Goal: Task Accomplishment & Management: Use online tool/utility

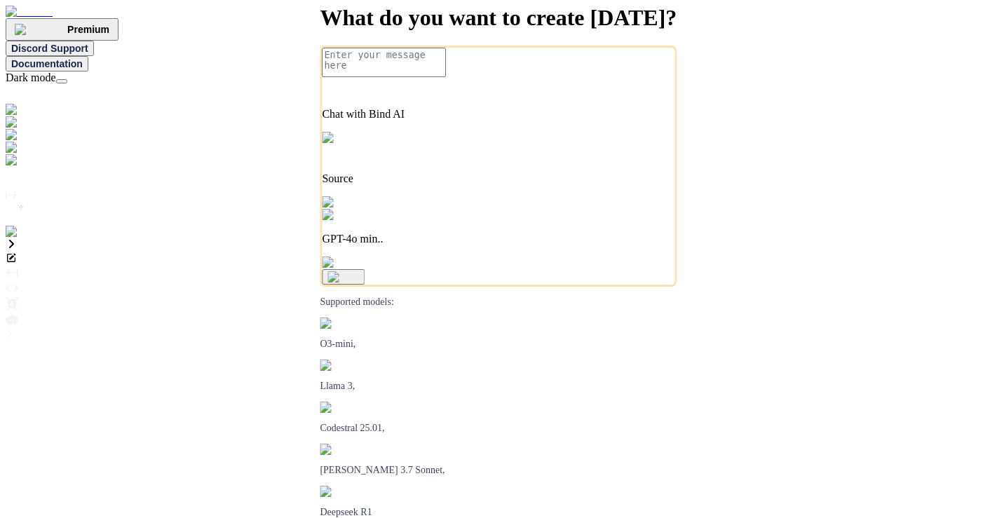
click at [17, 238] on img at bounding box center [29, 232] width 46 height 13
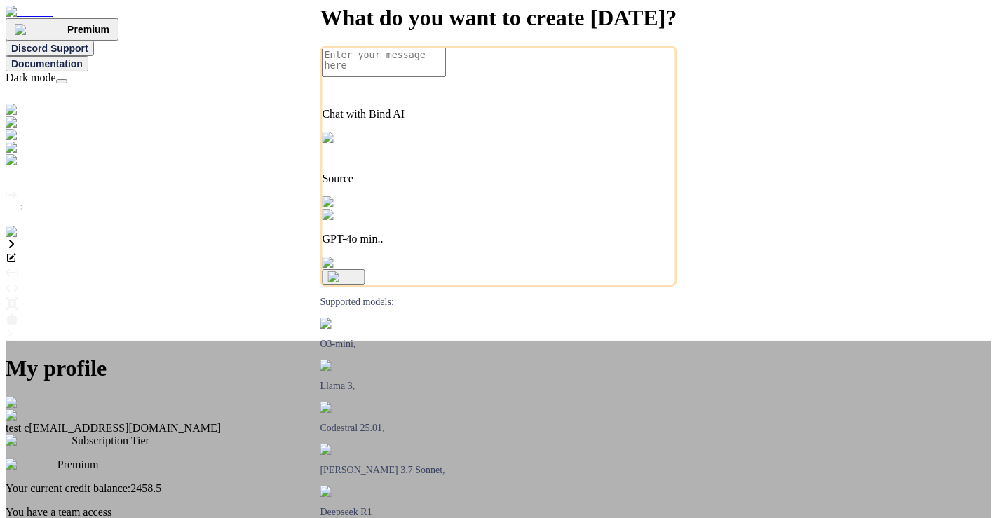
click at [25, 341] on div "My profile test c app7@yopmail.com Subscription Tier Premium Your current credi…" at bounding box center [498, 520] width 985 height 358
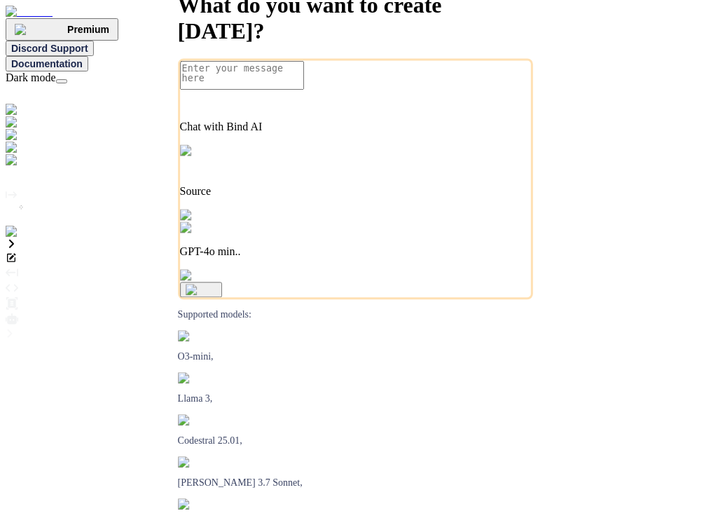
click at [15, 167] on img at bounding box center [41, 160] width 70 height 13
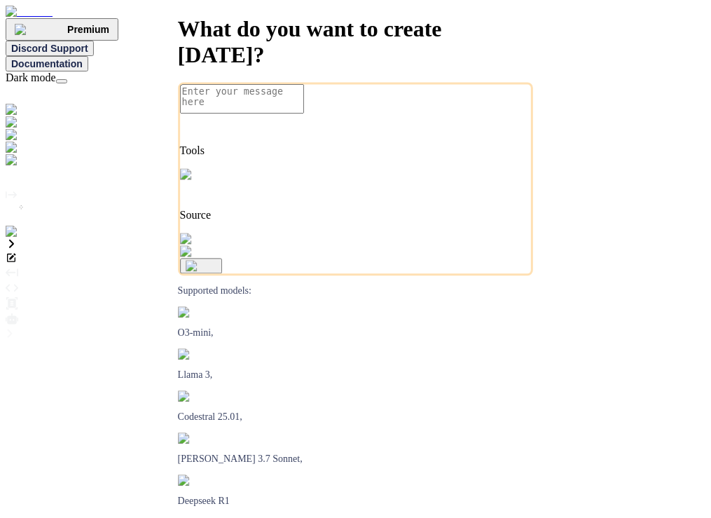
type textarea "x"
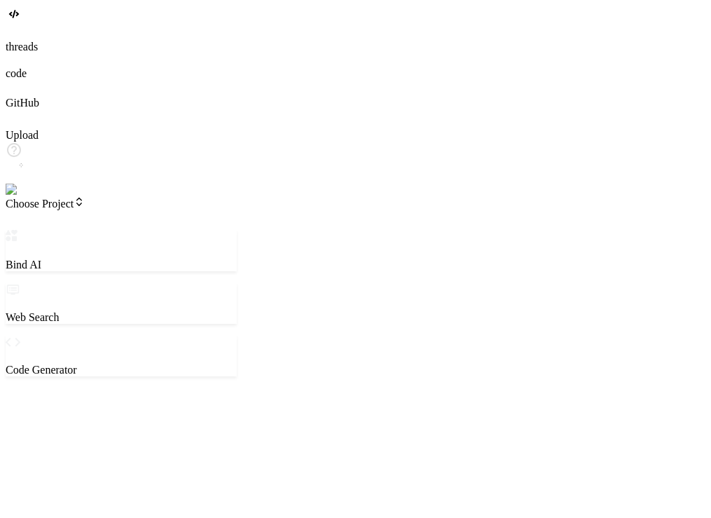
type textarea "x"
type textarea "c"
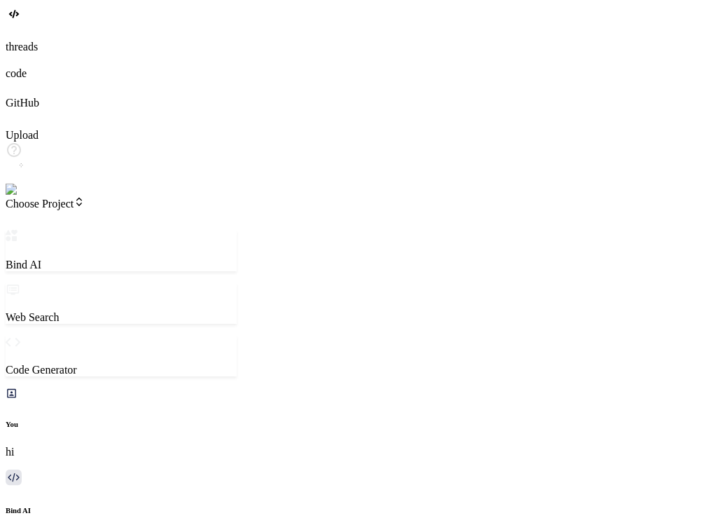
type textarea "x"
type textarea "cr"
type textarea "x"
type textarea "cre"
type textarea "x"
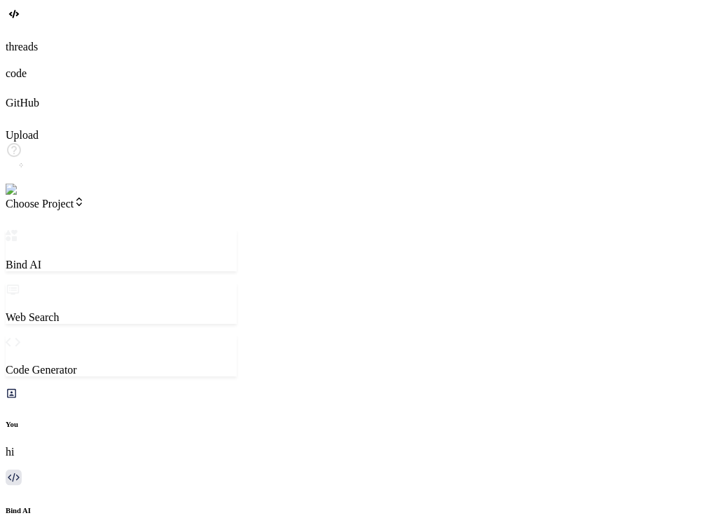
type textarea "crea"
type textarea "x"
type textarea "creat"
type textarea "x"
type textarea "create"
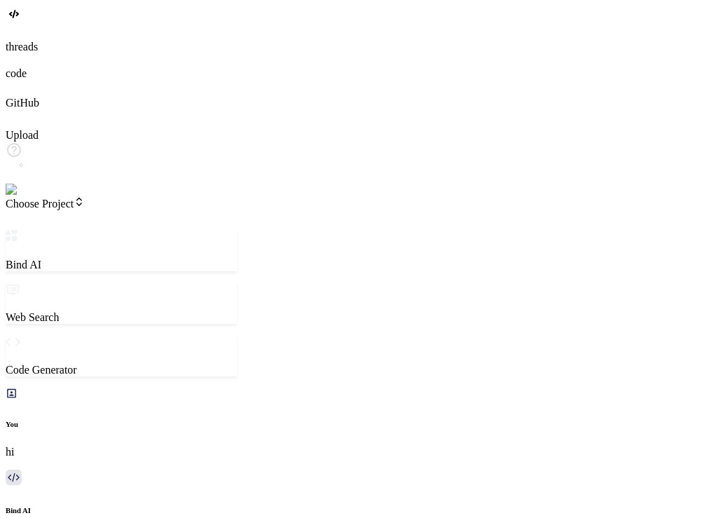
type textarea "x"
type textarea "create"
type textarea "x"
type textarea "create a"
type textarea "x"
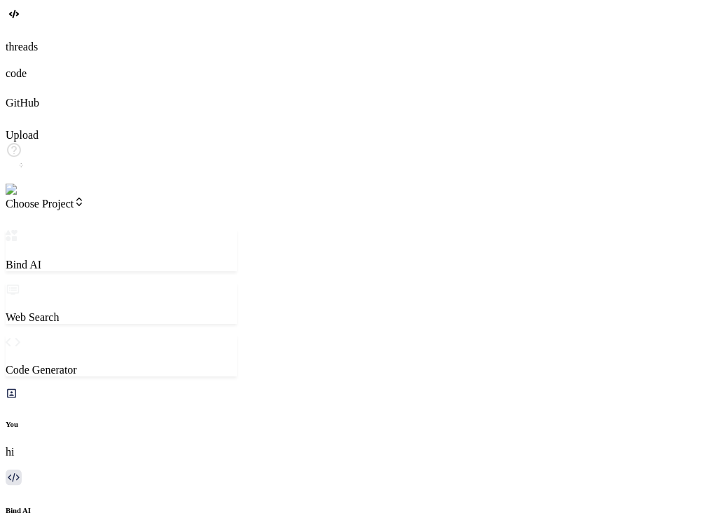
type textarea "create a"
type textarea "x"
type textarea "create a s"
type textarea "x"
type textarea "create a si"
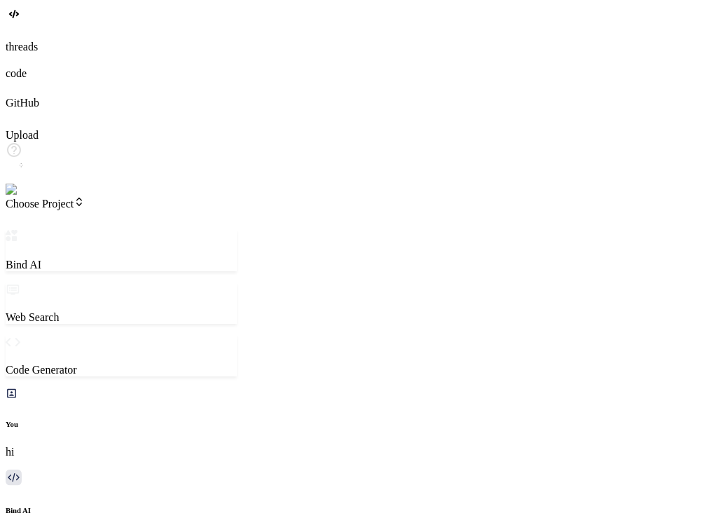
type textarea "x"
type textarea "create a sim"
type textarea "x"
type textarea "create a simp"
type textarea "x"
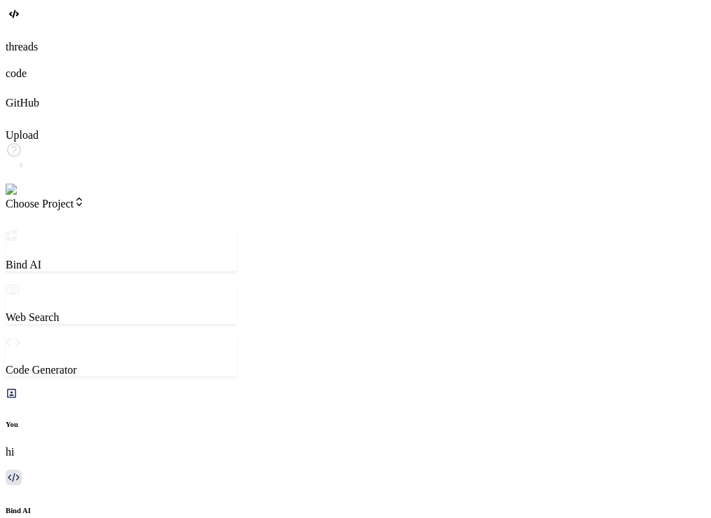
type textarea "create a simpl"
type textarea "x"
type textarea "create a simpla"
type textarea "x"
type textarea "create a simpl"
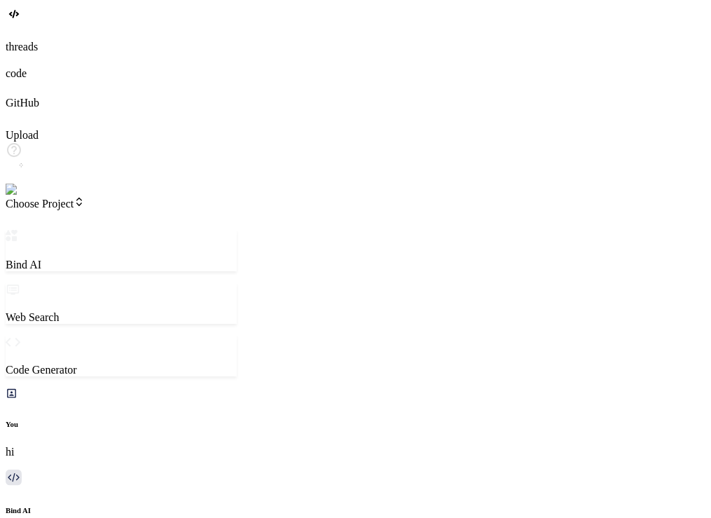
type textarea "x"
type textarea "create a simple"
type textarea "x"
type textarea "create a simple"
type textarea "x"
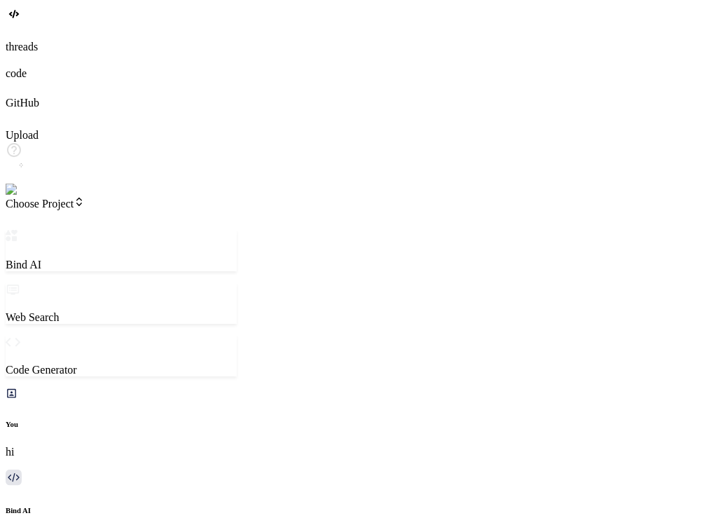
type textarea "create a simple p"
type textarea "x"
type textarea "create a simple pa"
type textarea "x"
type textarea "create a simple pag"
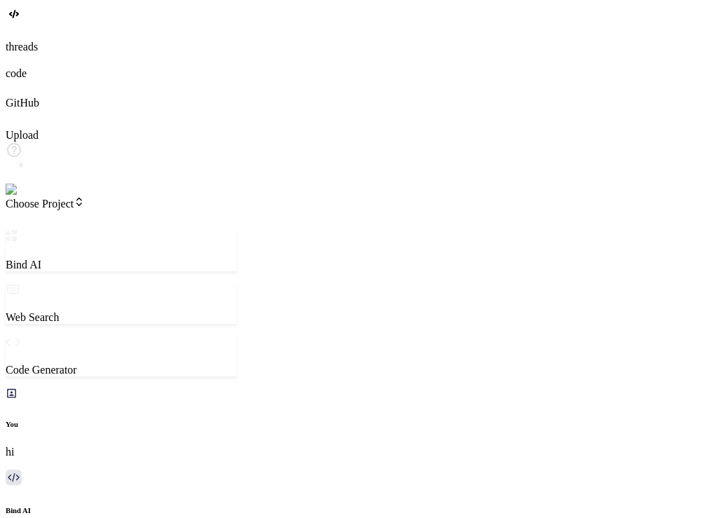
type textarea "x"
type textarea "create a simple page"
type textarea "x"
type textarea "create a simple page"
type textarea "x"
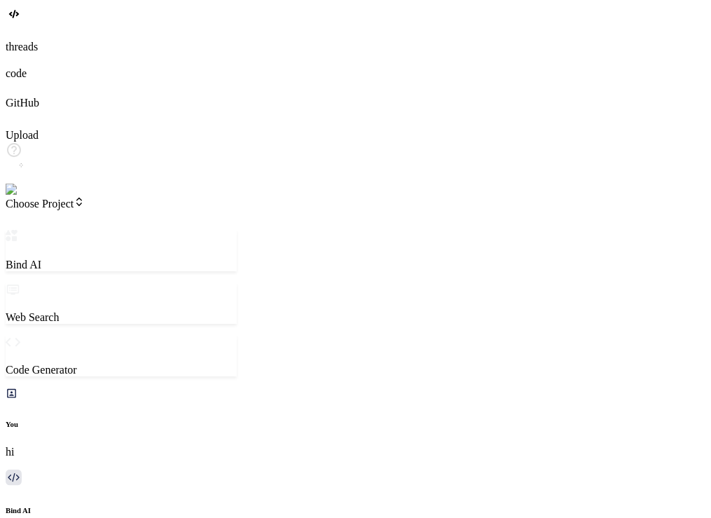
type textarea "create a simple page w"
type textarea "x"
type textarea "create a simple page wi"
type textarea "x"
type textarea "create a simple page wit"
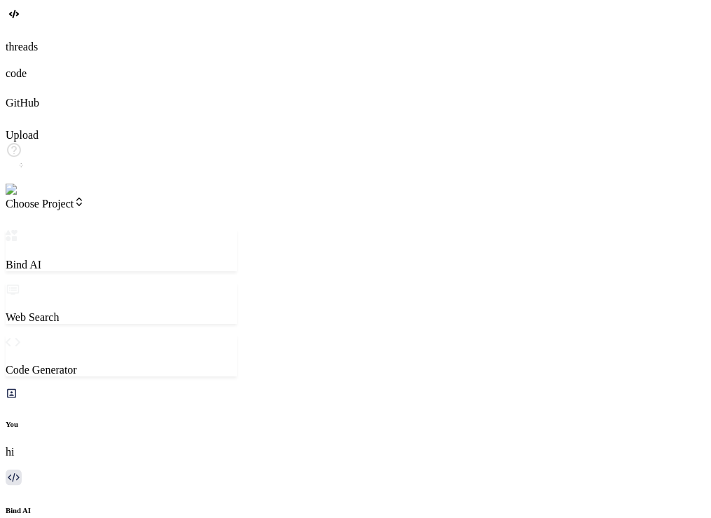
type textarea "x"
type textarea "create a simple page with"
type textarea "x"
type textarea "create a simple page with"
type textarea "x"
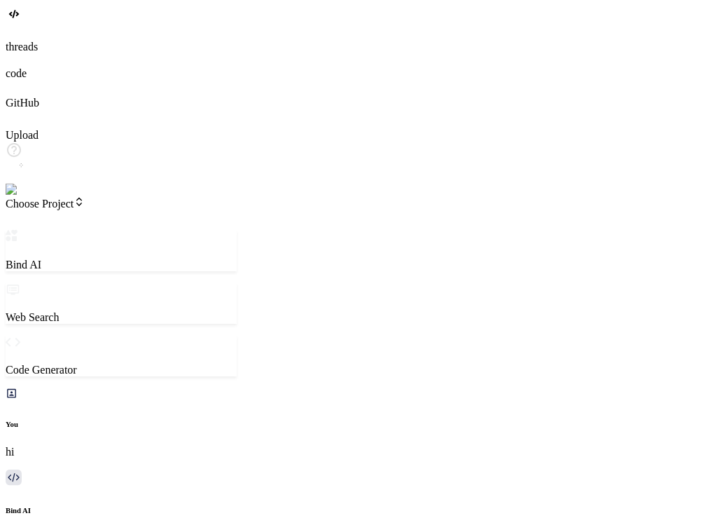
type textarea "create a simple page with a"
type textarea "x"
type textarea "create a simple page with a"
type textarea "x"
type textarea "create a simple page with a l"
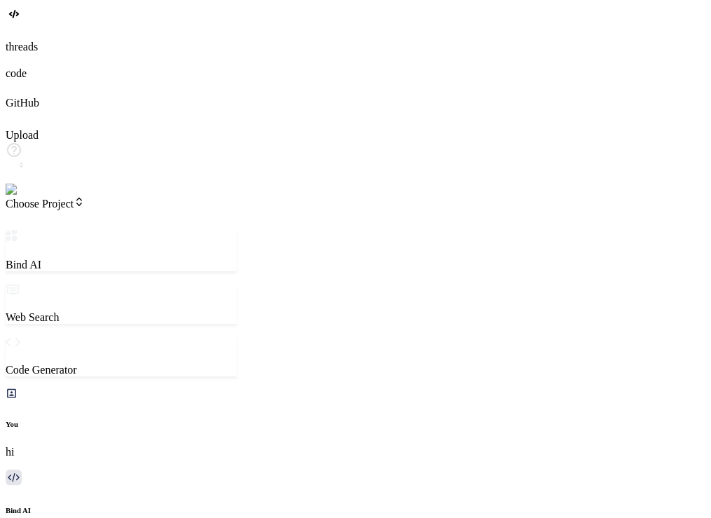
type textarea "x"
type textarea "create a simple page with a lo"
type textarea "x"
type textarea "create a simple page with a log"
type textarea "x"
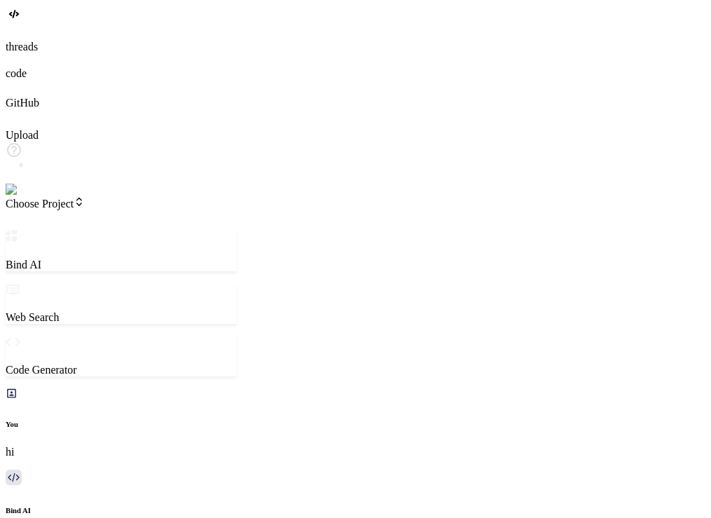
type textarea "create a simple page with a logi"
type textarea "x"
type textarea "create a simple page with a login"
type textarea "x"
type textarea "create a simple page with a login"
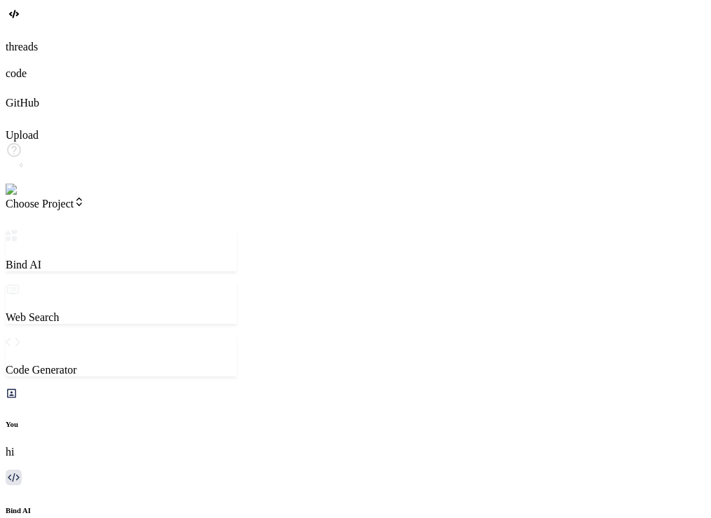
type textarea "x"
type textarea "create a simple page with a login f"
type textarea "x"
type textarea "create a simple page with a login for"
type textarea "x"
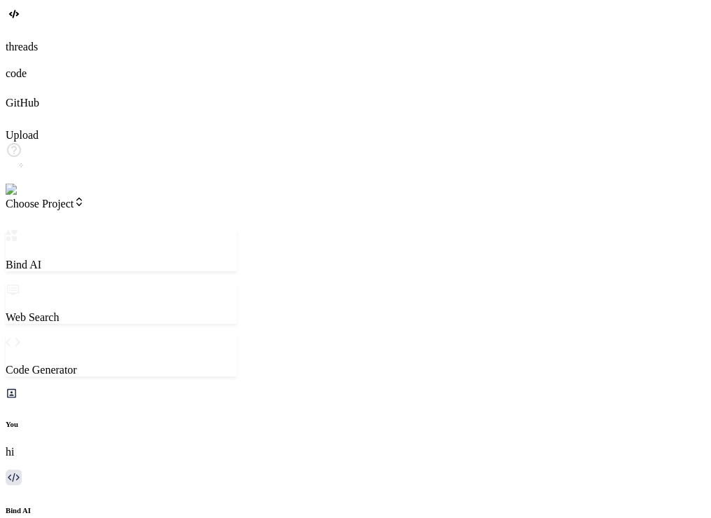
type textarea "create a simple page with a login form"
type textarea "x"
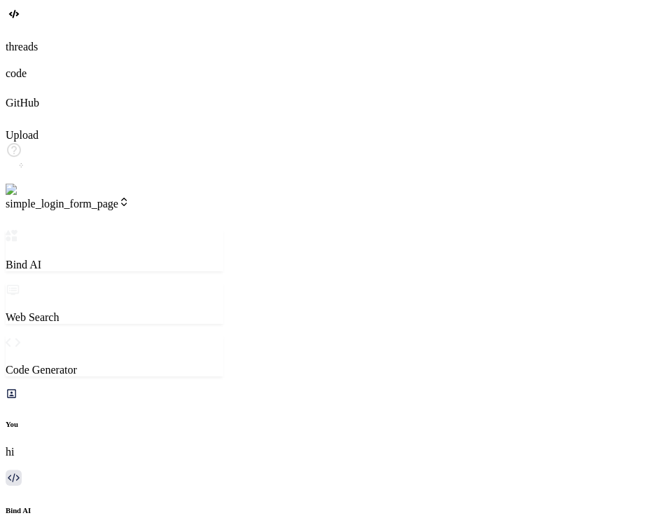
scroll to position [0, 280]
type textarea "x"
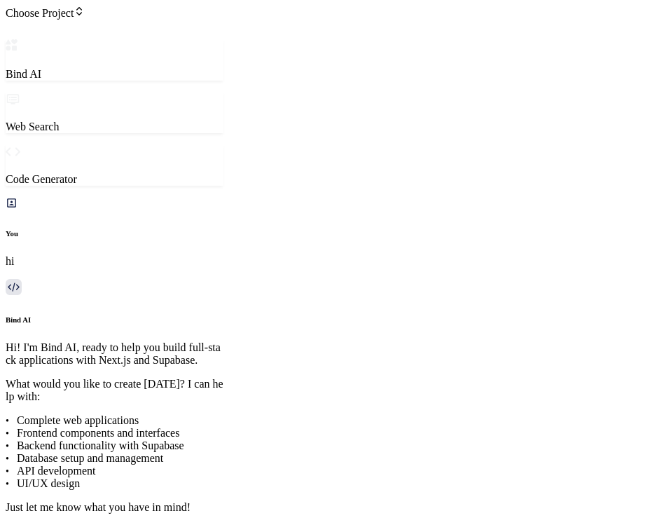
scroll to position [321, 0]
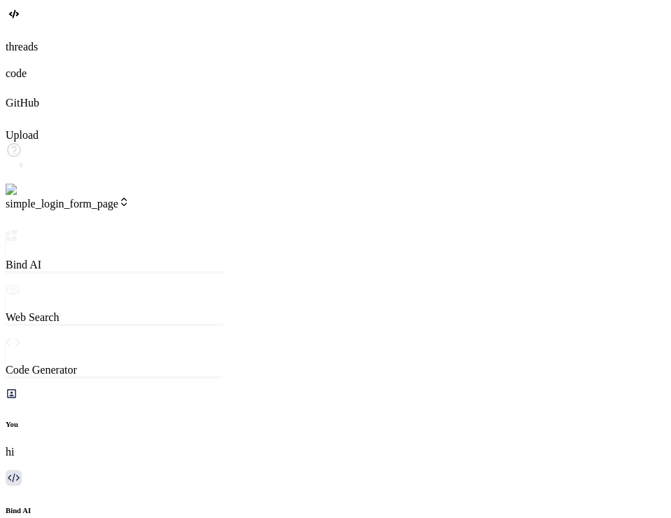
type textarea "x"
type textarea "c"
type textarea "x"
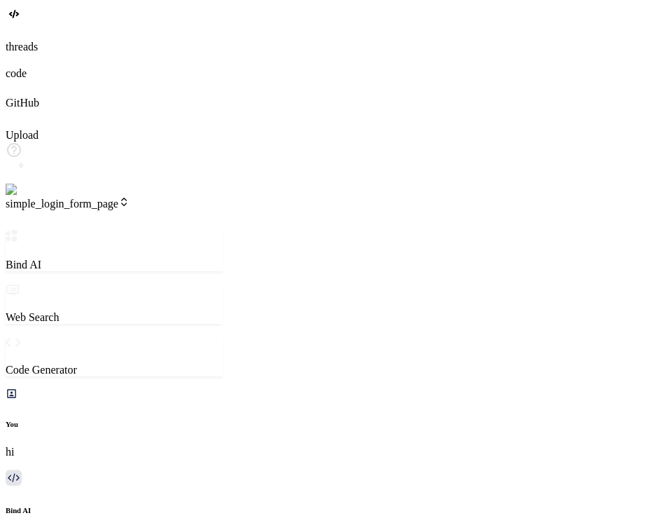
type textarea "a"
type textarea "x"
type textarea "ad"
type textarea "x"
type textarea "add"
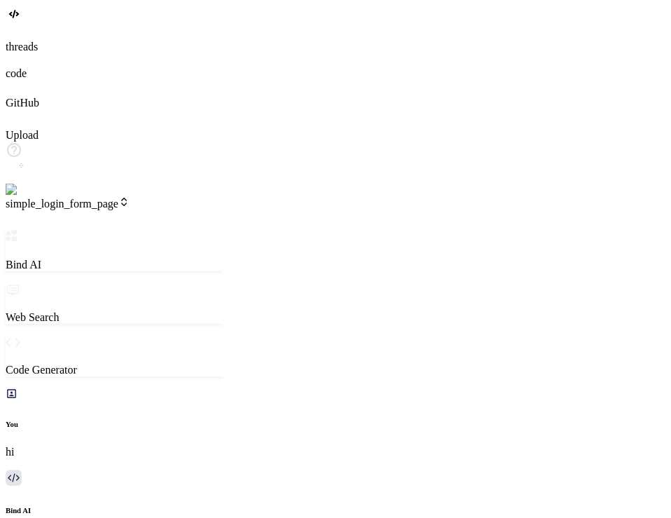
type textarea "x"
type textarea "add"
type textarea "x"
type textarea "add t"
type textarea "x"
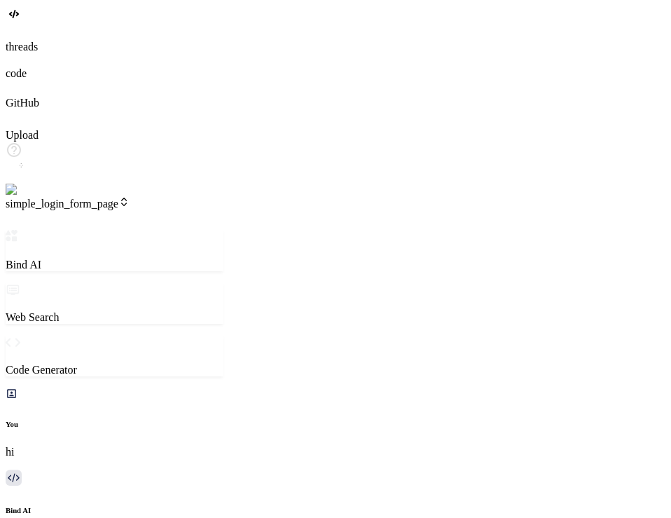
type textarea "add the"
type textarea "x"
type textarea "add the"
type textarea "x"
type textarea "add the s"
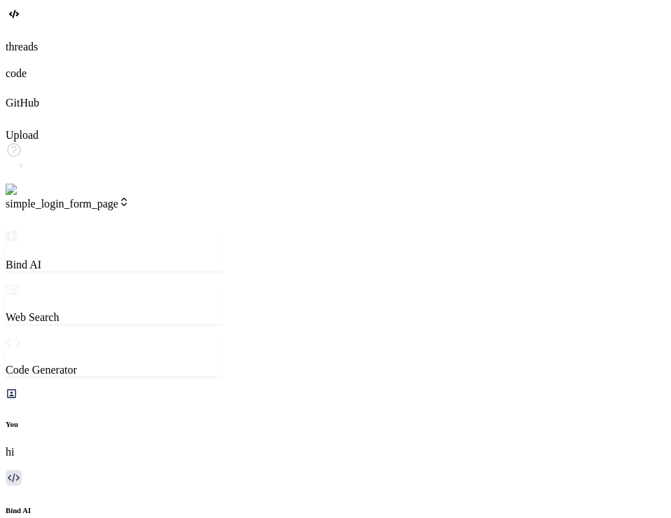
type textarea "x"
type textarea "add the su"
type textarea "x"
type textarea "add the sup"
type textarea "x"
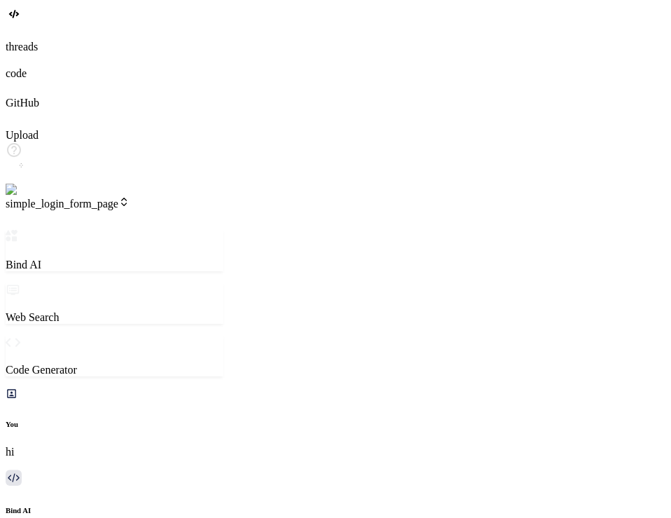
type textarea "add the supa"
type textarea "x"
type textarea "add the supab"
type textarea "x"
type textarea "add the supaba"
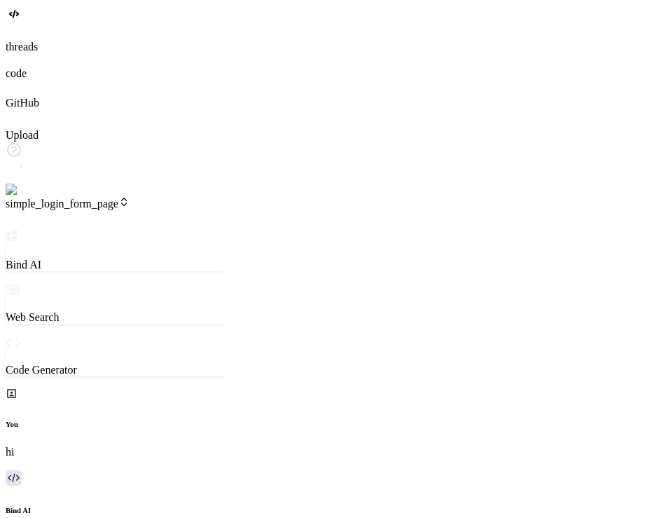
type textarea "x"
type textarea "add the supabas"
type textarea "x"
type textarea "add the supabase"
type textarea "x"
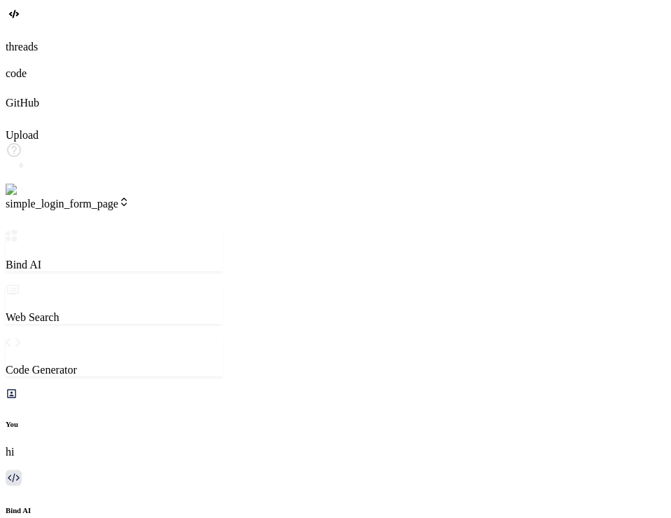
type textarea "add the supabase"
type textarea "x"
type textarea "add the supabase t"
type textarea "x"
type textarea "add the supabase to"
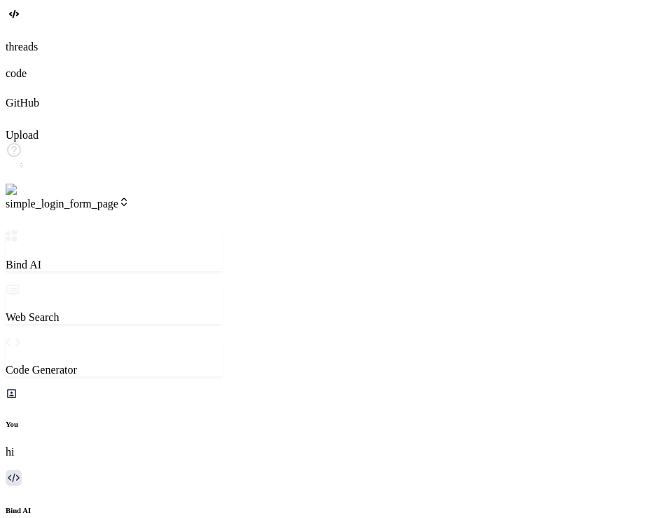
type textarea "x"
type textarea "add the supabase to"
type textarea "x"
type textarea "add the supabase to s"
type textarea "x"
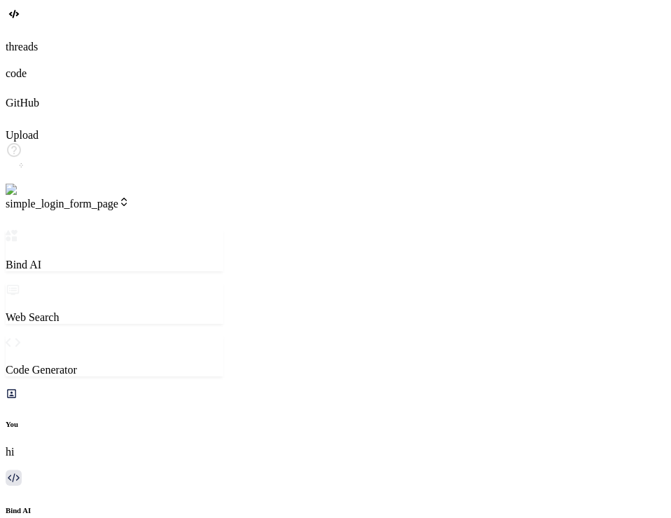
type textarea "add the supabase to st"
type textarea "x"
type textarea "add the supabase to sto"
type textarea "x"
type textarea "add the supabase to stor"
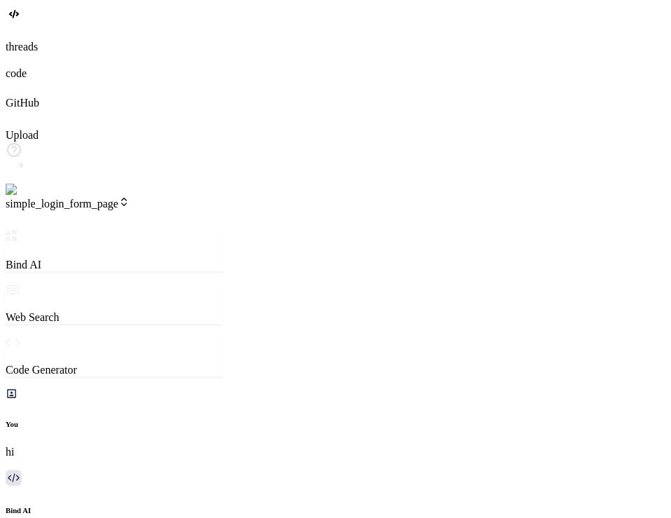
type textarea "x"
type textarea "add the supabase to store"
type textarea "x"
type textarea "add the supabase to store"
type textarea "x"
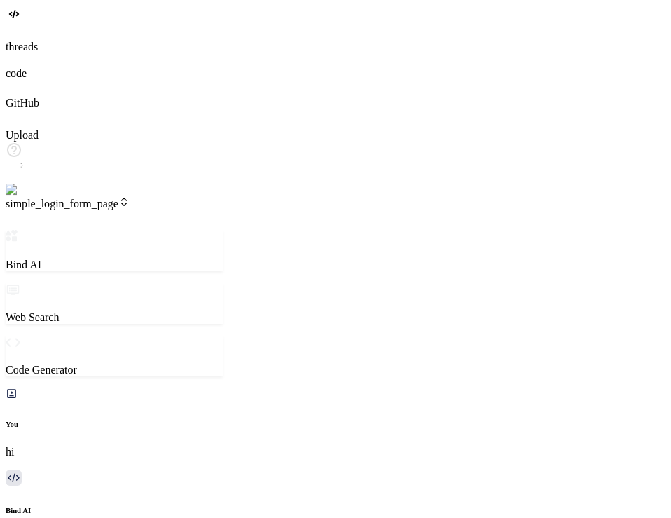
type textarea "add the supabase to store t"
type textarea "x"
type textarea "add the supabase to store th"
type textarea "x"
type textarea "add the supabase to store the"
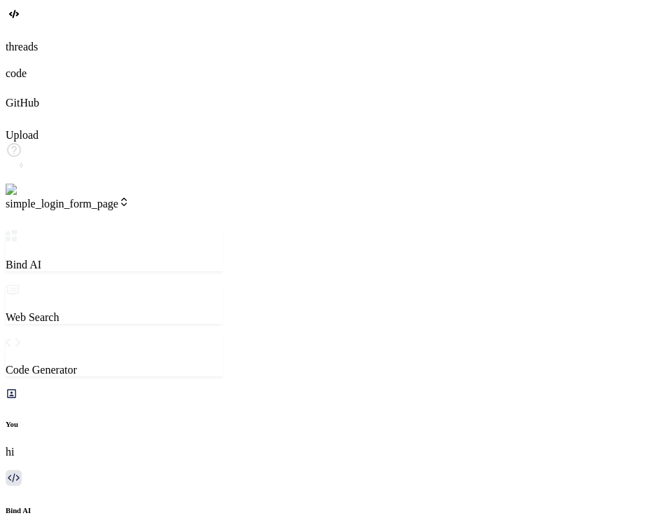
type textarea "x"
type textarea "add the supabase to store thes"
type textarea "x"
type textarea "add the supabase to store these"
type textarea "x"
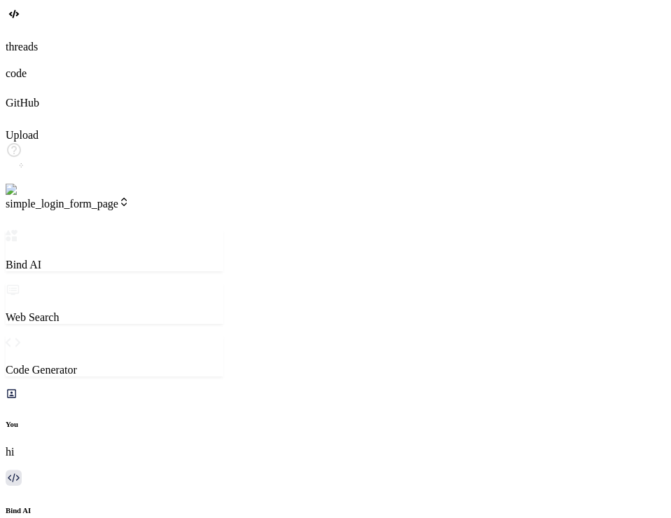
type textarea "add the supabase to store these"
type textarea "x"
type textarea "add the supabase to store these f"
type textarea "x"
type textarea "add the supabase to store these fo"
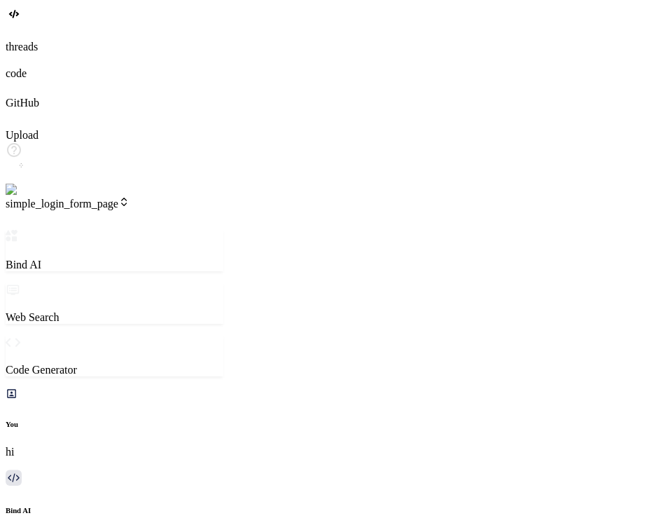
type textarea "x"
type textarea "add the supabase to store these for"
type textarea "x"
type textarea "add the supabase to store these form"
type textarea "x"
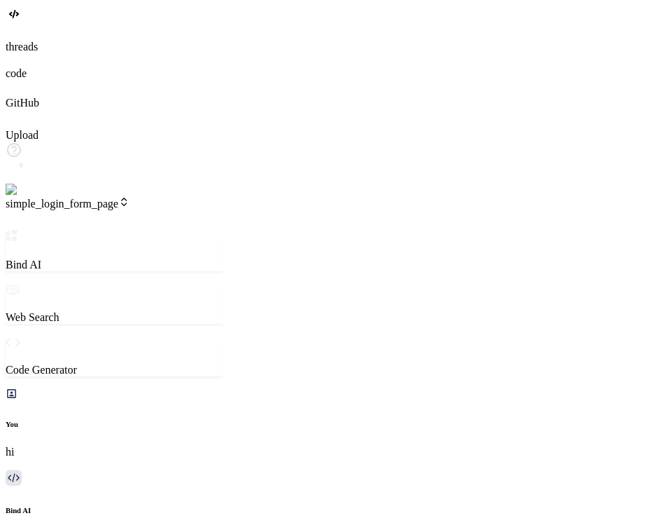
type textarea "add the supabase to store these forma"
type textarea "x"
type textarea "add the supabase to store these format"
type textarea "x"
type textarea "add the supabase to store these format"
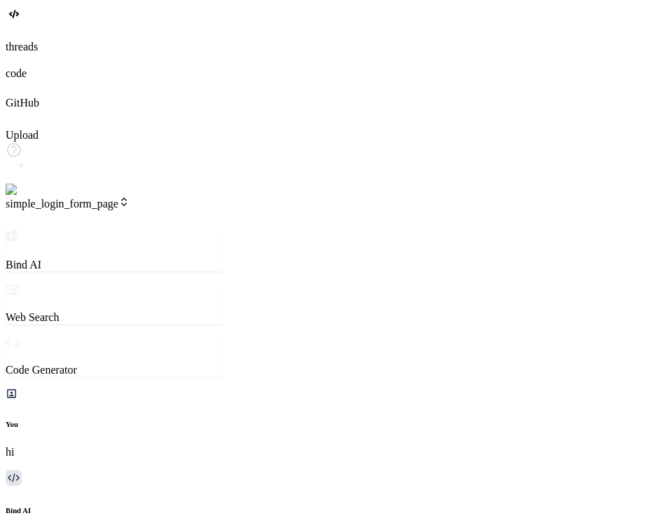
type textarea "x"
type textarea "add the supabase to store these format d"
type textarea "x"
type textarea "add the supabase to store these format da"
type textarea "x"
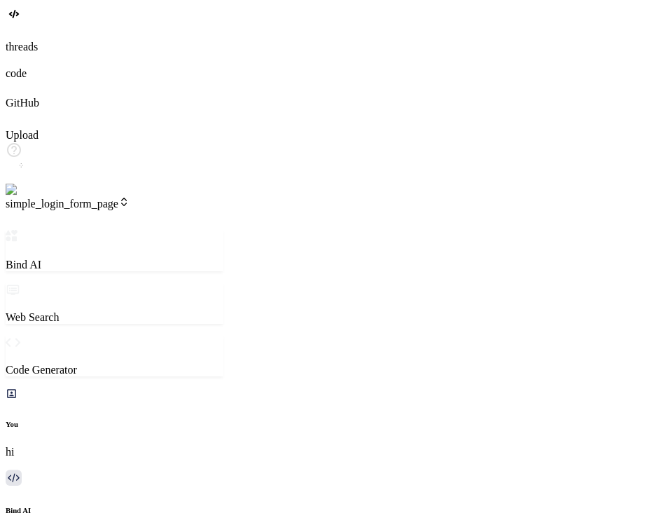
type textarea "add the supabase to store these format dat"
type textarea "x"
type textarea "add the supabase to store these format data"
type textarea "x"
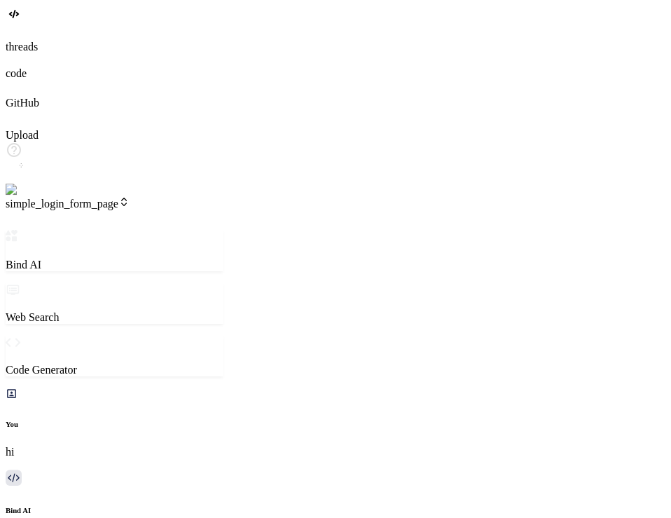
scroll to position [13, 0]
type textarea "x"
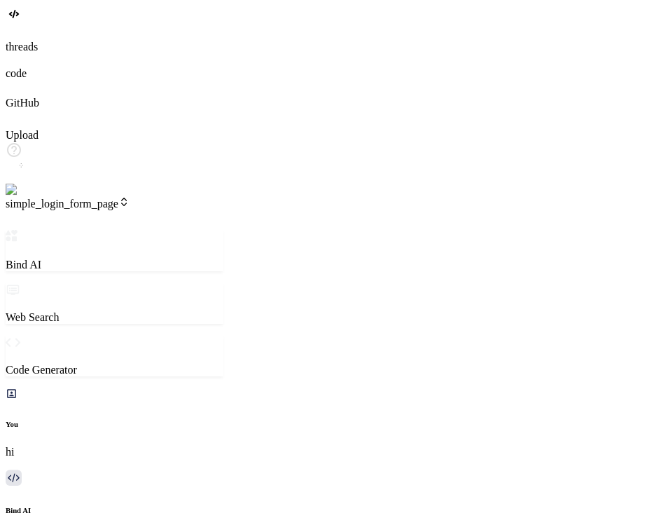
drag, startPoint x: 90, startPoint y: 341, endPoint x: 177, endPoint y: 346, distance: 87.7
copy pre "npm install"
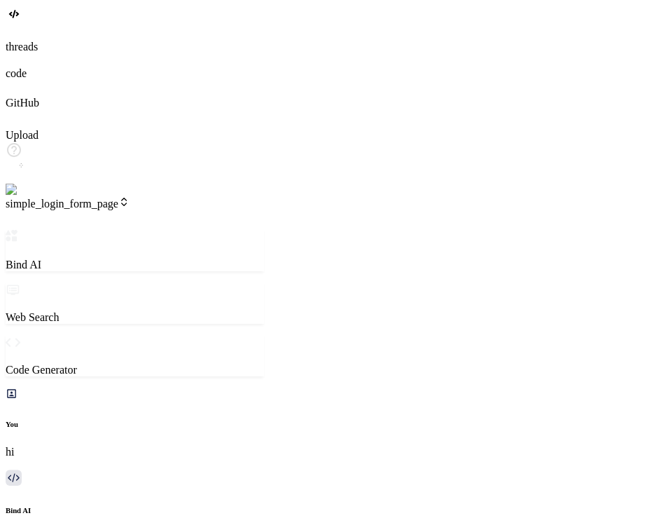
scroll to position [13, 0]
drag, startPoint x: 250, startPoint y: 293, endPoint x: 295, endPoint y: 299, distance: 46.0
click at [295, 299] on div "Bind AI Web Search Created with Pixso. Code Generator You hi Bind AI Hi! I'm Bi…" at bounding box center [151, 472] width 290 height 484
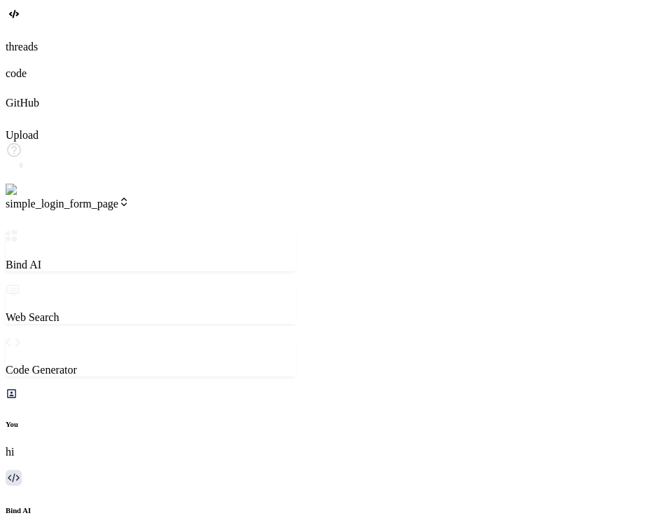
scroll to position [1131, 0]
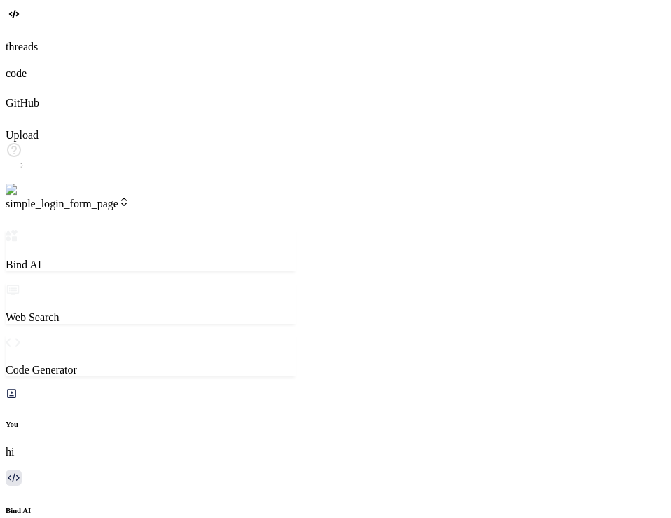
type textarea "x"
type textarea "c"
type textarea "x"
type textarea "co"
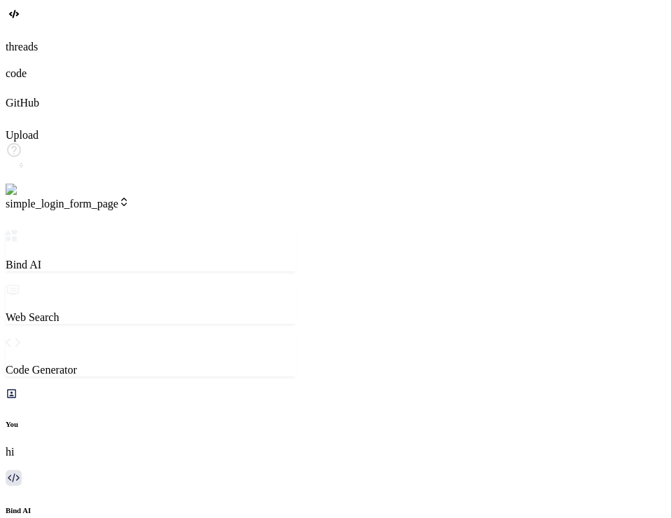
type textarea "x"
type textarea "con"
type textarea "x"
type textarea "cont"
type textarea "x"
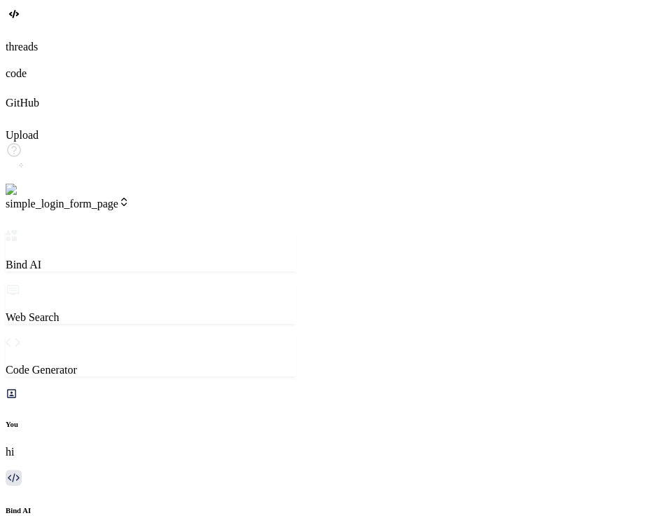
type textarea "conti"
type textarea "x"
type textarea "contin"
type textarea "x"
type textarea "continu"
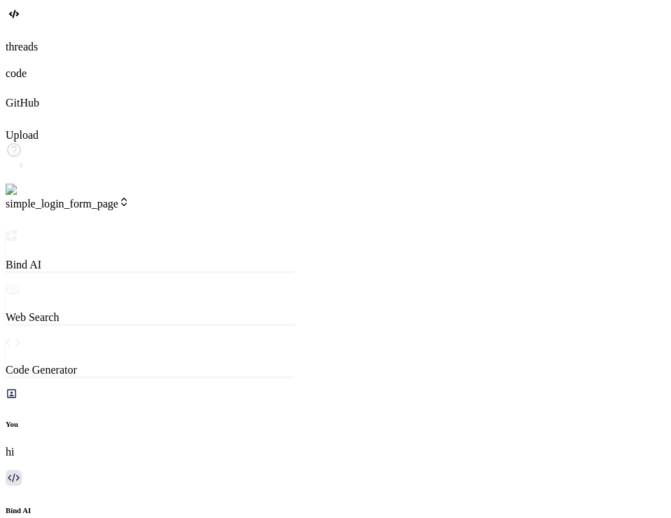
type textarea "x"
type textarea "continue"
type textarea "x"
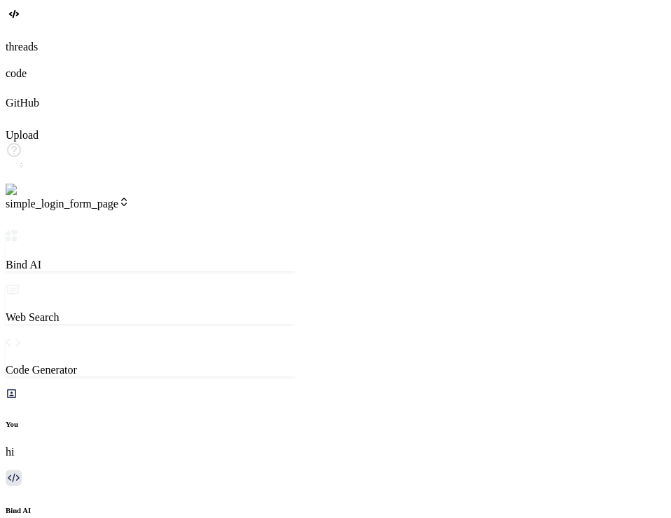
scroll to position [36, 0]
type textarea "x"
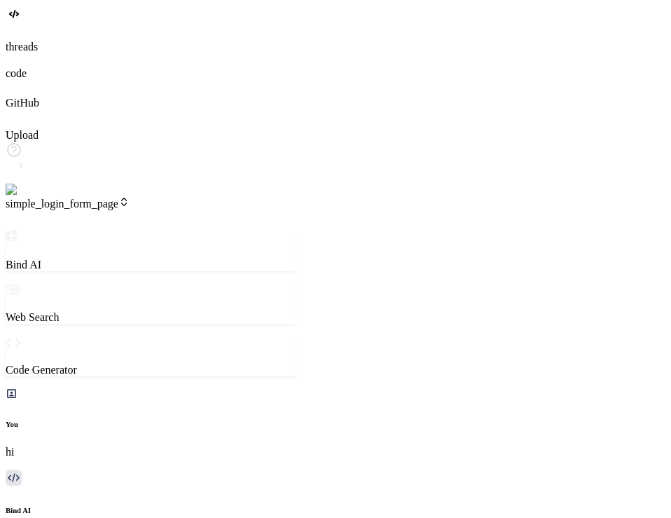
type textarea "c"
type textarea "x"
type textarea "ch"
type textarea "x"
type textarea "che"
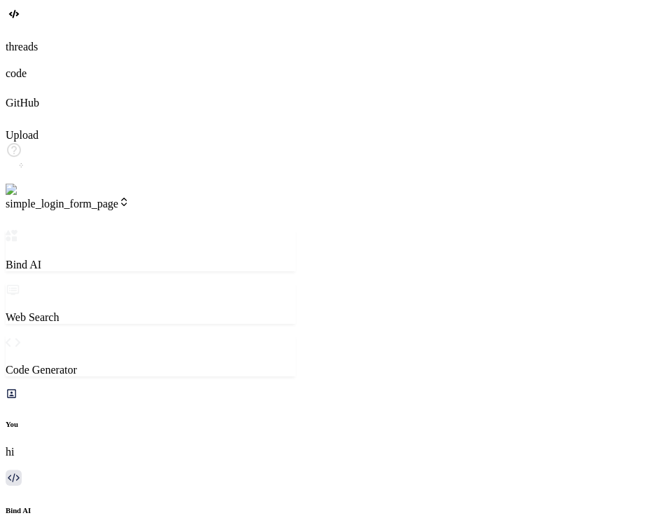
type textarea "x"
type textarea "chec"
type textarea "x"
type textarea "check"
type textarea "x"
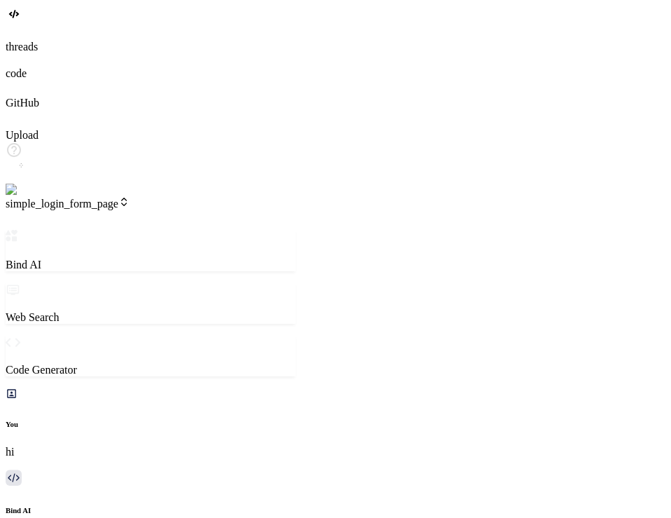
type textarea "check t"
type textarea "x"
type textarea "check th"
type textarea "x"
type textarea "check the"
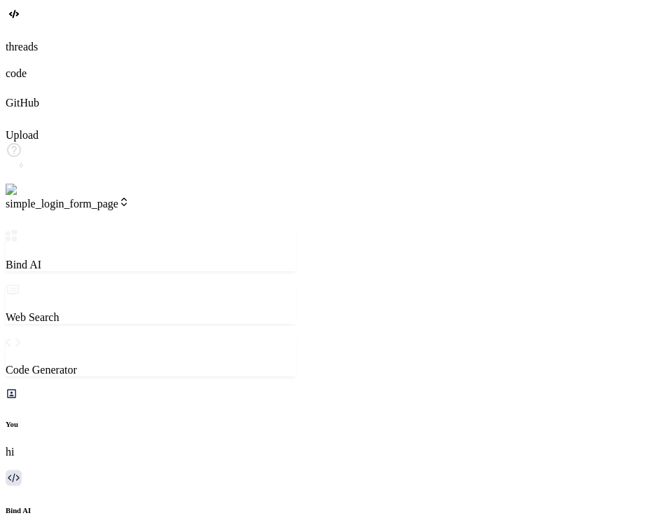
type textarea "x"
type textarea "check the"
type textarea "x"
type textarea "check the f"
type textarea "x"
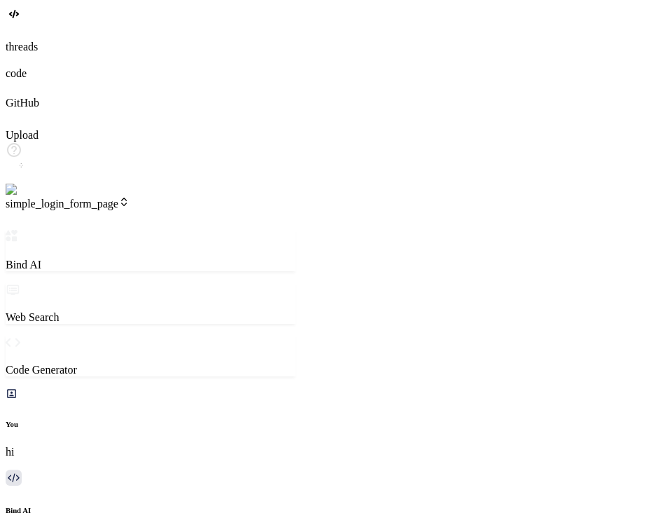
type textarea "check the fi"
type textarea "x"
type textarea "check the fil"
type textarea "x"
type textarea "check the file"
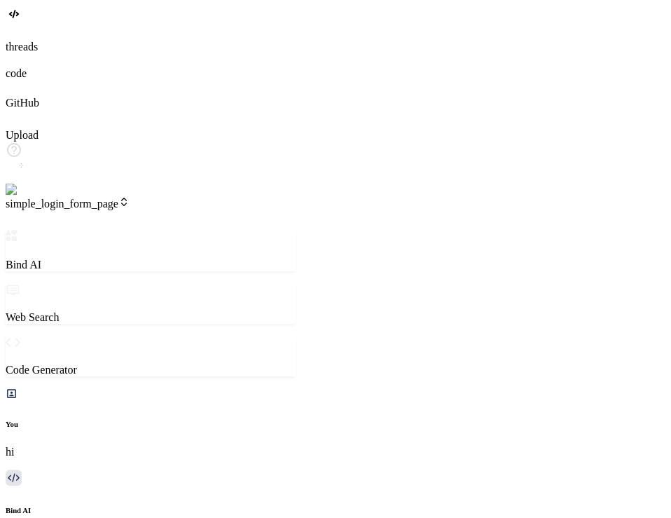
type textarea "x"
type textarea "check the files"
type textarea "x"
type textarea "check the files"
type textarea "x"
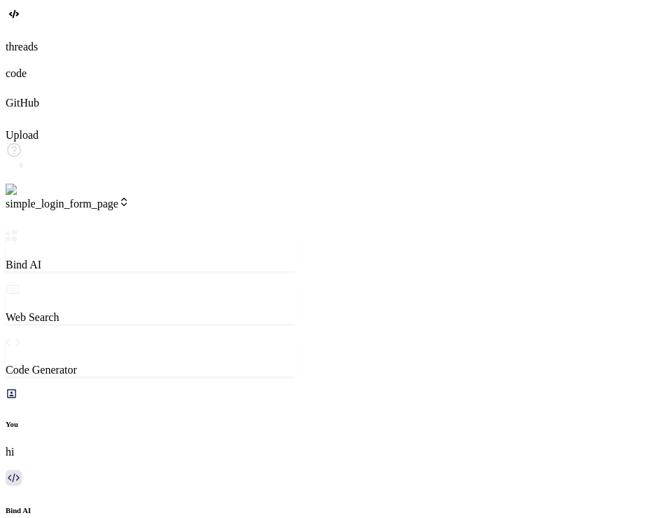
type textarea "check the files o"
type textarea "x"
type textarea "check the files on"
type textarea "x"
type textarea "check the files onc"
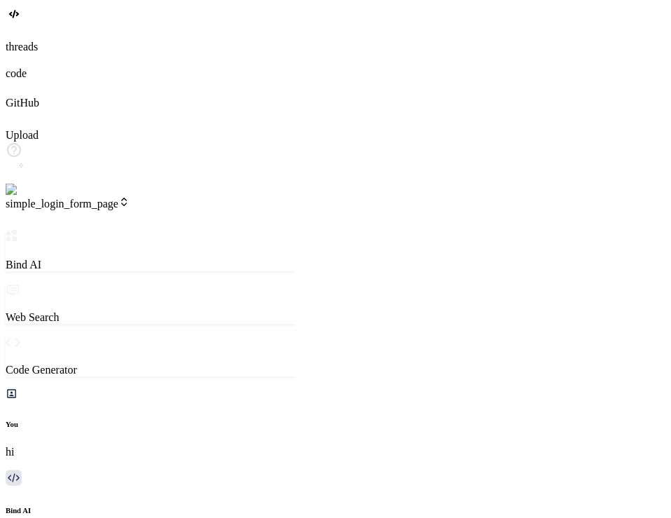
type textarea "x"
type textarea "check the files o"
type textarea "x"
type textarea "check the files"
type textarea "x"
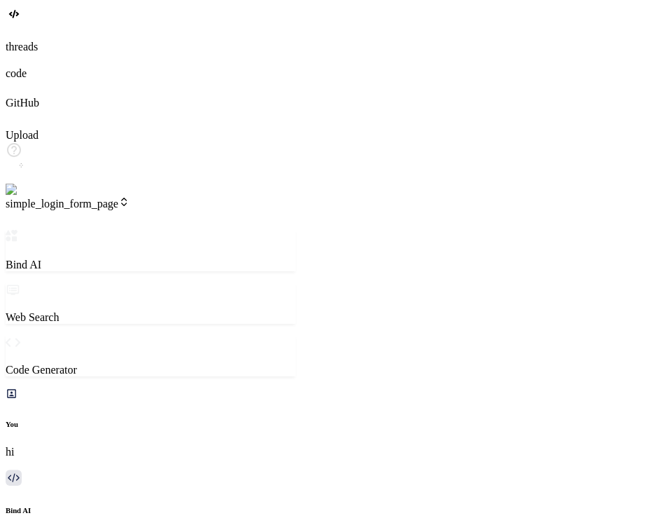
type textarea "check the file"
type textarea "x"
type textarea "check the fi"
type textarea "x"
type textarea "check the f"
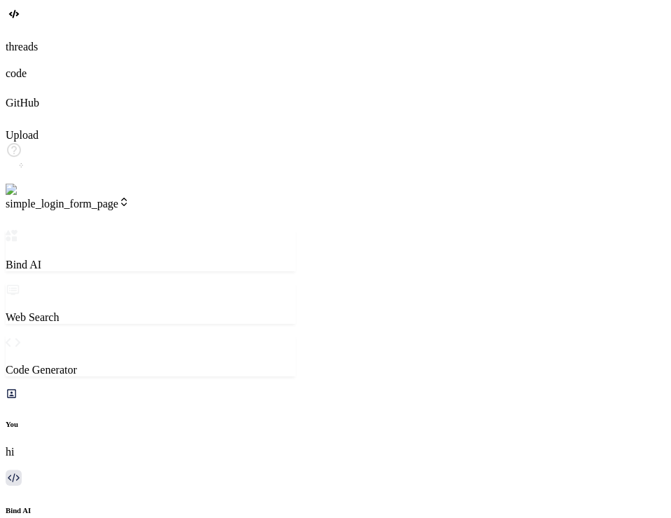
type textarea "x"
type textarea "check the"
type textarea "x"
type textarea "check the g"
type textarea "x"
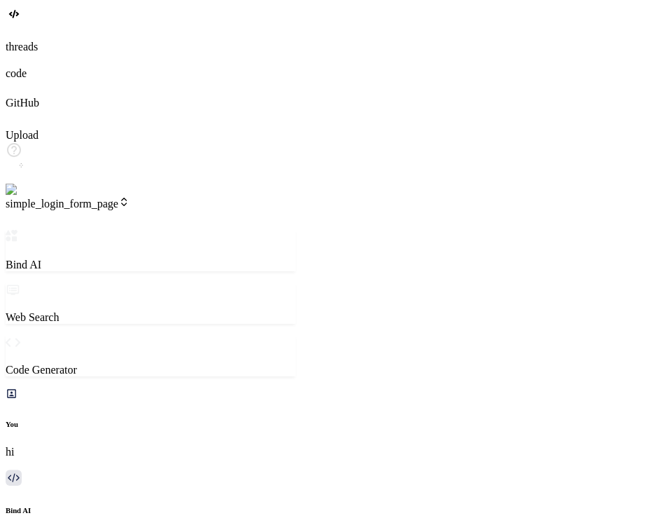
type textarea "check the ge"
type textarea "x"
type textarea "check the gen"
type textarea "x"
type textarea "check the gene"
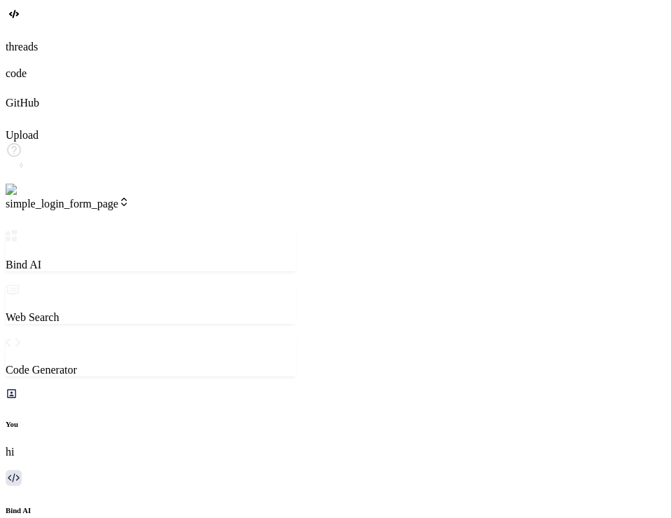
type textarea "x"
type textarea "check the gener"
type textarea "x"
type textarea "check the genera"
type textarea "x"
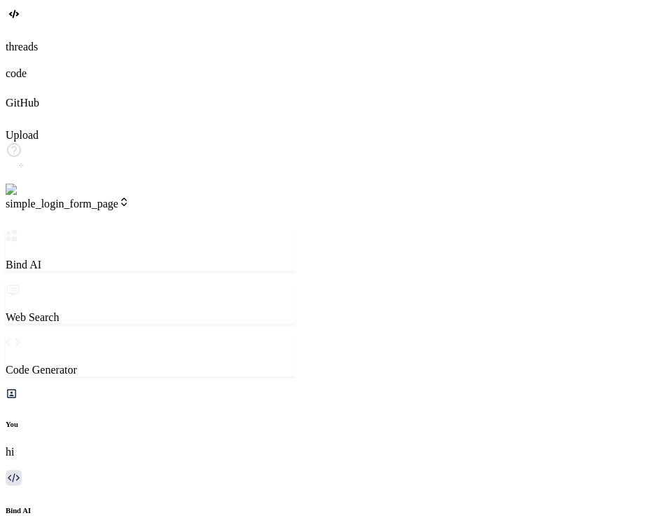
type textarea "check the generat"
type textarea "x"
type textarea "check the generate"
type textarea "x"
type textarea "check the generate"
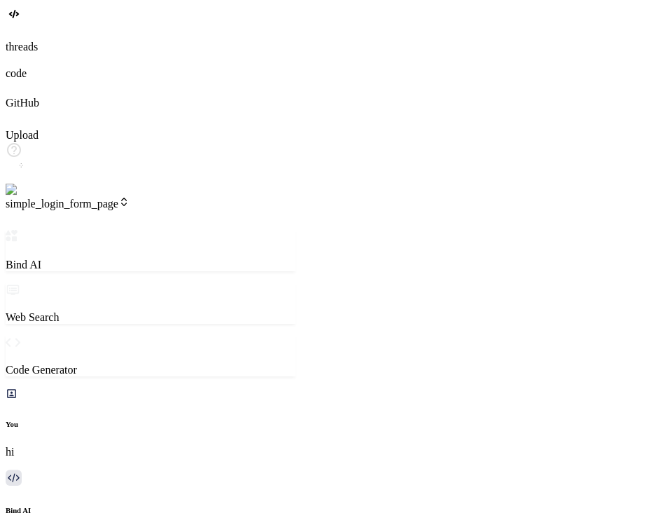
type textarea "x"
type textarea "check the generate f"
type textarea "x"
type textarea "check the generate"
type textarea "x"
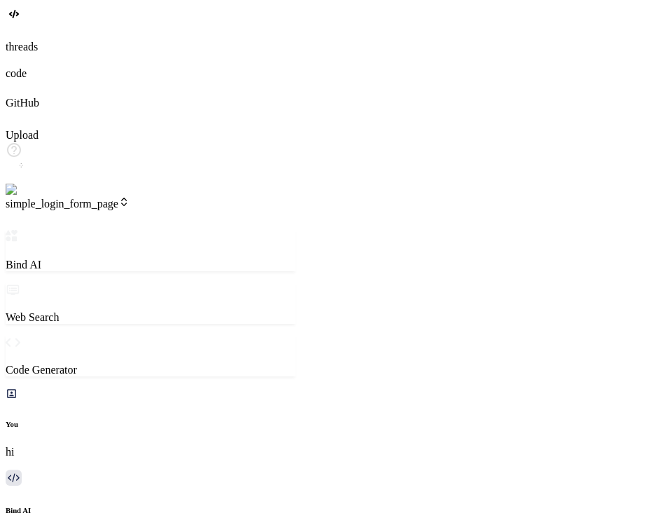
type textarea "check the generate i"
type textarea "x"
type textarea "check the generate il"
type textarea "x"
type textarea "check the generate ile"
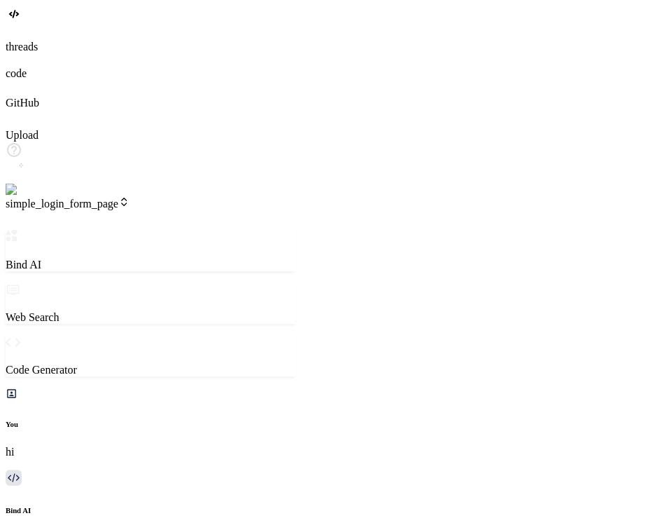
type textarea "x"
type textarea "check the generate iles"
type textarea "x"
type textarea "check the generate iles"
type textarea "x"
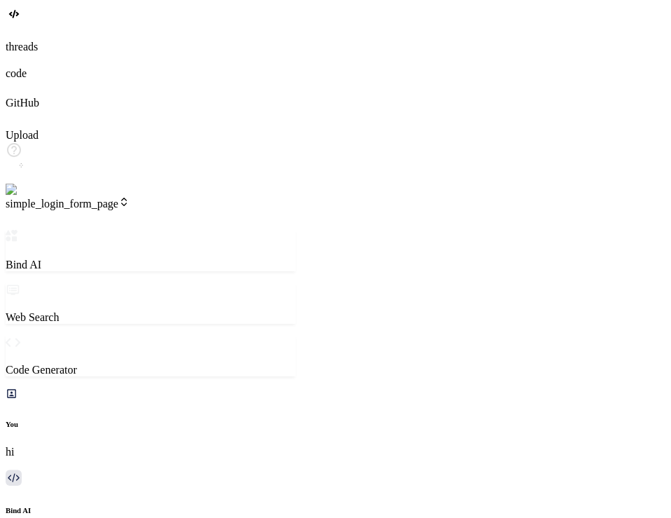
type textarea "check the generate iles"
type textarea "x"
type textarea "check the generate ile"
type textarea "x"
type textarea "check the generate il"
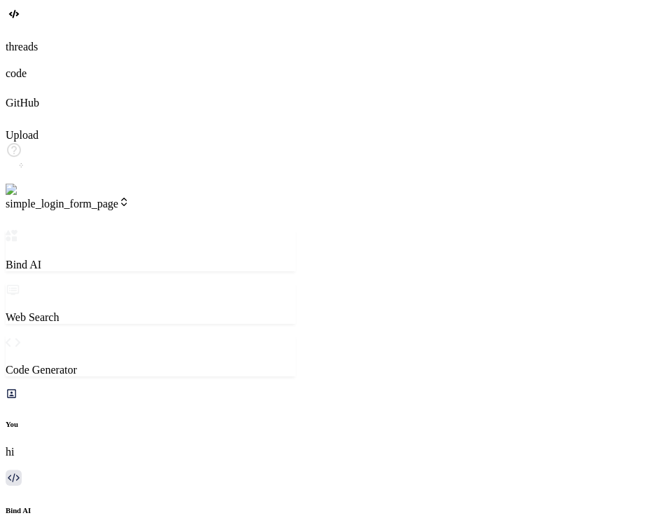
type textarea "x"
type textarea "check the generate i"
type textarea "x"
type textarea "check the generate"
type textarea "x"
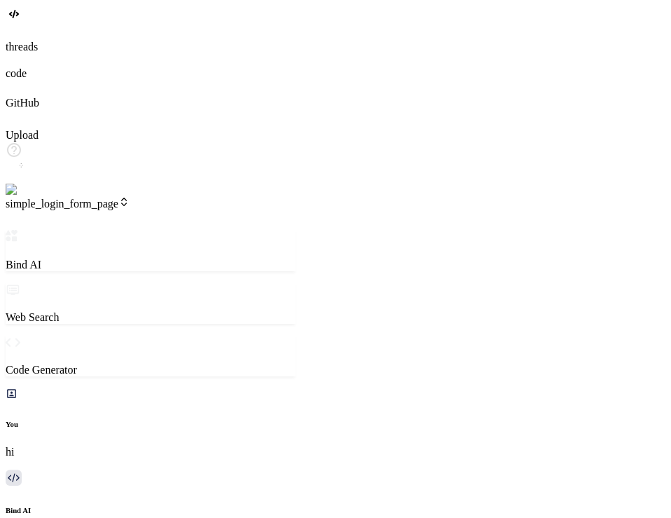
type textarea "check the generate f"
type textarea "x"
type textarea "check the generate fi"
type textarea "x"
type textarea "check the generate fil"
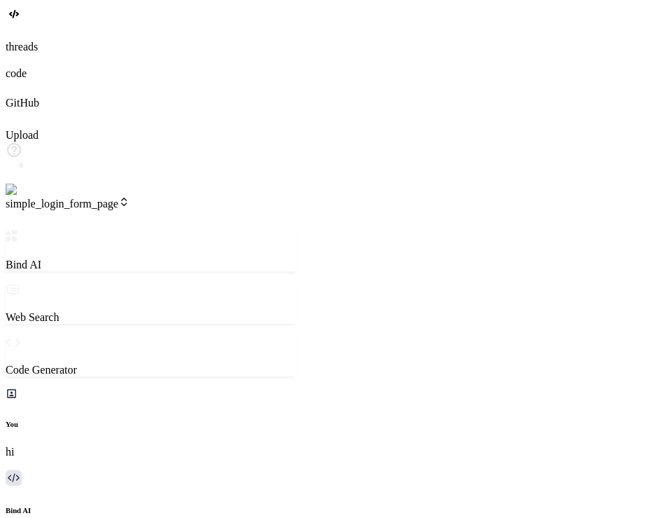
type textarea "x"
type textarea "check the generate file"
type textarea "x"
type textarea "check the generate files"
type textarea "x"
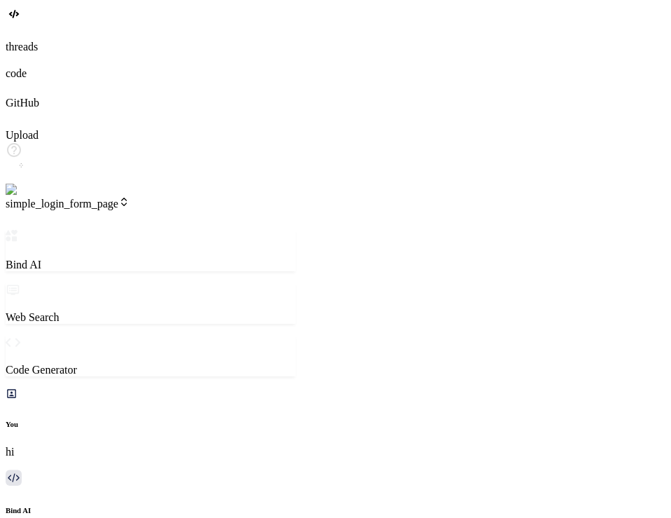
type textarea "check the generate files"
type textarea "x"
type textarea "check the generate files o"
type textarea "x"
type textarea "check the generate files on"
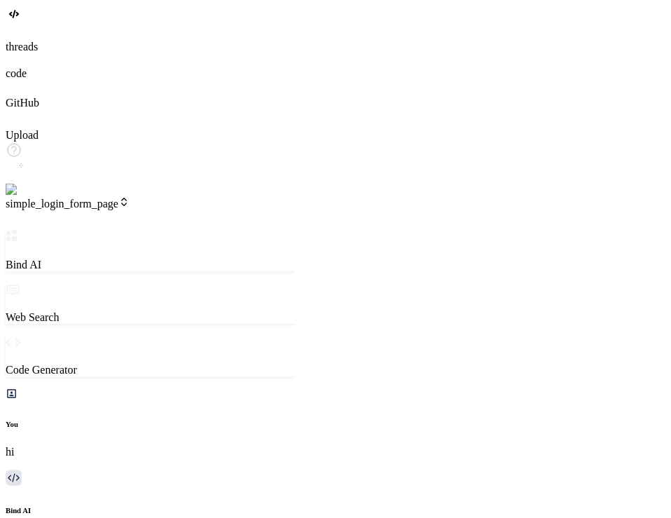
type textarea "x"
type textarea "check the generate files onc"
type textarea "x"
type textarea "check the generate files once"
type textarea "x"
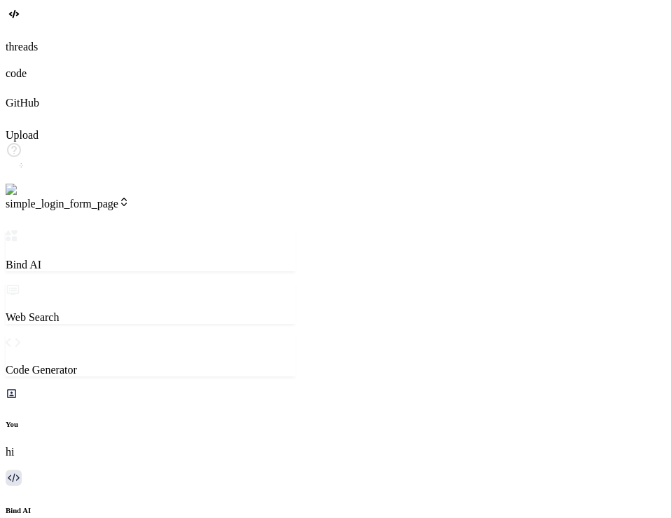
type textarea "check the generate files once"
type textarea "x"
type textarea "check the generate files once a"
type textarea "x"
type textarea "check the generate files once an"
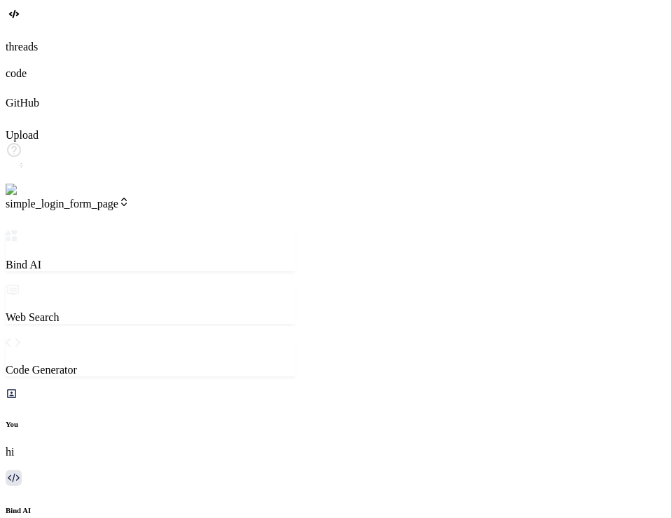
type textarea "x"
type textarea "check the generate files once and"
type textarea "x"
type textarea "check the generate files once and"
type textarea "x"
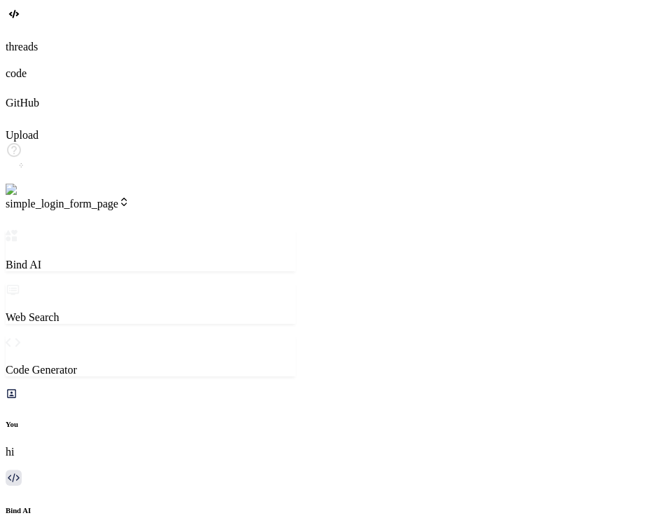
type textarea "check the generate files once and f"
type textarea "x"
type textarea "check the generate files once and fi"
type textarea "x"
type textarea "check the generate files once and fix"
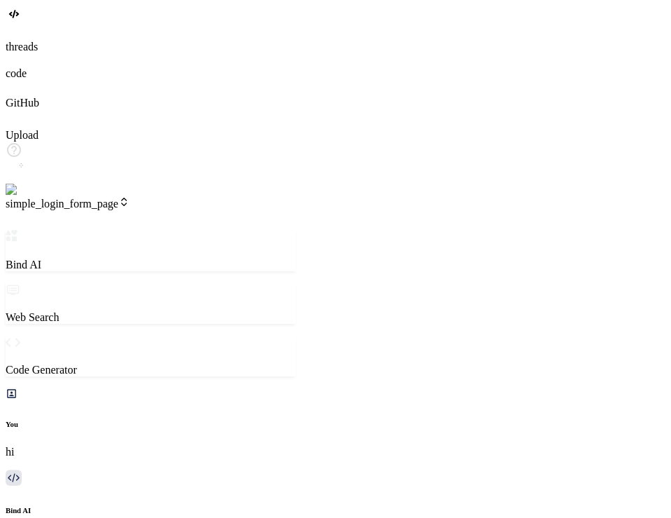
type textarea "x"
type textarea "check the generate files once and fix h"
type textarea "x"
type textarea "check the generate files once and fix ht"
type textarea "x"
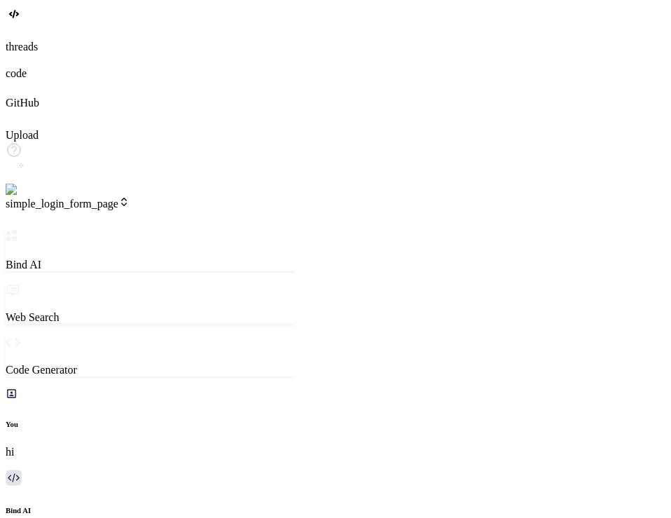
type textarea "check the generate files once and fix h"
type textarea "x"
type textarea "check the generate files once and fix"
type textarea "x"
type textarea "check the generate files once and fix t"
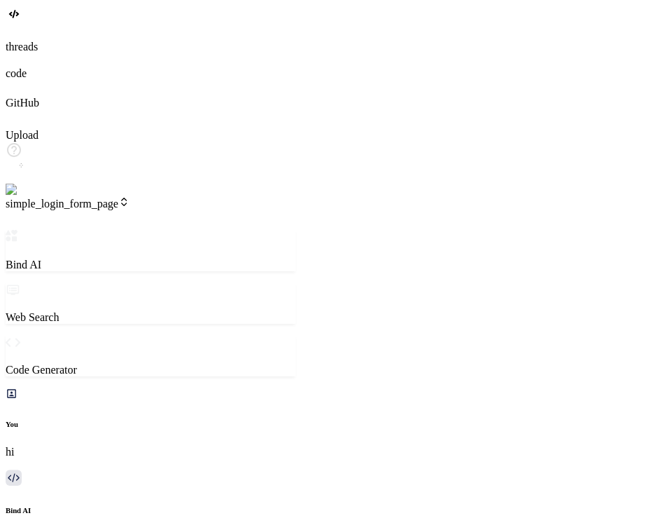
type textarea "x"
type textarea "check the generate files once and fix th"
type textarea "x"
type textarea "check the generate files once and fix the"
type textarea "x"
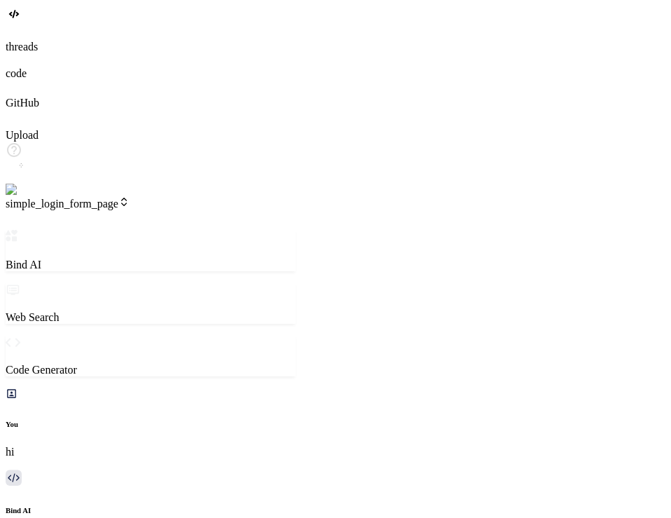
type textarea "check the generate files once and fix the"
type textarea "x"
type textarea "check the generate files once and fix the i"
type textarea "x"
type textarea "check the generate files once and fix the is"
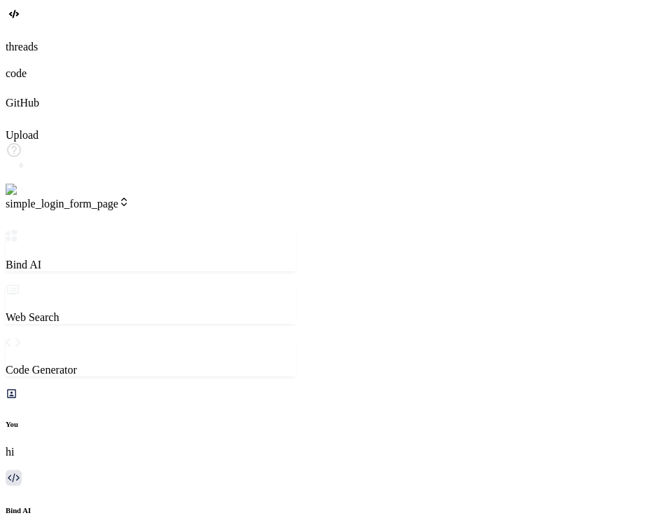
type textarea "x"
type textarea "check the generate files once and fix the iss"
type textarea "x"
type textarea "check the generate files once and fix the issu"
type textarea "x"
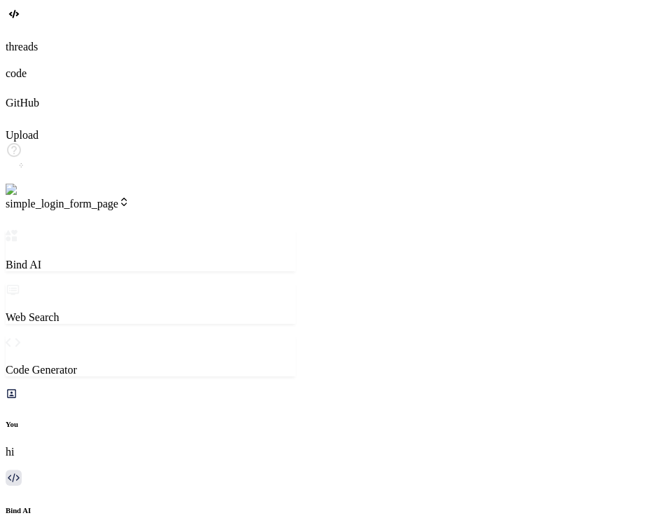
type textarea "check the generate files once and fix the issue"
type textarea "x"
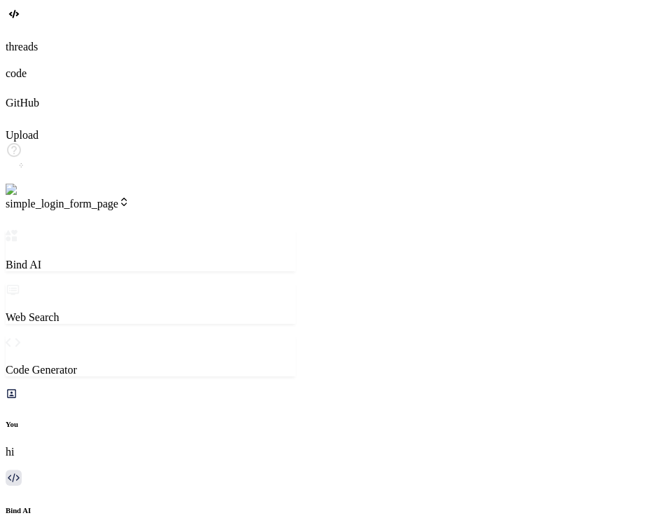
scroll to position [378, 0]
drag, startPoint x: 318, startPoint y: 88, endPoint x: 138, endPoint y: 97, distance: 180.4
click at [138, 230] on div "Bind AI Web Search Created with Pixso. Code Generator You hi Bind AI Hi! I'm Bi…" at bounding box center [74, 472] width 136 height 484
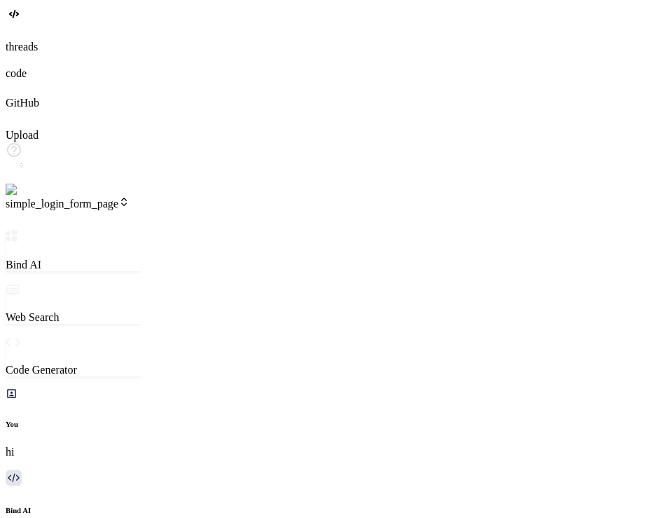
scroll to position [702, 0]
drag, startPoint x: 172, startPoint y: 101, endPoint x: 306, endPoint y: 120, distance: 135.2
click at [306, 230] on div "Bind AI Web Search Created with Pixso. Code Generator You hi Bind AI Hi! I'm Bi…" at bounding box center [156, 472] width 301 height 484
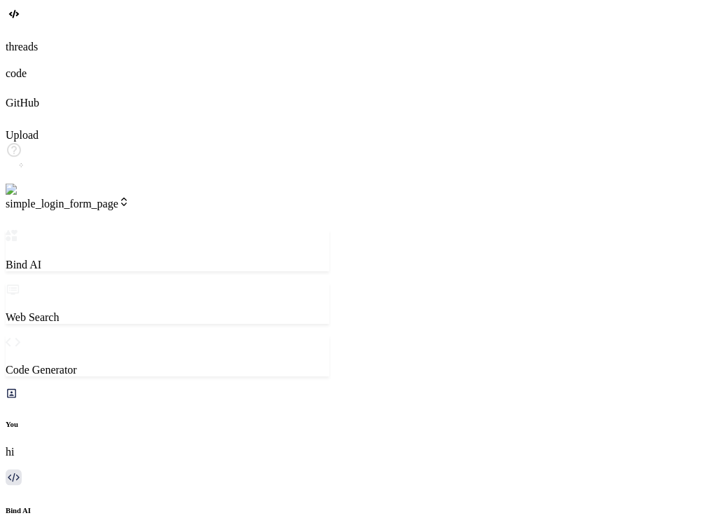
scroll to position [4322, 0]
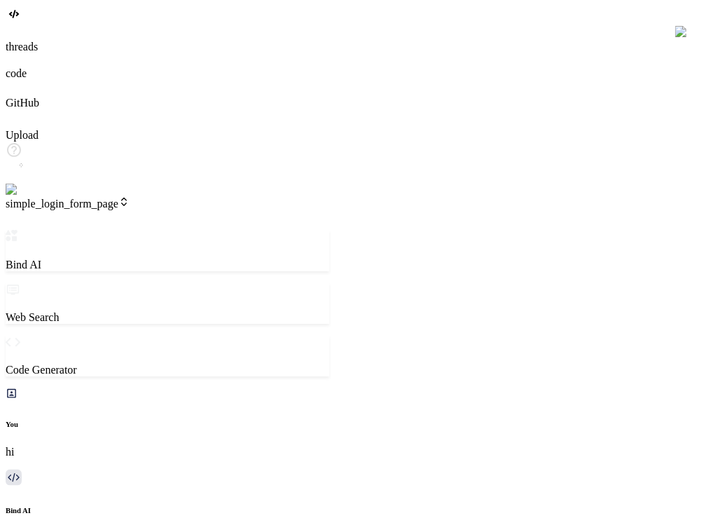
scroll to position [1201, 0]
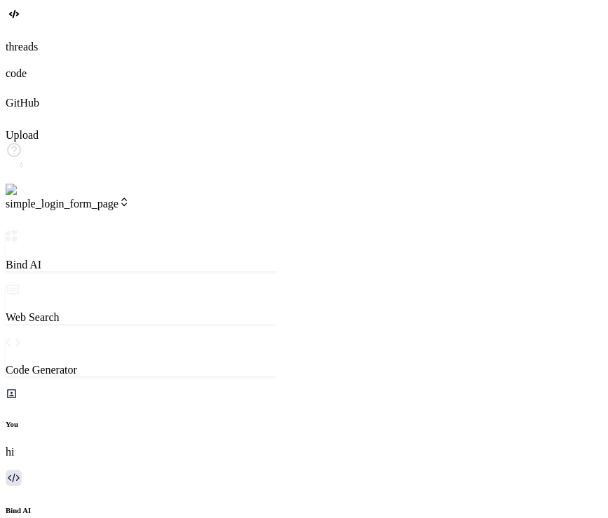
scroll to position [2038, 0]
drag, startPoint x: 299, startPoint y: 41, endPoint x: 156, endPoint y: 72, distance: 146.4
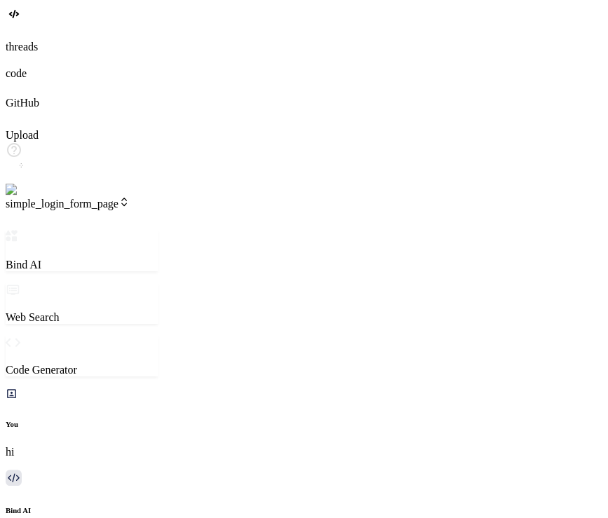
click at [156, 230] on div "Bind AI Web Search Created with Pixso. Code Generator You hi Bind AI Hi! I'm Bi…" at bounding box center [82, 472] width 153 height 484
drag, startPoint x: 549, startPoint y: 163, endPoint x: 566, endPoint y: 168, distance: 18.2
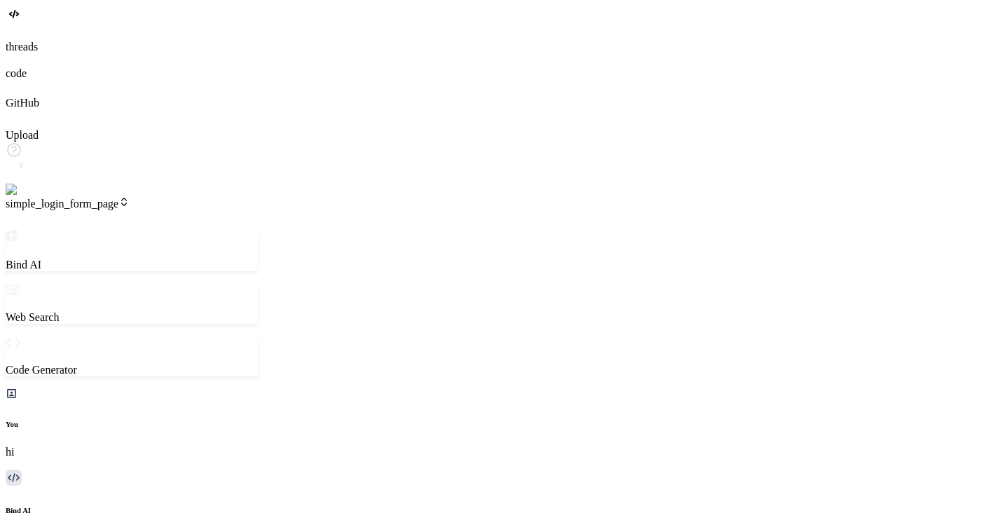
scroll to position [1674, 0]
drag, startPoint x: 671, startPoint y: 103, endPoint x: 777, endPoint y: 104, distance: 105.1
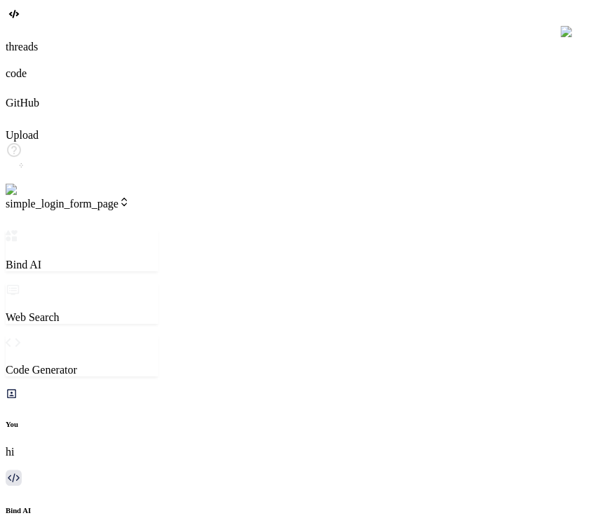
scroll to position [8110, 0]
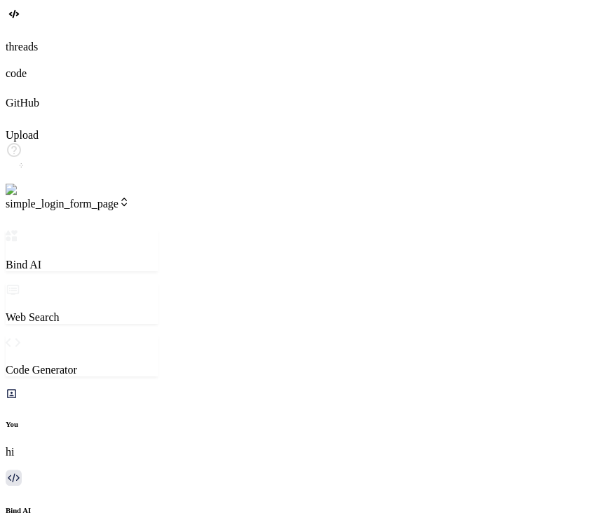
scroll to position [1930, 0]
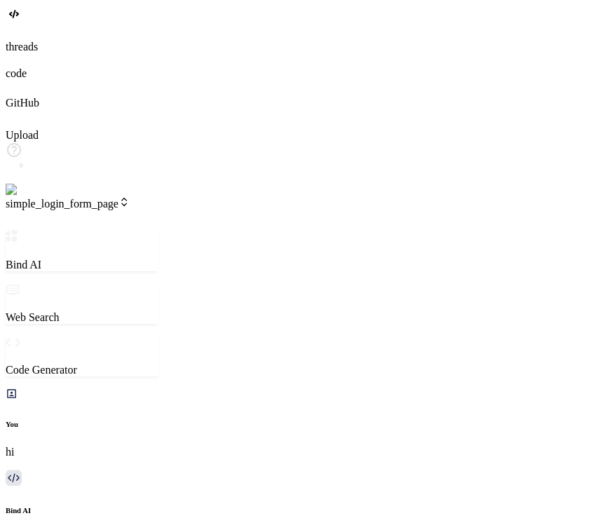
scroll to position [1970, 0]
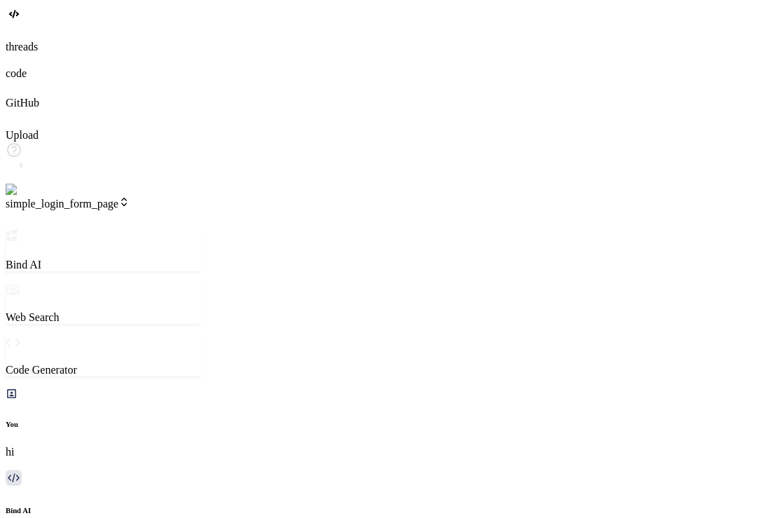
scroll to position [1889, 0]
type textarea "x"
type textarea "n"
type textarea "x"
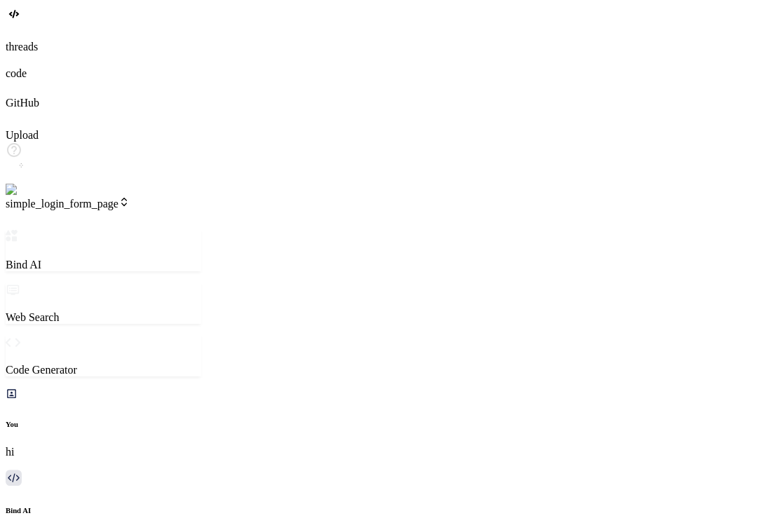
type textarea "no"
type textarea "x"
type textarea "now"
type textarea "x"
type textarea "no"
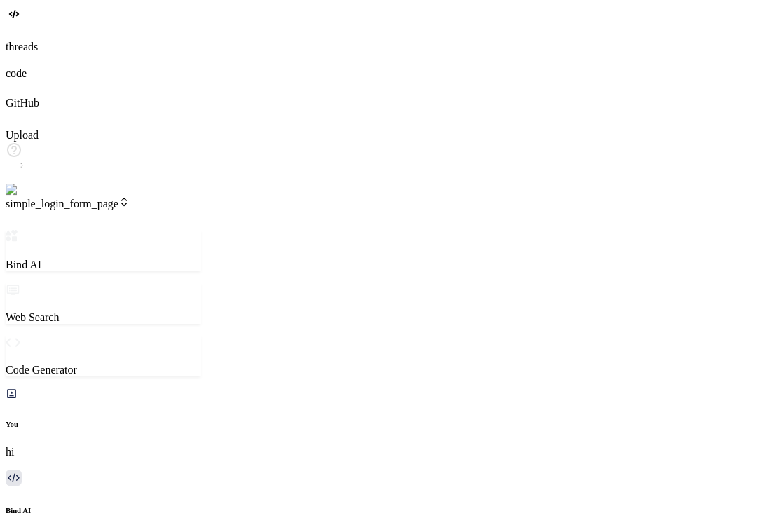
type textarea "x"
type textarea "n"
type textarea "x"
type textarea "n"
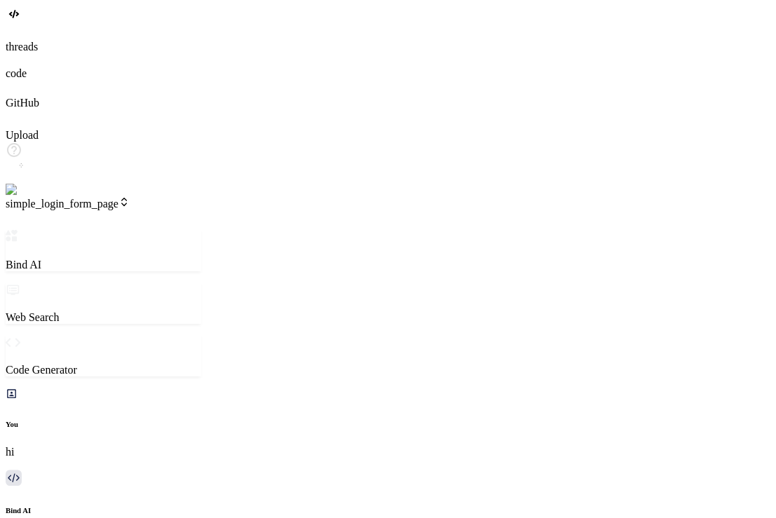
type textarea "x"
type textarea "no"
type textarea "x"
type textarea "now"
type textarea "x"
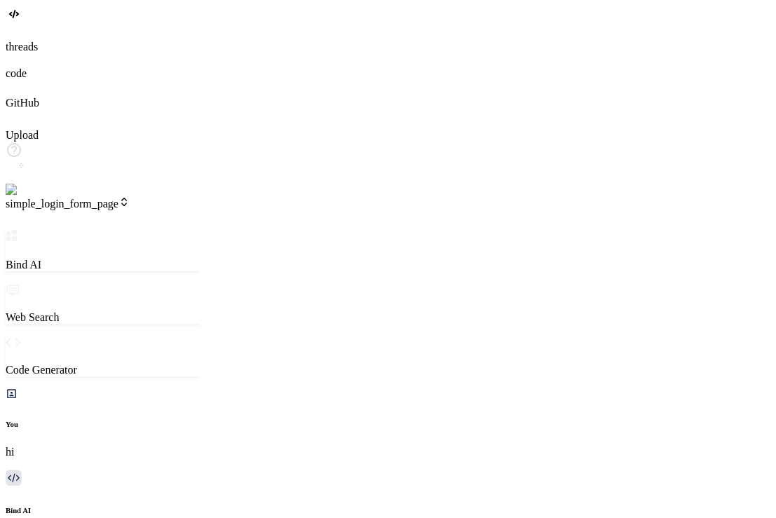
type textarea "now"
type textarea "x"
type textarea "now a"
type textarea "x"
type textarea "now af"
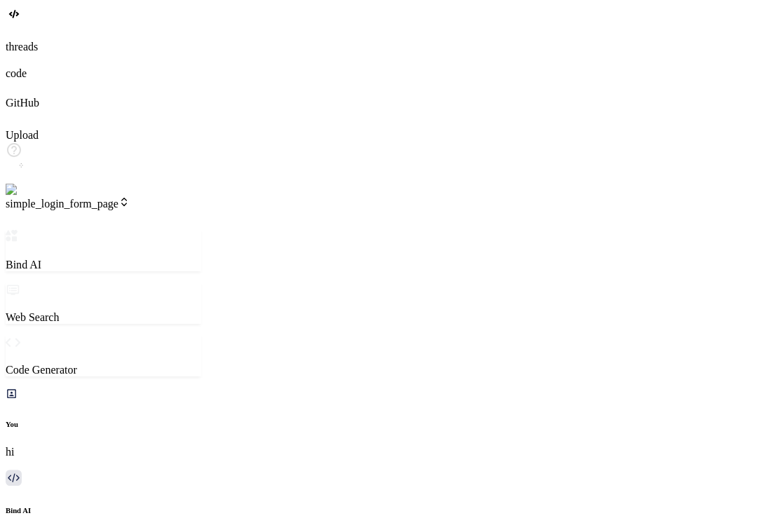
type textarea "x"
type textarea "now aft"
type textarea "x"
type textarea "now afte"
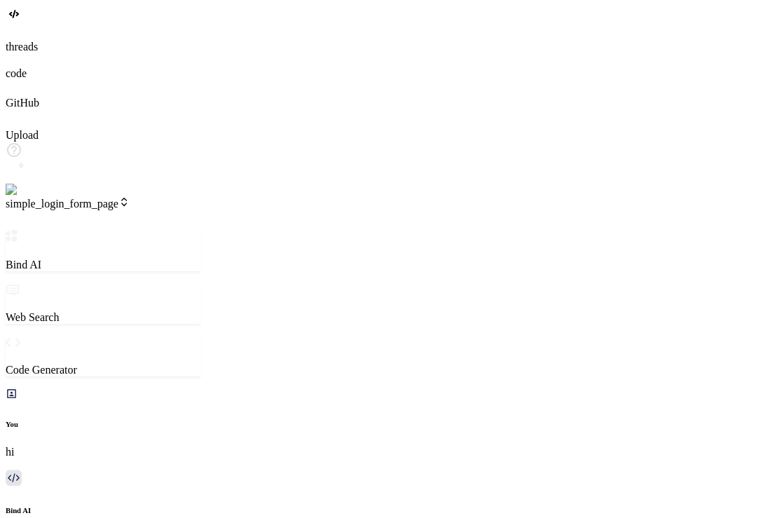
drag, startPoint x: 229, startPoint y: 146, endPoint x: 354, endPoint y: 170, distance: 127.1
drag, startPoint x: 230, startPoint y: 118, endPoint x: 342, endPoint y: 128, distance: 112.5
click at [342, 230] on div "Bind AI Web Search Created with Pixso. Code Generator You hi Bind AI Hi! I'm Bi…" at bounding box center [174, 472] width 337 height 484
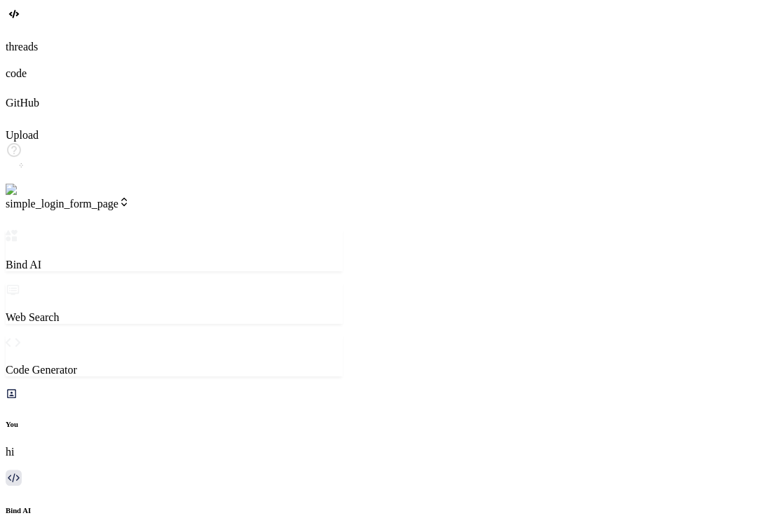
scroll to position [4271, 0]
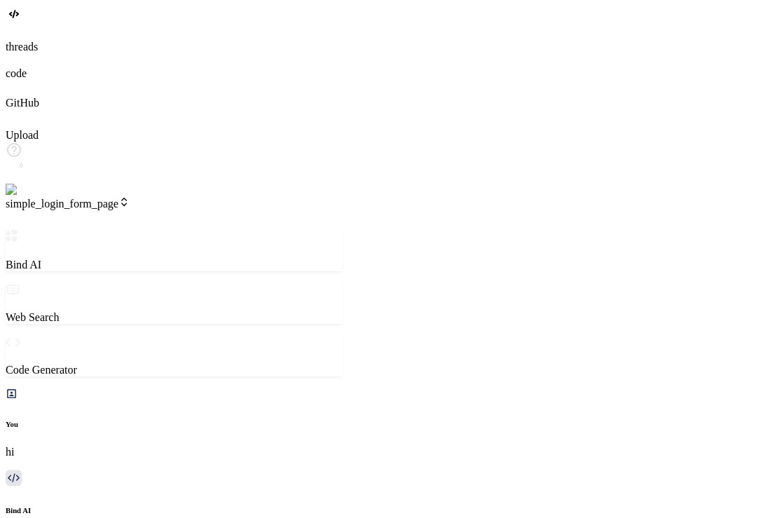
drag, startPoint x: 364, startPoint y: 53, endPoint x: 184, endPoint y: 77, distance: 181.8
click at [184, 230] on div "Bind AI Web Search Created with Pixso. Code Generator You hi Bind AI Hi! I'm Bi…" at bounding box center [96, 472] width 181 height 484
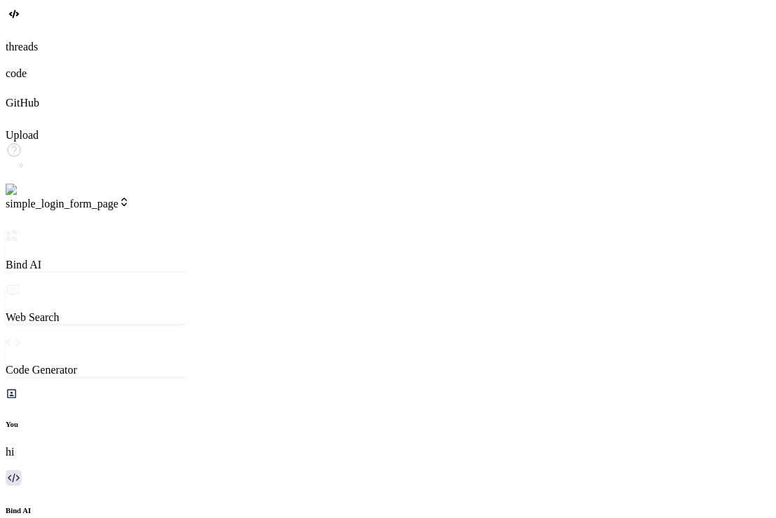
scroll to position [2267, 0]
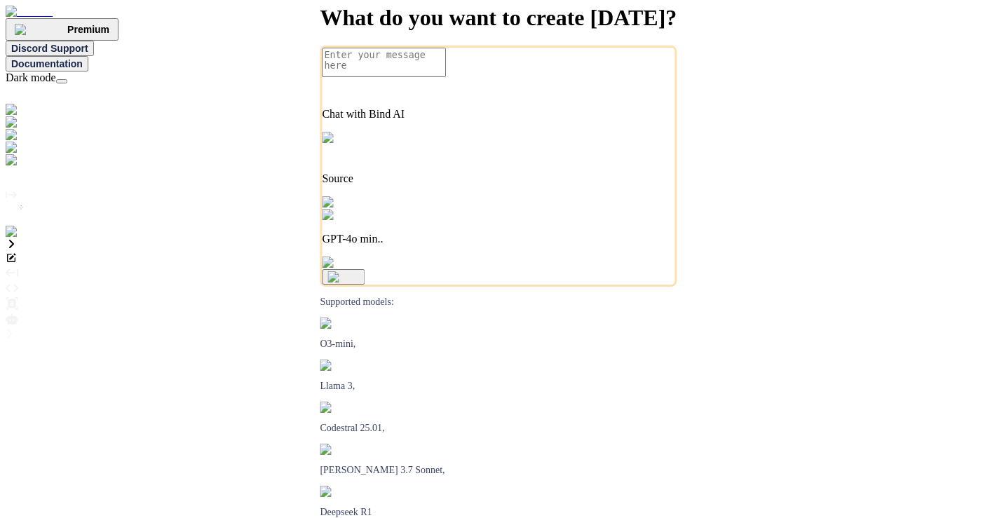
type textarea "x"
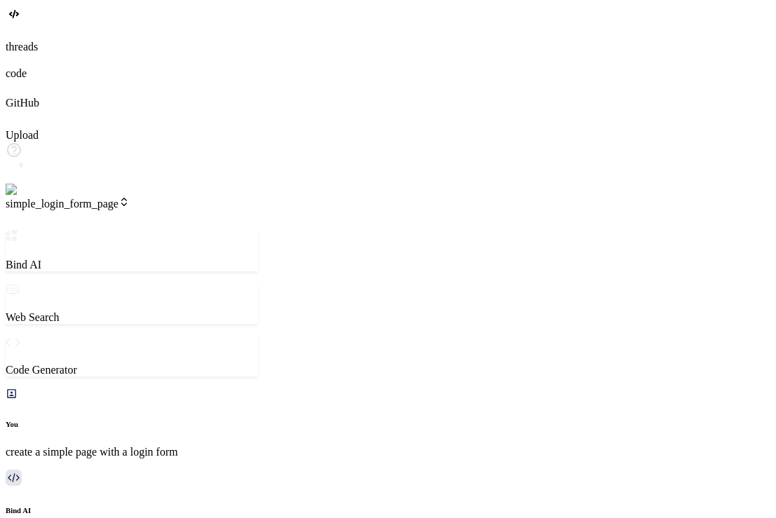
type textarea "x"
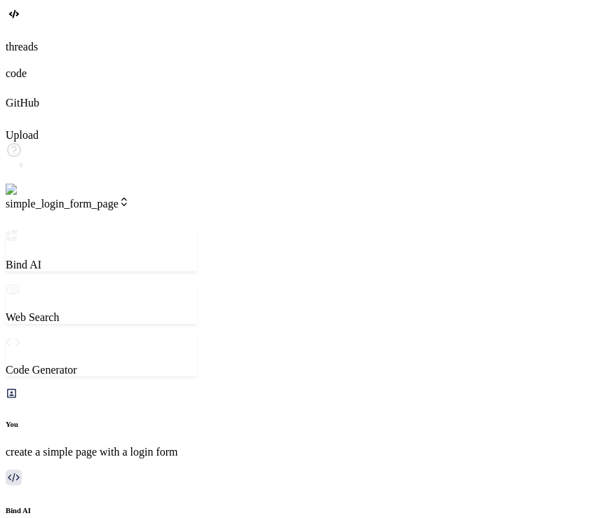
type textarea "x"
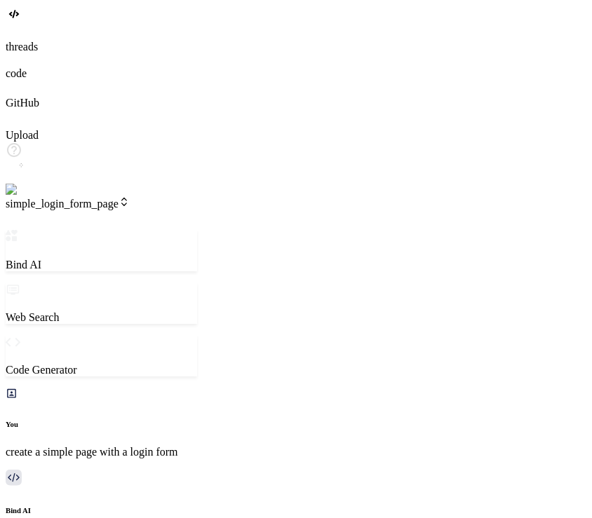
scroll to position [7067, 0]
type textarea "x"
type textarea "b"
type textarea "x"
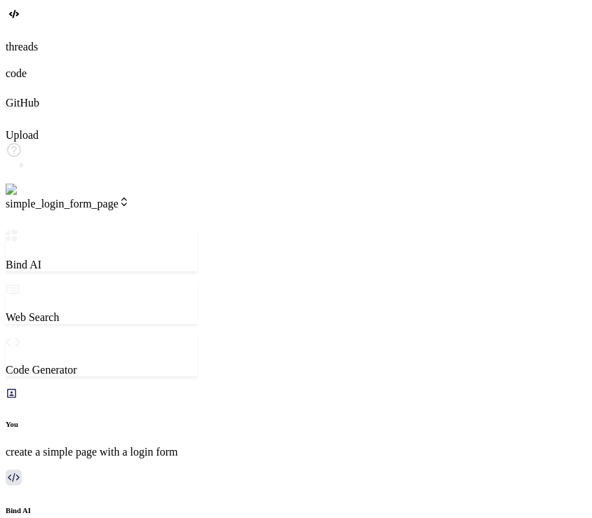
type textarea "bu"
type textarea "x"
type textarea "but"
type textarea "x"
type textarea "but"
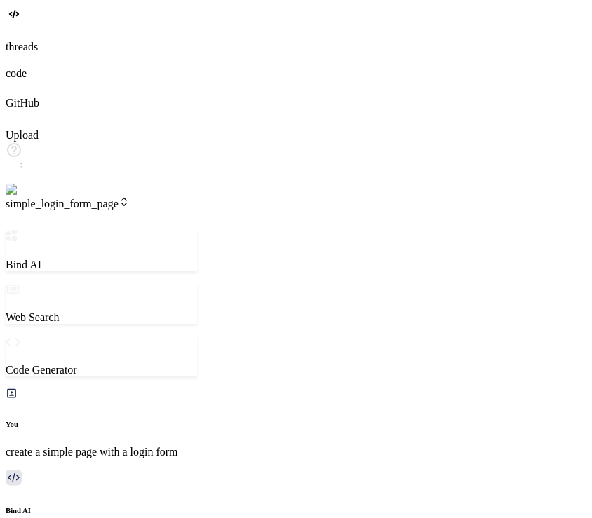
type textarea "x"
type textarea "but i"
type textarea "x"
type textarea "but in"
type textarea "x"
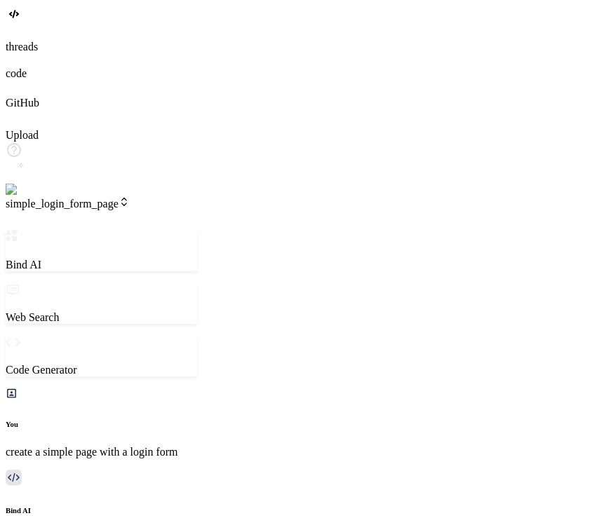
type textarea "but in"
type textarea "x"
type textarea "but in n"
type textarea "x"
type textarea "but in ne"
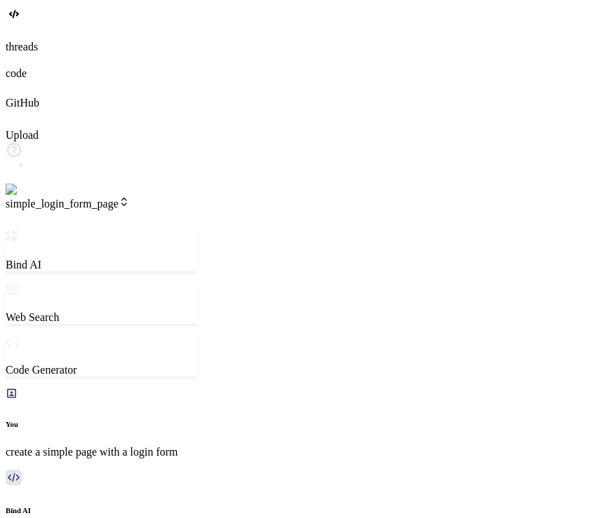
type textarea "x"
type textarea "but in nex"
type textarea "x"
type textarea "but in next"
type textarea "x"
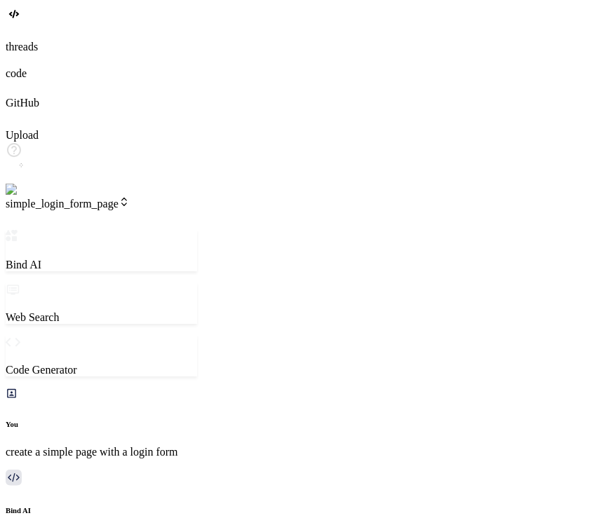
type textarea "but in next t"
type textarea "x"
type textarea "but in next"
type textarea "x"
type textarea "but in next j"
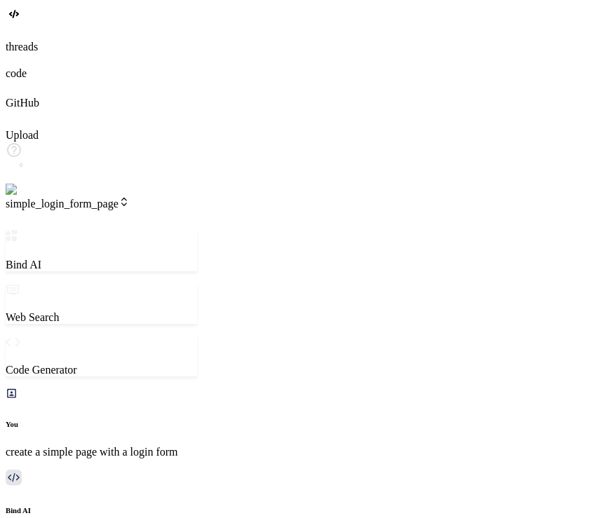
type textarea "x"
type textarea "but in next js"
type textarea "x"
type textarea "but in next js"
type textarea "x"
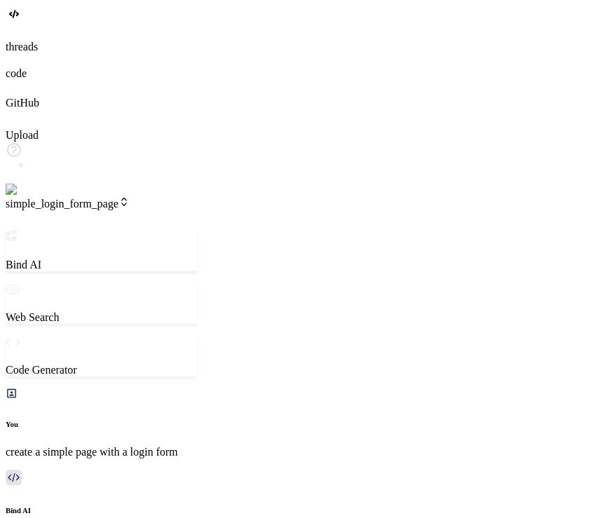
type textarea "but in next js t"
type textarea "x"
type textarea "but in next js th"
type textarea "x"
type textarea "but in next js the"
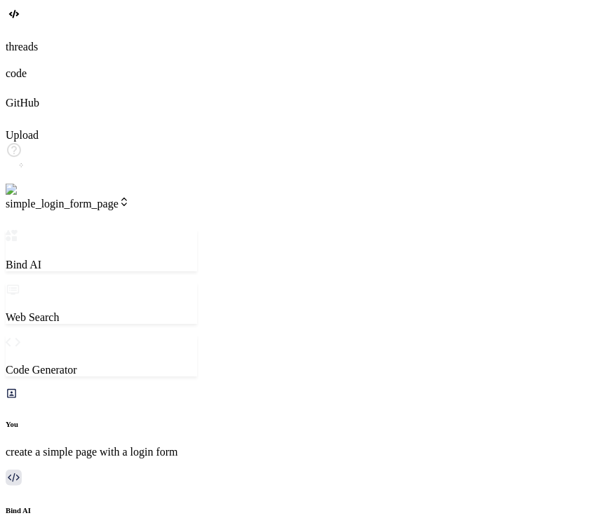
type textarea "x"
type textarea "but in next js the"
type textarea "x"
type textarea "but in next js the r"
type textarea "x"
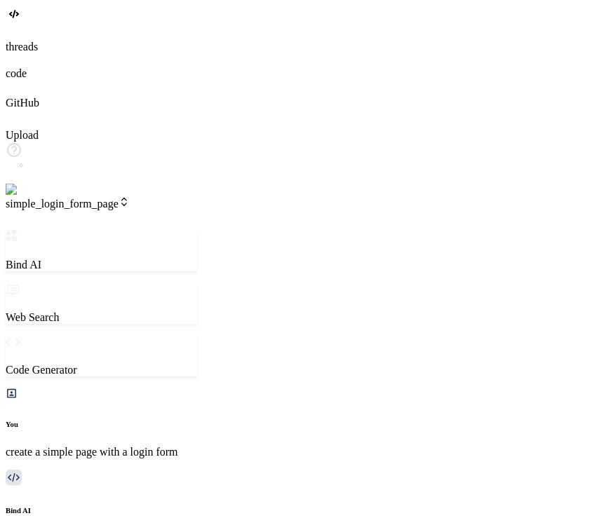
type textarea "but in next js the ro"
type textarea "x"
type textarea "but in next js the rou"
type textarea "x"
type textarea "but in next js the rout"
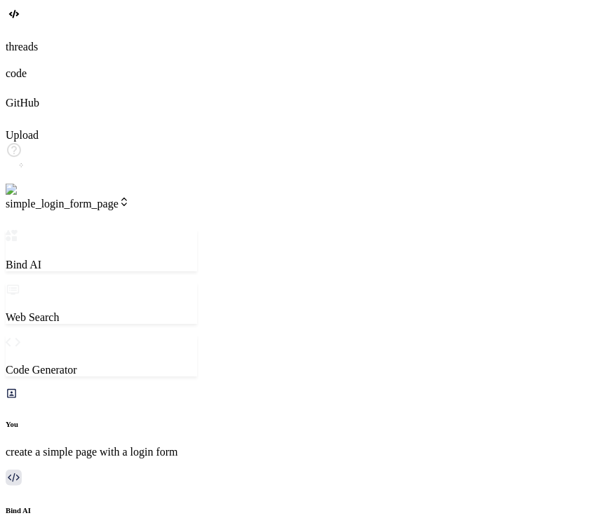
type textarea "x"
type textarea "but in next js the route"
type textarea "x"
type textarea "but in next js the route"
type textarea "x"
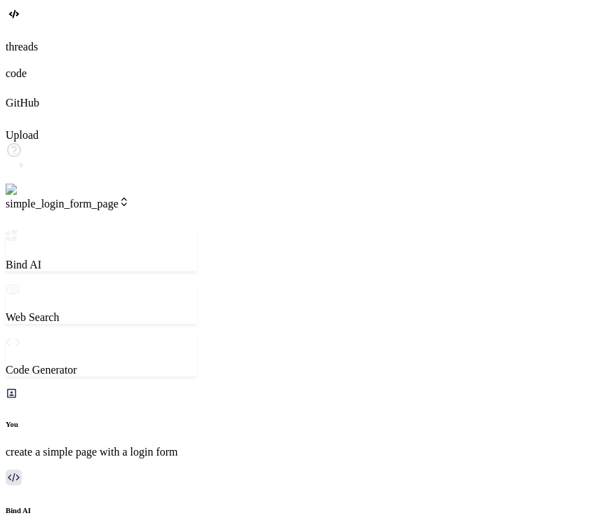
type textarea "but in next js the route w"
type textarea "x"
type textarea "but in next js the route wi"
type textarea "x"
type textarea "but in next js the route wil"
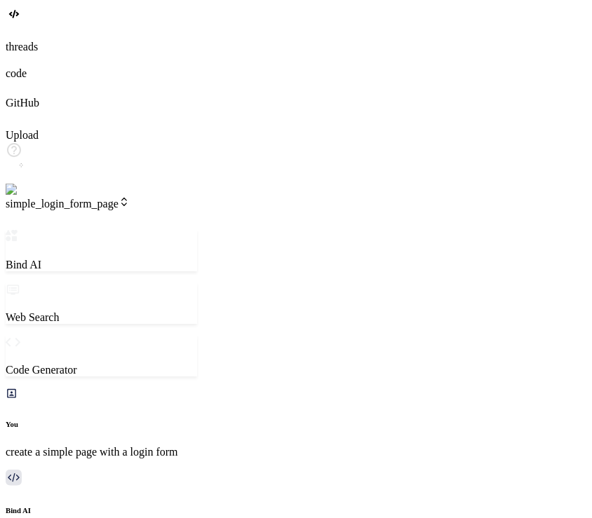
type textarea "x"
type textarea "but in next js the route will"
type textarea "x"
type textarea "but in next js the route will"
type textarea "x"
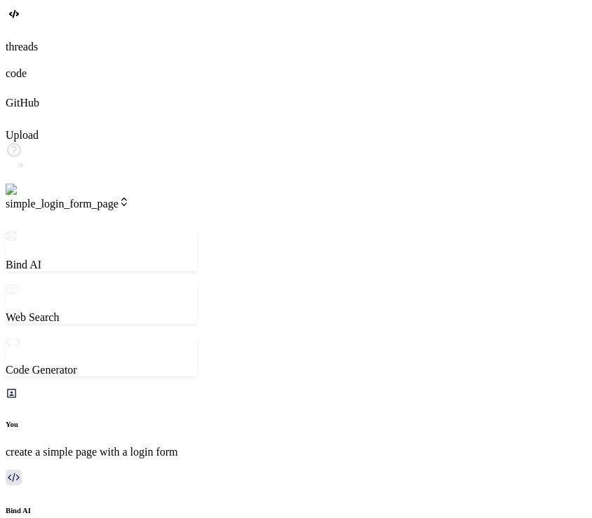
type textarea "but in next js the route will b"
type textarea "x"
type textarea "but in next js the route will be"
type textarea "x"
type textarea "but in next js the route will be"
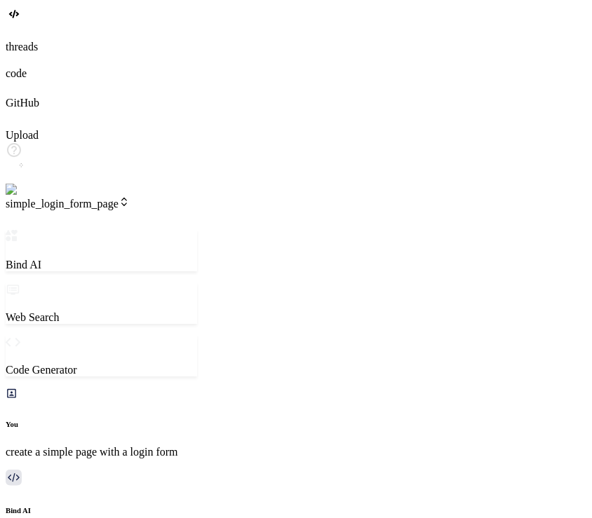
type textarea "x"
type textarea "but in next js the route will be a"
type textarea "x"
type textarea "but in next js the route will be ap"
type textarea "x"
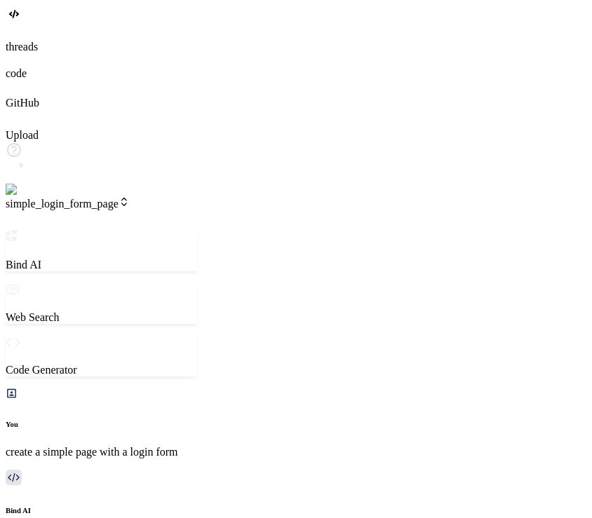
type textarea "but in next js the route will be app"
type textarea "x"
type textarea "but in next js the route will be app"
type textarea "x"
type textarea "but in next js the route will be app r"
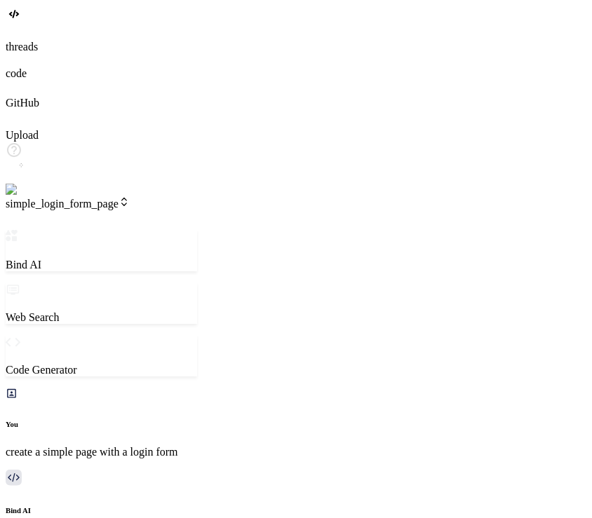
type textarea "x"
type textarea "but in next js the route will be app ro"
type textarea "x"
type textarea "but in next js the route will be app rou"
type textarea "x"
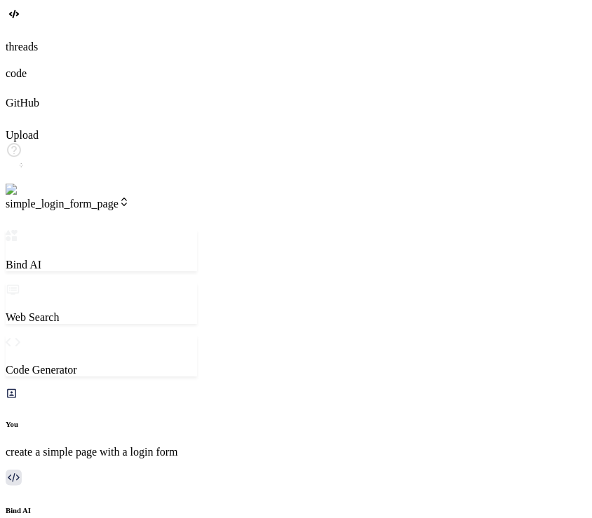
type textarea "but in next js the route will be app rout"
type textarea "x"
type textarea "but in next js the route will be app route"
type textarea "x"
type textarea "but in next js the route will be app router"
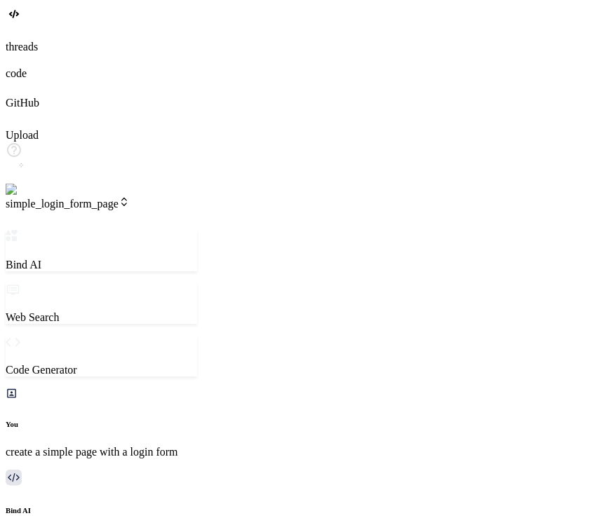
type textarea "x"
type textarea "but in next js the route will be app router,"
type textarea "x"
type textarea "but in next js the route will be app router,"
type textarea "x"
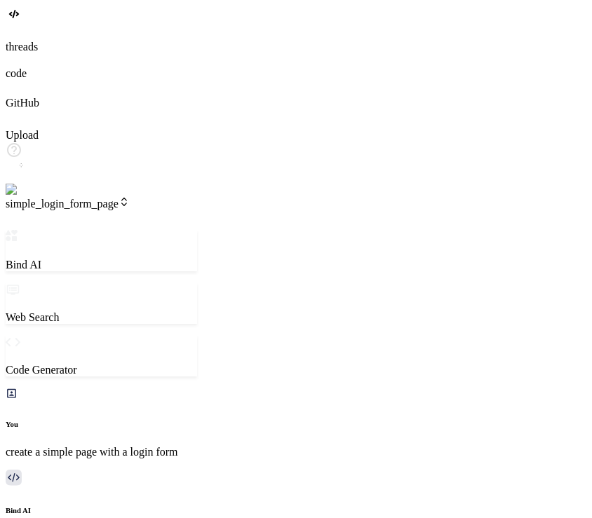
type textarea "but in next js the route will be app router, b"
type textarea "x"
type textarea "but in next js the route will be app router, bu"
type textarea "x"
type textarea "but in next js the route will be app router, but"
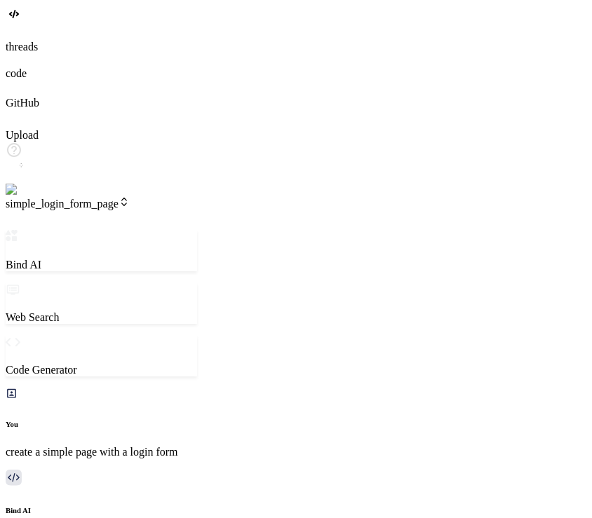
type textarea "x"
type textarea "but in next js the route will be app router, but"
type textarea "x"
type textarea "but in next js the route will be app router, but y"
type textarea "x"
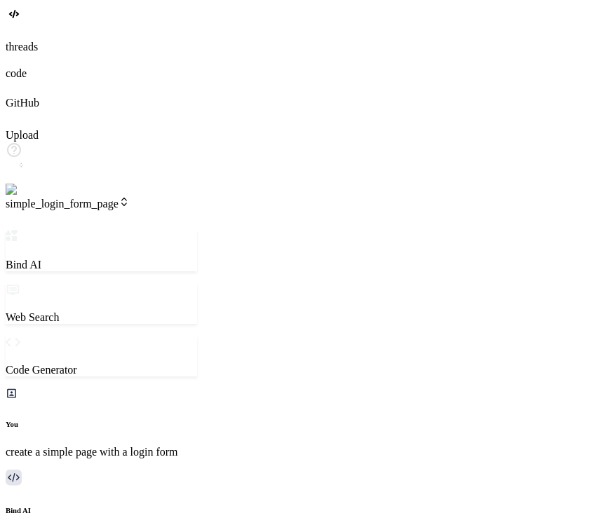
type textarea "but in next js the route will be app router, but yo"
type textarea "x"
type textarea "but in next js the route will be app router, but you"
type textarea "x"
type textarea "but in next js the route will be app router, but you"
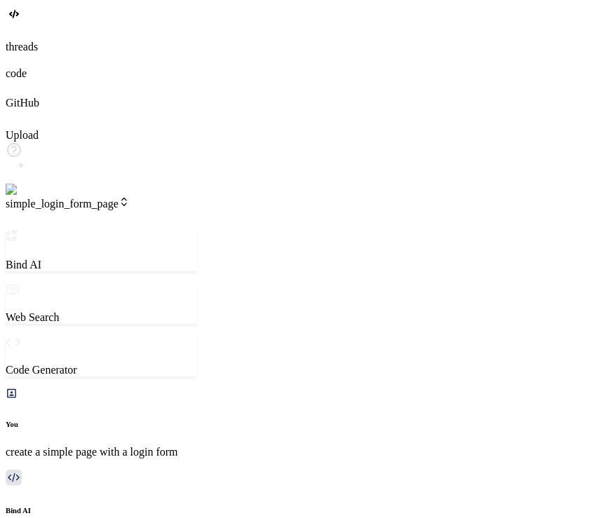
type textarea "x"
type textarea "but in next js the route will be app router, but you h"
type textarea "x"
type textarea "but in next js the route will be app router, but you ha"
type textarea "x"
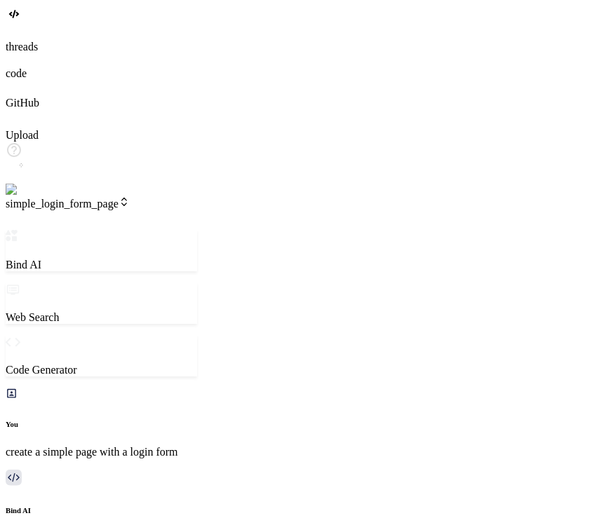
type textarea "but in next js the route will be app router, but you hav"
type textarea "x"
type textarea "but in next js the route will be app router, but you have"
type textarea "x"
type textarea "but in next js the route will be app router, but you have"
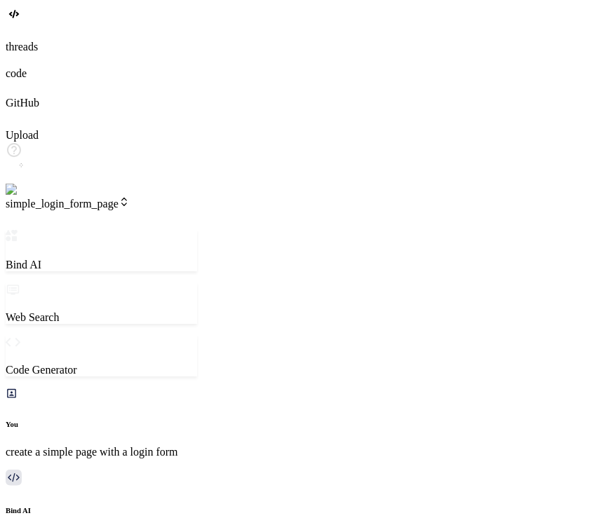
type textarea "x"
type textarea "but in next js the route will be app router, but you have n"
type textarea "x"
type textarea "but in next js the route will be app router, but you have no"
type textarea "x"
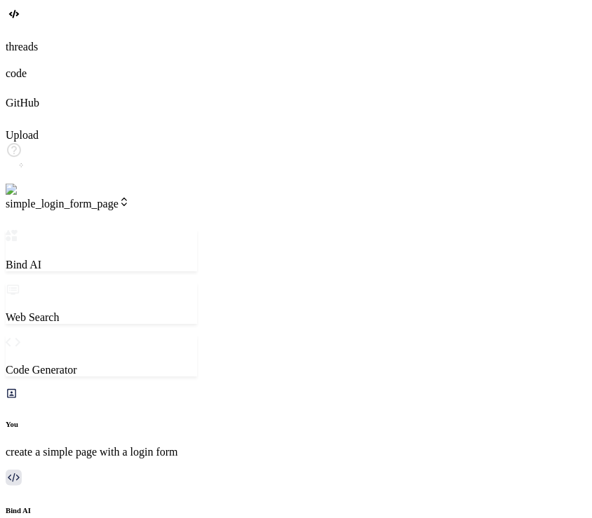
type textarea "but in next js the route will be app router, but you have not"
type textarea "x"
type textarea "but in next js the route will be app router, but you have not"
type textarea "x"
type textarea "but in next js the route will be app router, but you have not c"
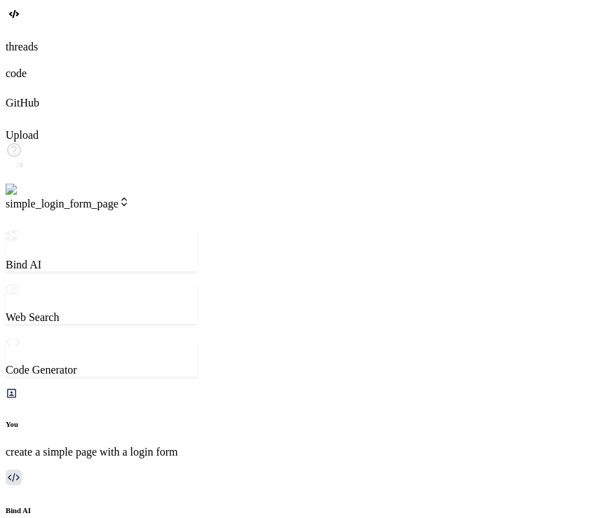
type textarea "x"
type textarea "but in next js the route will be app router, but you have not cr"
type textarea "x"
type textarea "but in next js the route will be app router, but you have not cre"
type textarea "x"
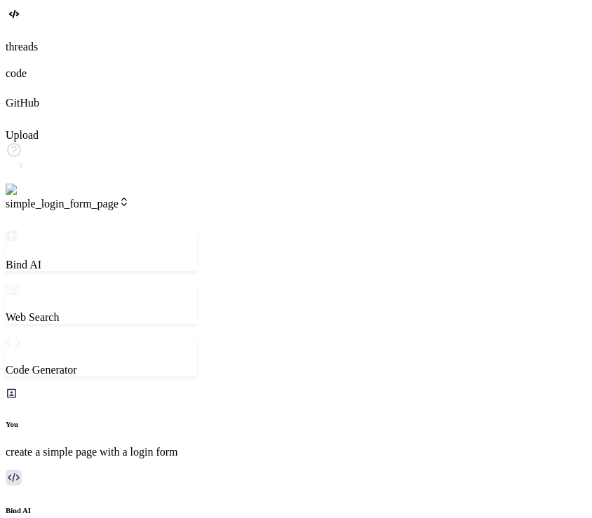
type textarea "but in next js the route will be app router, but you have not crea"
type textarea "x"
type textarea "but in next js the route will be app router, but you have not creat"
type textarea "x"
type textarea "but in next js the route will be app router, but you have not create"
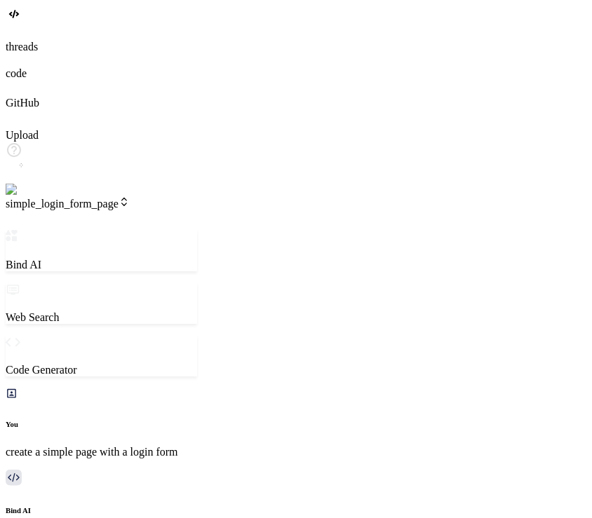
type textarea "x"
type textarea "but in next js the route will be app router, but you have not created"
type textarea "x"
type textarea "but in next js the route will be app router, but you have not created t"
type textarea "x"
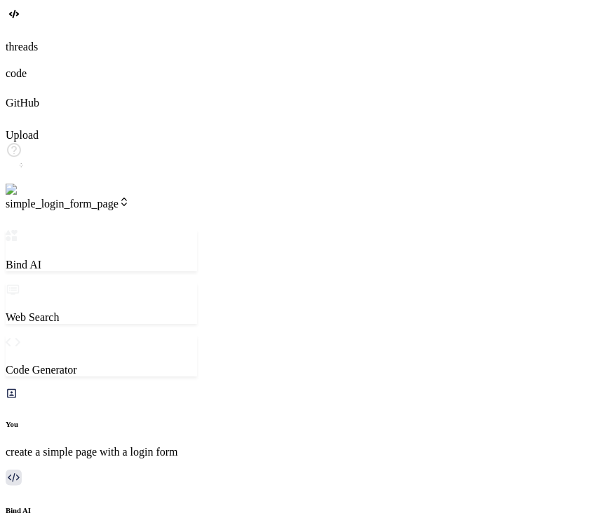
type textarea "but in next js the route will be app router, but you have not created te"
type textarea "x"
type textarea "but in next js the route will be app router, but you have not created t"
type textarea "x"
type textarea "but in next js the route will be app router, but you have not created the"
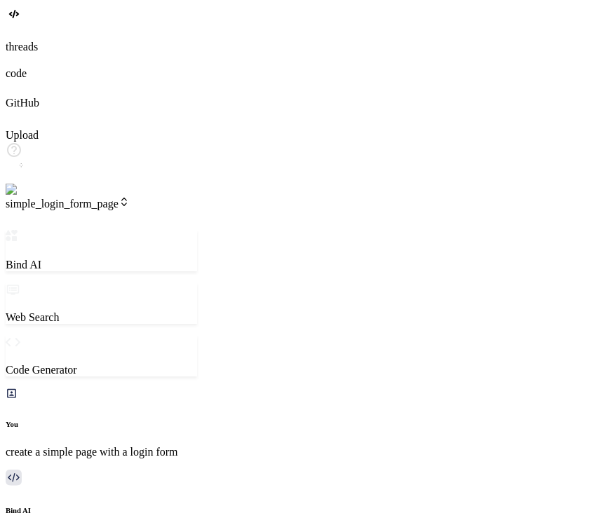
type textarea "x"
type textarea "but in next js the route will be app router, but you have not created the"
type textarea "x"
type textarea "but in next js the route will be app router, but you have not created the f"
type textarea "x"
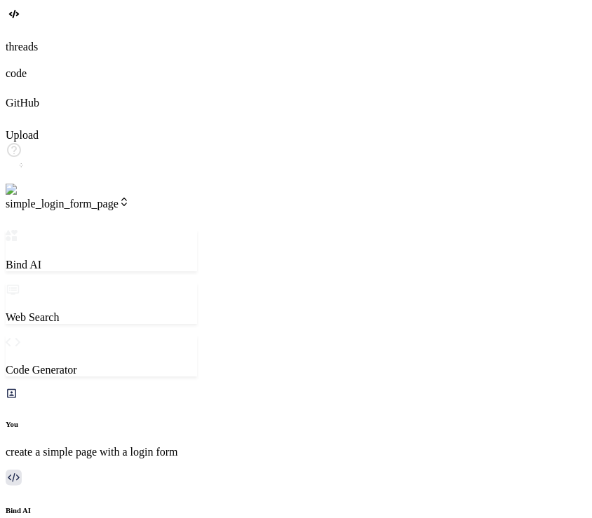
type textarea "but in next js the route will be app router, but you have not created the fo"
type textarea "x"
type textarea "but in next js the route will be app router, but you have not created the fol"
type textarea "x"
type textarea "but in next js the route will be app router, but you have not created the fold"
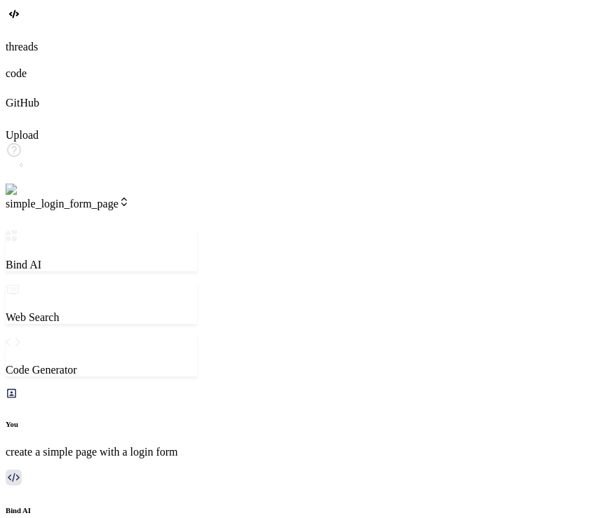
type textarea "x"
type textarea "but in next js the route will be app router, but you have not created the folde"
type textarea "x"
type textarea "but in next js the route will be app router, but you have not created the folder"
type textarea "x"
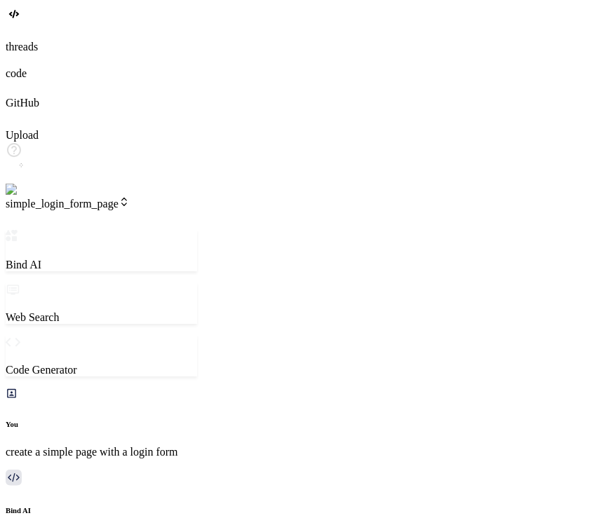
type textarea "but in next js the route will be app router, but you have not created the folder"
type textarea "x"
type textarea "but in next js the route will be app router, but you have not created the folde…"
type textarea "x"
type textarea "but in next js the route will be app router, but you have not created the folde…"
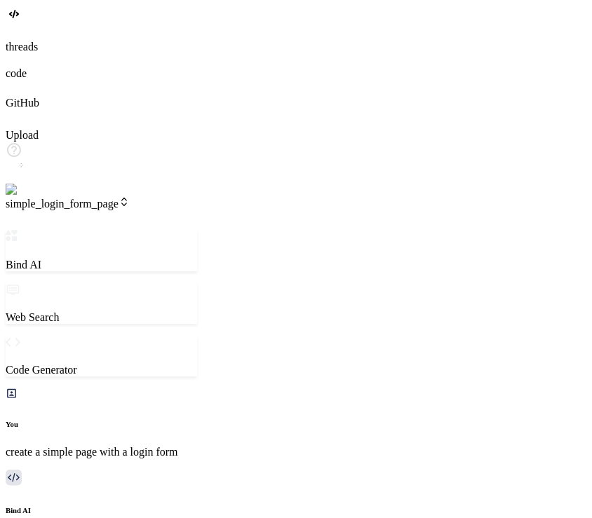
type textarea "x"
type textarea "but in next js the route will be app router, but you have not created the folde…"
type textarea "x"
type textarea "but in next js the route will be app router, but you have not created the folde…"
type textarea "x"
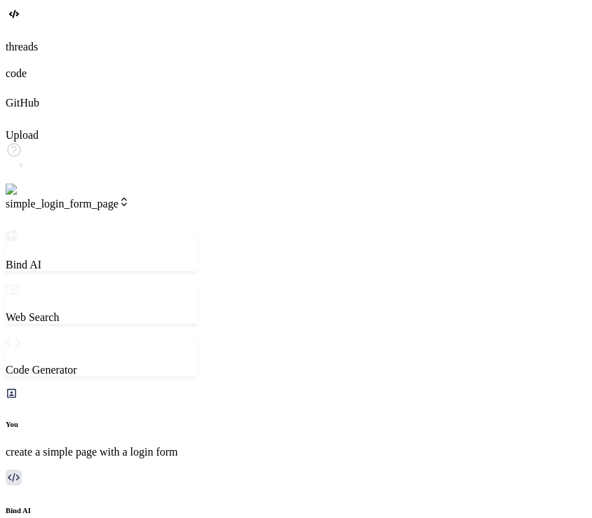
type textarea "but in next js the route will be app router, but you have not created the folde…"
type textarea "x"
type textarea "but in next js the route will be app router, but you have not created the folde…"
type textarea "x"
type textarea "but in next js the route will be app router, but you have not created the folde…"
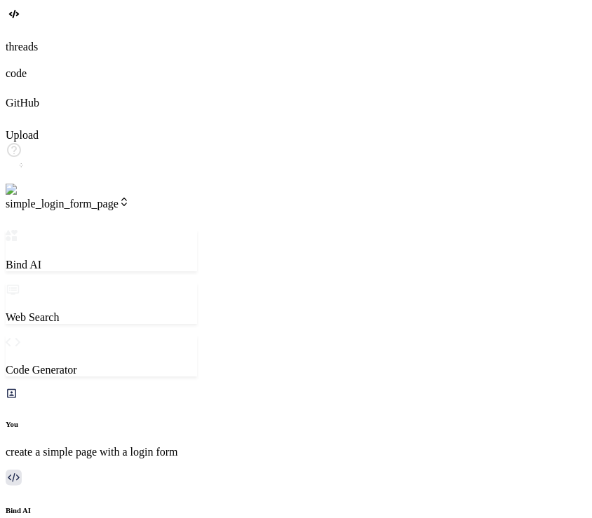
type textarea "x"
type textarea "but in next js the route will be app router, but you have not created the folde…"
type textarea "x"
type textarea "but in next js the route will be app router, but you have not created the folde…"
type textarea "x"
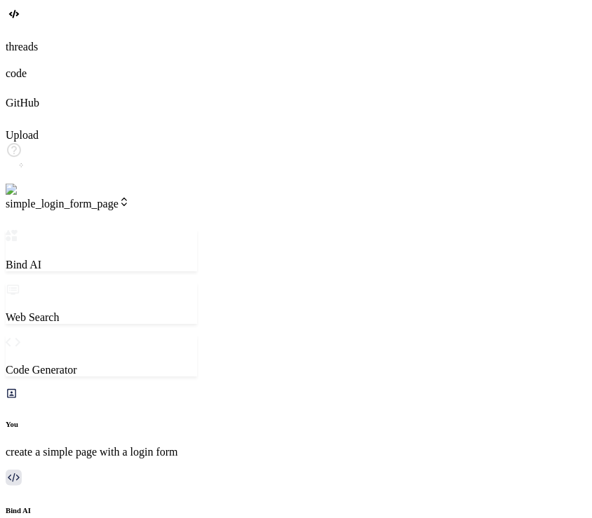
type textarea "but in next js the route will be app router, but you have not created the folde…"
type textarea "x"
type textarea "but in next js the route will be app router, but you have not created the folde…"
type textarea "x"
type textarea "but in next js the route will be app router, but you have not created the folde…"
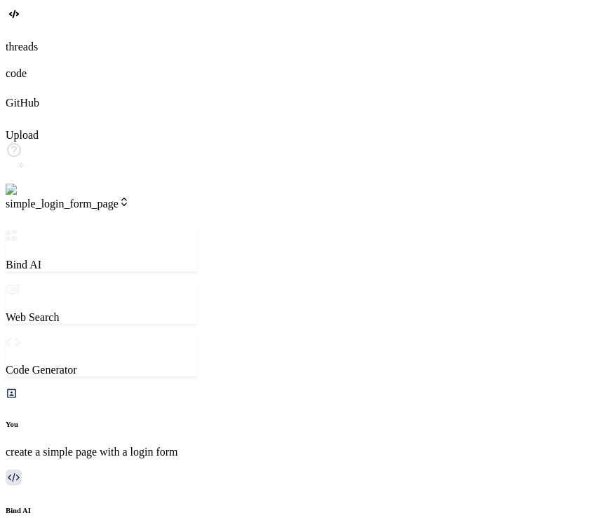
type textarea "x"
type textarea "but in next js the route will be app router, but you have not created the folde…"
type textarea "x"
type textarea "but in next js the route will be app router, but you have not created the folde…"
type textarea "x"
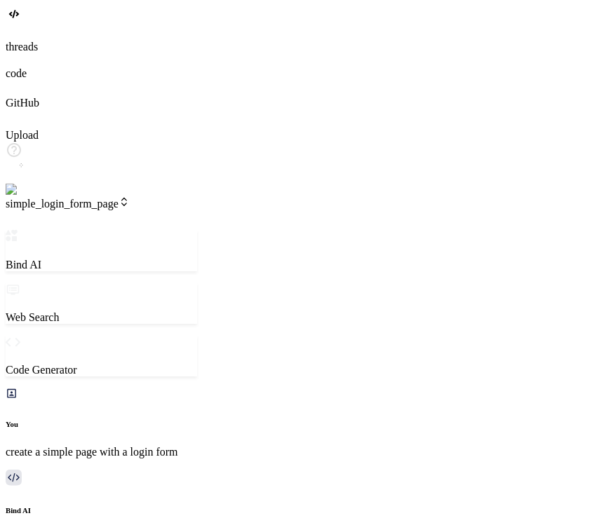
type textarea "but in next js the route will be app router, but you have not created the folde…"
type textarea "x"
type textarea "but in next js the route will be app router, but you have not created the folde…"
type textarea "x"
type textarea "but in next js the route will be app router, but you have not created the folde…"
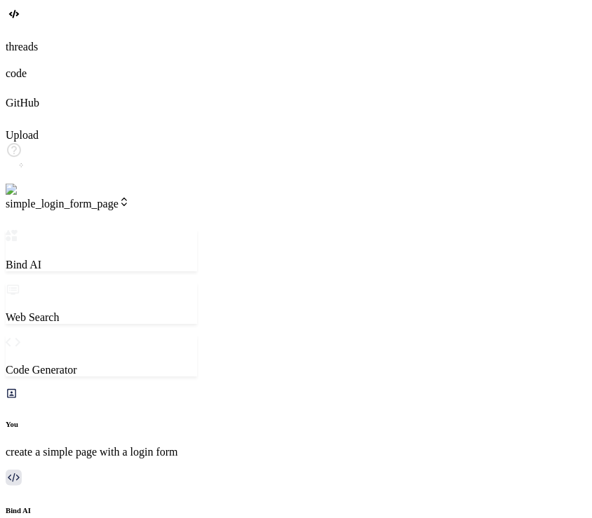
type textarea "x"
type textarea "but in next js the route will be app router, but you have not created the folde…"
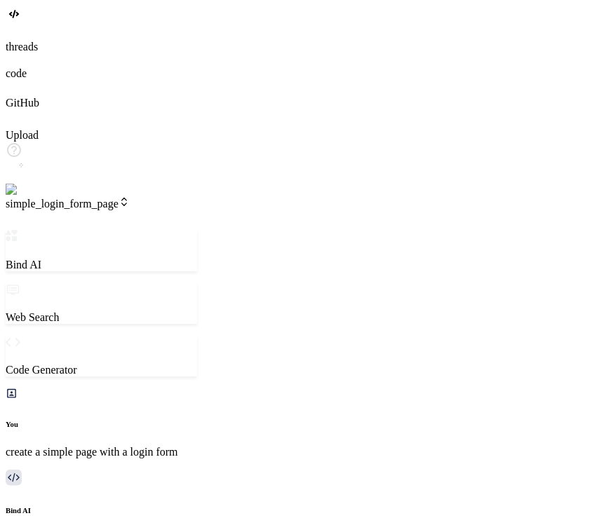
scroll to position [0, 1051]
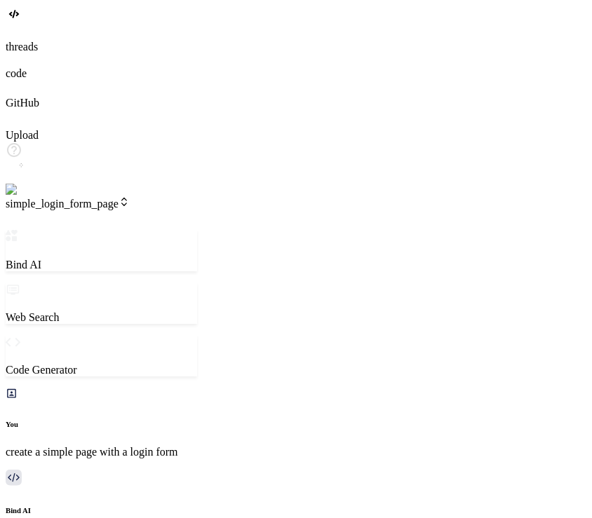
scroll to position [0, 0]
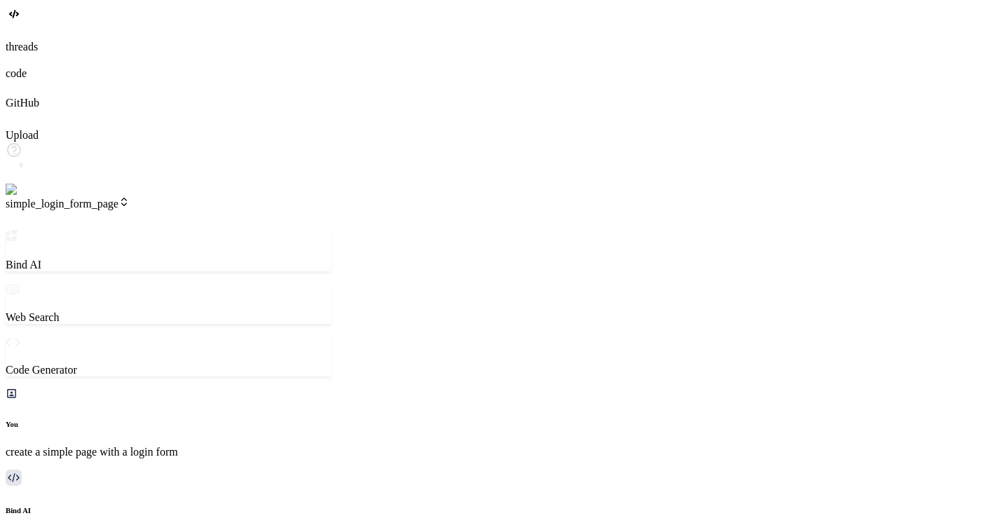
scroll to position [2078, 0]
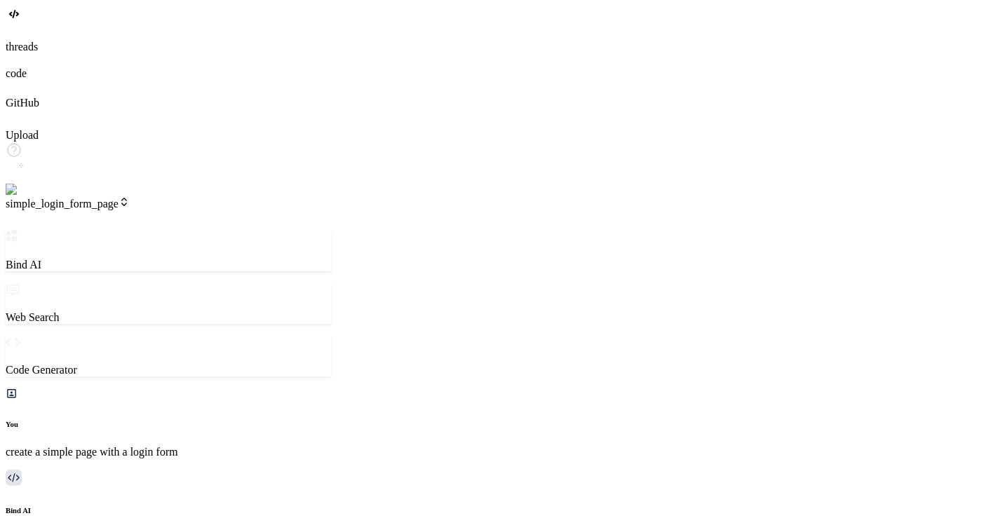
drag, startPoint x: 110, startPoint y: 437, endPoint x: 57, endPoint y: 428, distance: 54.2
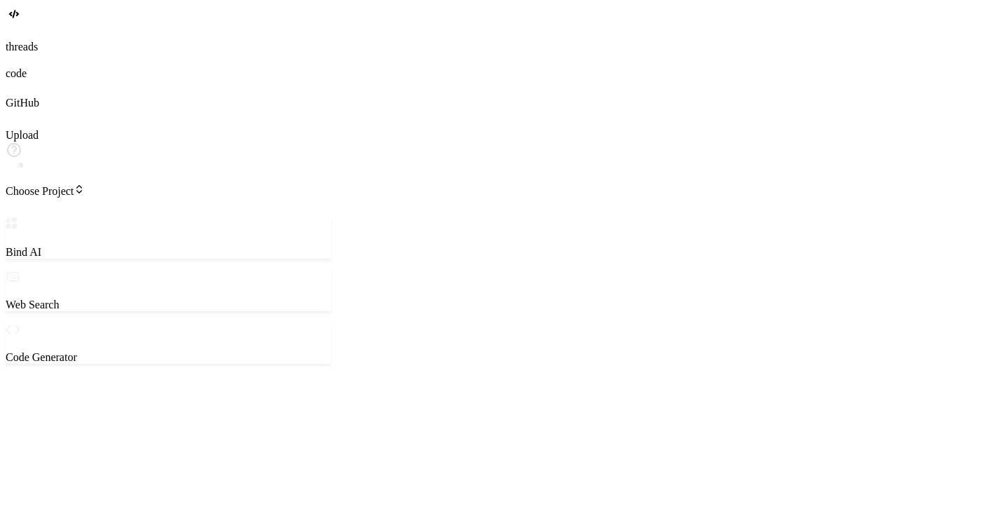
scroll to position [0, 0]
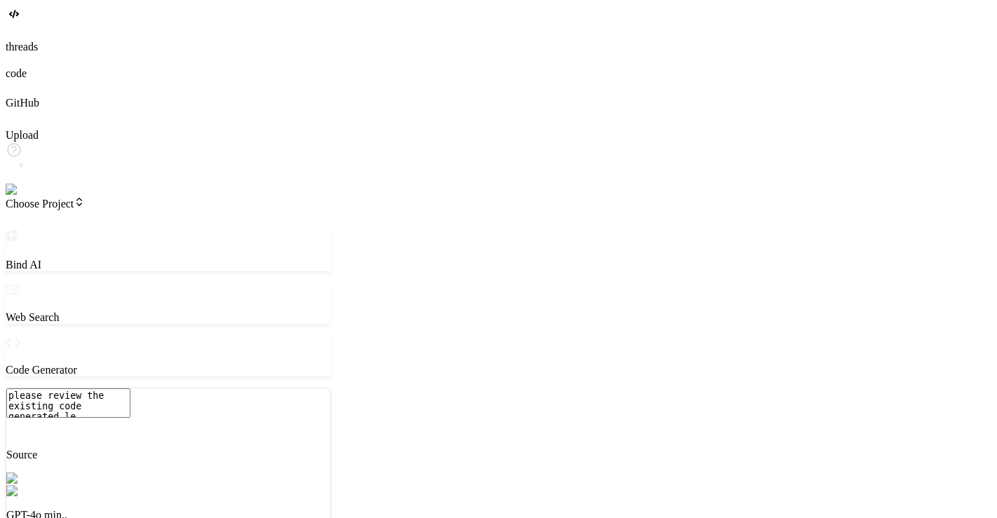
click at [130, 418] on textarea "please review the existing code generated le" at bounding box center [68, 402] width 124 height 29
click at [85, 198] on span "Choose Project" at bounding box center [45, 204] width 79 height 12
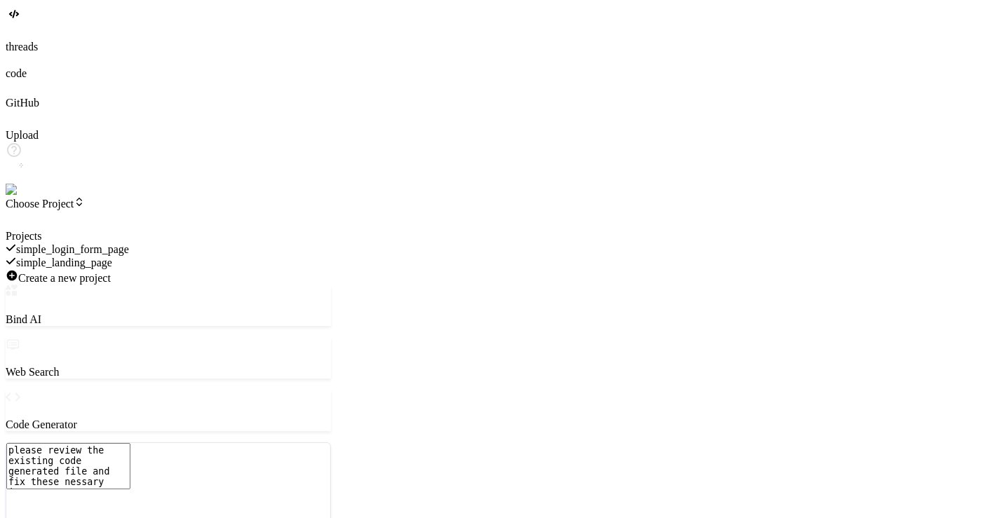
click at [129, 243] on span "simple_login_form_page" at bounding box center [72, 249] width 113 height 12
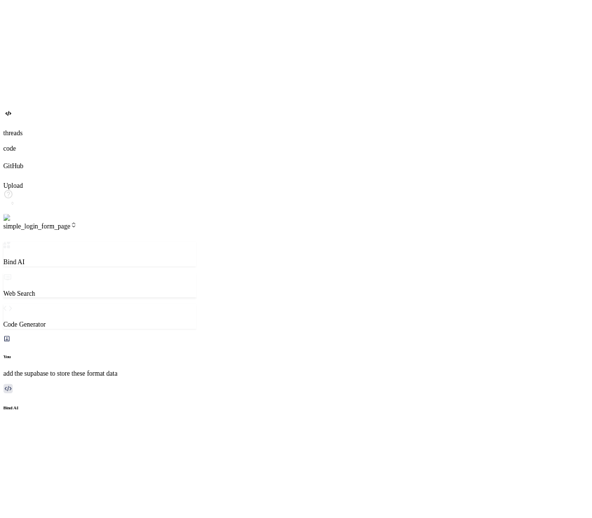
scroll to position [3476, 0]
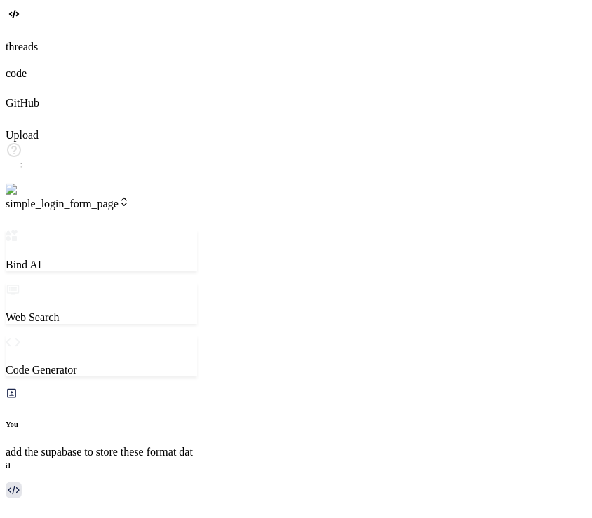
scroll to position [4998, 0]
click at [85, 198] on span "Choose Project" at bounding box center [45, 204] width 79 height 12
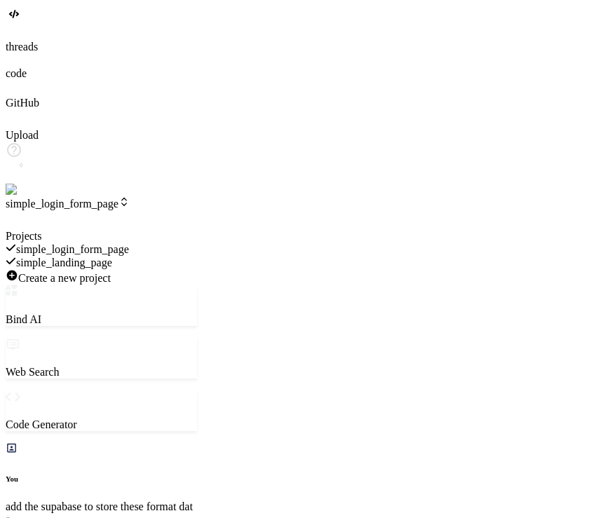
scroll to position [13, 0]
click at [197, 230] on div at bounding box center [101, 230] width 191 height 0
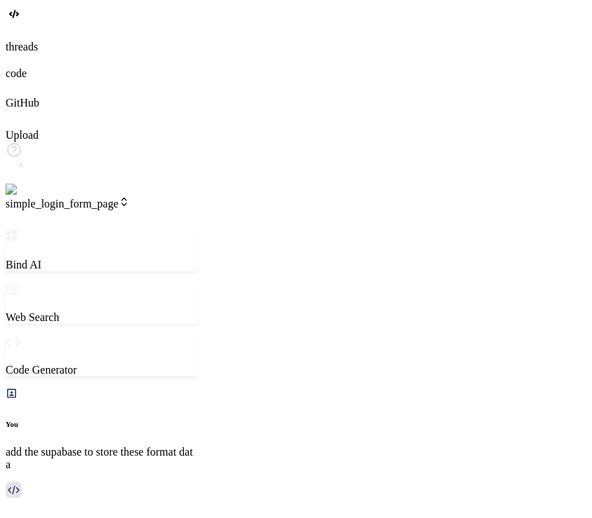
paste textarea "68ef7210fe16c4bddea6921f"
type textarea "x"
type textarea "please review the existing code generated file and fix these 68ef7210fe16c4bdde…"
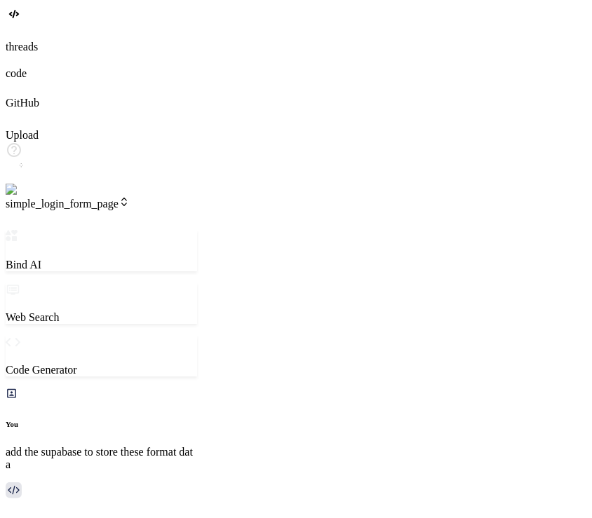
type textarea "x"
type textarea "please review the existing code generated file and fix these necessary issue"
type textarea "x"
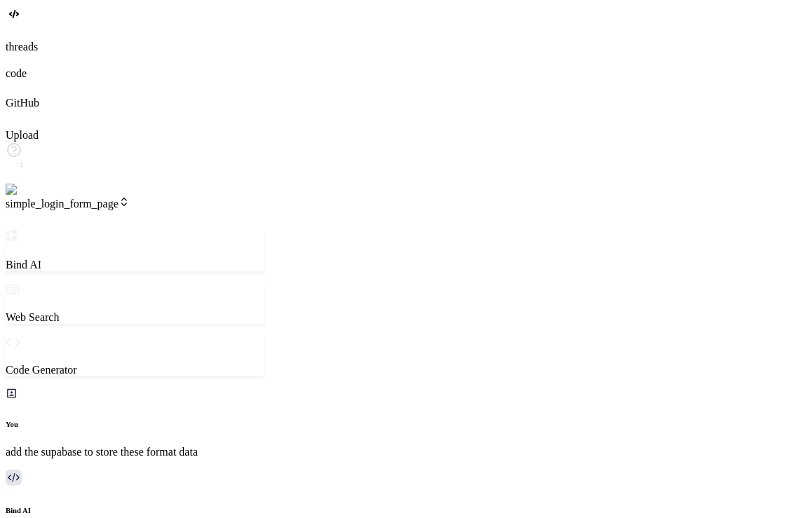
scroll to position [971, 0]
click at [25, 41] on div at bounding box center [398, 32] width 784 height 15
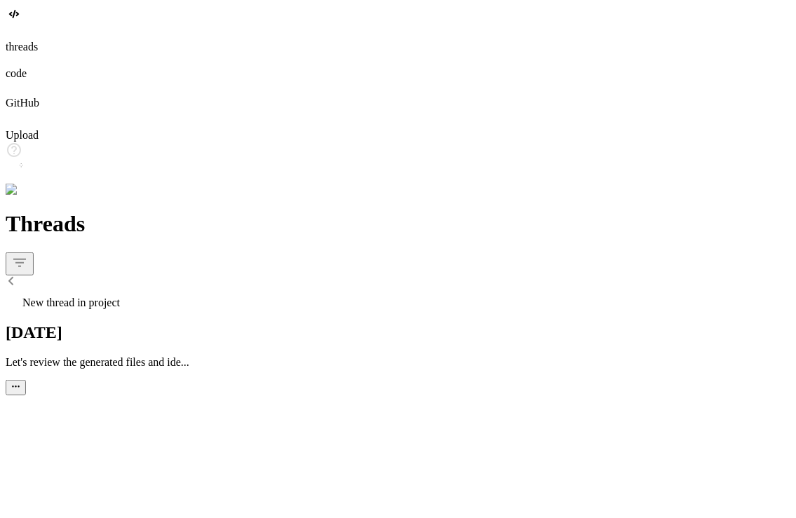
click at [109, 296] on span "New thread in project" at bounding box center [70, 302] width 97 height 12
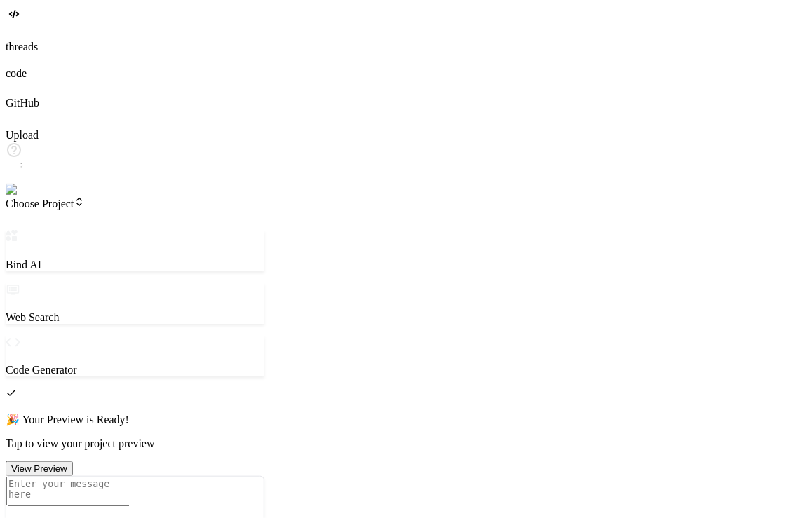
scroll to position [1822, 0]
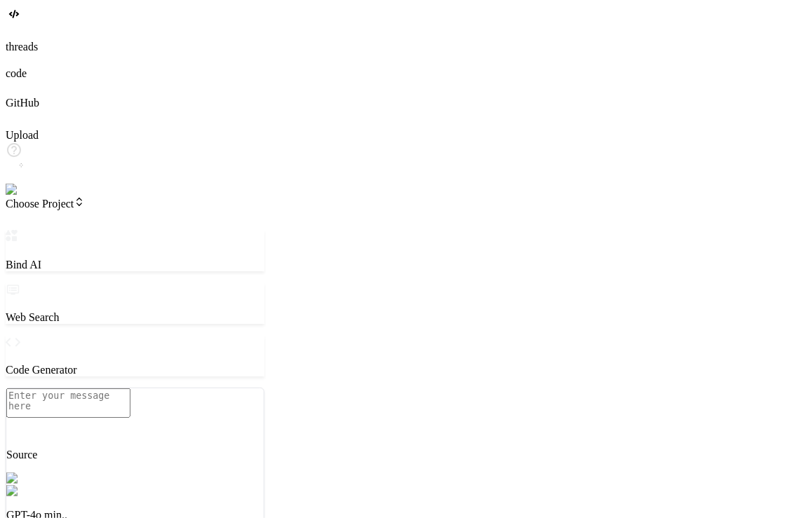
scroll to position [1984, 0]
click at [172, 509] on p "GPT-4o min.." at bounding box center [134, 515] width 257 height 13
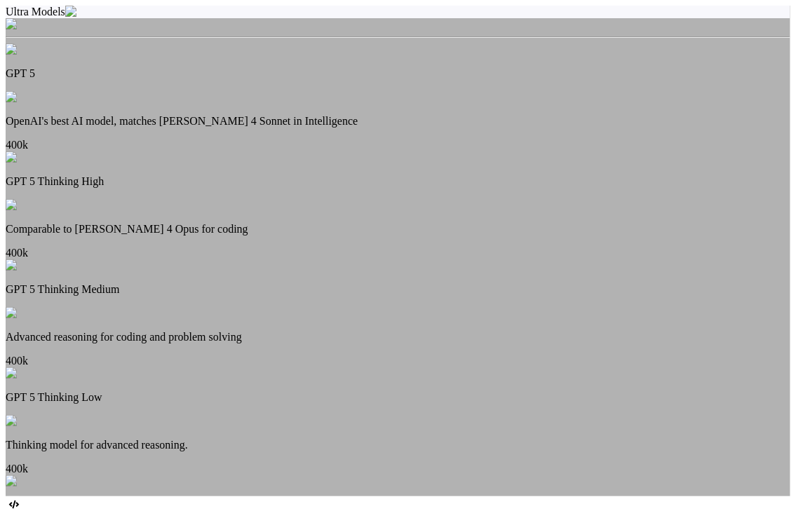
scroll to position [294, 0]
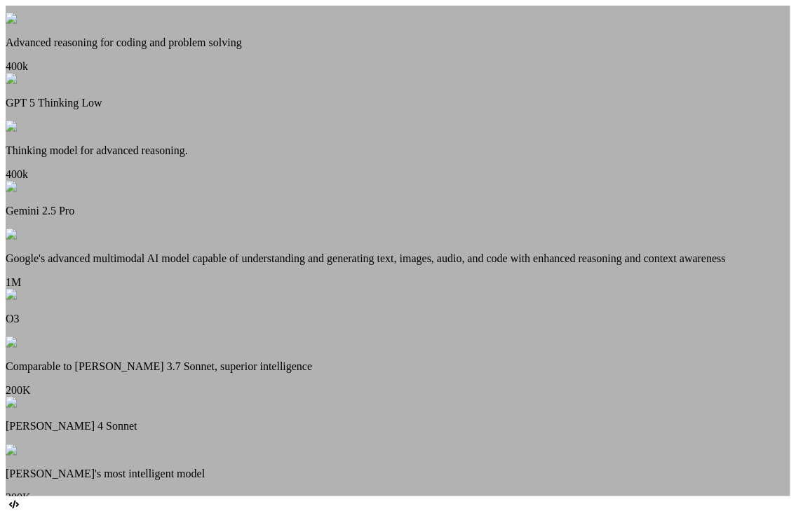
click at [402, 468] on p "[PERSON_NAME]'s most intelligent model" at bounding box center [398, 474] width 784 height 13
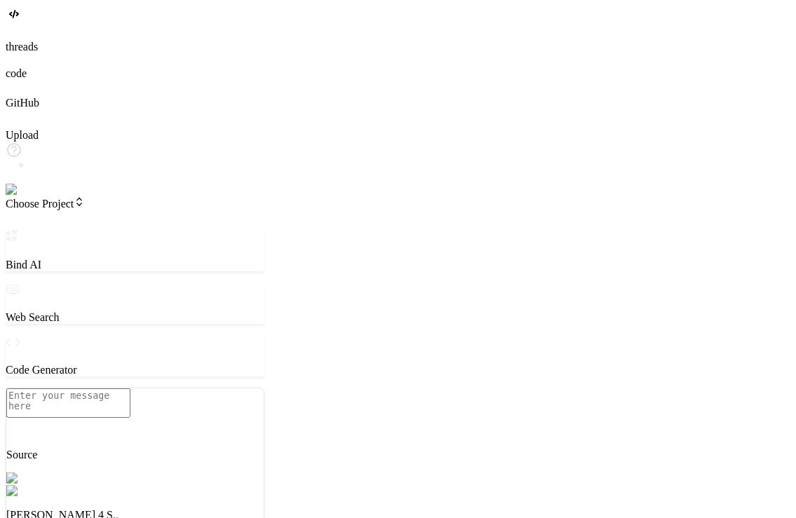
click at [171, 509] on p "[PERSON_NAME] 4 S.." at bounding box center [134, 515] width 257 height 13
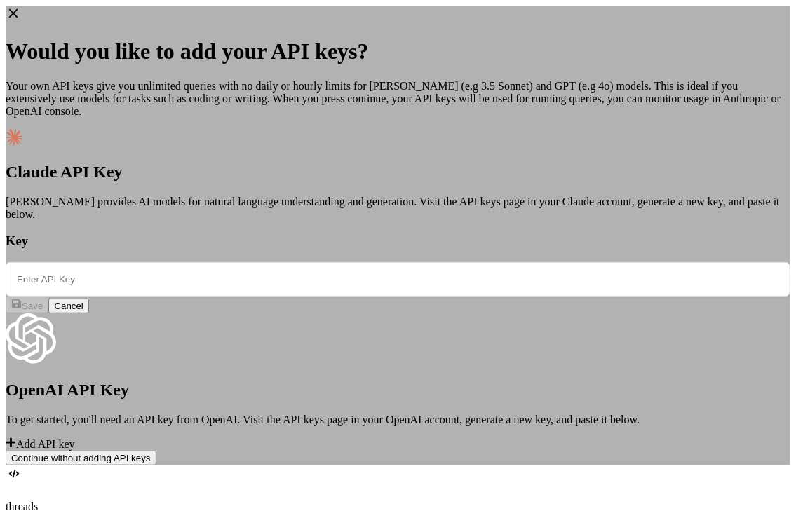
click at [103, 235] on div "Would you like to add your API keys? Your own API keys give you unlimited queri…" at bounding box center [398, 236] width 784 height 460
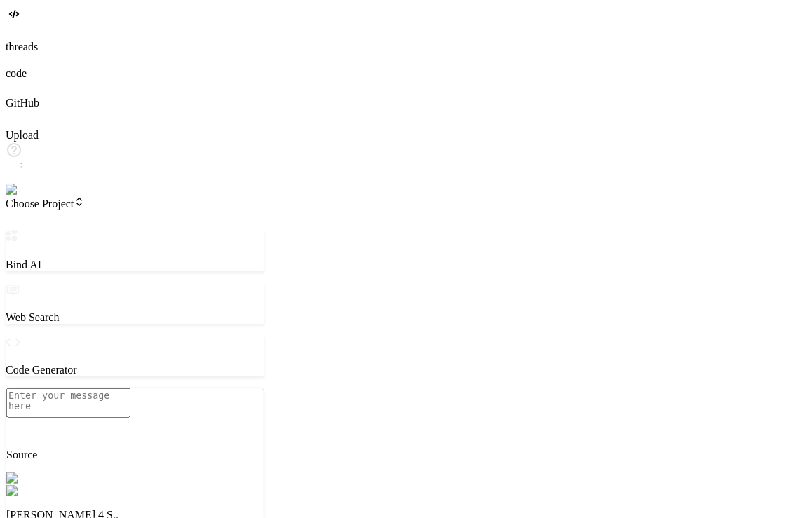
click at [130, 418] on textarea at bounding box center [68, 402] width 124 height 29
type textarea "x"
type textarea "c"
type textarea "x"
type textarea "cr"
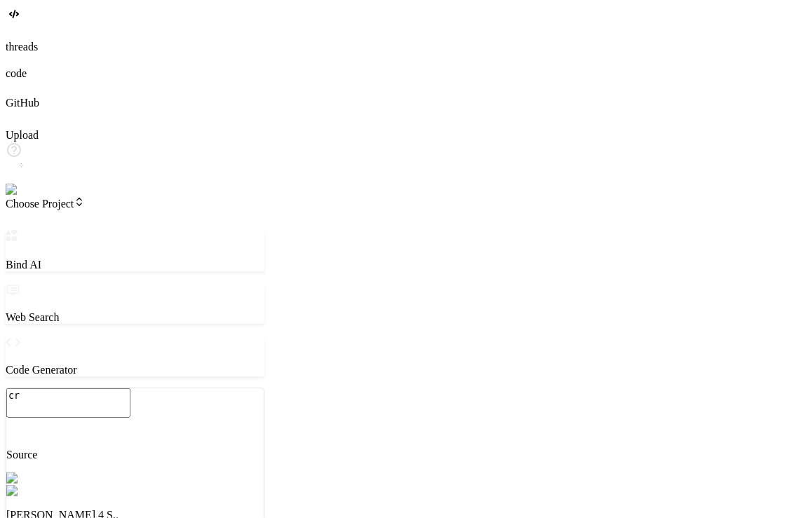
type textarea "x"
type textarea "cre"
type textarea "x"
type textarea "crea"
type textarea "x"
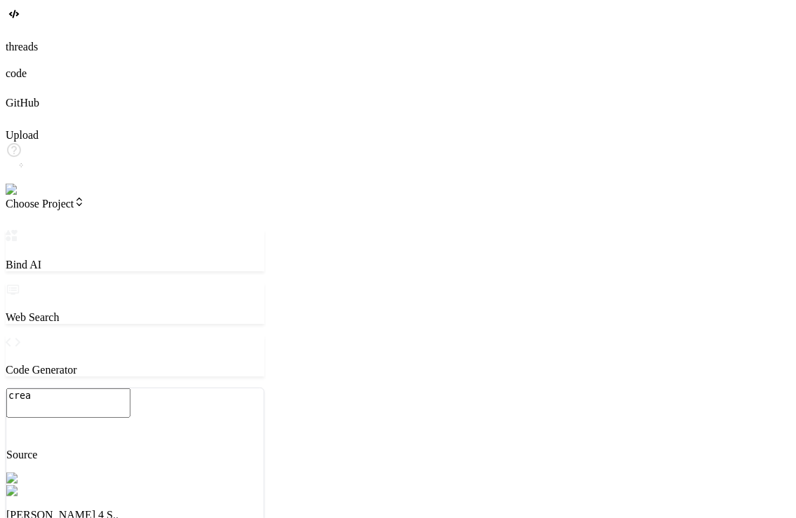
type textarea "creat"
type textarea "x"
type textarea "create"
type textarea "x"
type textarea "create"
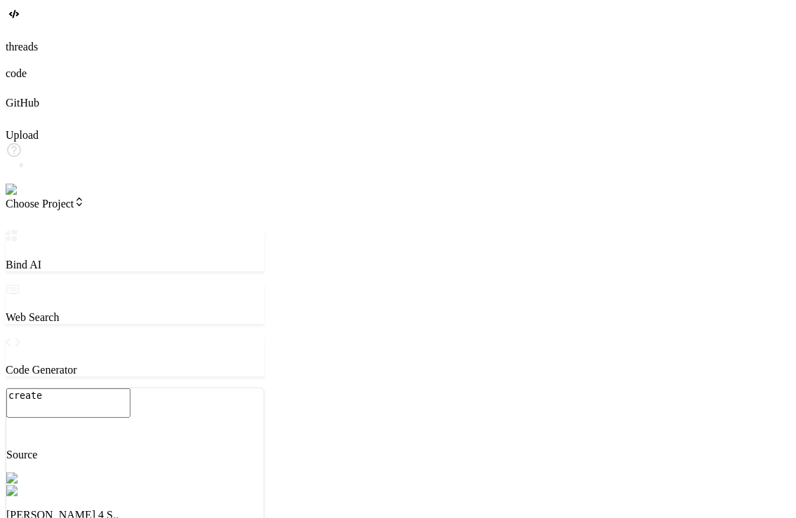
type textarea "x"
type textarea "create a"
type textarea "x"
type textarea "create a"
type textarea "x"
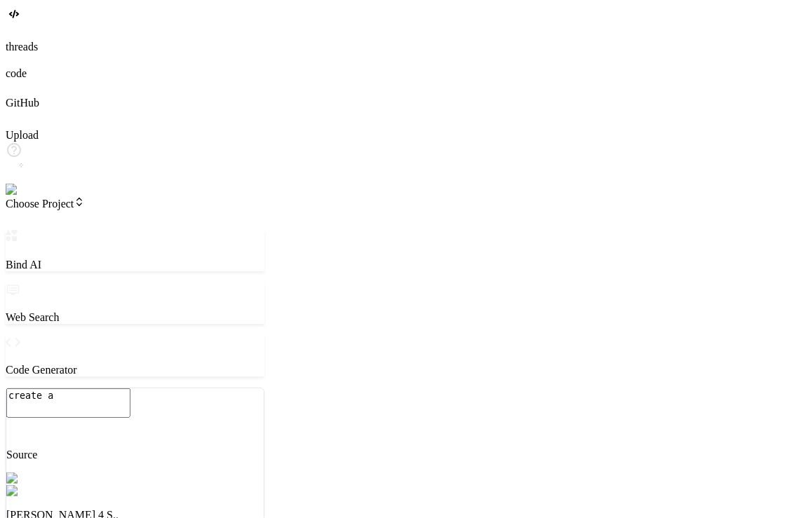
type textarea "create a l"
type textarea "x"
type textarea "create a lo"
type textarea "x"
type textarea "create a log"
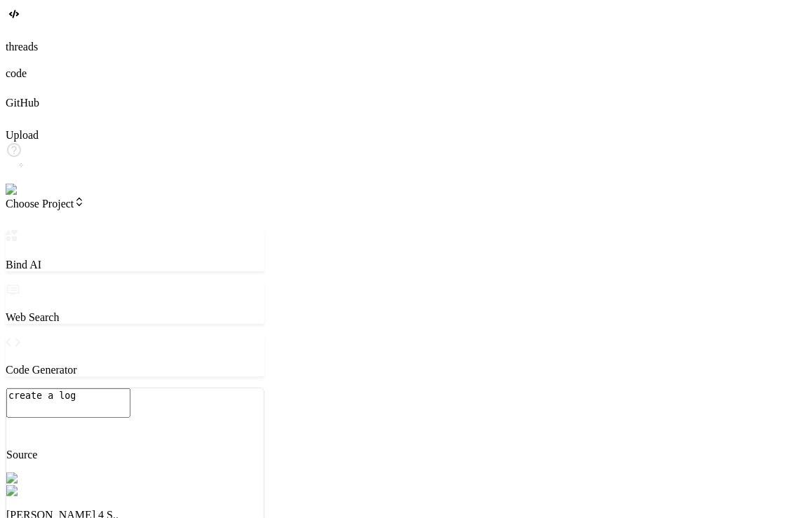
type textarea "x"
type textarea "create a logi"
type textarea "x"
type textarea "create a login"
type textarea "x"
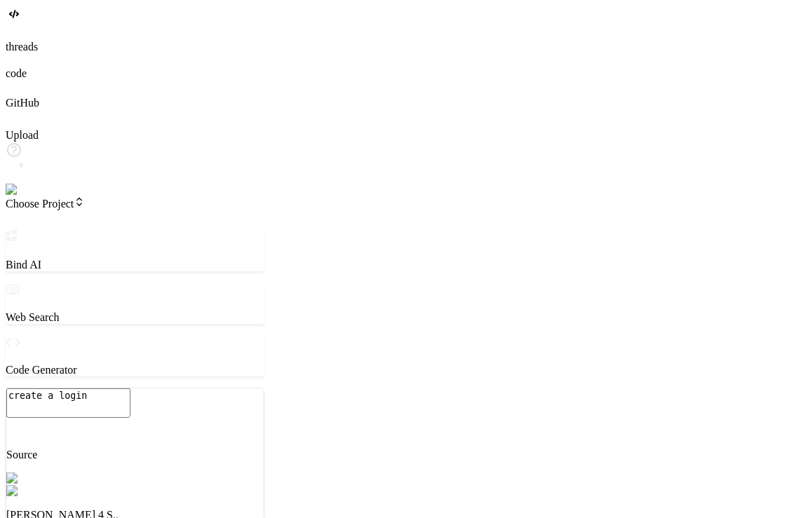
type textarea "create a login"
type textarea "x"
type textarea "create a login"
type textarea "x"
type textarea "create a logi"
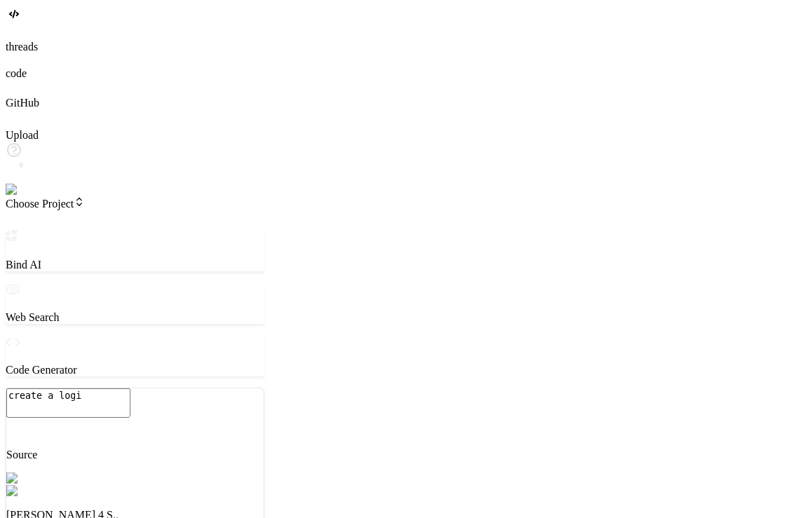
type textarea "x"
type textarea "create a log"
type textarea "x"
type textarea "create a lo"
type textarea "x"
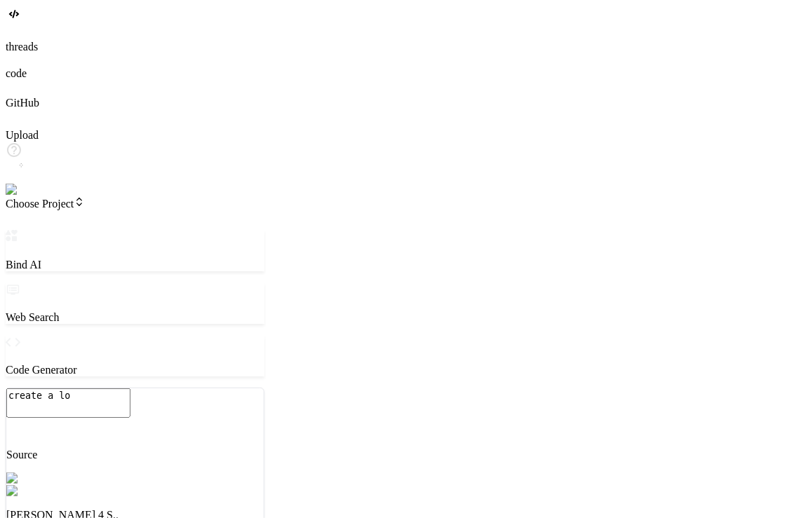
type textarea "create a l"
type textarea "x"
type textarea "create a"
click at [130, 418] on textarea "create a" at bounding box center [68, 402] width 124 height 29
type textarea "x"
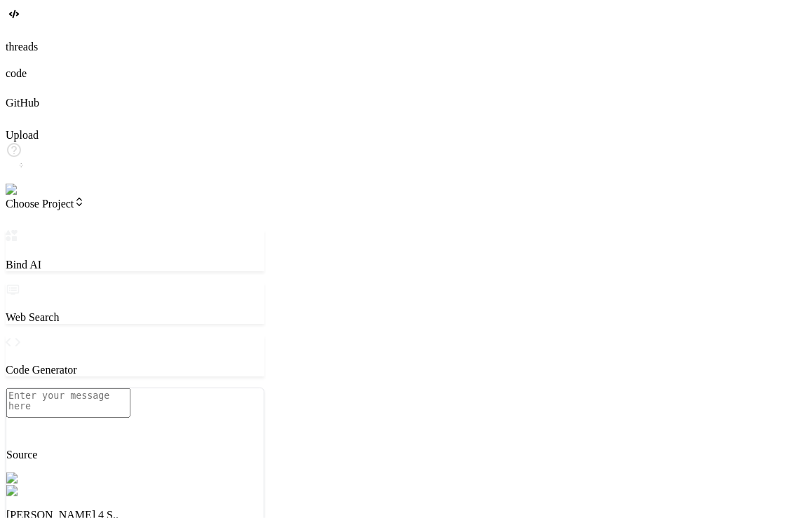
paste textarea "Create a stunning landing page for a real estate firm which sells high end luxu…"
type textarea "x"
type textarea "Create a stunning landing page for a real estate firm which sells high end luxu…"
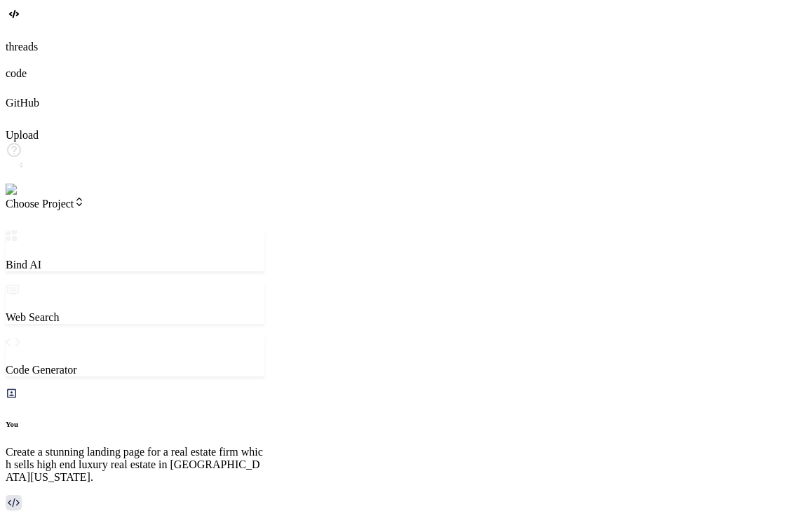
type textarea "x"
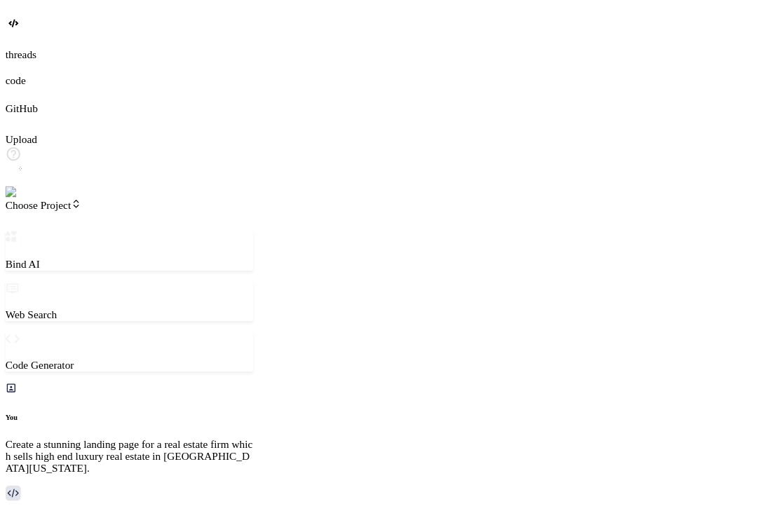
scroll to position [2011, 0]
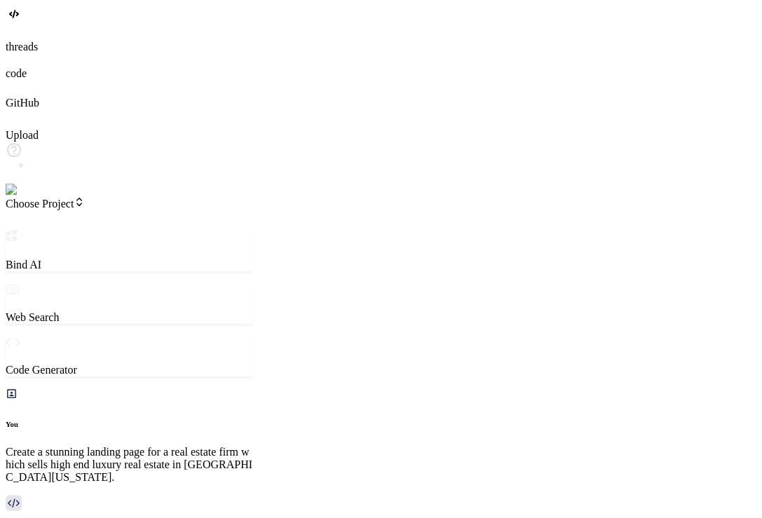
type textarea "x"
type textarea "o"
type textarea "x"
type textarea "ok"
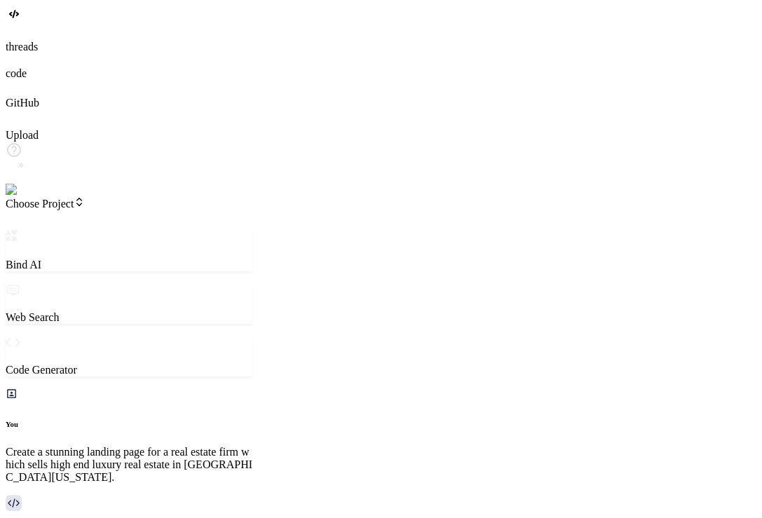
type textarea "x"
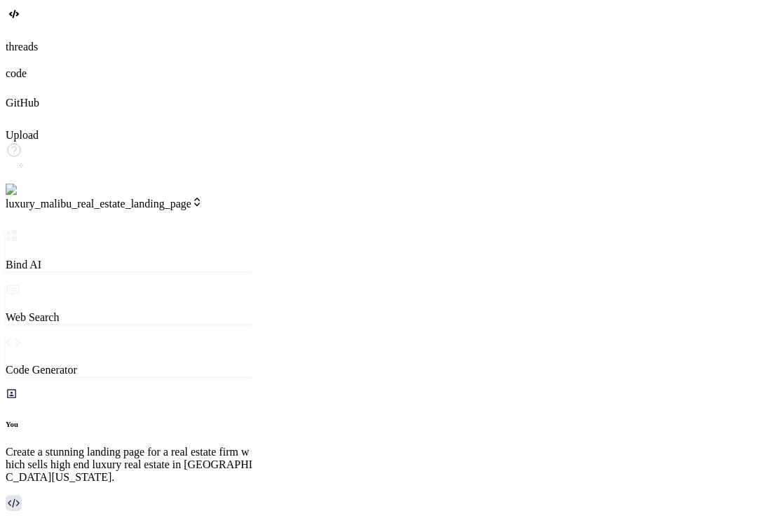
scroll to position [0, 737]
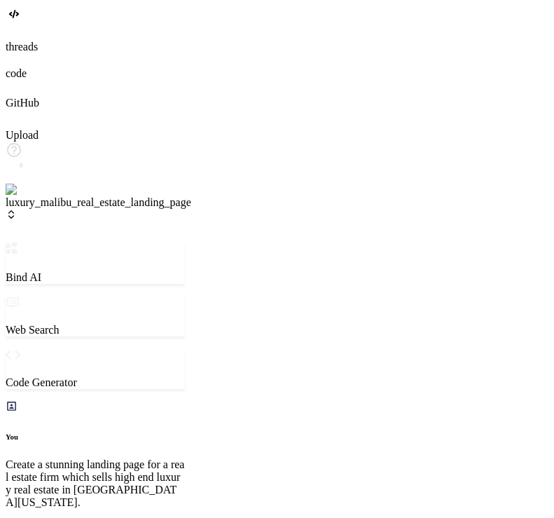
scroll to position [1254, 0]
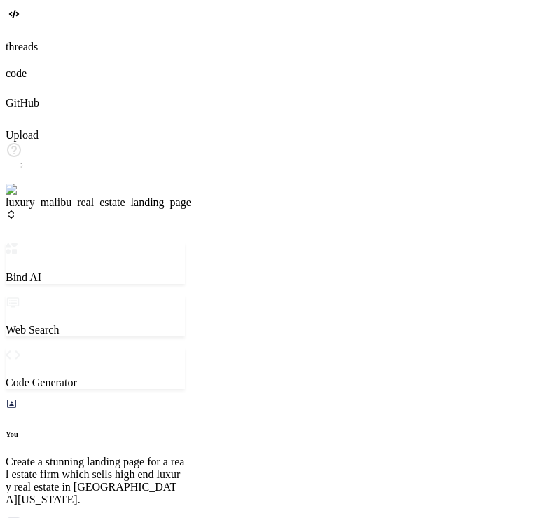
type textarea "x"
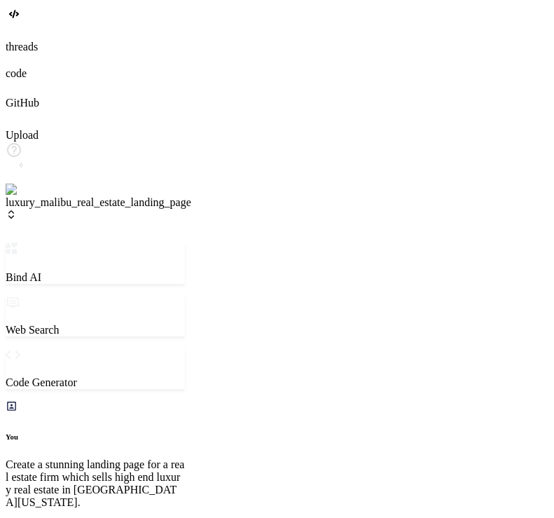
scroll to position [1358, 0]
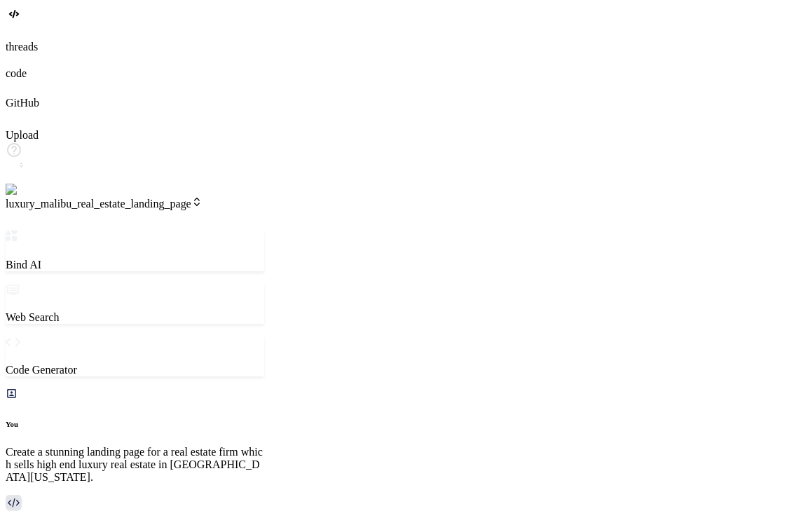
scroll to position [2424, 0]
drag, startPoint x: 477, startPoint y: 477, endPoint x: 192, endPoint y: 397, distance: 295.6
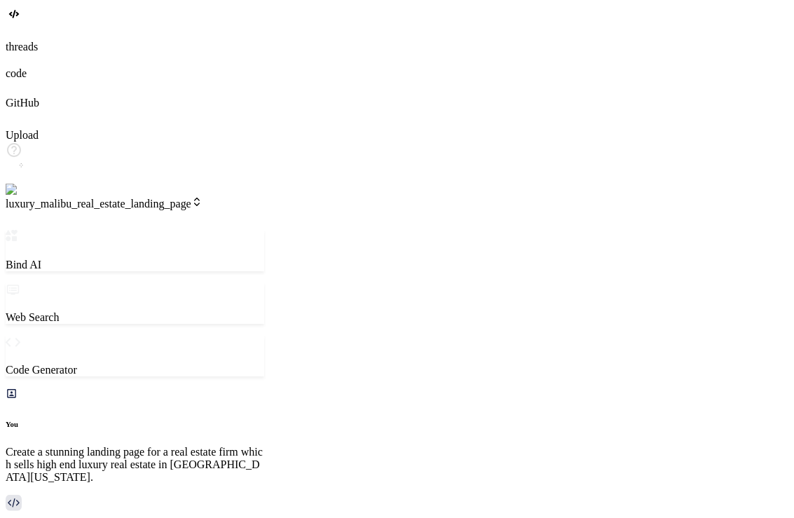
paste textarea "Create a stunning landing page for a real estate firm which sells high end luxu…"
type textarea "x"
type textarea "Create a stunning landing page for a real estate firm which sells high end luxu…"
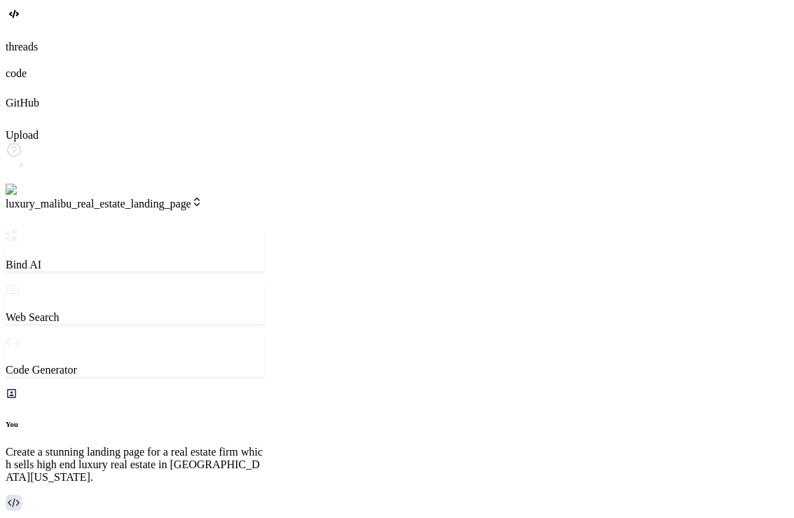
drag, startPoint x: 478, startPoint y: 434, endPoint x: 358, endPoint y: 467, distance: 124.5
drag, startPoint x: 306, startPoint y: 419, endPoint x: 491, endPoint y: 501, distance: 202.4
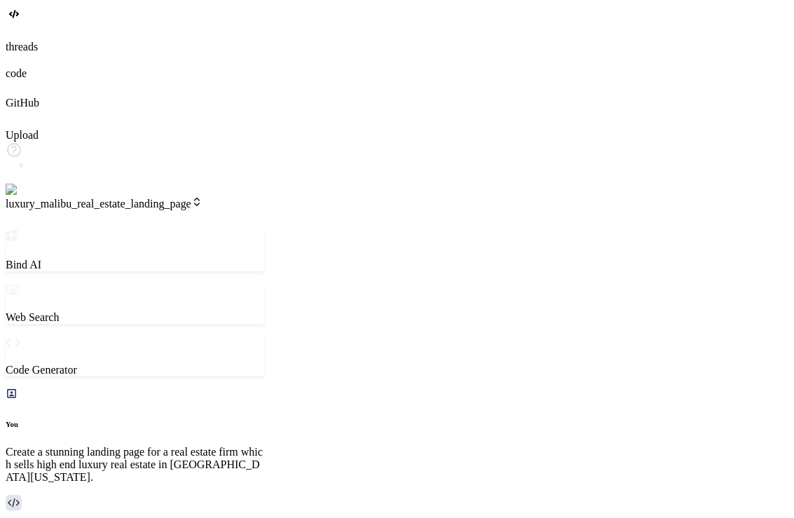
scroll to position [2524, 0]
type textarea "x"
paste textarea "Create a stunning landing page for a real estate firm which sells high end luxu…"
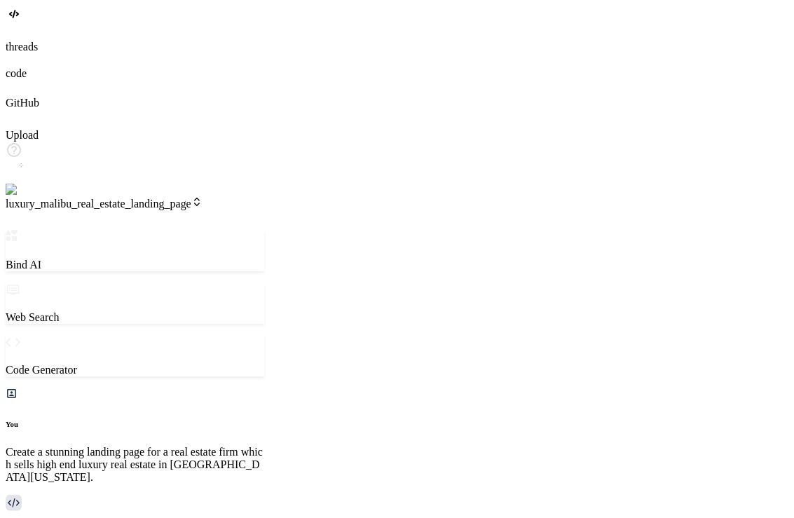
type textarea "x"
type textarea "Create a stunning landing page for a real estate firm which sells high end luxu…"
type textarea "x"
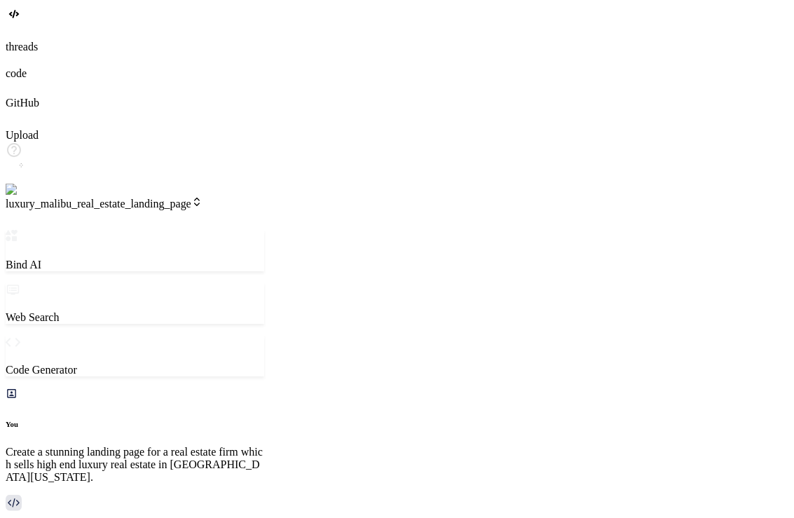
scroll to position [984, 0]
paste textarea "Create a stunning landing page for a real estate firm which sells high end luxu…"
type textarea "x"
type textarea "Create a stunning landing page for a real estate firm which sells high end luxu…"
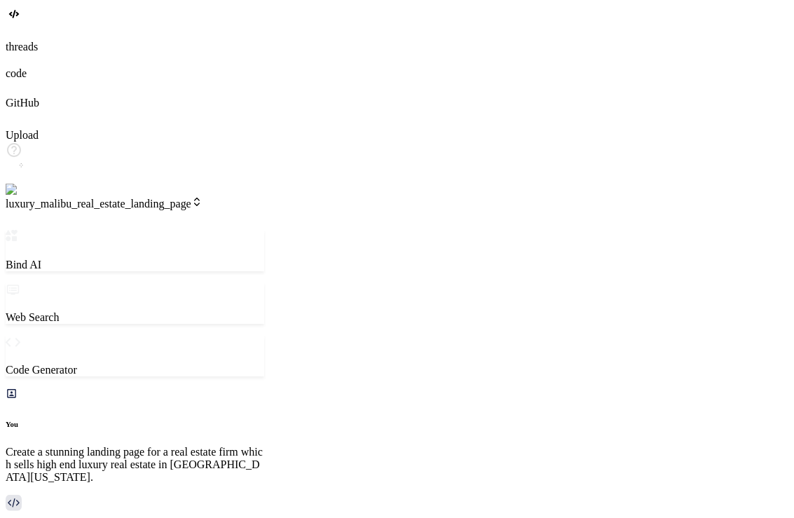
type textarea "x"
drag, startPoint x: 485, startPoint y: 496, endPoint x: 296, endPoint y: 438, distance: 198.0
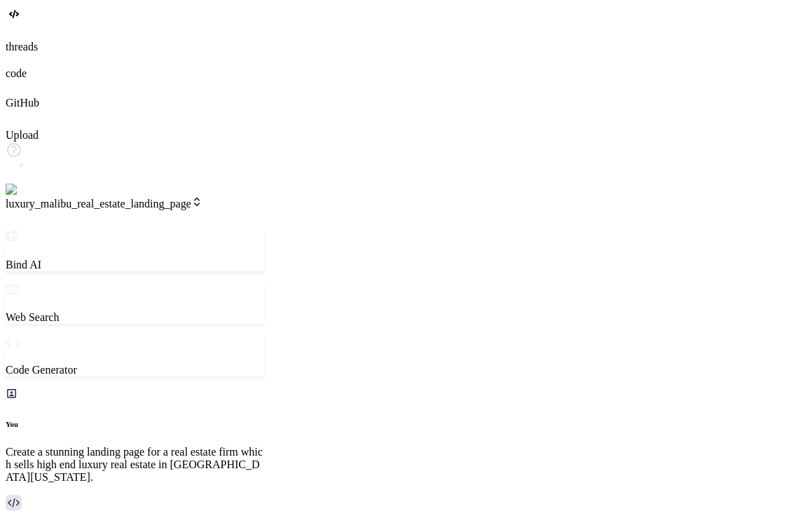
drag, startPoint x: 381, startPoint y: 465, endPoint x: 370, endPoint y: 451, distance: 17.0
drag, startPoint x: 370, startPoint y: 451, endPoint x: 252, endPoint y: 443, distance: 118.8
drag, startPoint x: 345, startPoint y: 449, endPoint x: 242, endPoint y: 437, distance: 103.8
drag, startPoint x: 362, startPoint y: 437, endPoint x: 156, endPoint y: 435, distance: 206.8
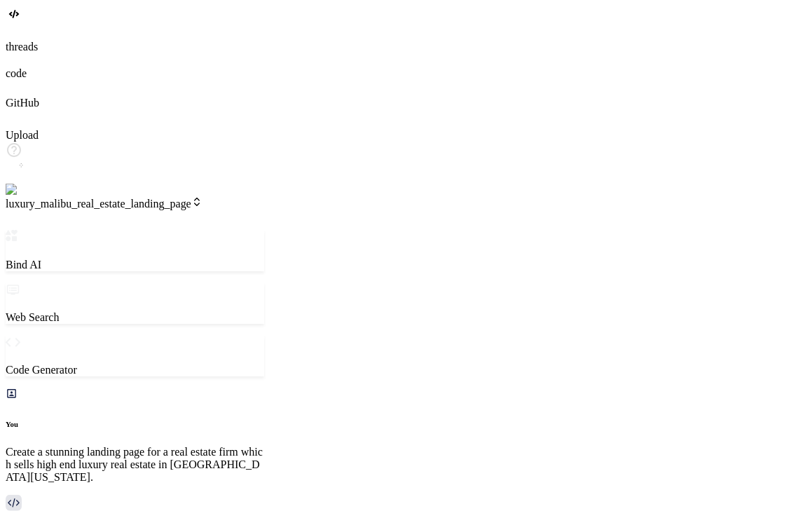
drag, startPoint x: 303, startPoint y: 426, endPoint x: 146, endPoint y: 436, distance: 158.0
paste textarea "Create a stunning landing page for a real estate firm which sells high end luxu…"
type textarea "x"
type textarea "Create a stunning landing page for a real estate firm which sells high end luxu…"
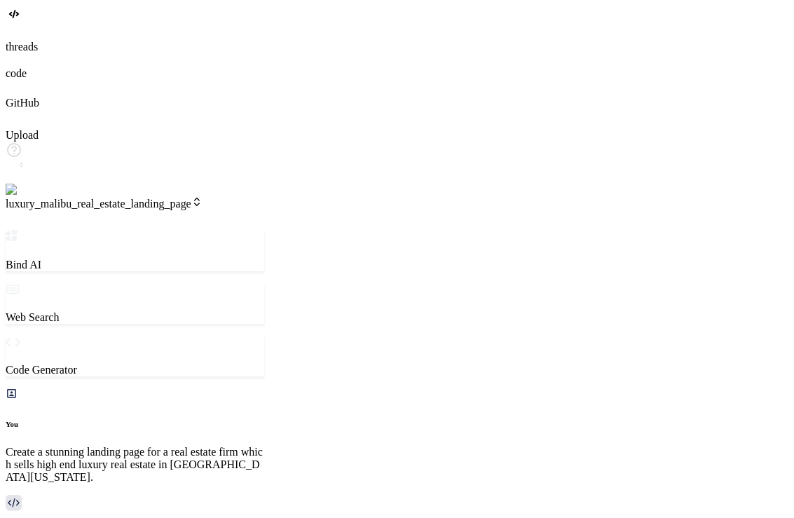
scroll to position [1018, 0]
type textarea "x"
drag, startPoint x: 576, startPoint y: 197, endPoint x: 605, endPoint y: 189, distance: 29.8
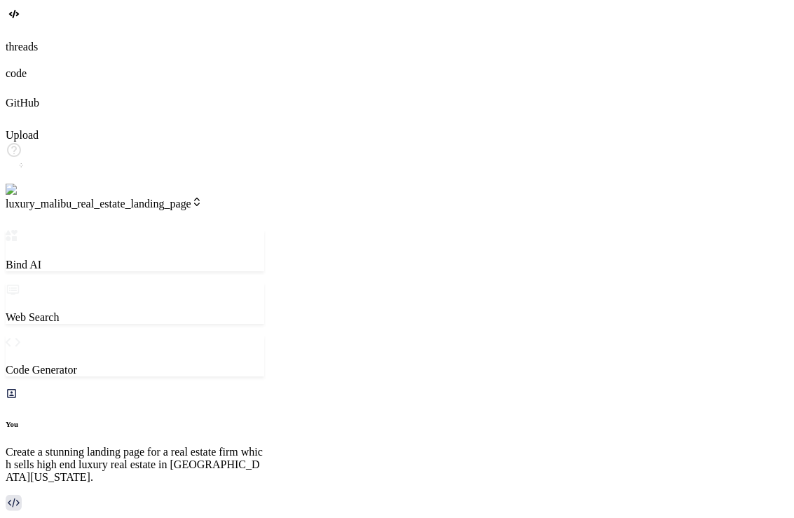
type textarea "x"
type textarea "c"
type textarea "x"
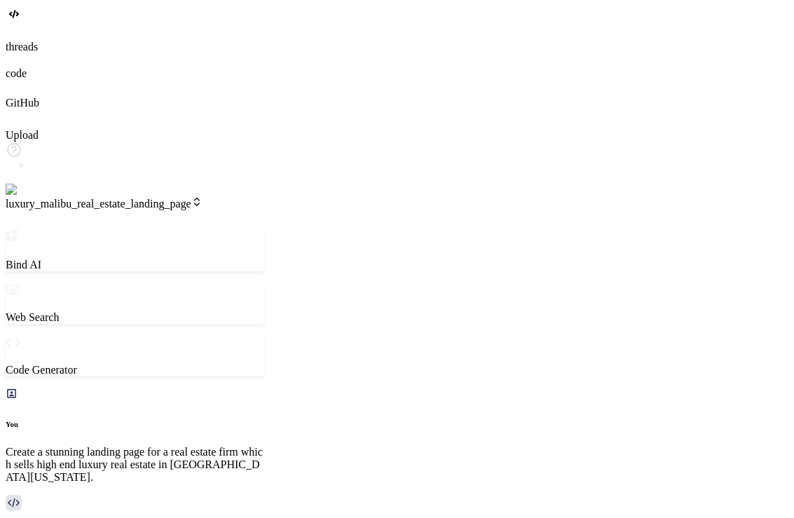
type textarea "ch"
type textarea "x"
type textarea "cha"
type textarea "x"
type textarea "chan"
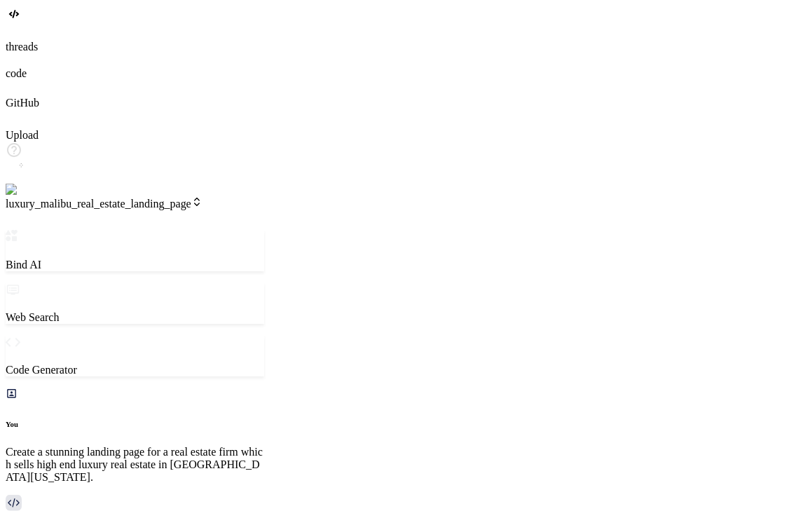
type textarea "x"
type textarea "chang"
type textarea "x"
type textarea "change"
type textarea "x"
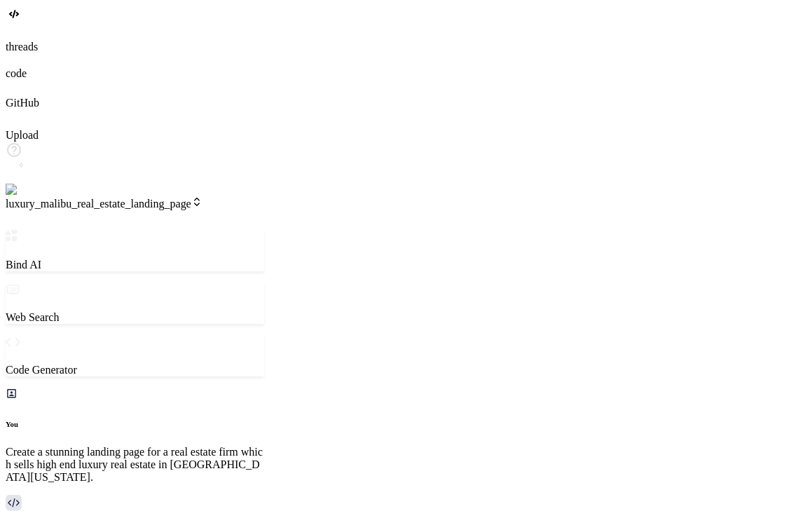
type textarea "changes"
type textarea "x"
type textarea "changes r"
type textarea "x"
type textarea "changes rh"
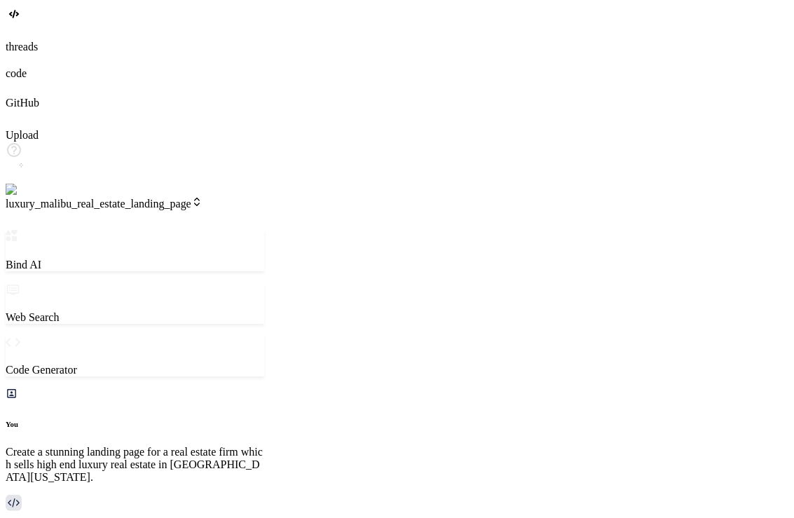
type textarea "x"
type textarea "changes rhe"
type textarea "x"
type textarea "changes rhe"
type textarea "x"
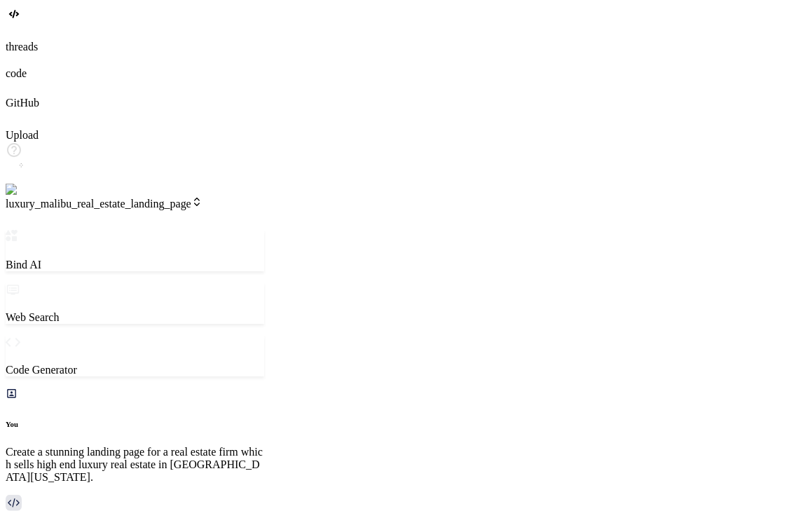
type textarea "changes rhe n"
type textarea "x"
type textarea "changes rhe ne"
type textarea "x"
type textarea "changes rhe nex"
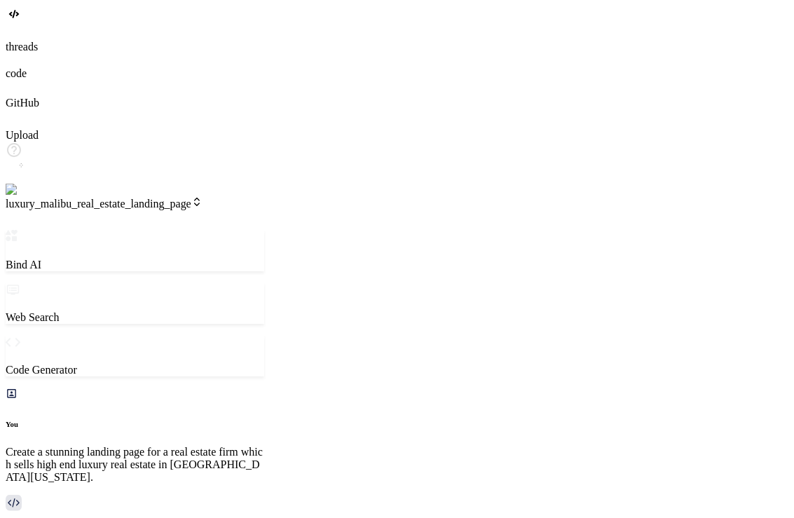
type textarea "x"
type textarea "changes rhe next"
type textarea "x"
type textarea "changes rhe next"
type textarea "x"
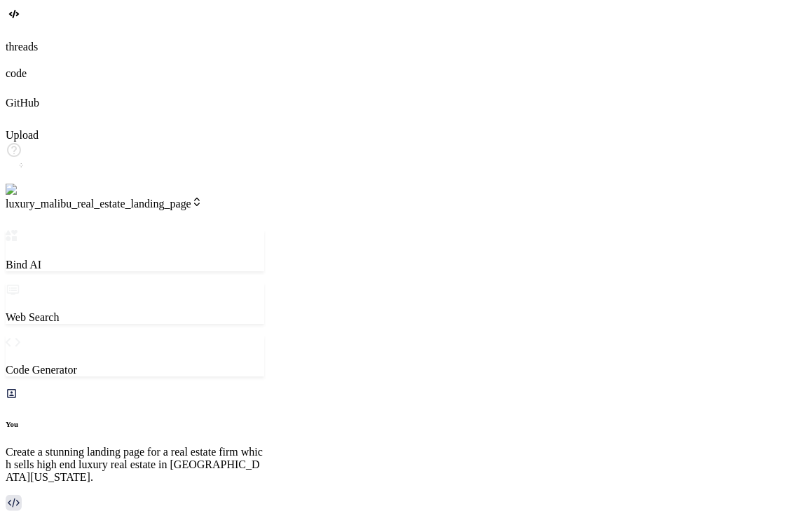
type textarea "changes rhe next j"
type textarea "x"
type textarea "changes rhe next js"
type textarea "x"
type textarea "changes rhe next js"
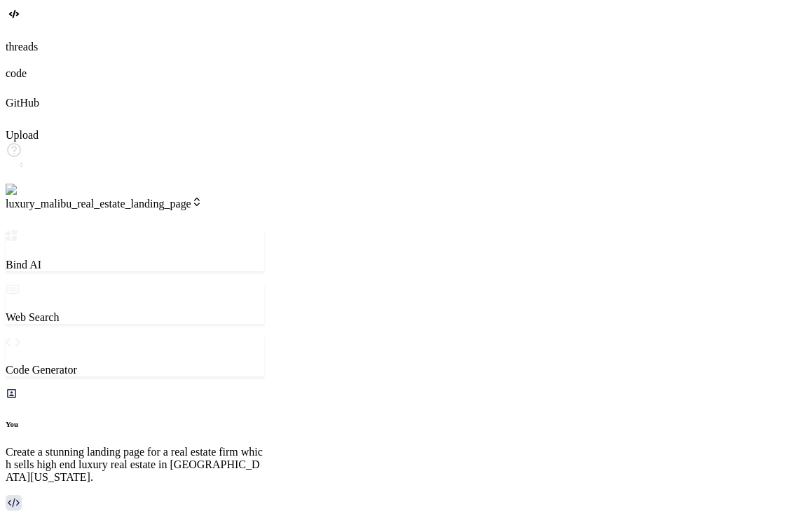
type textarea "x"
type textarea "changes rhe next js c"
type textarea "x"
type textarea "changes rhe next js"
type textarea "x"
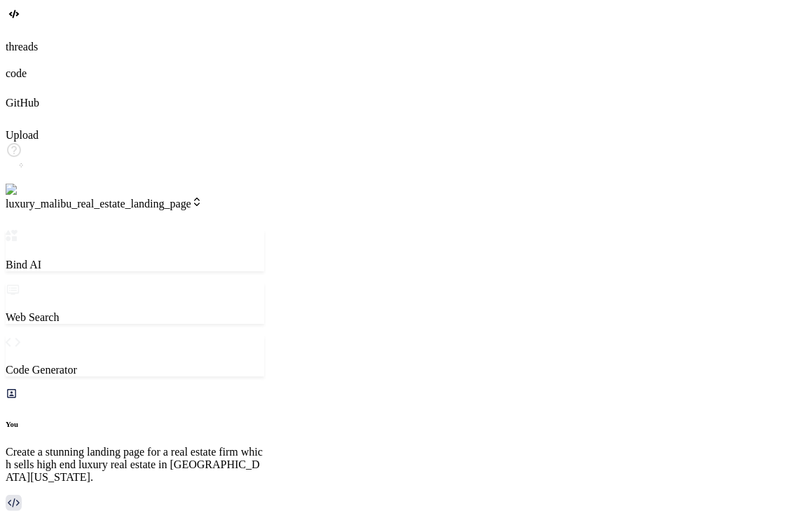
type textarea "changes rhe next js v"
type textarea "x"
type textarea "changes rhe next js ve"
type textarea "x"
type textarea "changes rhe next js ver"
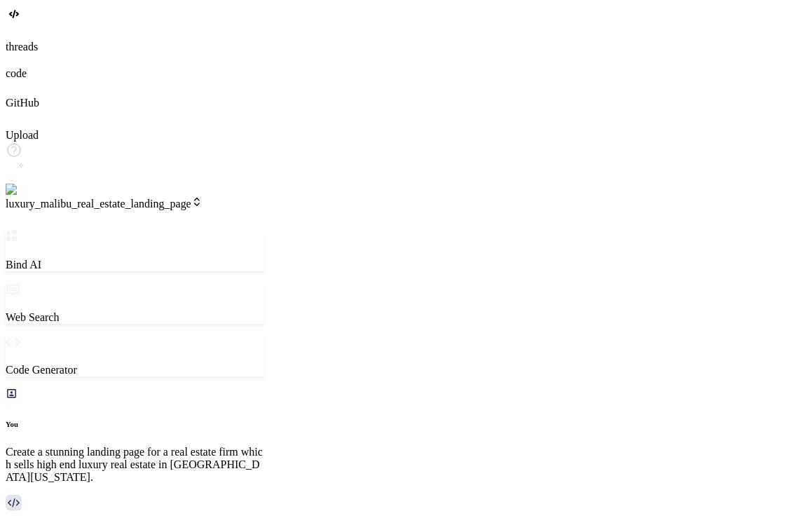
type textarea "x"
type textarea "changes rhe next js vers"
type textarea "x"
type textarea "changes rhe next js versu"
type textarea "x"
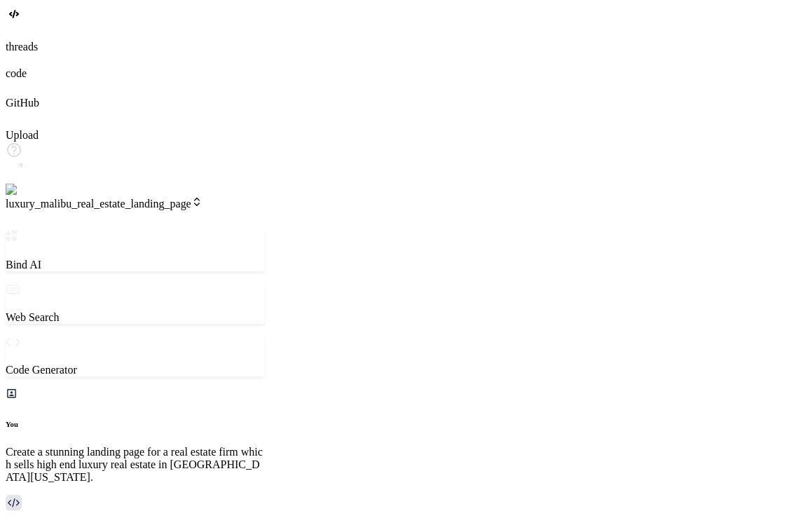
type textarea "changes rhe next js versui"
type textarea "x"
type textarea "changes rhe next js versu"
type textarea "x"
type textarea "changes rhe next js vers"
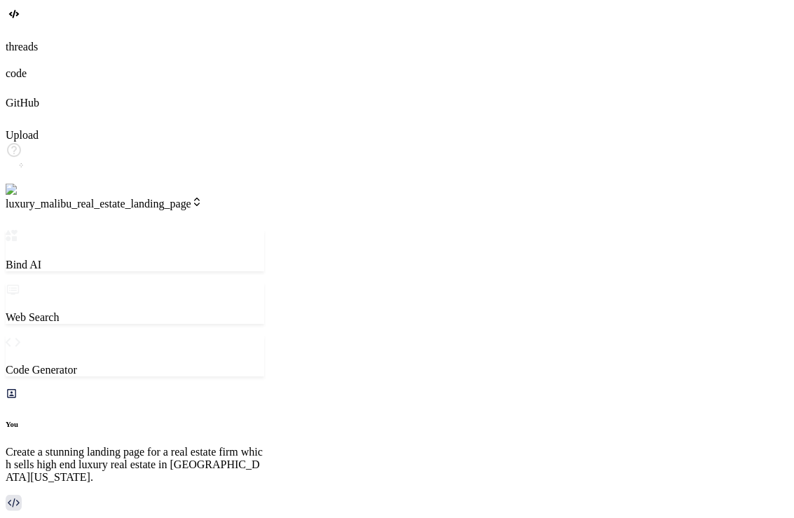
type textarea "x"
type textarea "changes rhe next js ver"
type textarea "x"
type textarea "changes rhe next js vers"
type textarea "x"
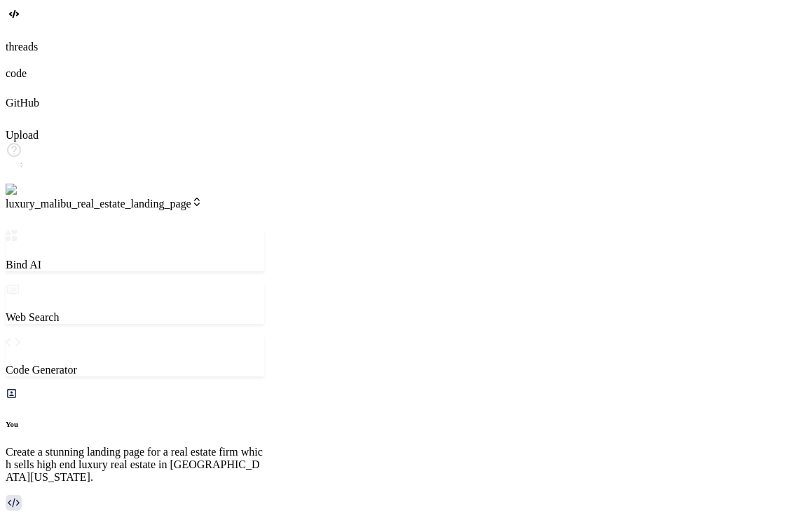
type textarea "changes rhe next js versi"
type textarea "x"
type textarea "changes rhe next js versio"
type textarea "x"
type textarea "changes rhe next js version"
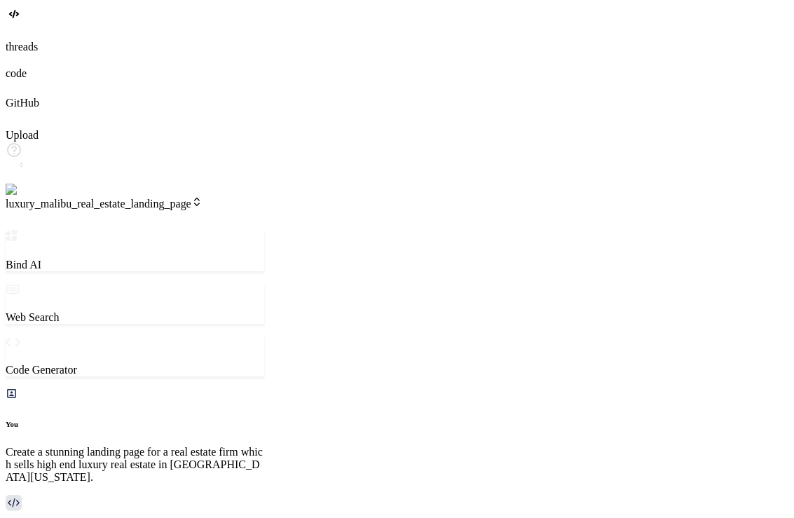
type textarea "x"
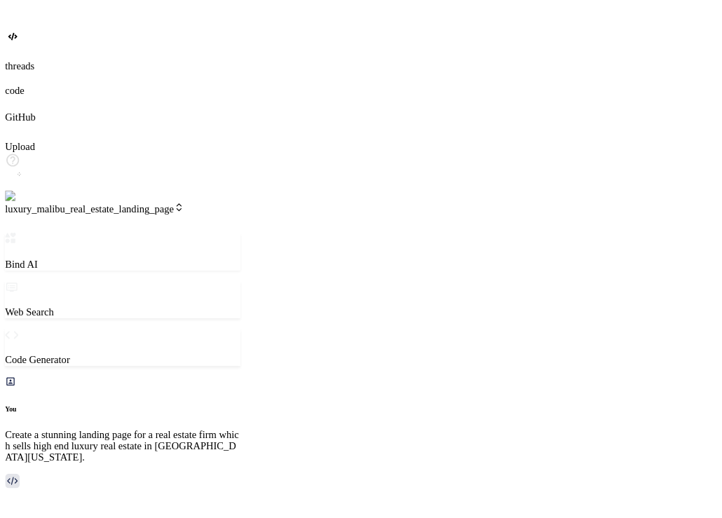
scroll to position [1274, 0]
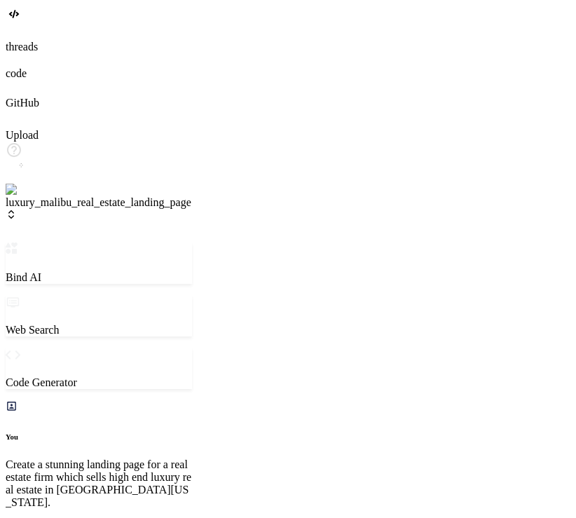
scroll to position [1663, 0]
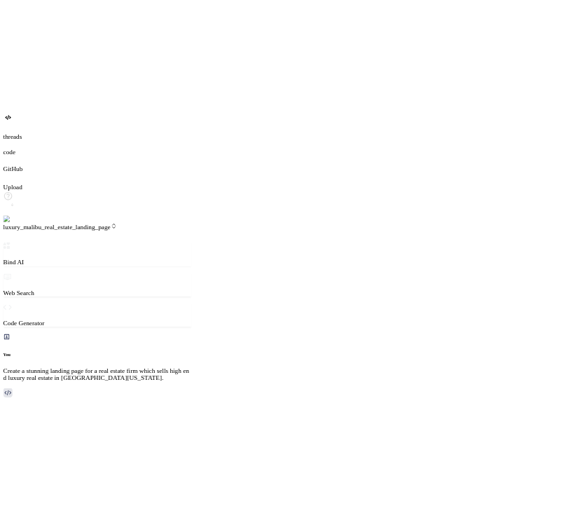
scroll to position [3090, 0]
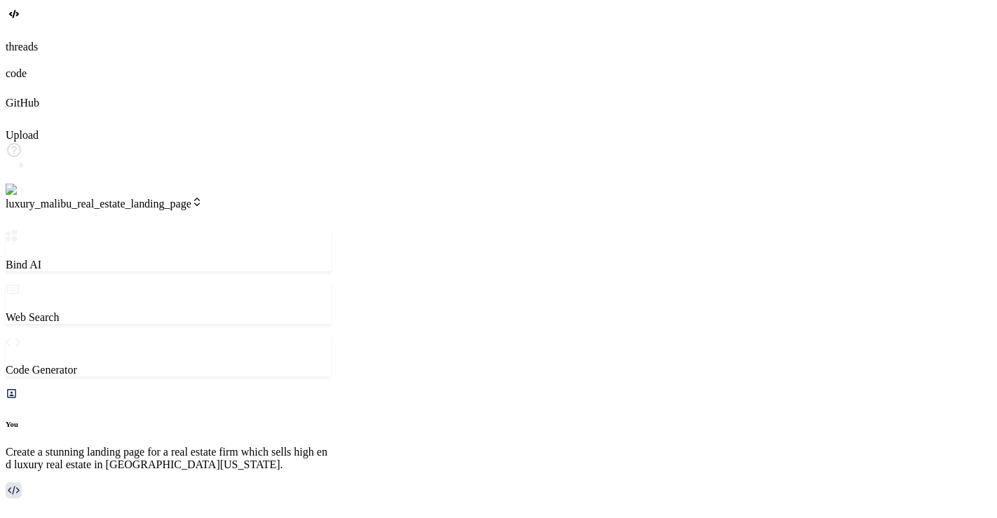
type textarea "x"
type textarea "n"
type textarea "x"
type textarea "no"
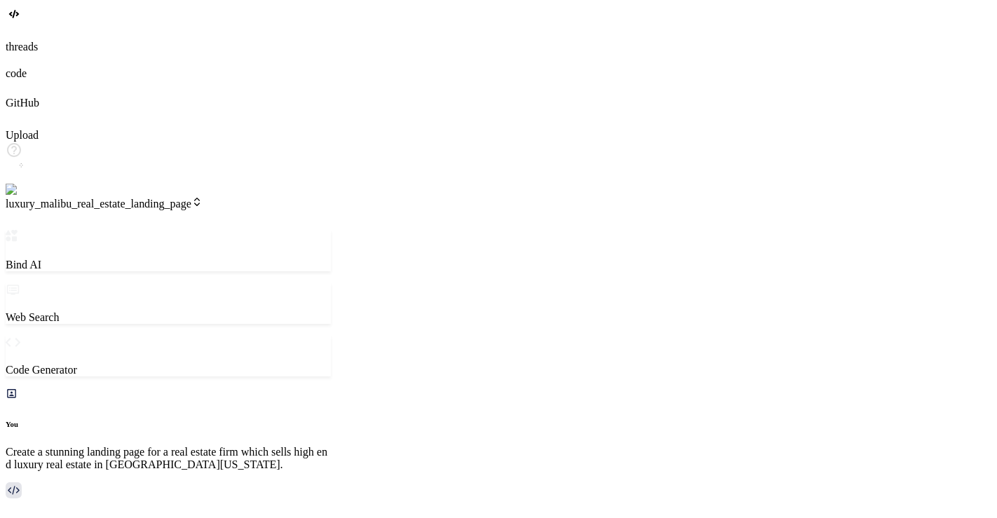
type textarea "x"
type textarea "now"
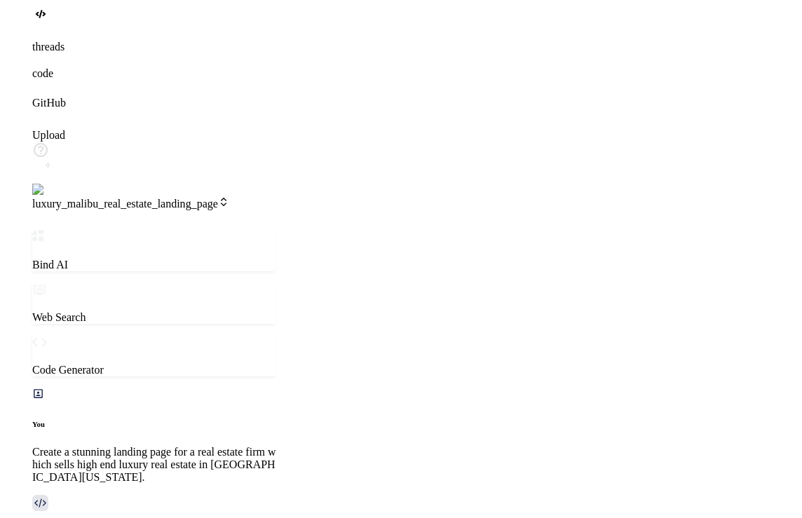
scroll to position [3320, 0]
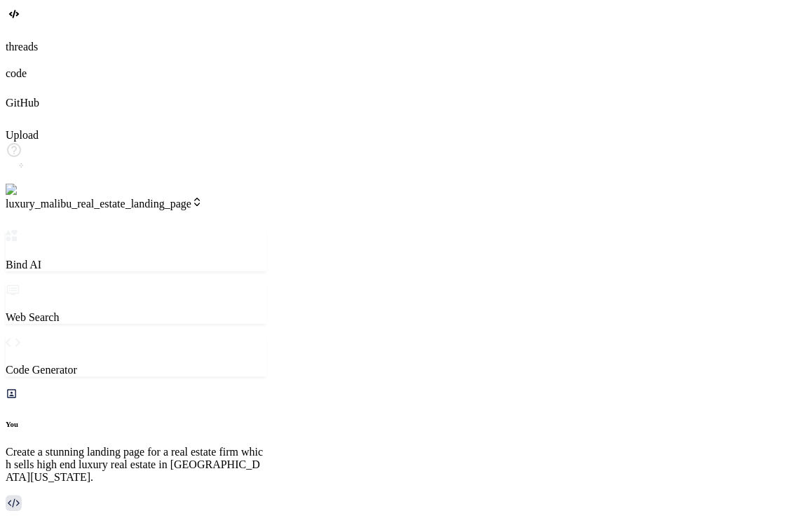
type textarea "x"
type textarea "now"
type textarea "x"
type textarea "now a"
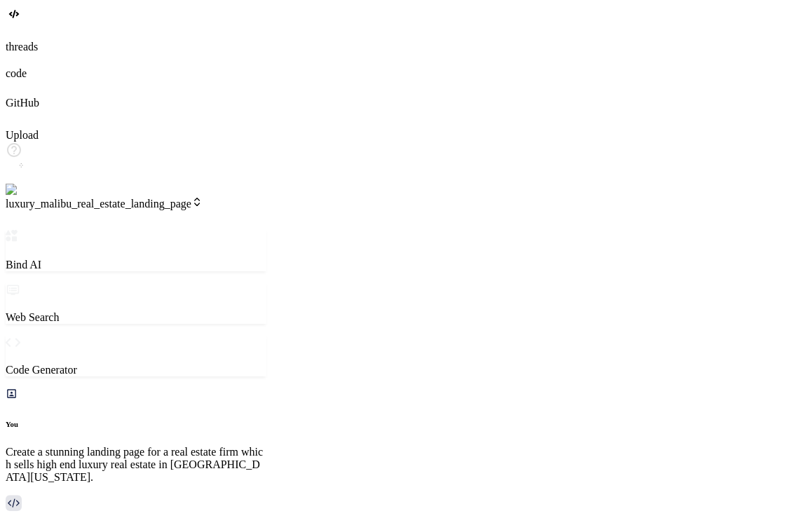
type textarea "x"
type textarea "now ad"
type textarea "x"
type textarea "now add"
type textarea "x"
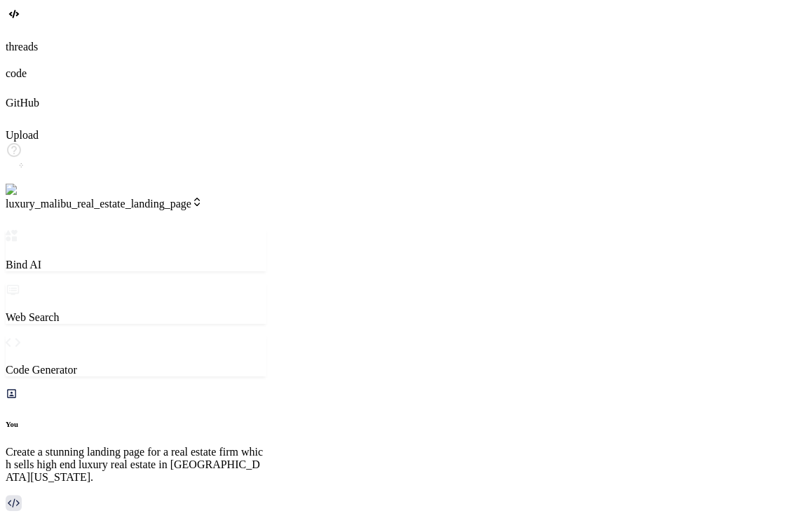
type textarea "now add"
type textarea "x"
type textarea "now add t"
type textarea "x"
type textarea "now add th"
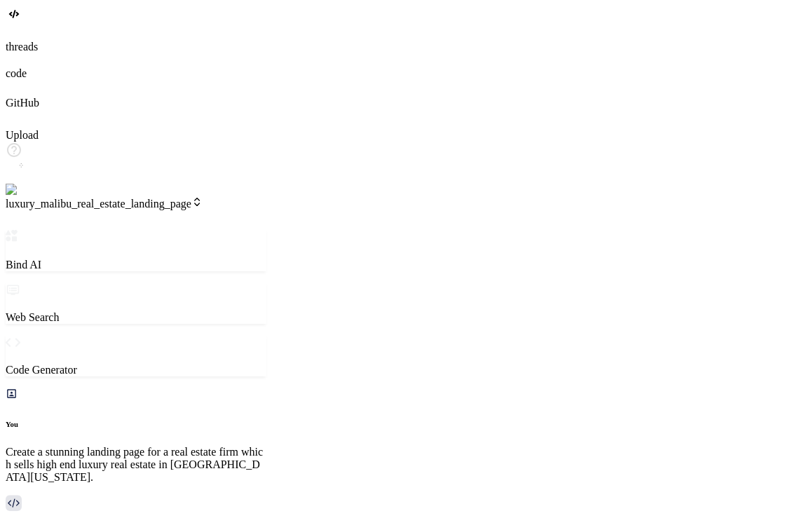
type textarea "x"
type textarea "now add the"
type textarea "x"
type textarea "now add the"
type textarea "x"
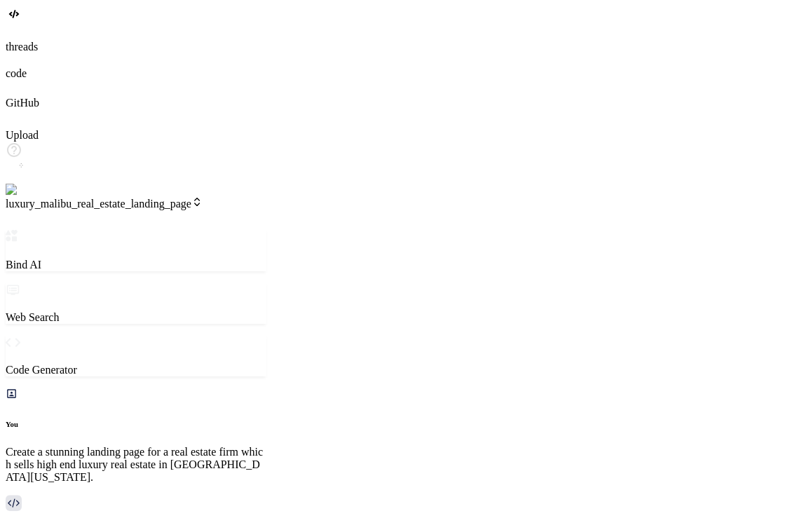
type textarea "now add the s"
type textarea "x"
type textarea "now add the su"
type textarea "x"
type textarea "now add the sup"
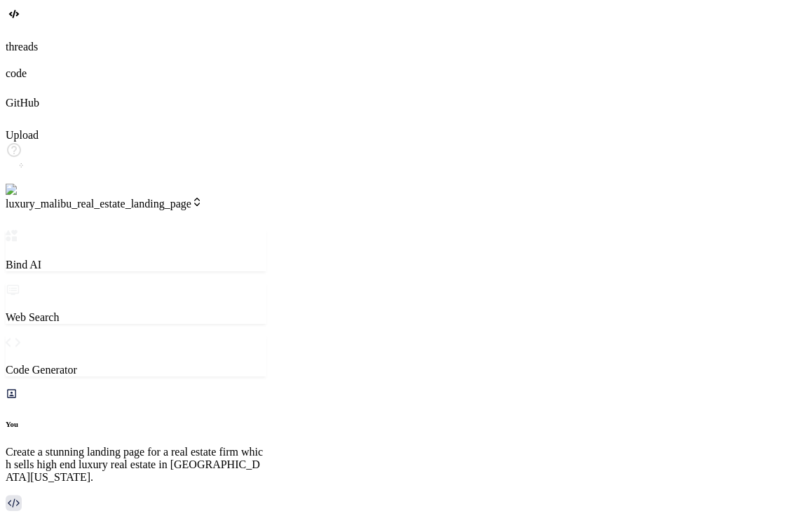
type textarea "x"
type textarea "now add the supa"
type textarea "x"
type textarea "now add the supab"
type textarea "x"
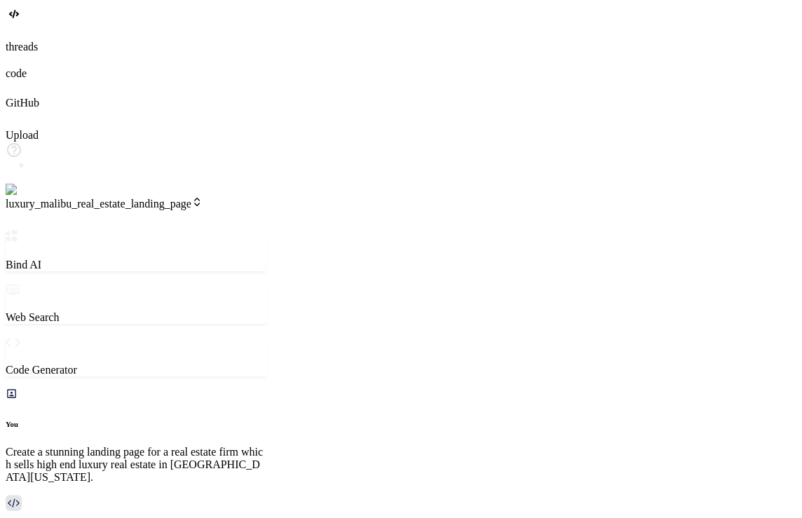
type textarea "now add the supaba"
type textarea "x"
type textarea "now add the supabas"
type textarea "x"
type textarea "now add the supabase"
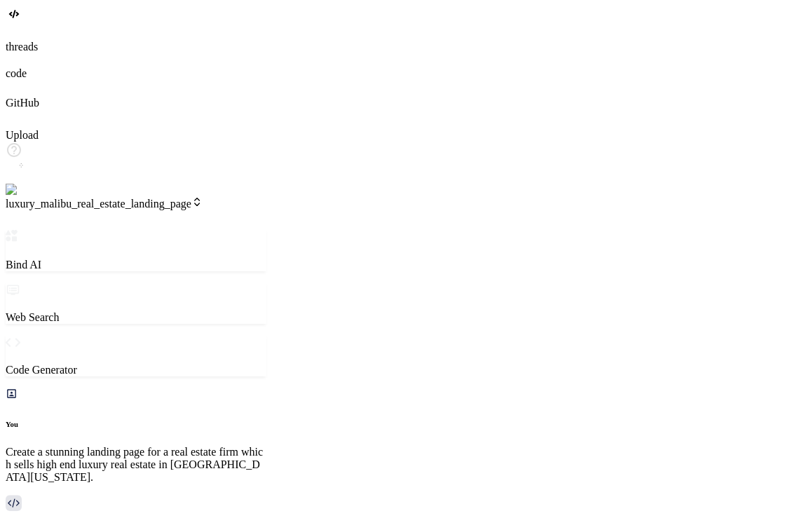
type textarea "x"
type textarea "now add the supabase"
type textarea "x"
type textarea "now add the supabase a"
type textarea "x"
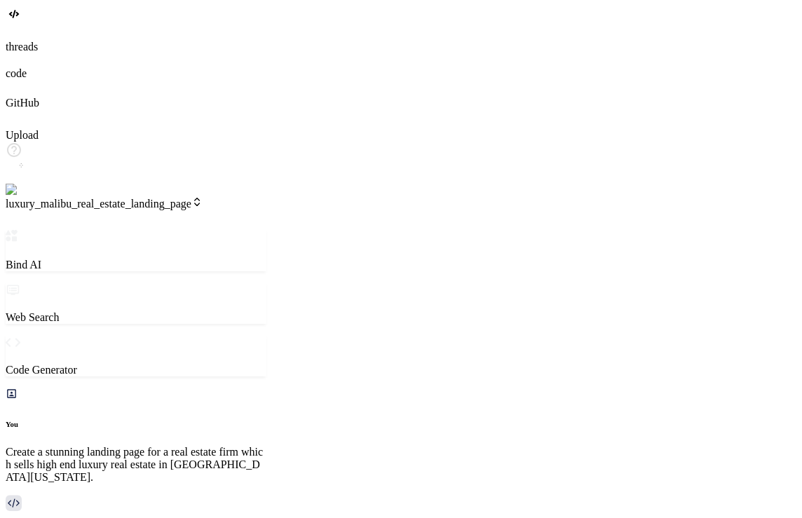
type textarea "now add the supabase"
type textarea "x"
type textarea "now add the supabase d"
type textarea "x"
type textarea "now add the supabase da"
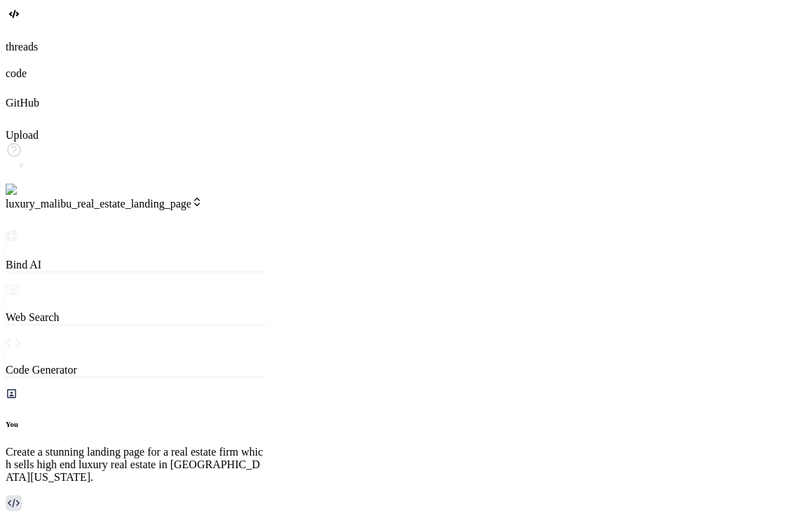
type textarea "x"
type textarea "now add the supabase dat"
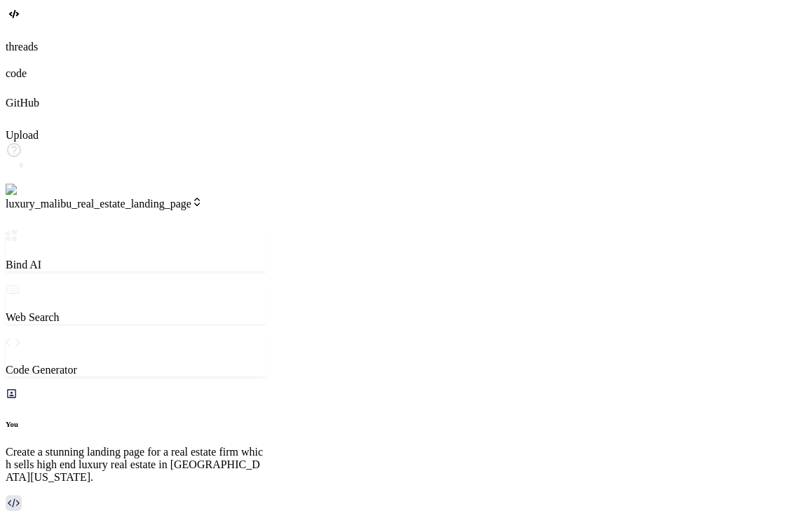
click at [22, 196] on img at bounding box center [29, 190] width 46 height 13
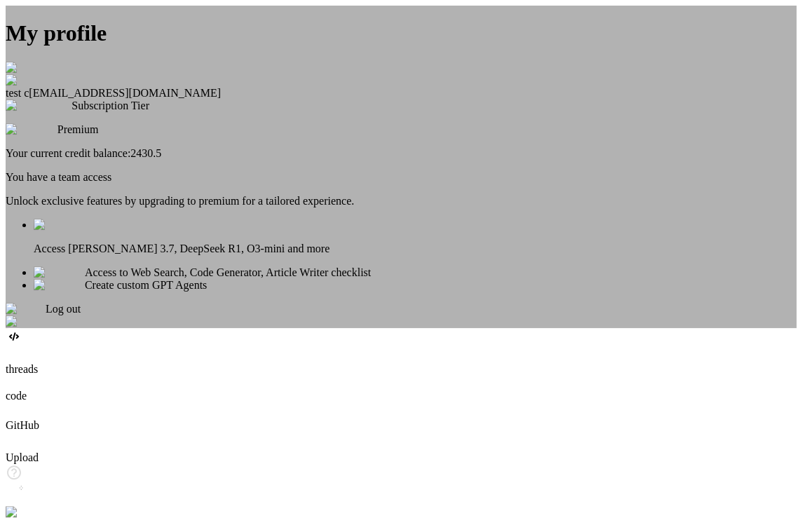
click at [220, 155] on div "My profile test c app7@yopmail.com Subscription Tier Premium Your current credi…" at bounding box center [401, 167] width 791 height 322
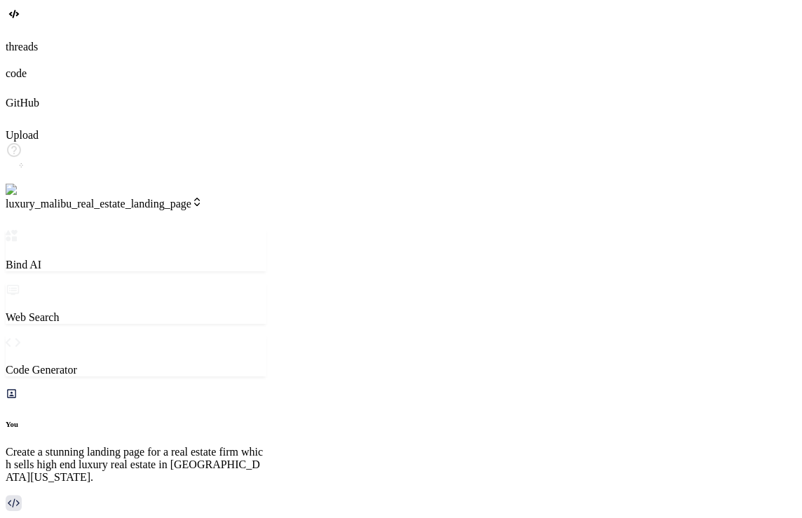
scroll to position [2123, 0]
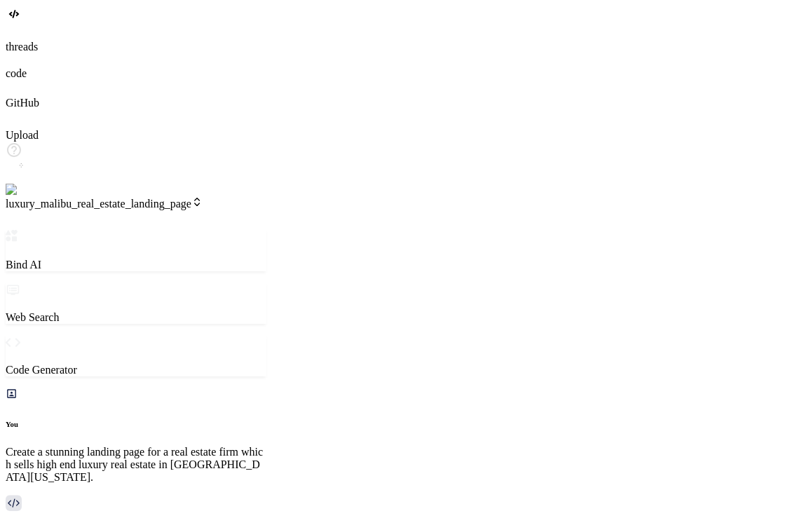
drag, startPoint x: 648, startPoint y: 71, endPoint x: 699, endPoint y: 81, distance: 52.1
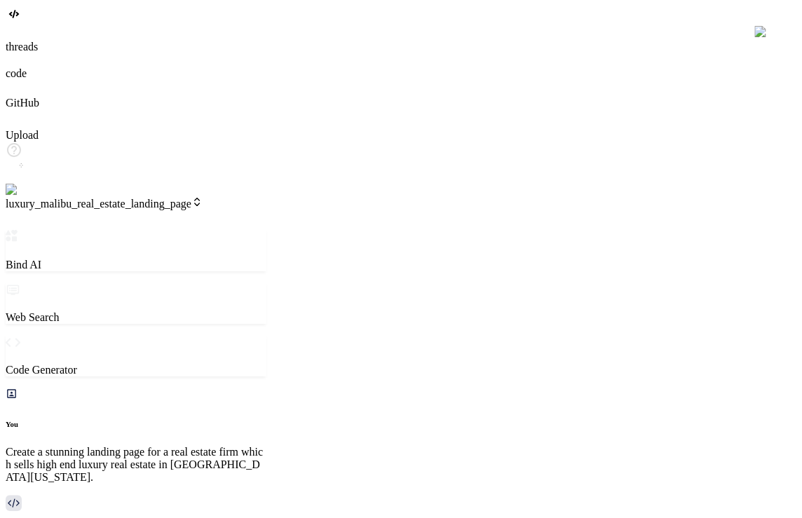
scroll to position [4643, 0]
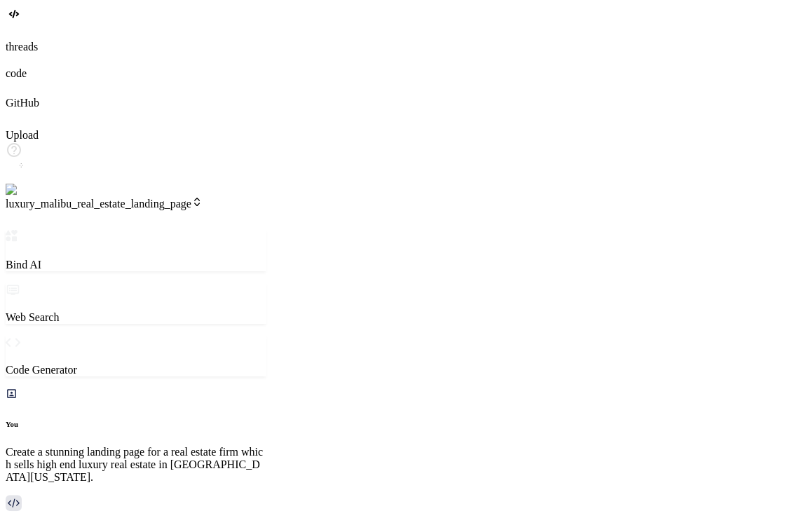
scroll to position [4927, 0]
drag, startPoint x: 613, startPoint y: 153, endPoint x: 524, endPoint y: 151, distance: 89.0
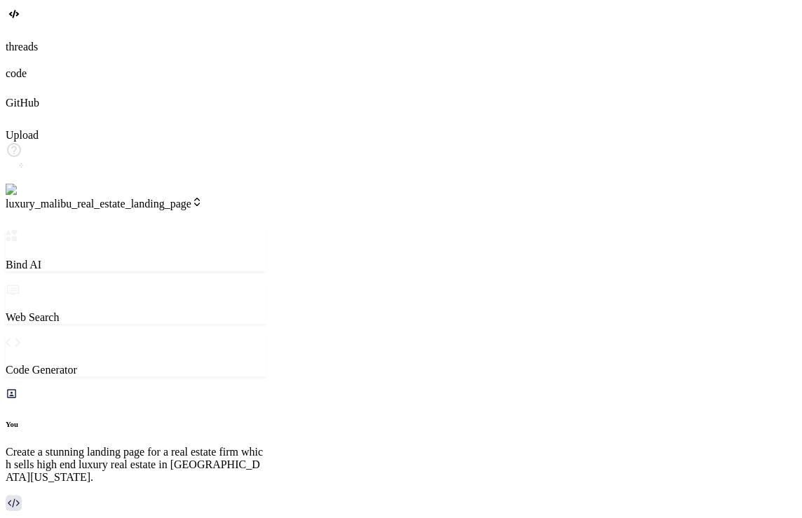
scroll to position [4994, 0]
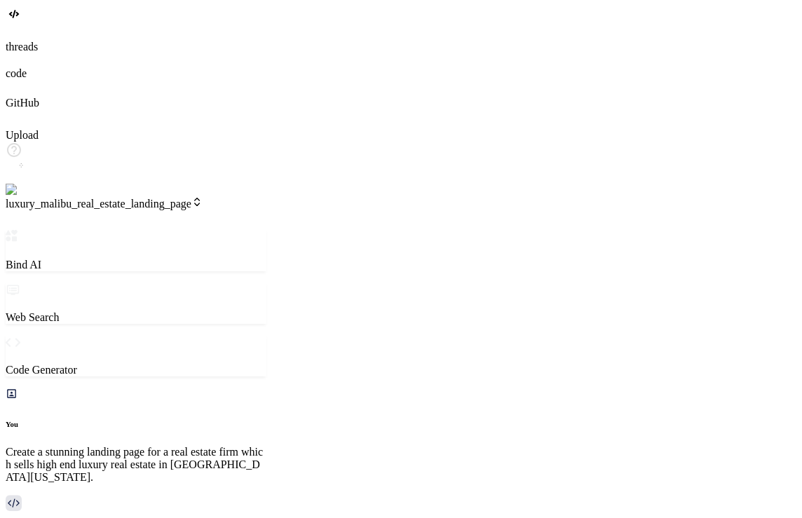
scroll to position [350, 0]
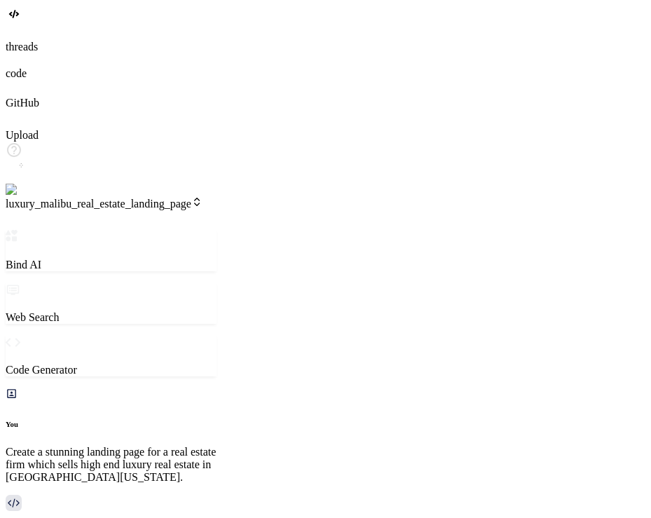
scroll to position [769, 0]
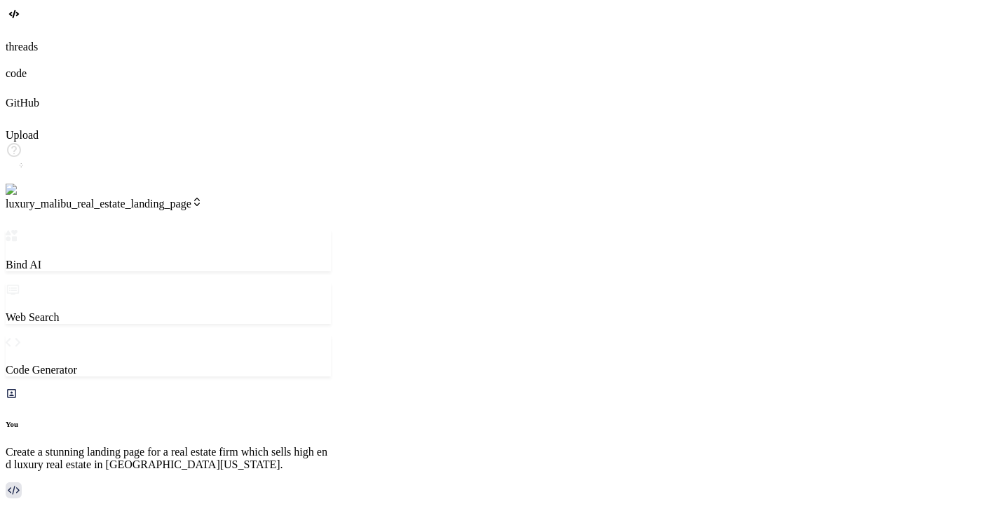
scroll to position [796, 0]
paste textarea "{success: false, response: false,…} error : "Failed to save contact information…"
type textarea "x"
type textarea "{success: false, response: false,…} error : "Failed to save contact information…"
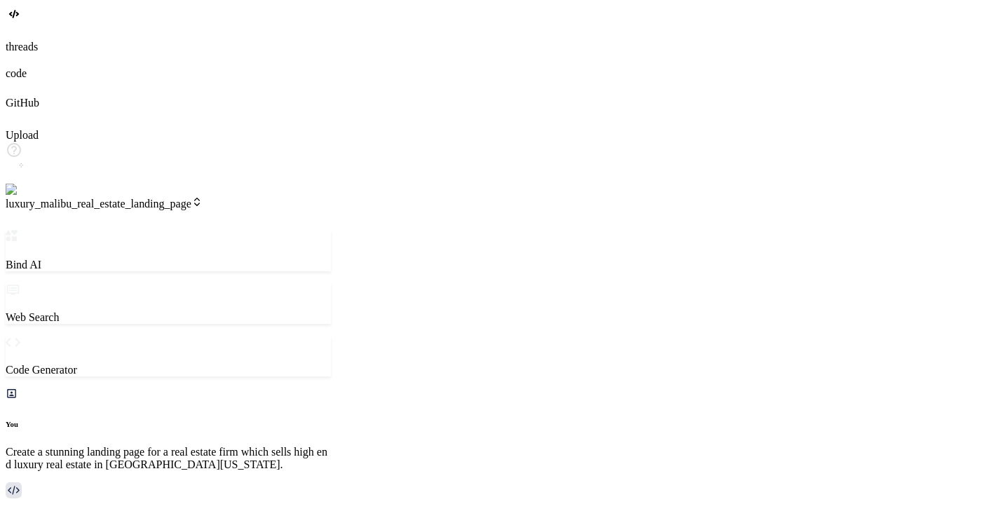
scroll to position [186, 0]
type textarea "x"
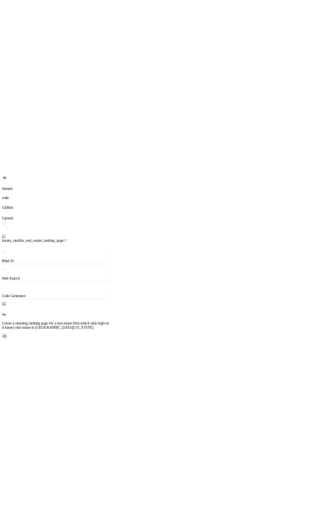
scroll to position [1309, 0]
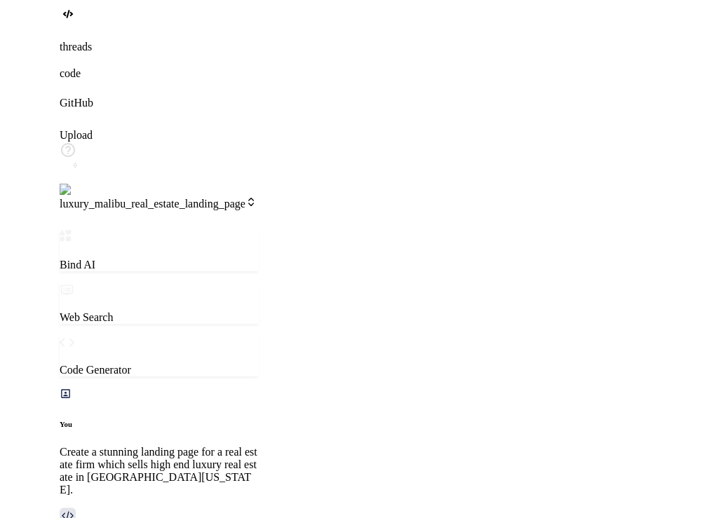
scroll to position [1741, 0]
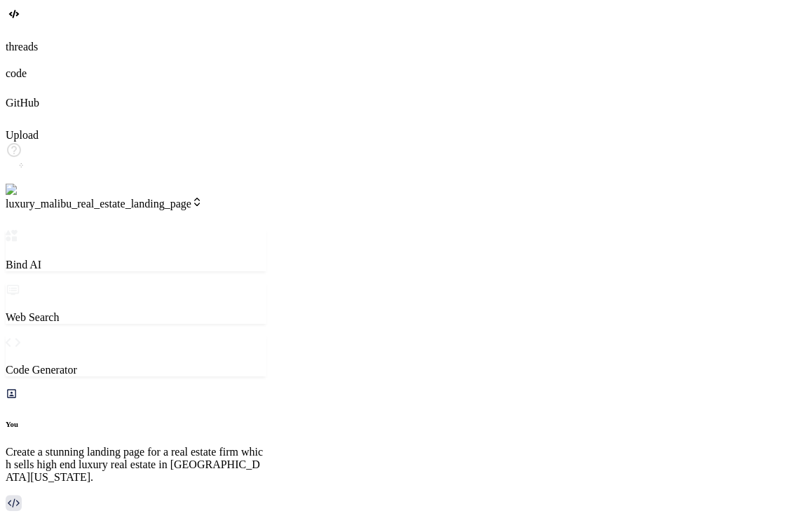
scroll to position [1700, 0]
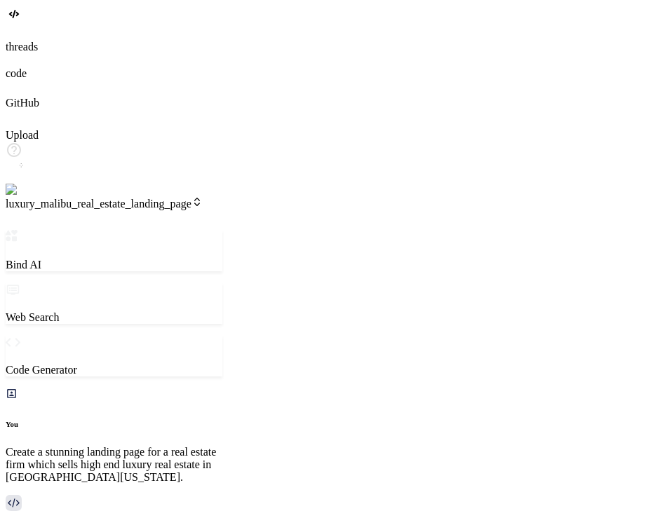
scroll to position [3744, 0]
type textarea "x"
type textarea "i"
type textarea "x"
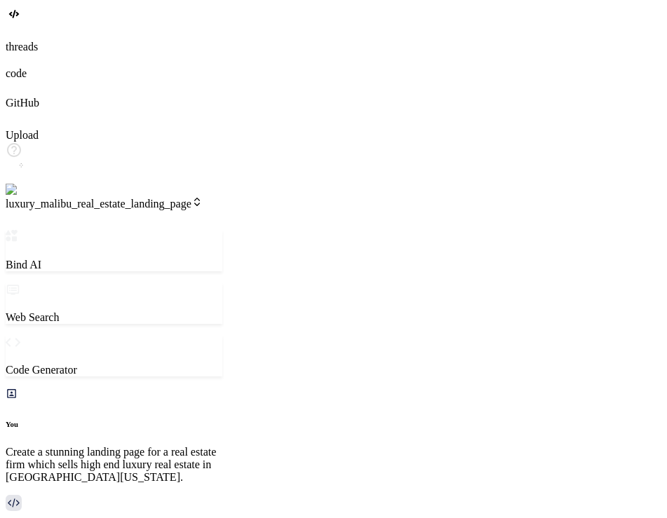
type textarea "i"
type textarea "x"
type textarea "i d"
type textarea "x"
type textarea "i do"
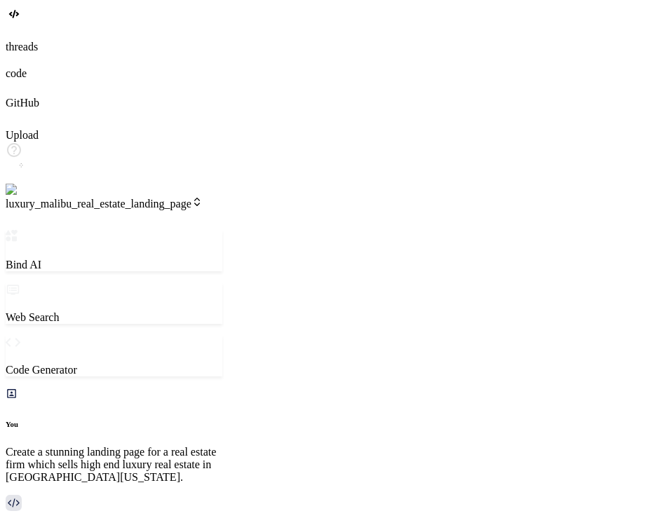
type textarea "x"
type textarea "i don"
type textarea "x"
type textarea "i dont"
type textarea "x"
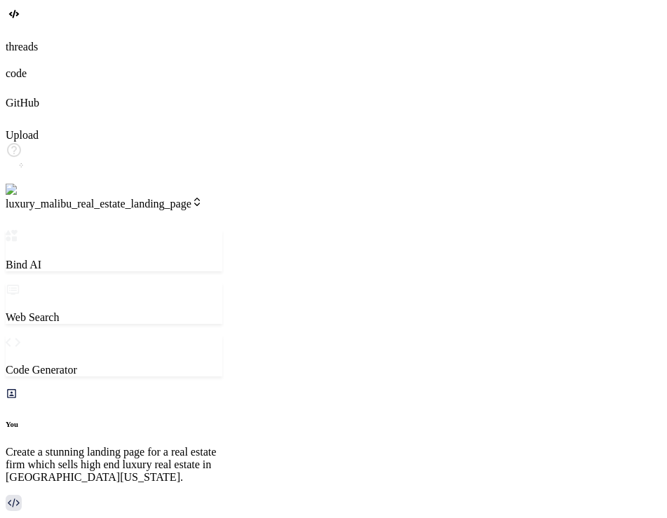
type textarea "i dont"
type textarea "x"
type textarea "i dont w"
type textarea "x"
type textarea "i dont wa"
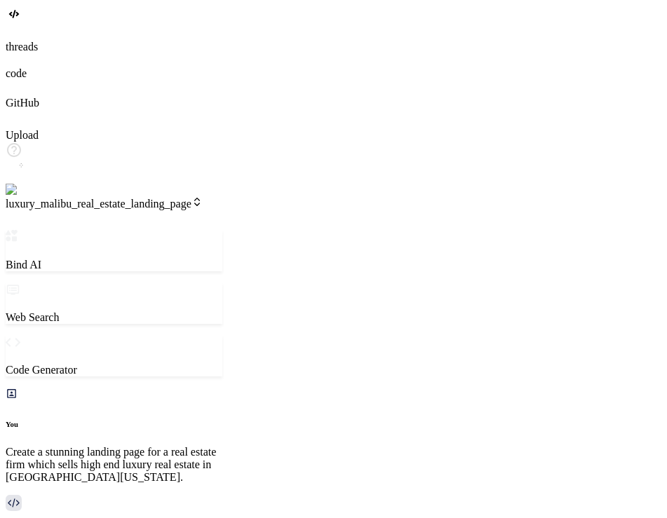
type textarea "x"
type textarea "i dont wan"
type textarea "x"
type textarea "i dont want"
type textarea "x"
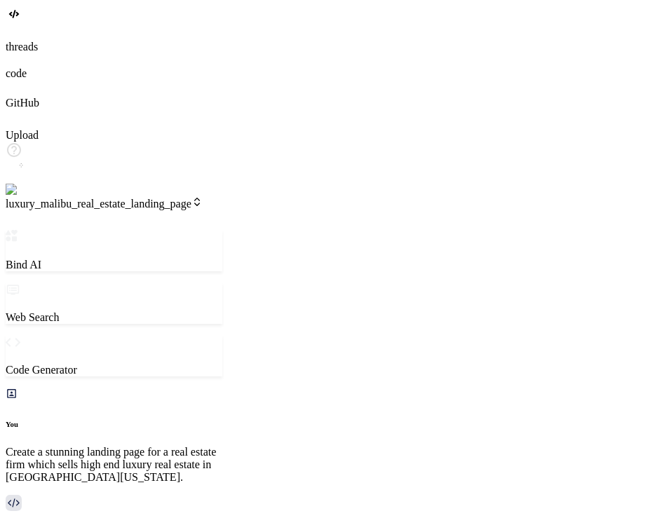
type textarea "i dont want"
type textarea "x"
type textarea "i dont want t"
type textarea "x"
type textarea "i dont want to"
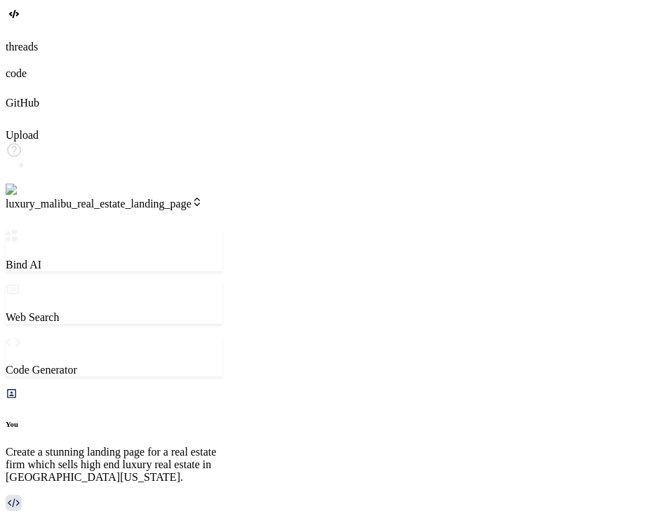
type textarea "x"
type textarea "i dont want to"
type textarea "x"
type textarea "i dont want to c"
type textarea "x"
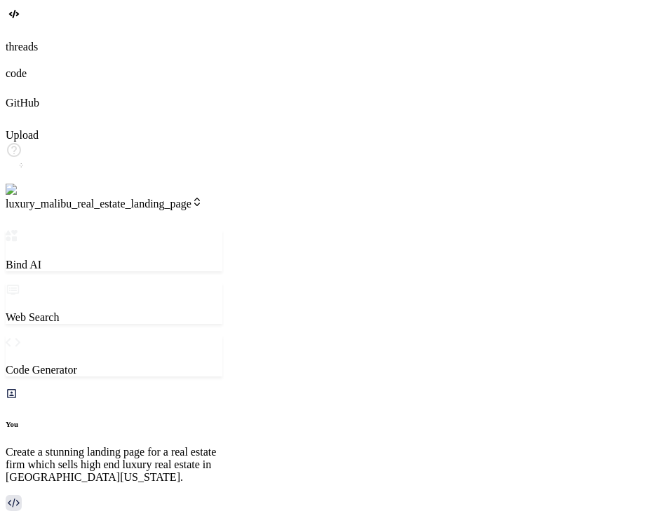
type textarea "i dont want to cr"
type textarea "x"
type textarea "i dont want to cre"
type textarea "x"
type textarea "i dont want to crea"
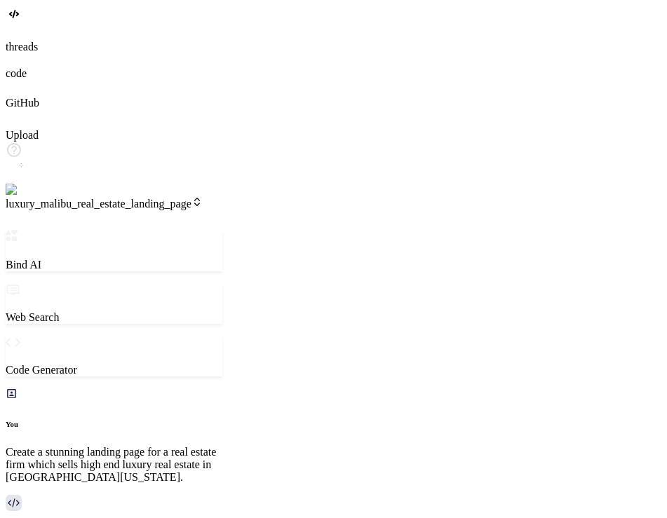
type textarea "x"
type textarea "i dont want to creat"
type textarea "x"
type textarea "i dont want to create"
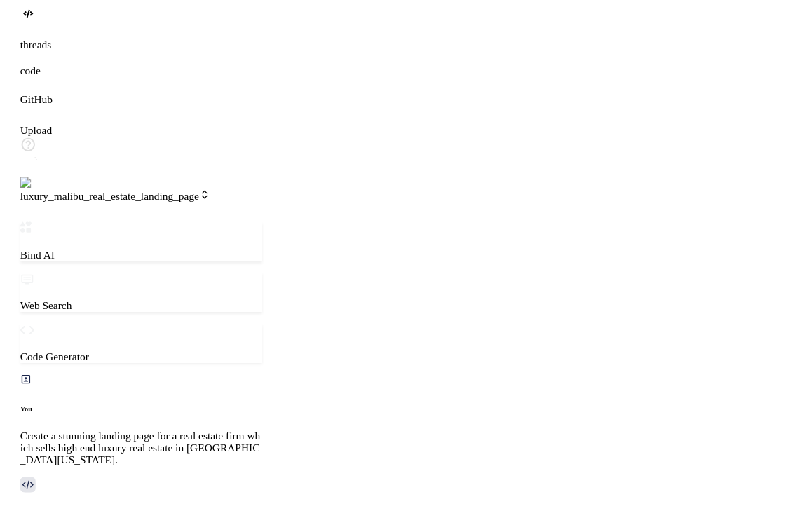
scroll to position [1700, 0]
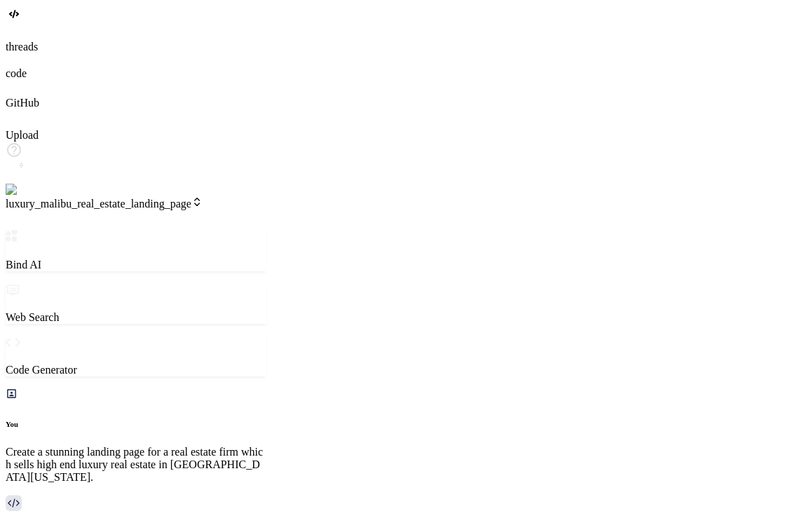
scroll to position [0, 35]
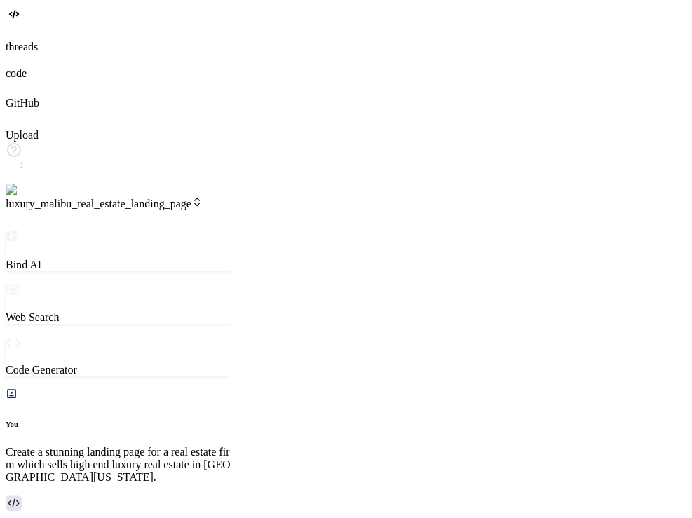
scroll to position [3426, 0]
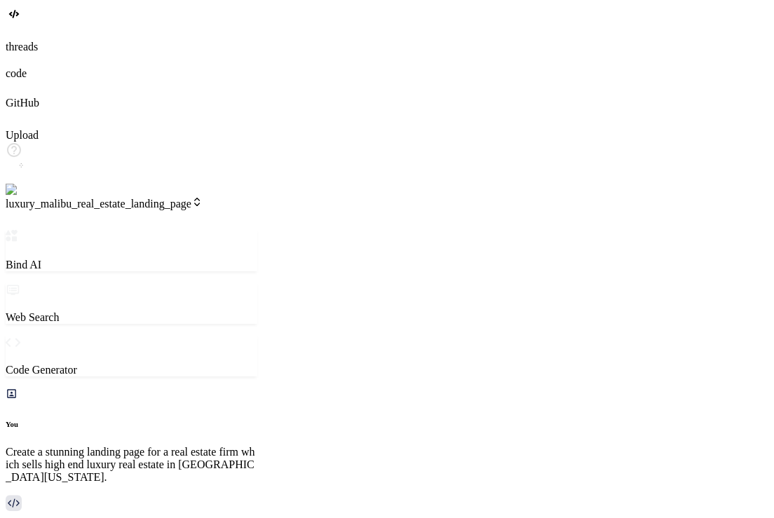
scroll to position [3115, 0]
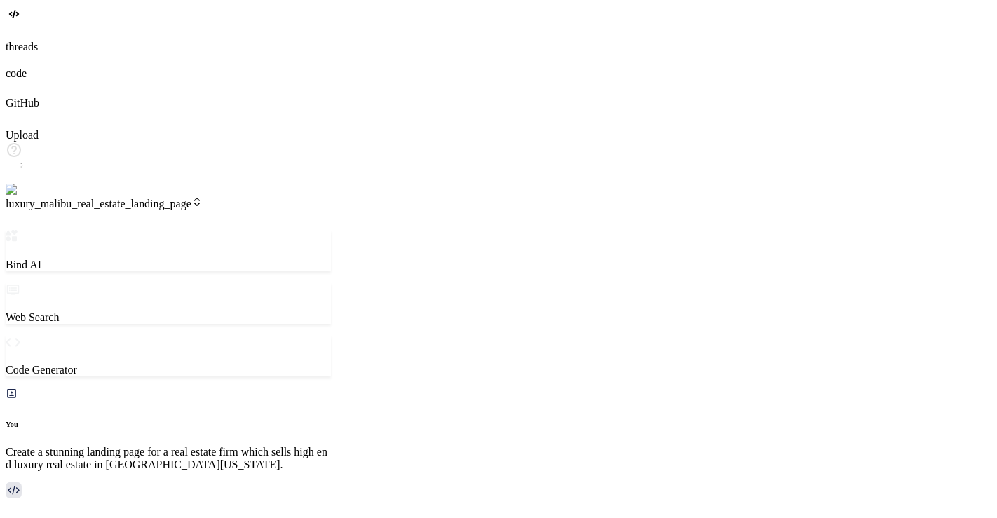
scroll to position [0, 0]
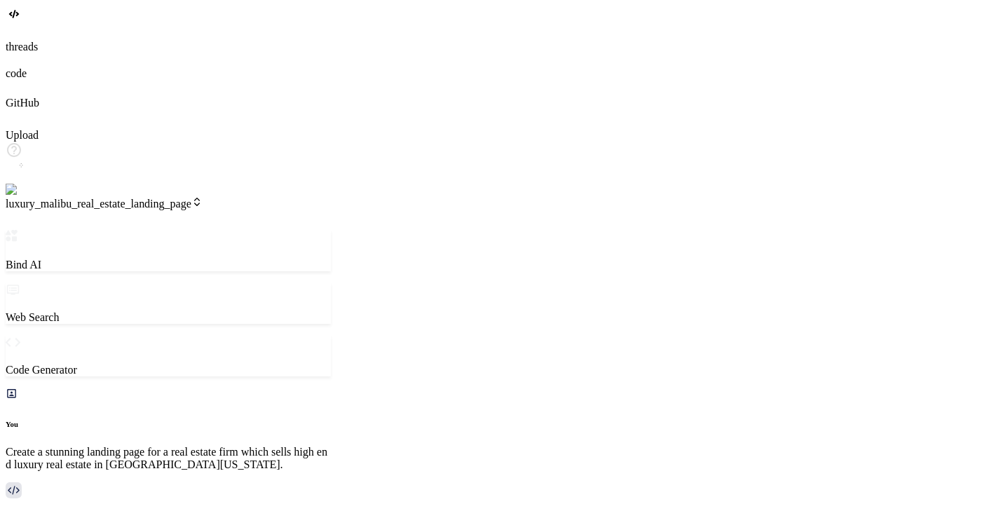
scroll to position [137, 0]
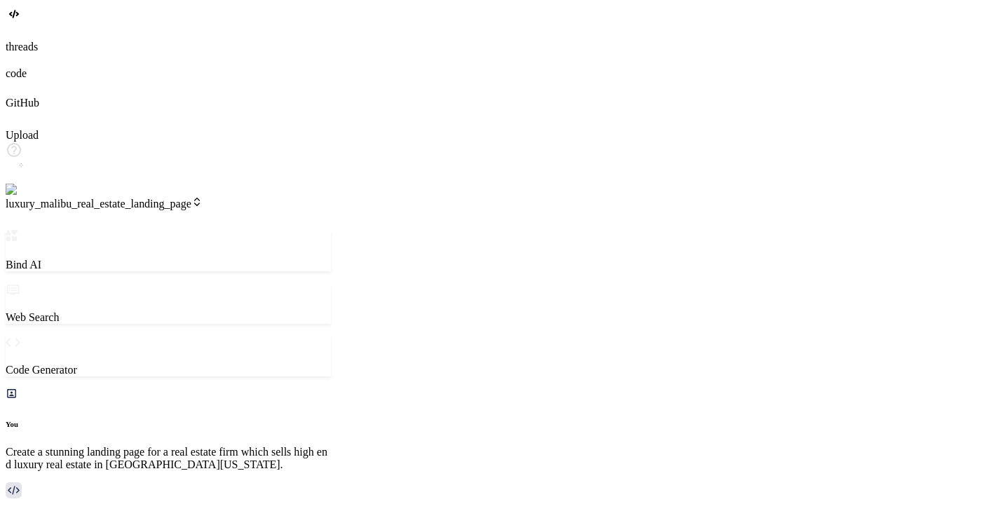
scroll to position [0, 156]
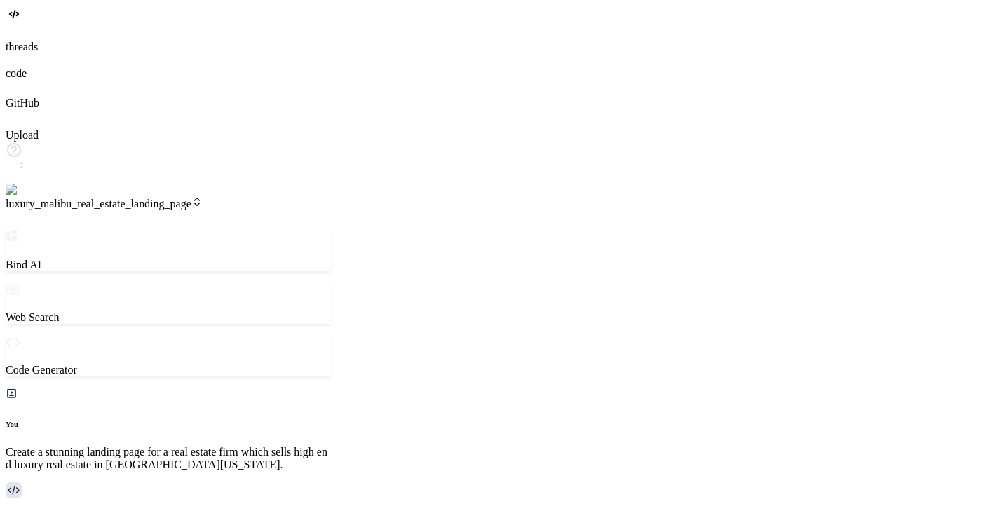
scroll to position [0, 330]
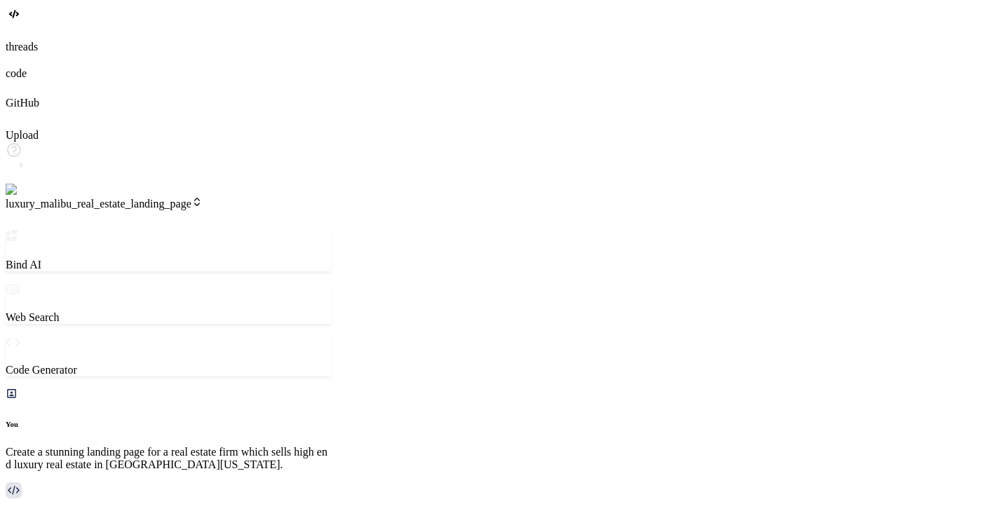
scroll to position [287, 0]
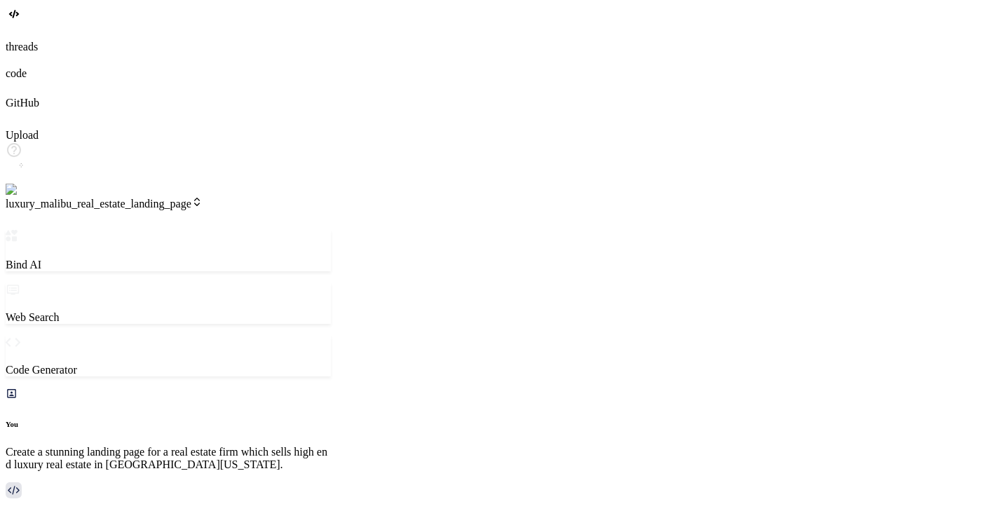
scroll to position [0, 84]
drag, startPoint x: 751, startPoint y: 135, endPoint x: 817, endPoint y: 132, distance: 65.9
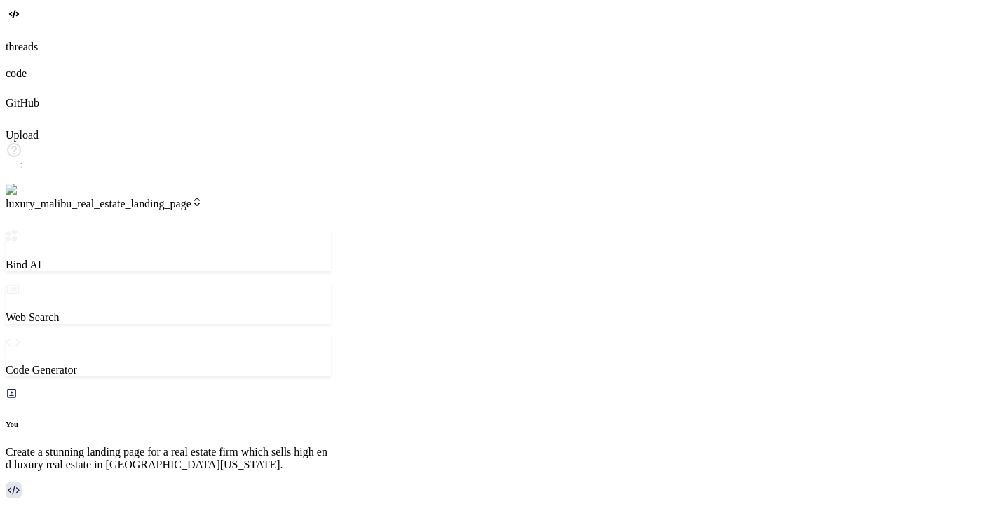
scroll to position [273, 0]
type textarea "x"
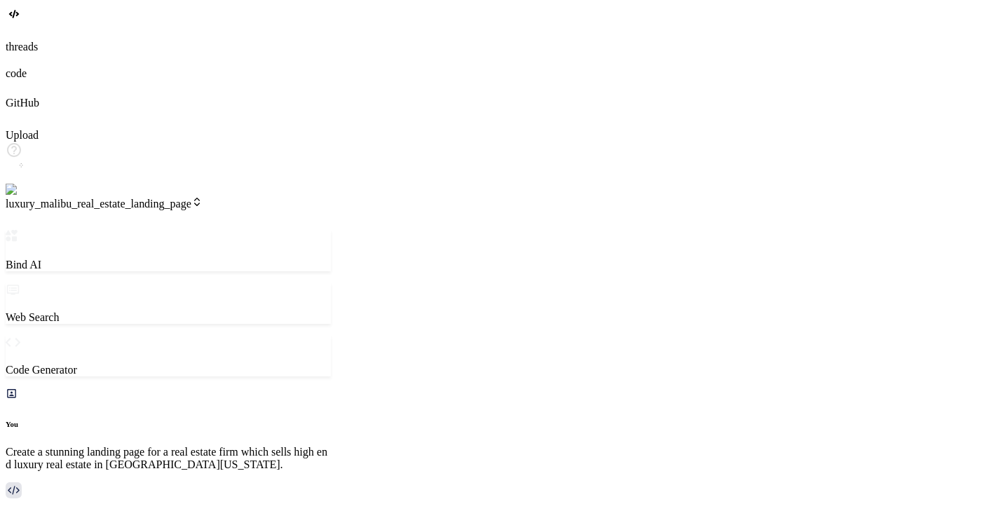
type textarea "x"
type textarea "i"
type textarea "x"
type textarea "i"
type textarea "x"
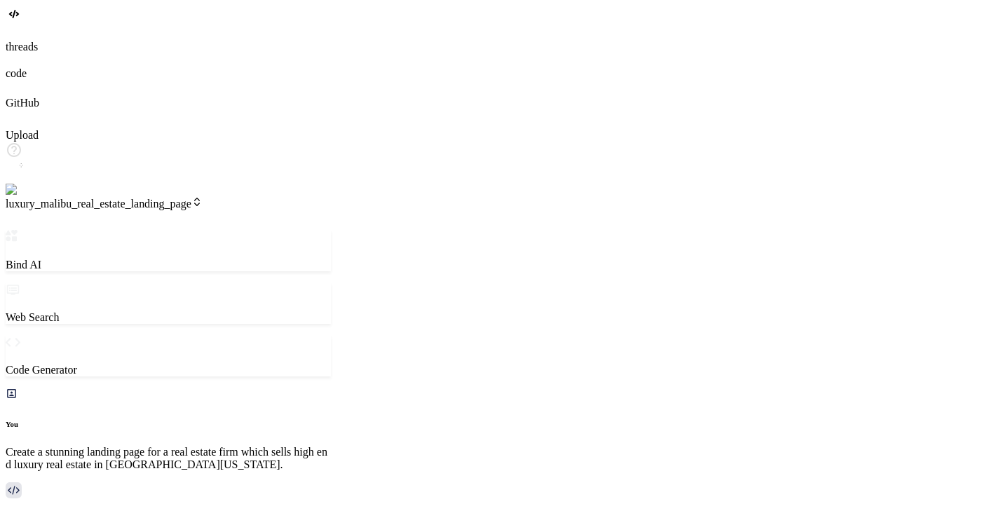
type textarea "i t"
type textarea "x"
type textarea "i th"
type textarea "x"
type textarea "i thi"
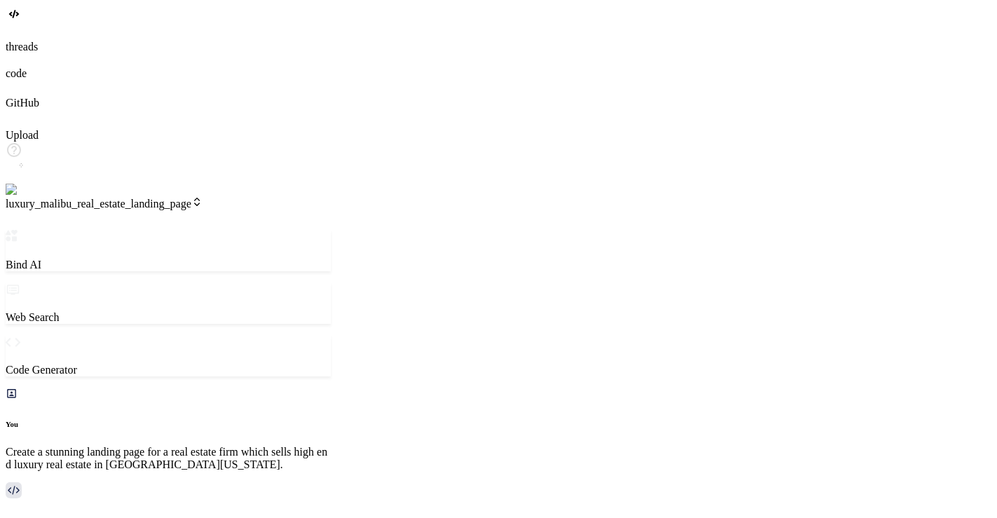
type textarea "x"
type textarea "i thik"
type textarea "x"
type textarea "i thi"
type textarea "x"
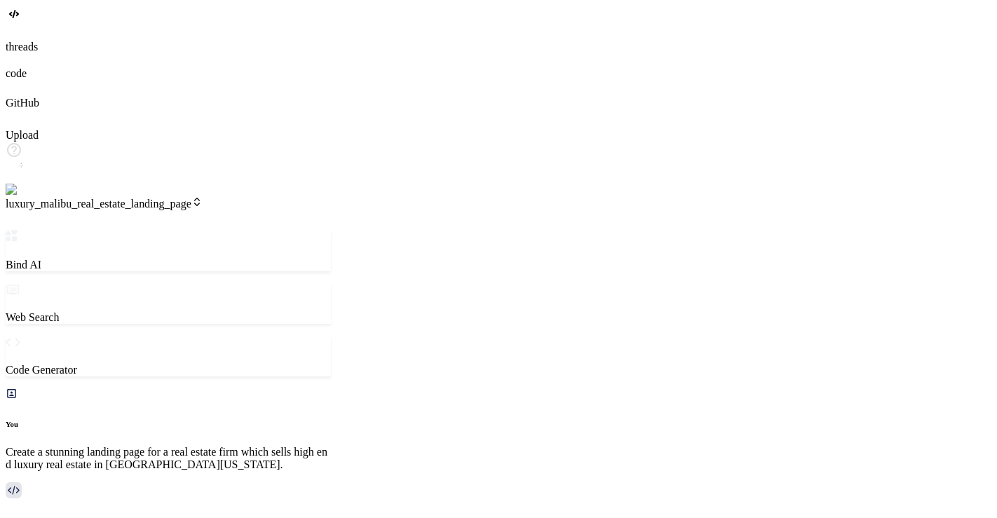
type textarea "i thin"
type textarea "x"
type textarea "i think"
type textarea "x"
type textarea "i think"
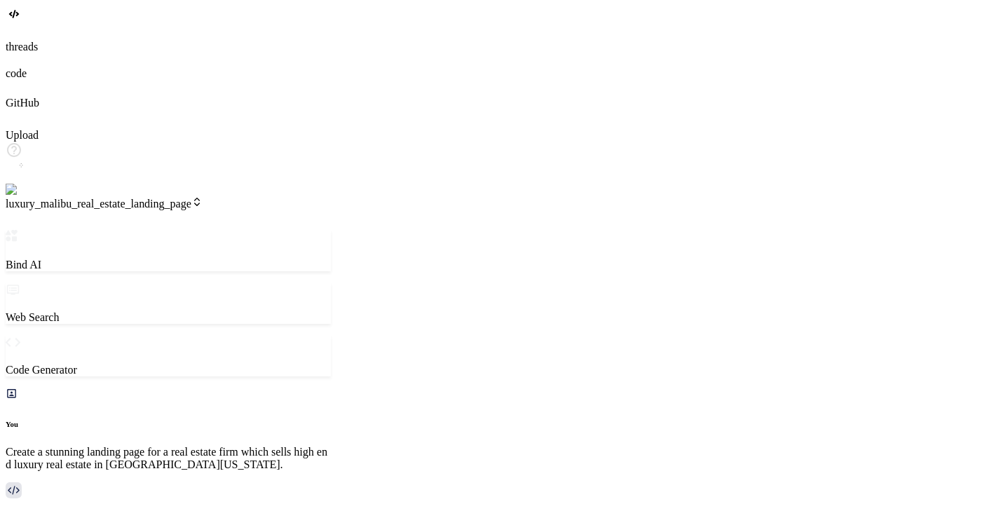
type textarea "x"
type textarea "i think c"
type textarea "x"
type textarea "i think cr"
type textarea "x"
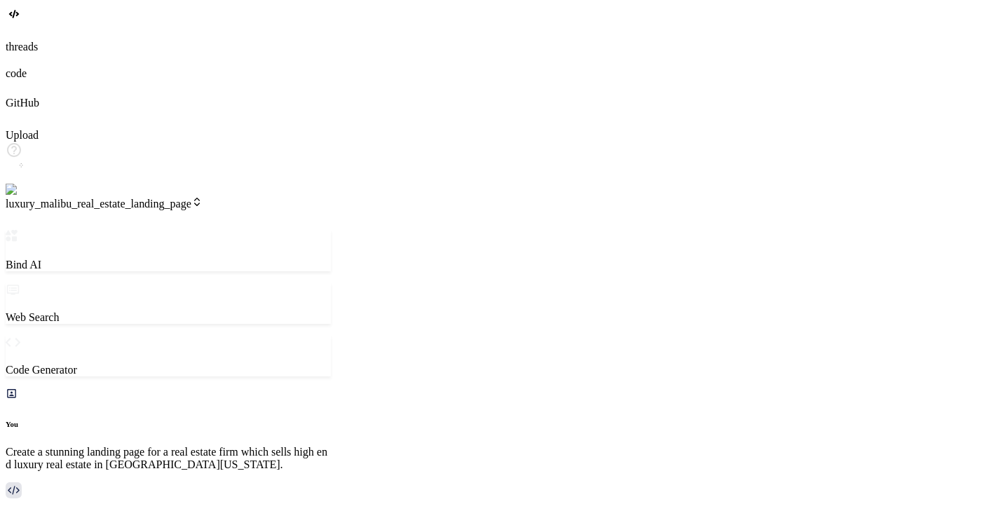
type textarea "i think cre"
type textarea "x"
type textarea "i think crea"
type textarea "x"
type textarea "i think creat"
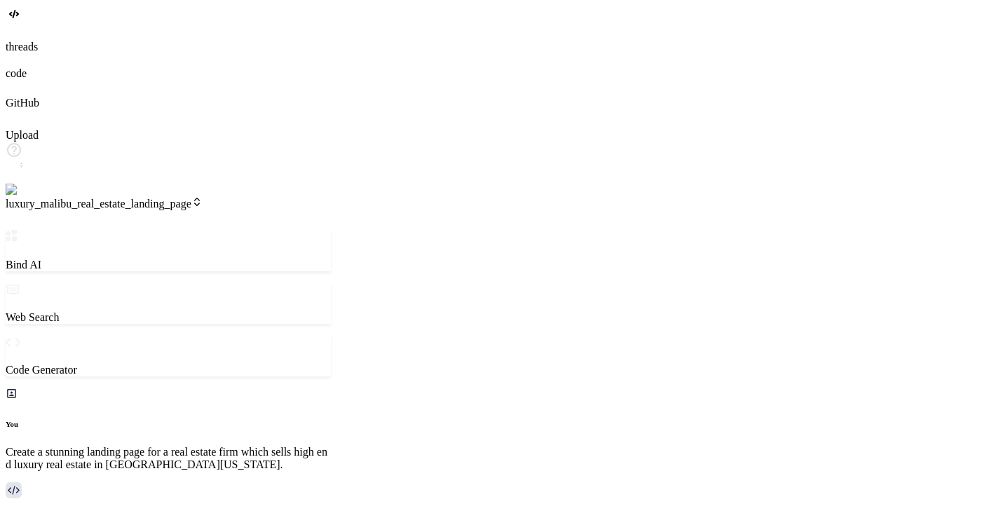
type textarea "x"
type textarea "i think creati"
type textarea "x"
type textarea "i think creatin"
type textarea "x"
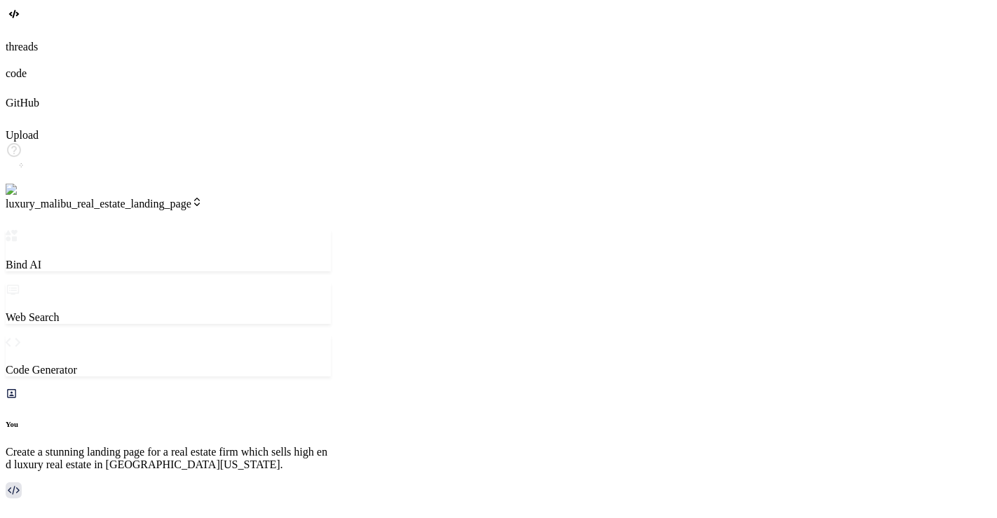
type textarea "i think creating"
type textarea "x"
type textarea "i think creating"
type textarea "x"
type textarea "i think creating t"
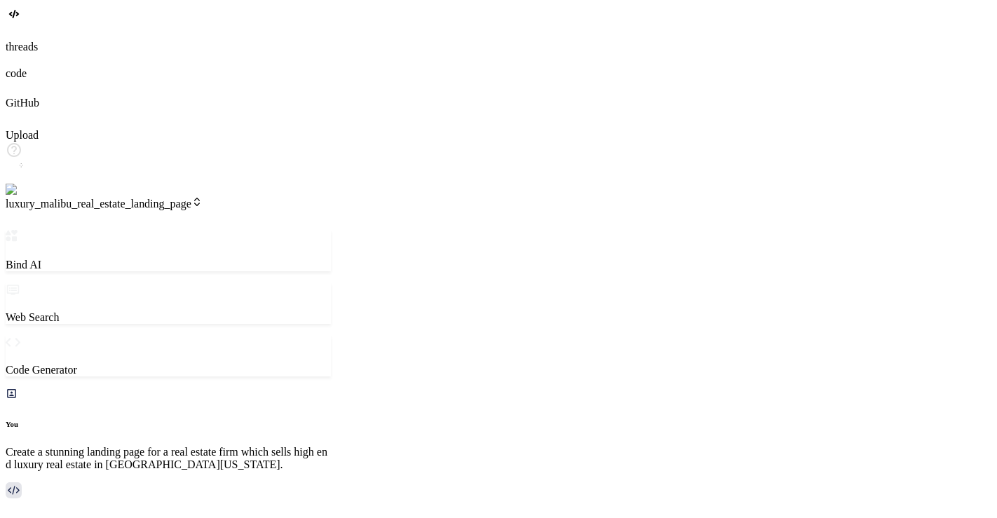
type textarea "x"
type textarea "i think creating th"
type textarea "x"
type textarea "i think creating the"
type textarea "x"
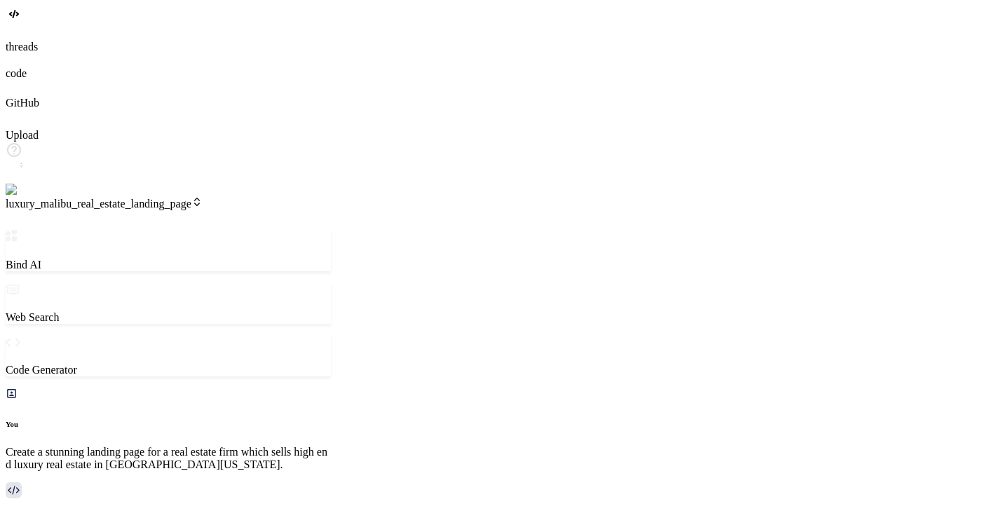
type textarea "i think creating the"
type textarea "x"
type textarea "i think creating the t"
type textarea "x"
type textarea "i think creating the ta"
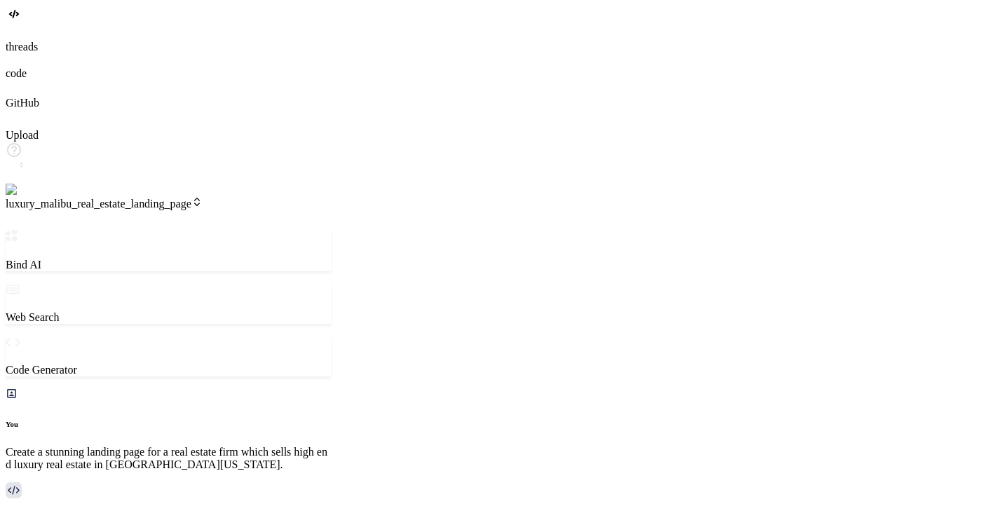
type textarea "x"
type textarea "i think creating the tab"
type textarea "x"
type textarea "i think creating the tabl"
type textarea "x"
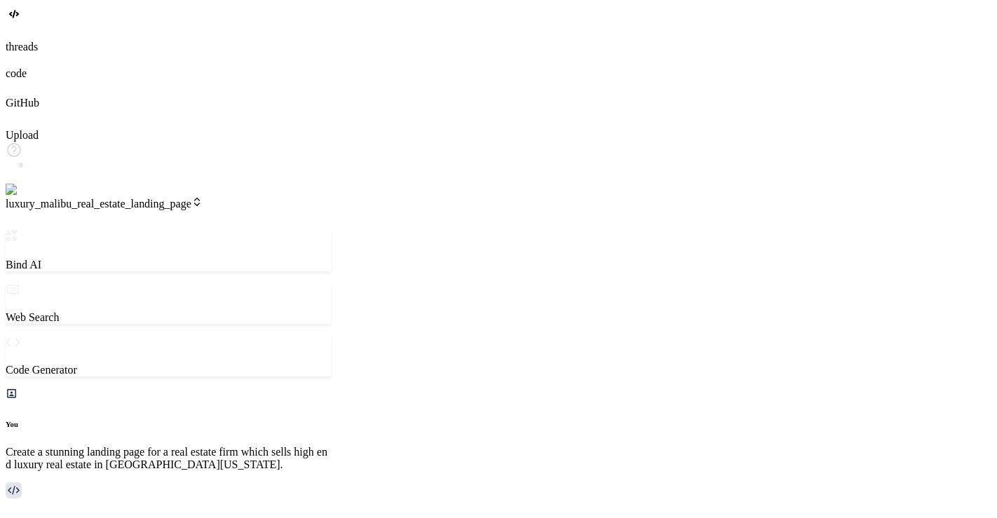
type textarea "i think creating the table"
type textarea "x"
type textarea "i think creating the table"
type textarea "x"
type textarea "i think creating the table f"
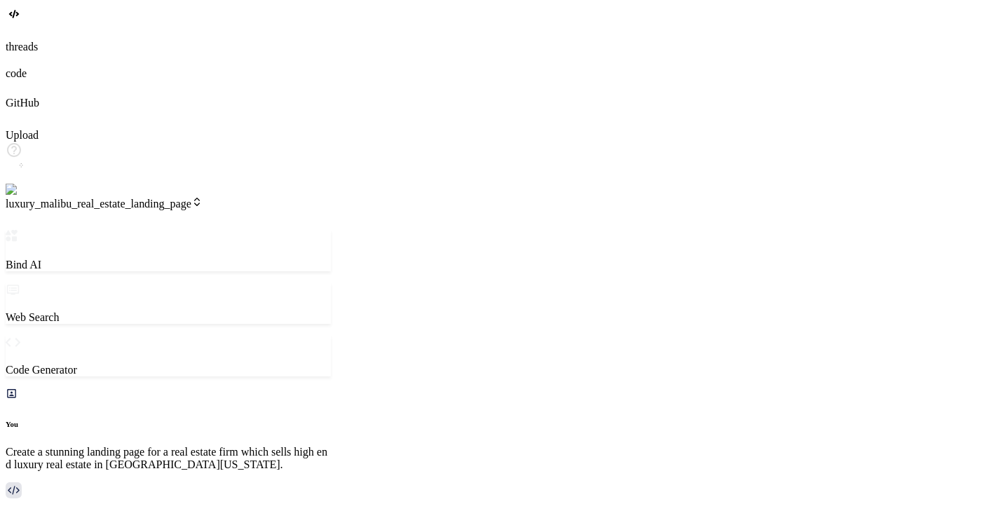
type textarea "x"
type textarea "i think creating the table fr"
type textarea "x"
type textarea "i think creating the table fro"
type textarea "x"
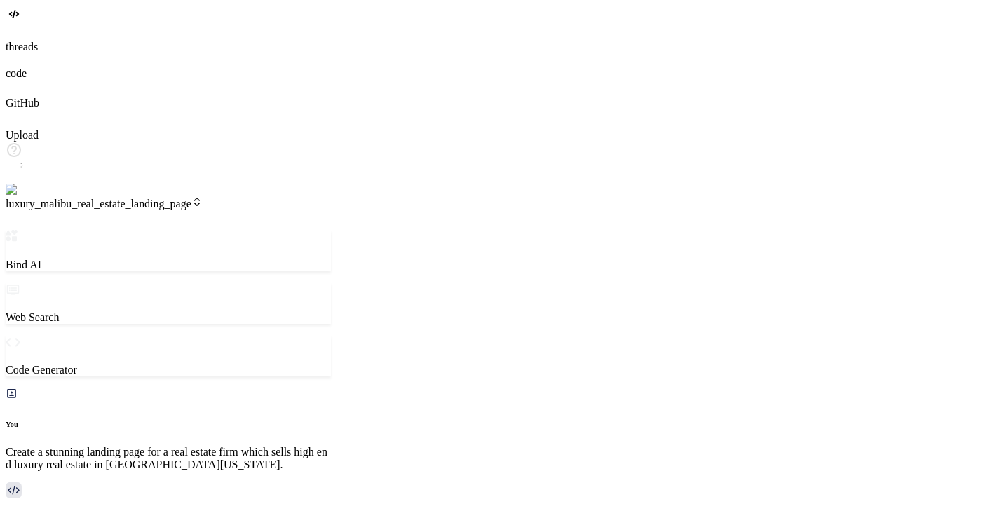
type textarea "i think creating the table from"
type textarea "x"
type textarea "i think creating the table from"
type textarea "x"
type textarea "i think creating the table from t"
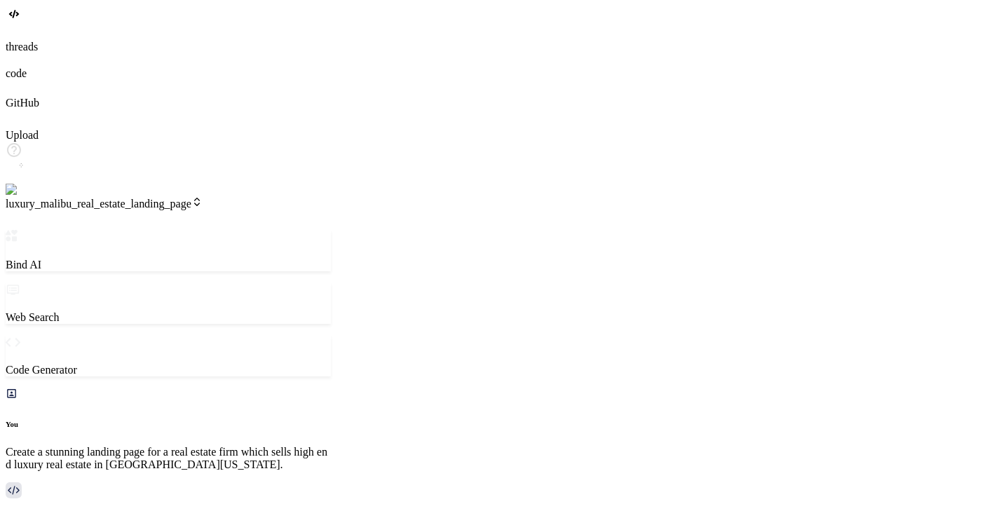
type textarea "x"
type textarea "i think creating the table from th"
type textarea "x"
type textarea "i think creating the table from the"
type textarea "x"
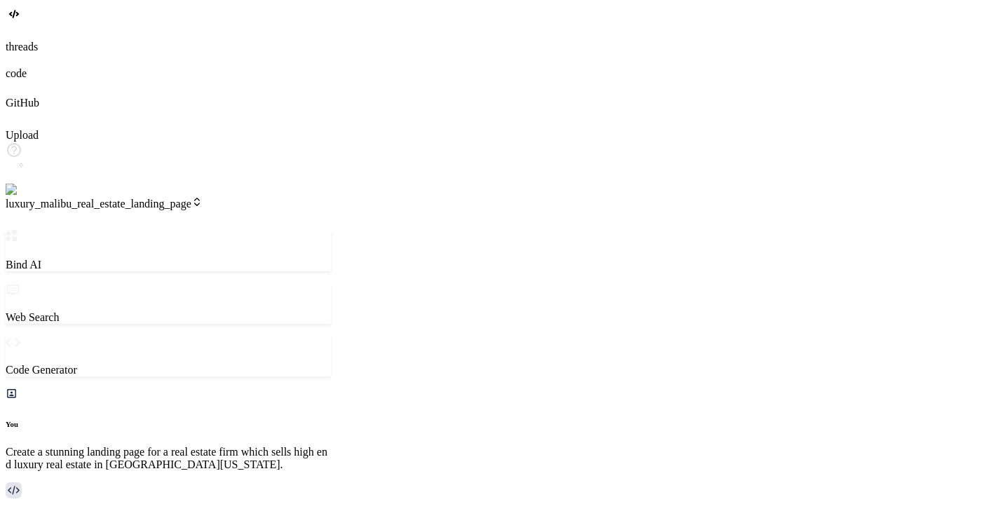
type textarea "i think creating the table from the"
type textarea "x"
type textarea "i think creating the table from the s"
type textarea "x"
type textarea "i think creating the table from the su"
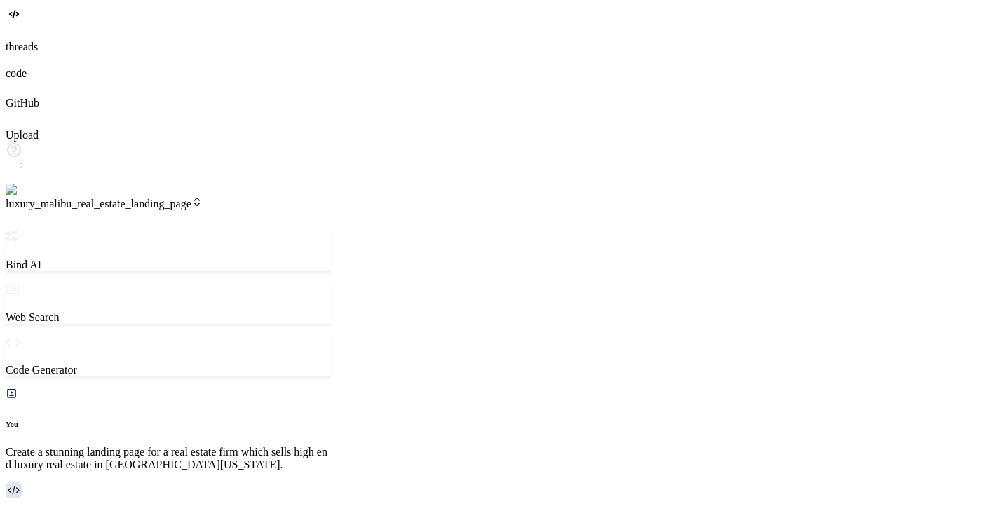
type textarea "x"
type textarea "i think creating the table from the sup"
type textarea "x"
type textarea "i think creating the table from the supa"
type textarea "x"
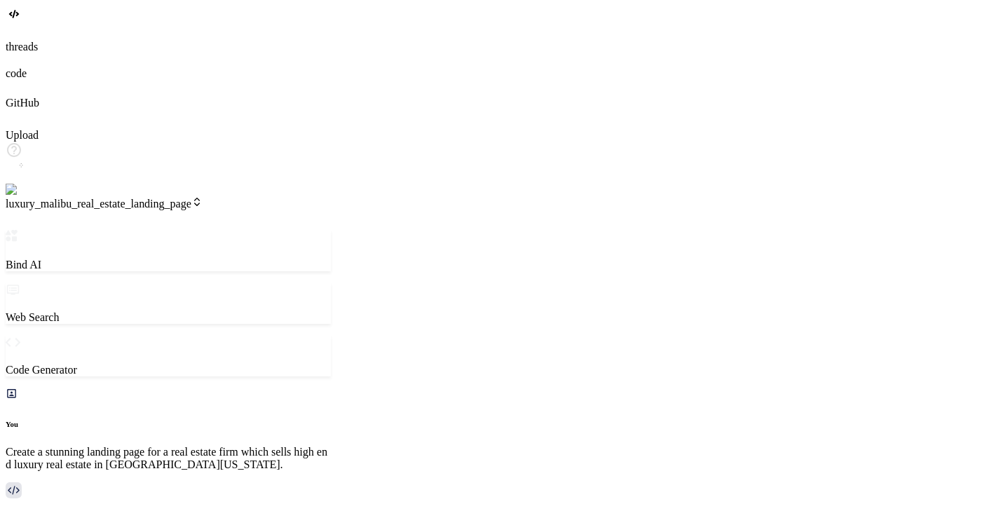
type textarea "i think creating the table from the supab"
type textarea "x"
type textarea "i think creating the table from the supa"
type textarea "x"
type textarea "i think creating the table from the sup"
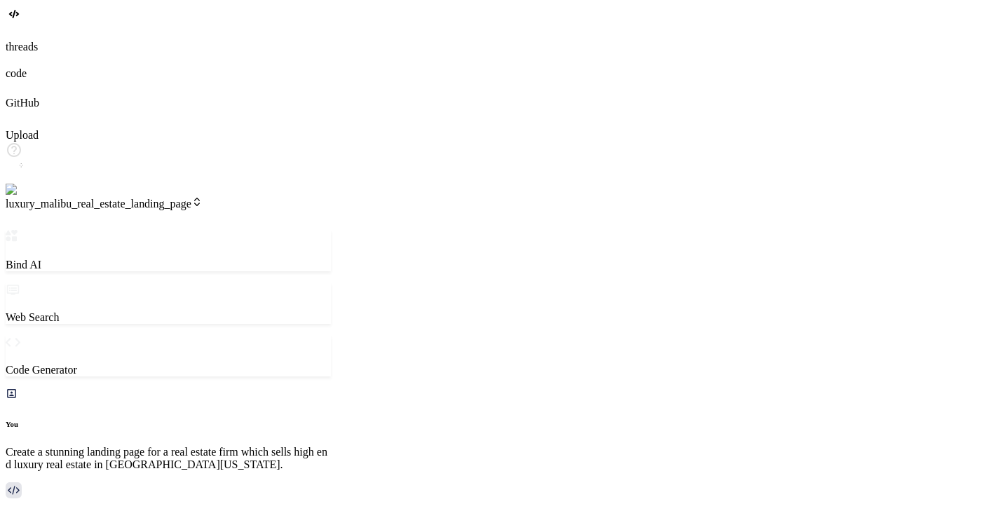
type textarea "x"
type textarea "i think creating the table from the su"
type textarea "x"
type textarea "i think creating the table from the s"
type textarea "x"
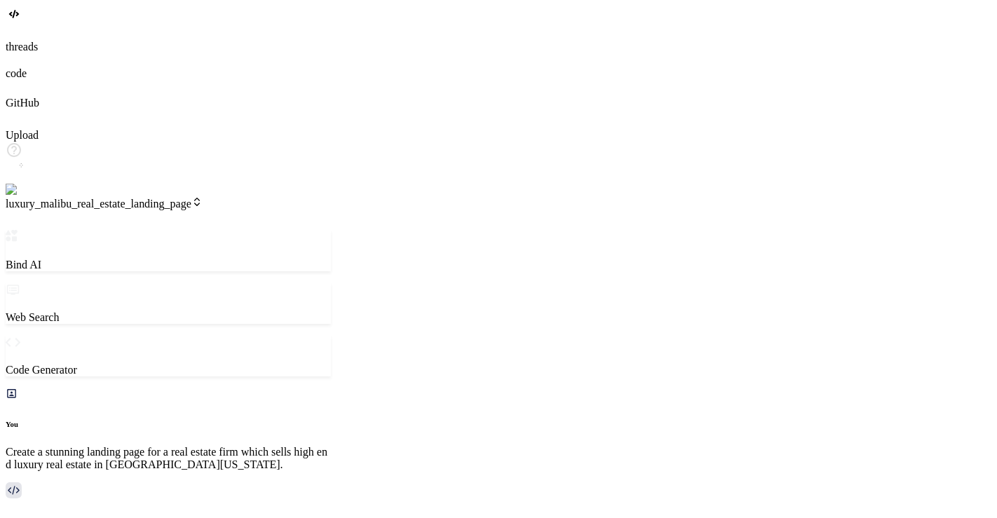
type textarea "i think creating the table from the"
type textarea "x"
type textarea "i think creating the table from the n"
type textarea "x"
type textarea "i think creating the table from the ne"
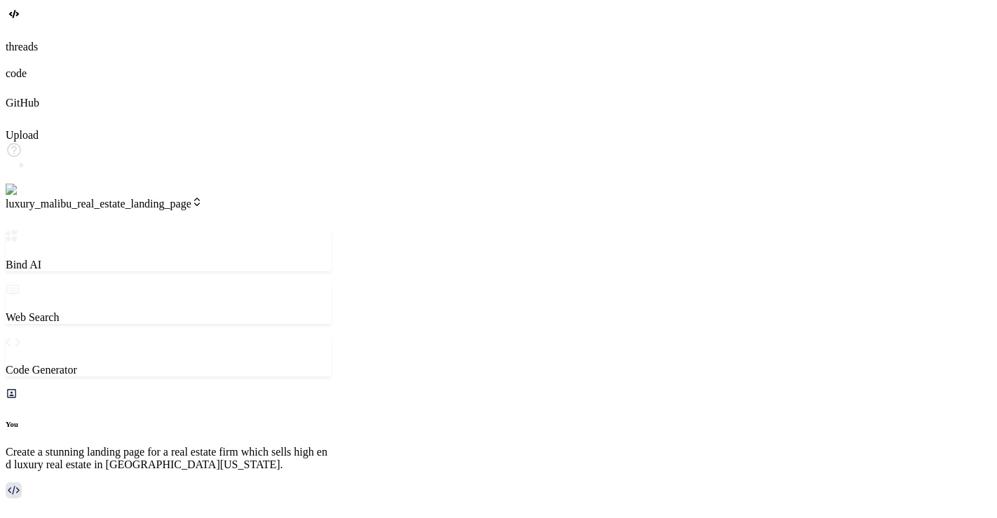
type textarea "x"
type textarea "i think creating the table from the nex"
type textarea "x"
type textarea "i think creating the table from the next"
type textarea "x"
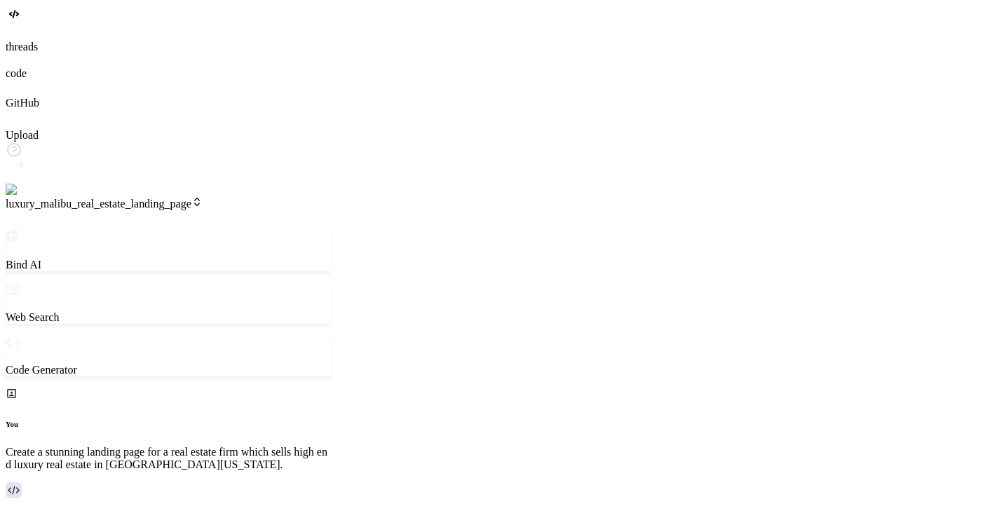
type textarea "i think creating the table from the next"
type textarea "x"
type textarea "i think creating the table from the next j"
type textarea "x"
type textarea "i think creating the table from the next js"
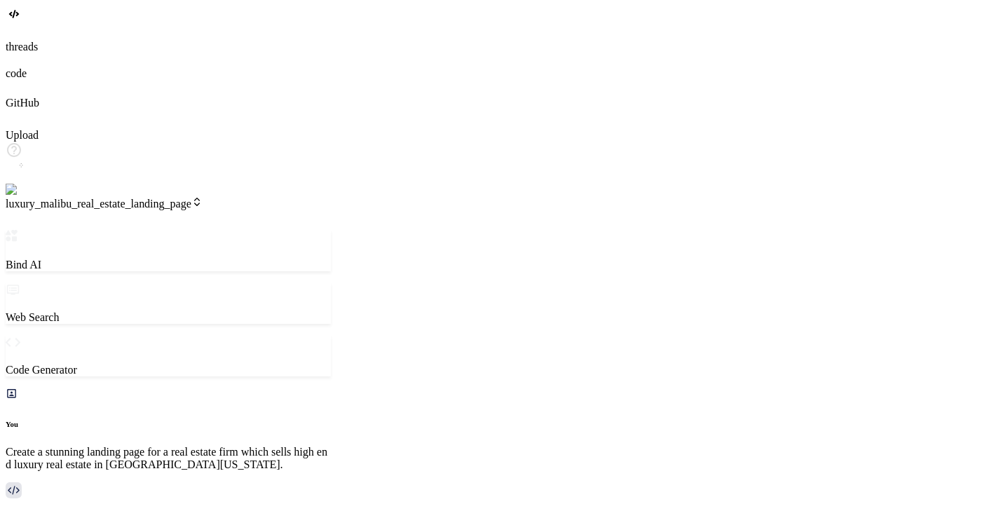
type textarea "x"
type textarea "i think creating the table from the next js"
type textarea "x"
type textarea "i think creating the table from the next js s"
type textarea "x"
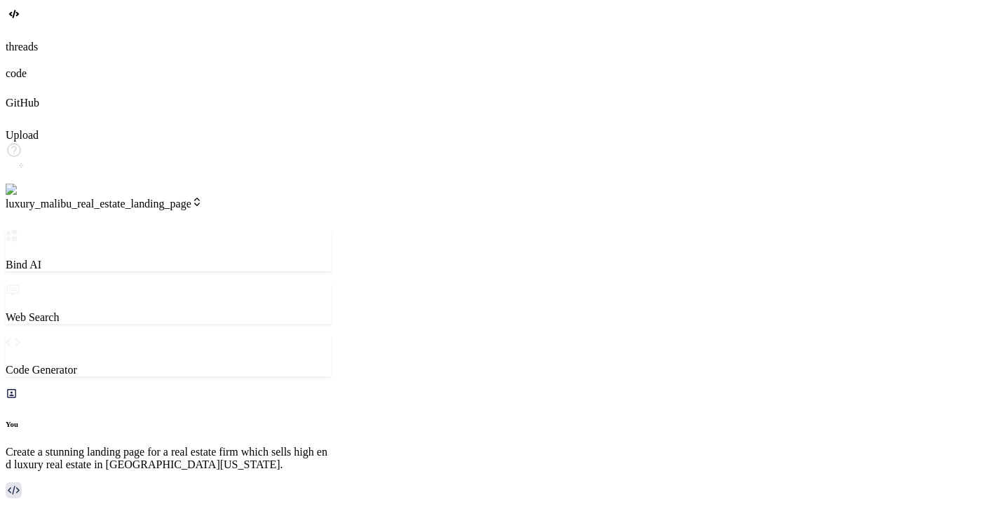
type textarea "i think creating the table from the next js se"
type textarea "x"
type textarea "i think creating the table from the next js see"
type textarea "x"
type textarea "i think creating the table from the next js seems"
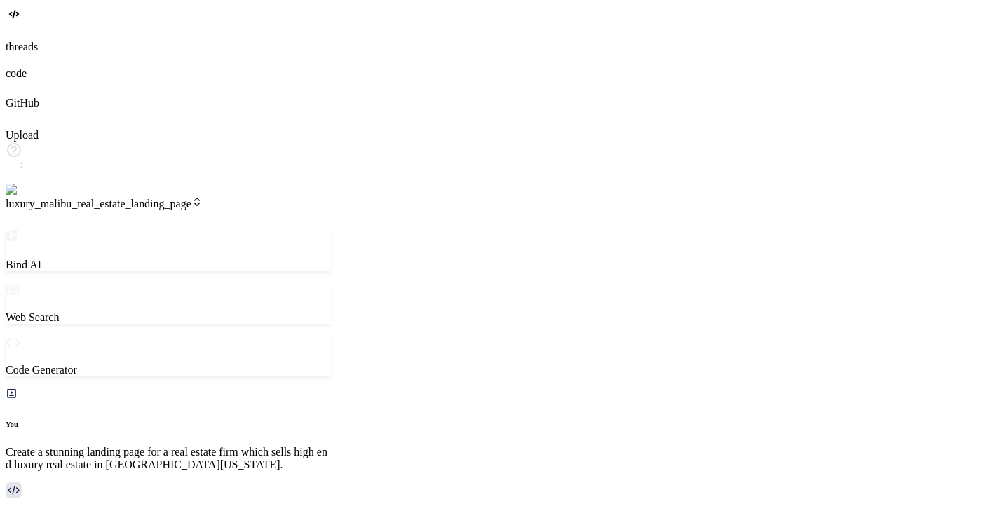
type textarea "x"
type textarea "i think creating the table from the next js seems"
type textarea "x"
type textarea "i think creating the table from the next js seems e"
type textarea "x"
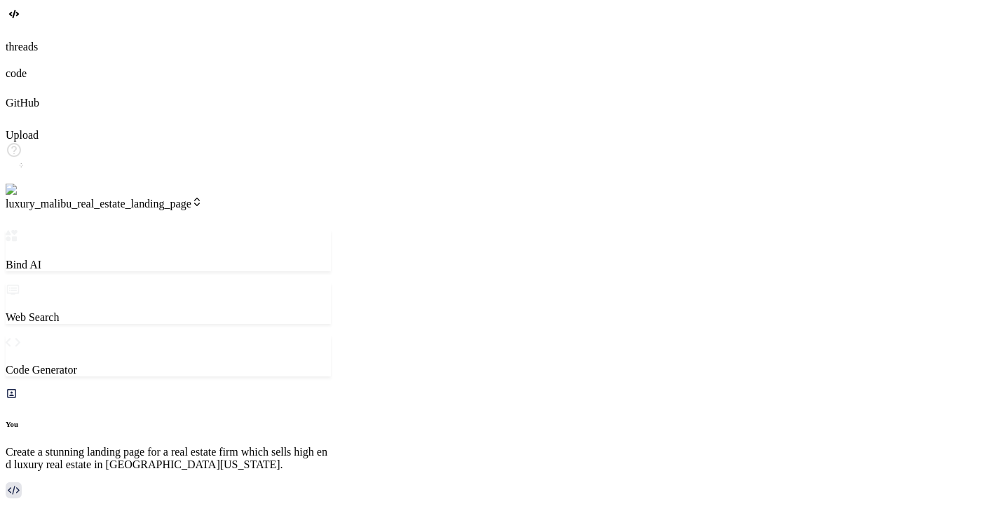
type textarea "i think creating the table from the next js seems v"
type textarea "x"
type textarea "i think creating the table from the next js seems ve"
type textarea "x"
type textarea "i think creating the table from the next js seems ver"
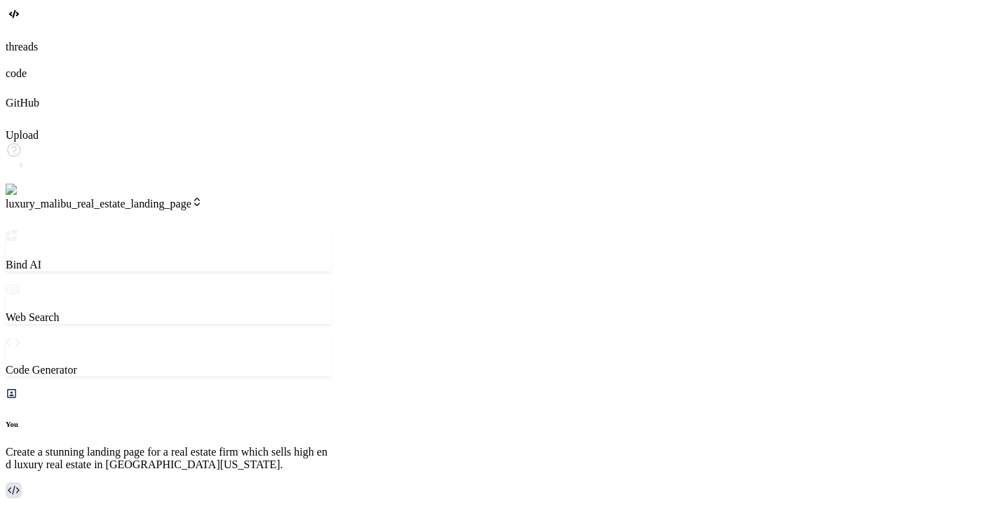
type textarea "x"
type textarea "i think creating the table from the next js seems very"
type textarea "x"
type textarea "i think creating the table from the next js seems very"
type textarea "x"
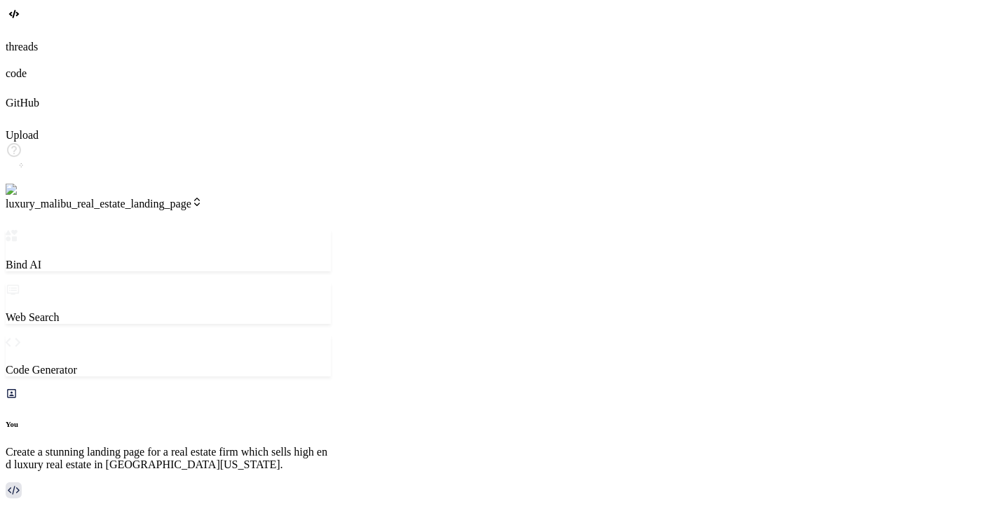
type textarea "i think creating the table from the next js seems very d"
type textarea "x"
type textarea "i think creating the table from the next js seems very di"
type textarea "x"
type textarea "i think creating the table from the next js seems very dif"
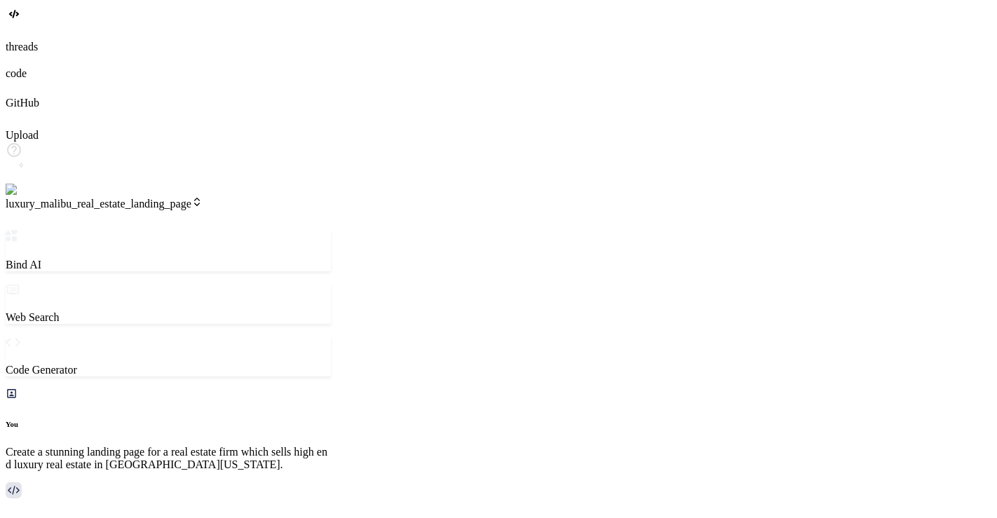
type textarea "x"
type textarea "i think creating the table from the next js seems very diff"
type textarea "x"
type textarea "i think creating the table from the next js seems very diffi"
type textarea "x"
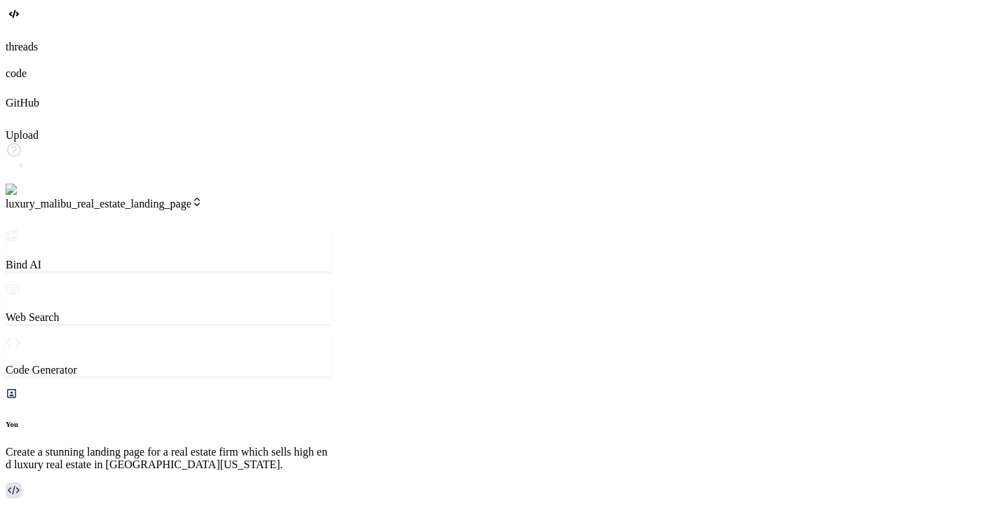
type textarea "i think creating the table from the next js seems very diffic"
type textarea "x"
type textarea "i think creating the table from the next js seems very difficu"
type textarea "x"
type textarea "i think creating the table from the next js seems very difficul"
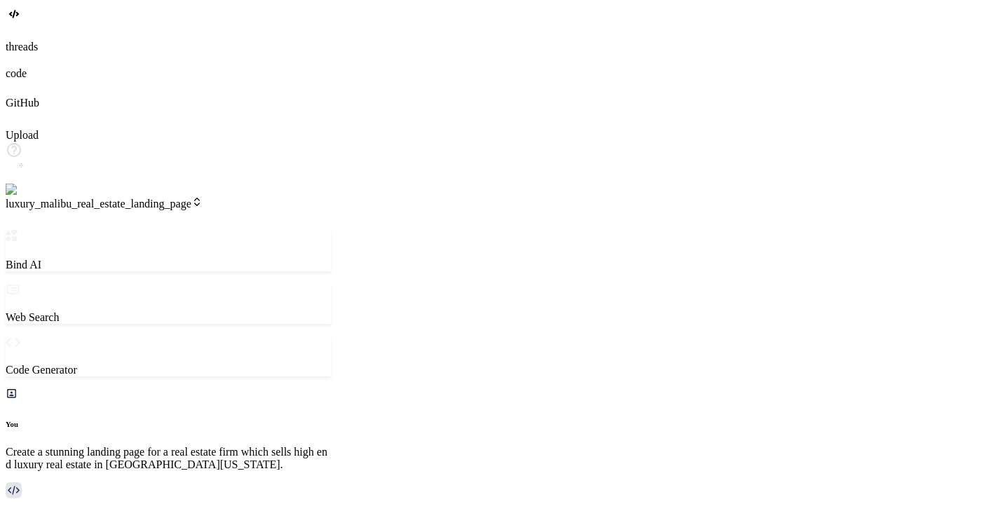
scroll to position [3869, 0]
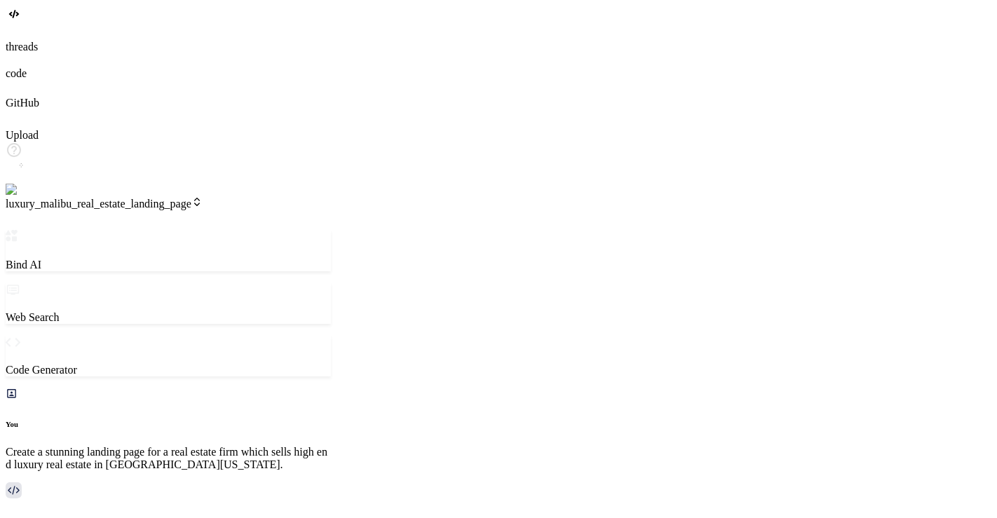
drag, startPoint x: 643, startPoint y: 73, endPoint x: 926, endPoint y: 71, distance: 282.5
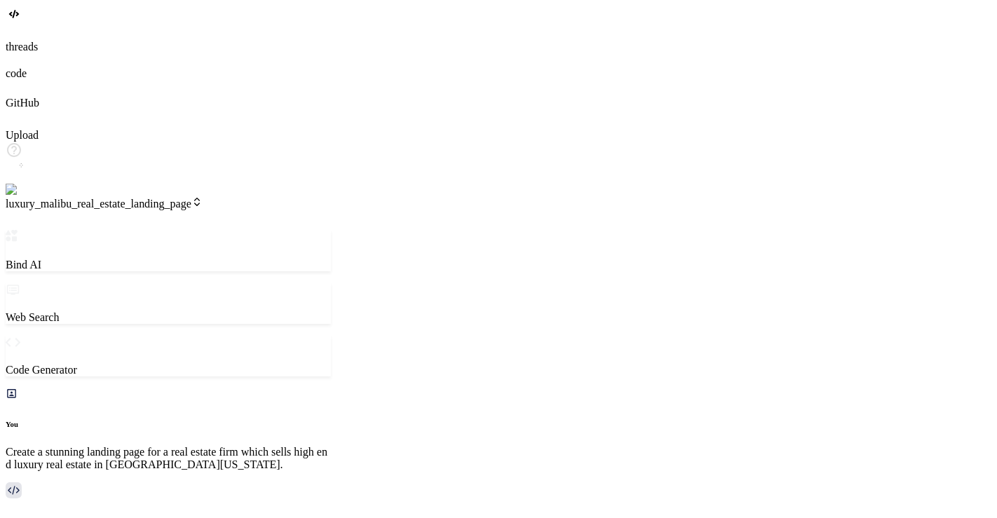
scroll to position [0, 0]
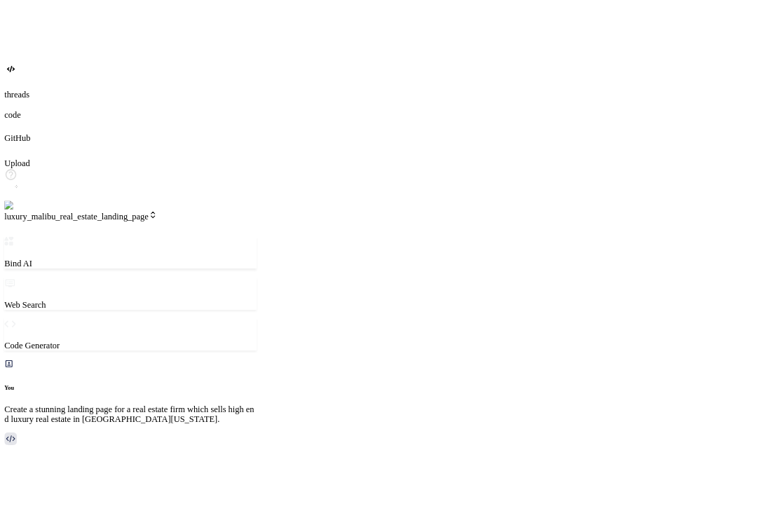
scroll to position [3132, 0]
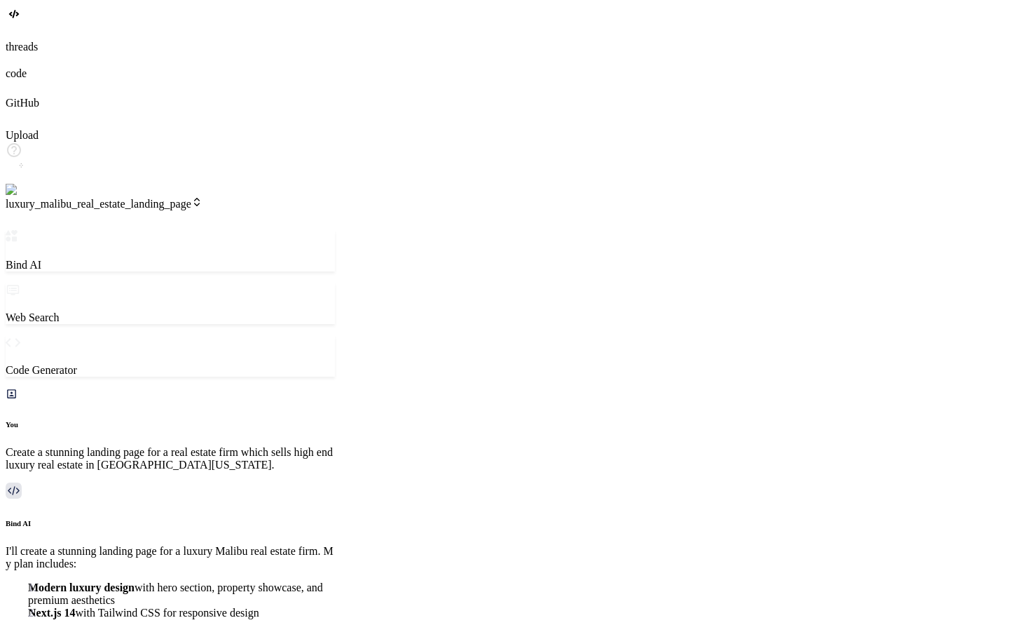
scroll to position [299, 0]
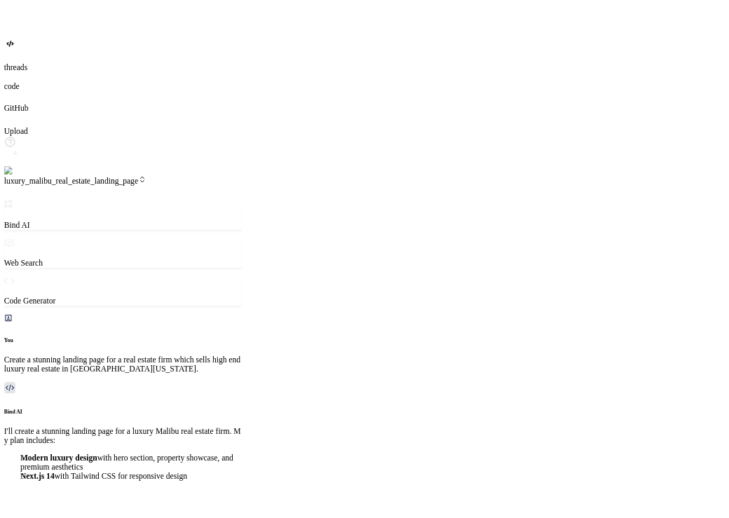
scroll to position [0, 711]
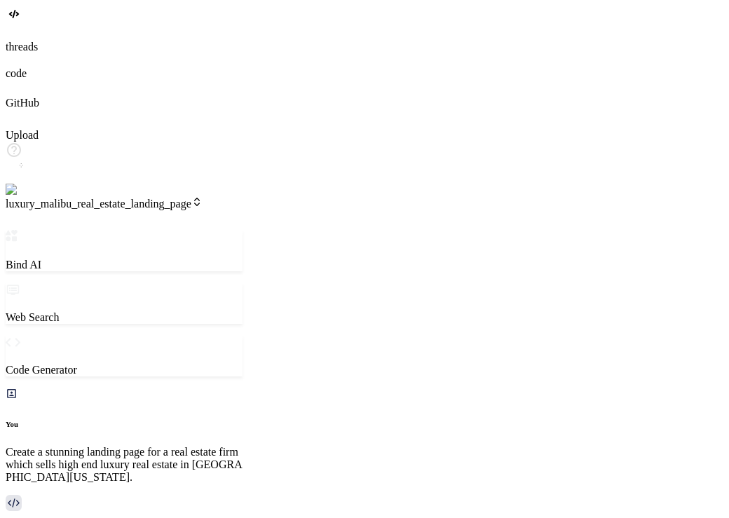
scroll to position [3563, 0]
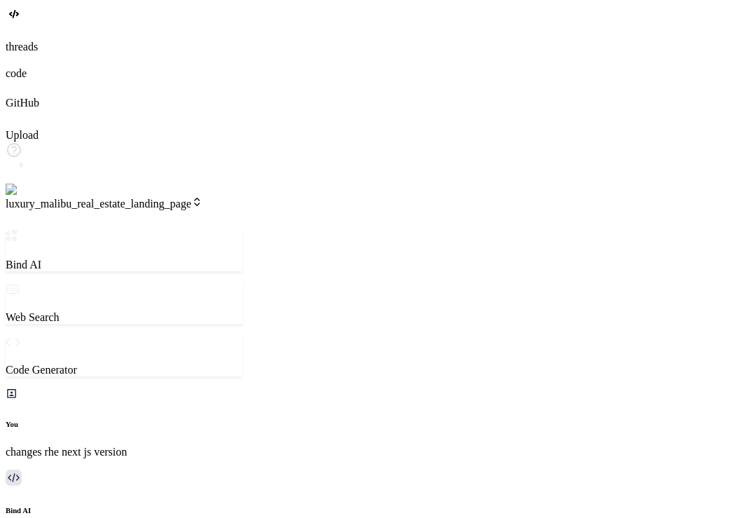
scroll to position [13, 0]
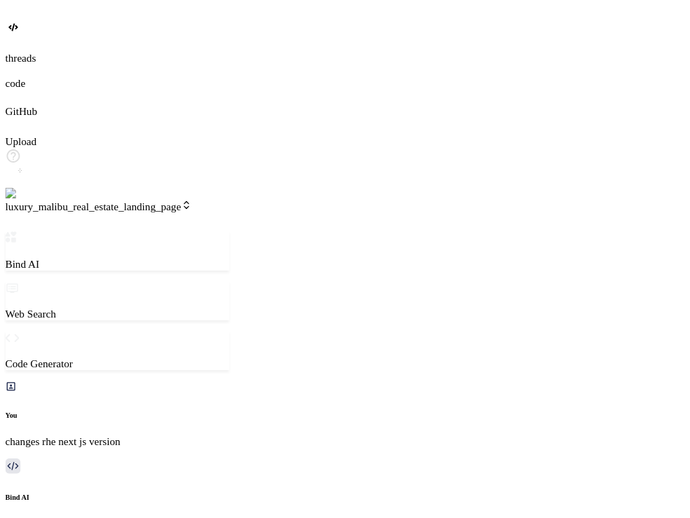
scroll to position [539, 0]
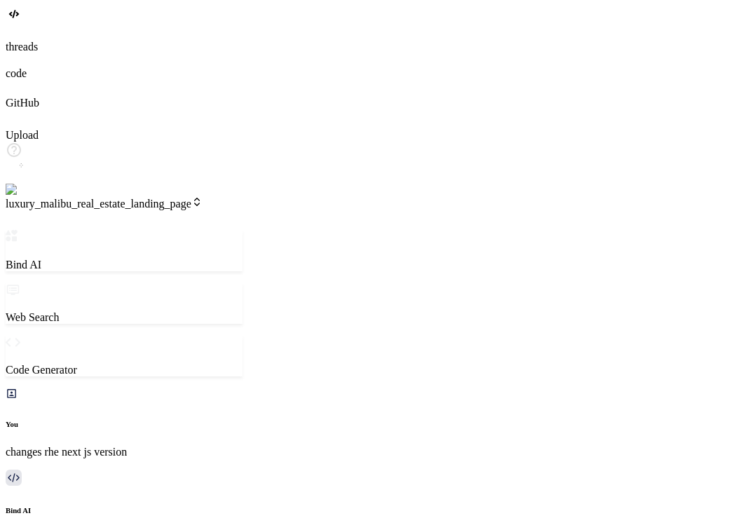
drag, startPoint x: 728, startPoint y: 46, endPoint x: 636, endPoint y: 69, distance: 94.0
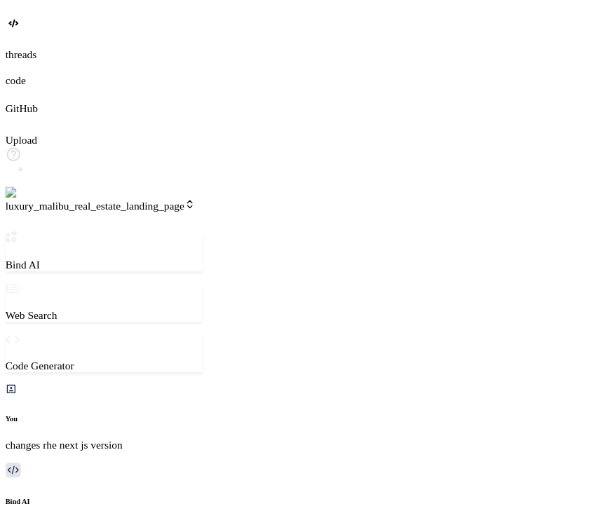
scroll to position [3706, 0]
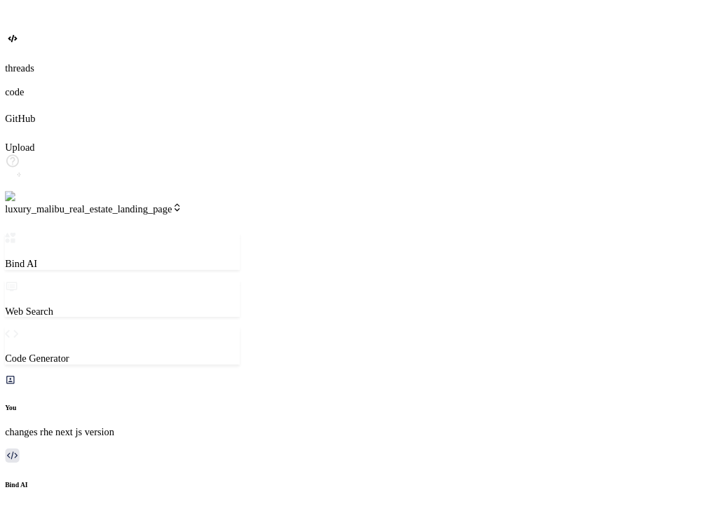
scroll to position [0, 0]
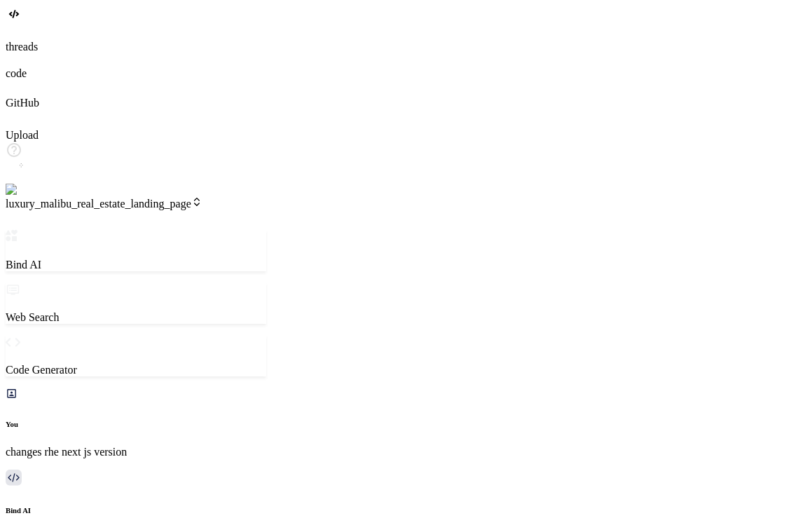
drag, startPoint x: 579, startPoint y: 76, endPoint x: 656, endPoint y: 104, distance: 82.0
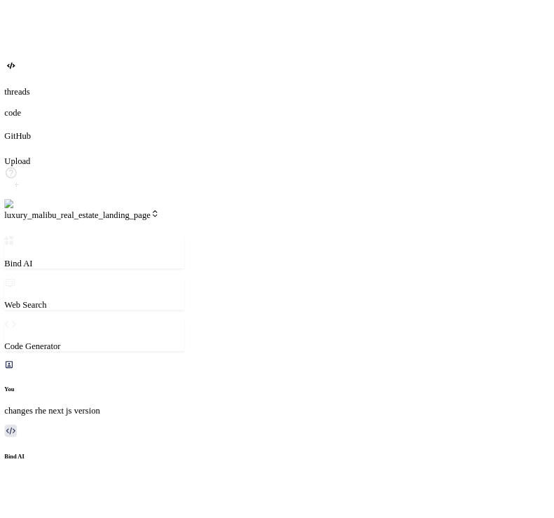
scroll to position [3706, 0]
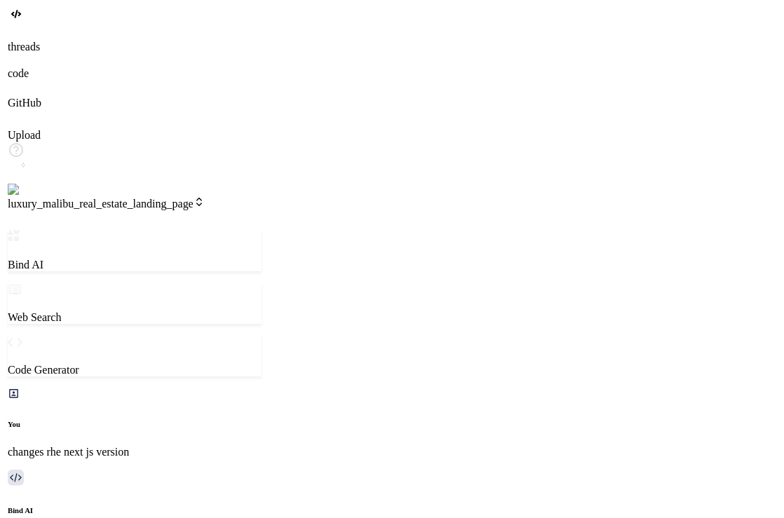
scroll to position [526, 0]
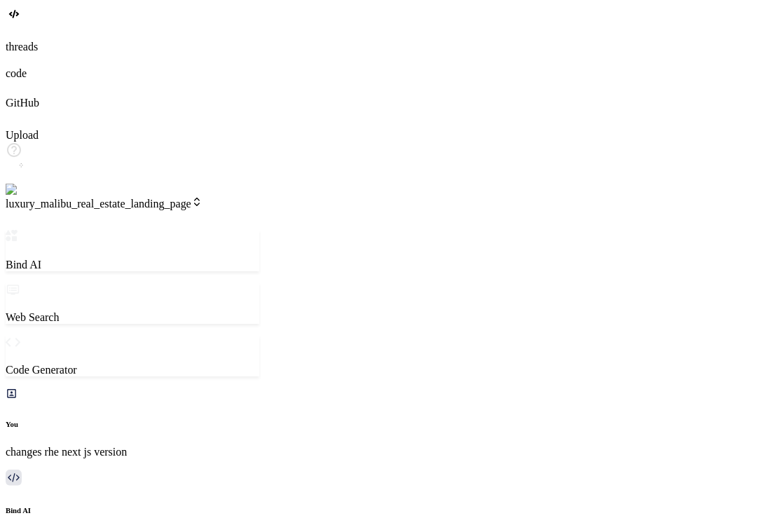
type textarea "x"
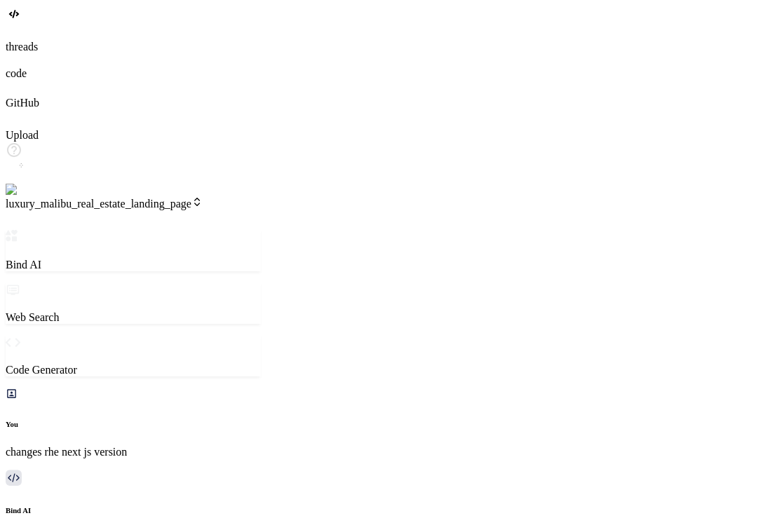
scroll to position [3183, 0]
drag, startPoint x: 519, startPoint y: 305, endPoint x: 477, endPoint y: 71, distance: 237.2
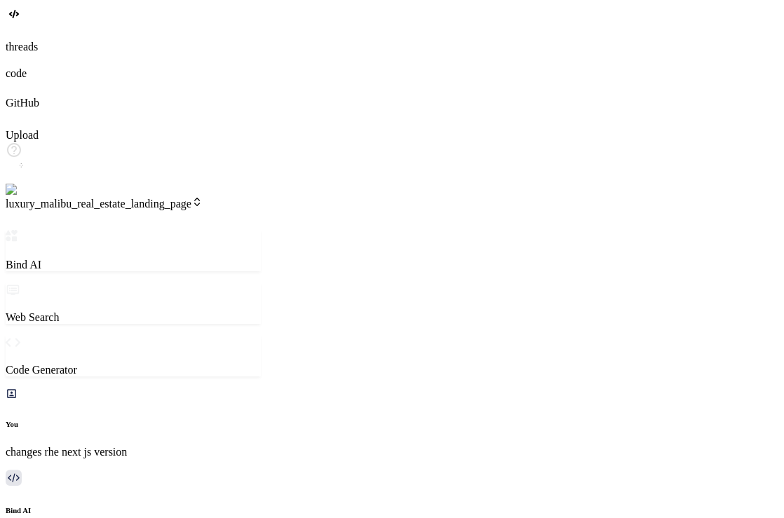
scroll to position [3359, 0]
type textarea "n"
type textarea "x"
type textarea "no"
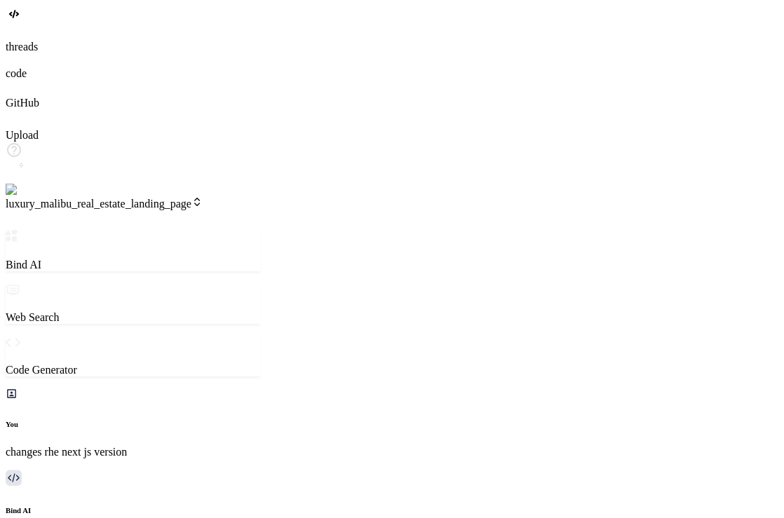
type textarea "x"
type textarea "now"
type textarea "x"
type textarea "now"
type textarea "x"
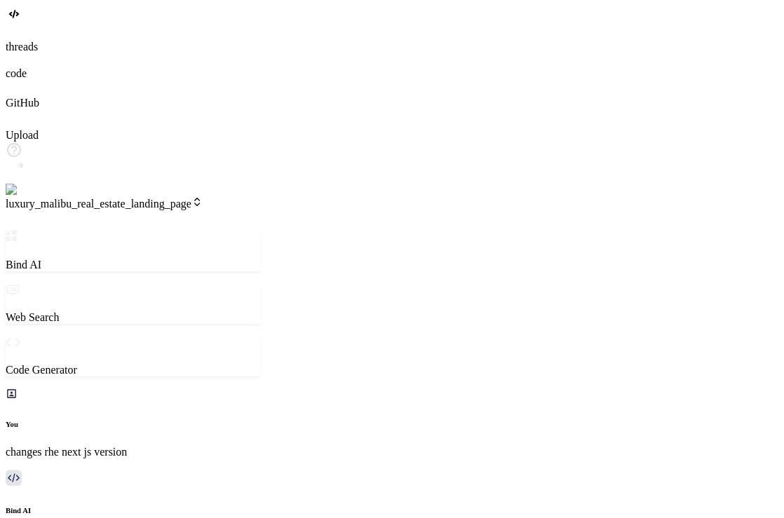
type textarea "now r"
type textarea "x"
type textarea "now re"
type textarea "x"
type textarea "now rem"
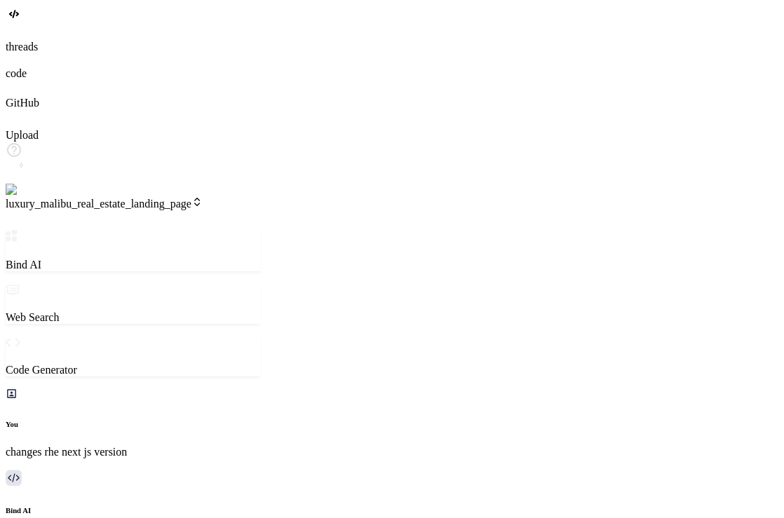
type textarea "x"
type textarea "now remo"
type textarea "x"
type textarea "now remov"
type textarea "x"
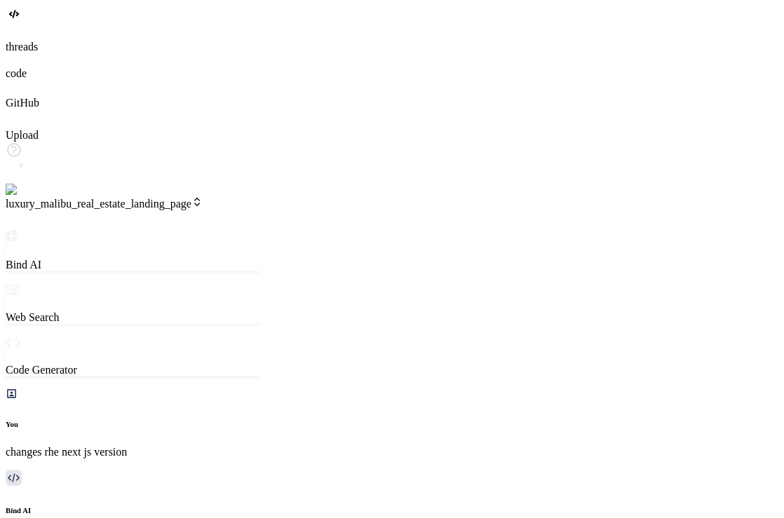
type textarea "now remove"
type textarea "x"
type textarea "now removed"
type textarea "x"
type textarea "now removed"
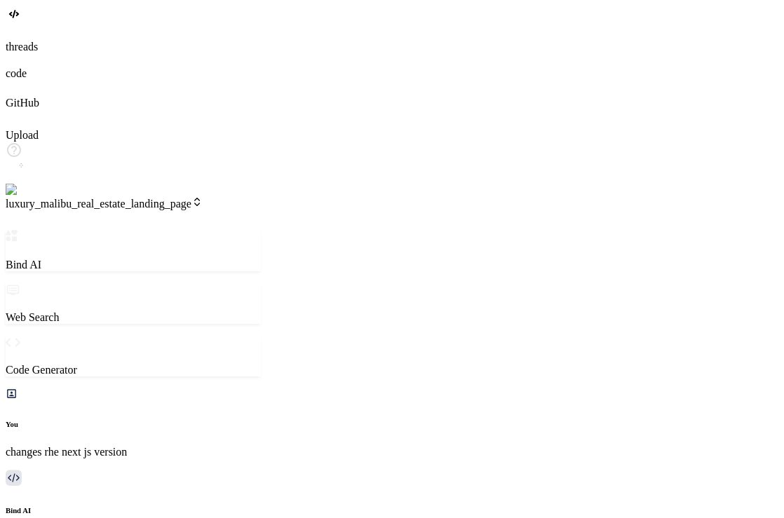
type textarea "x"
type textarea "now removed t"
type textarea "x"
type textarea "now removed th"
type textarea "x"
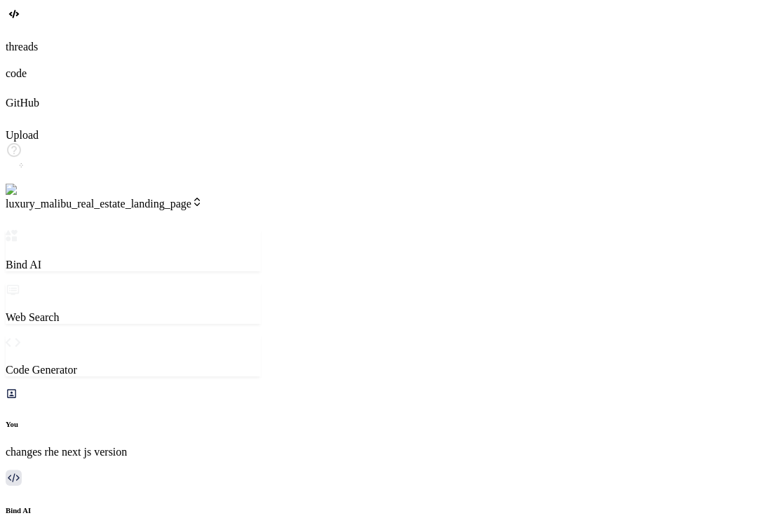
type textarea "now removed the"
type textarea "x"
type textarea "now removed the"
type textarea "x"
type textarea "now removed the u"
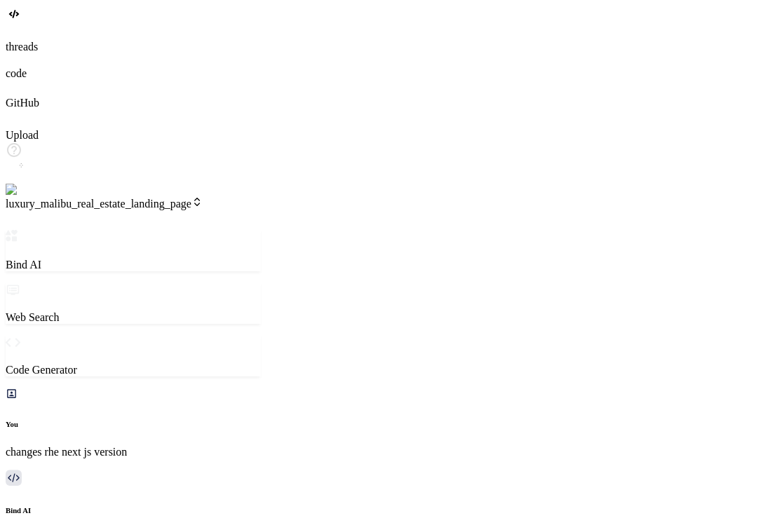
type textarea "x"
type textarea "now removed the un"
type textarea "x"
type textarea "now removed the unn"
type textarea "x"
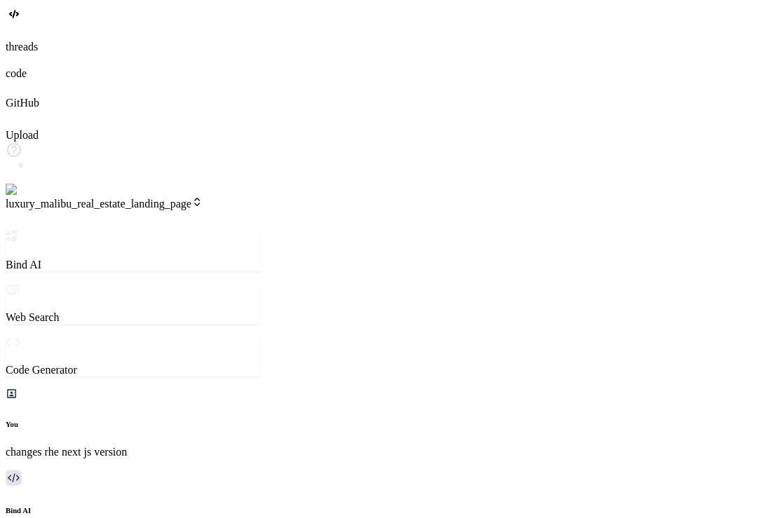
type textarea "now removed the unne"
type textarea "x"
type textarea "now removed the unnes"
type textarea "x"
type textarea "now removed the unness"
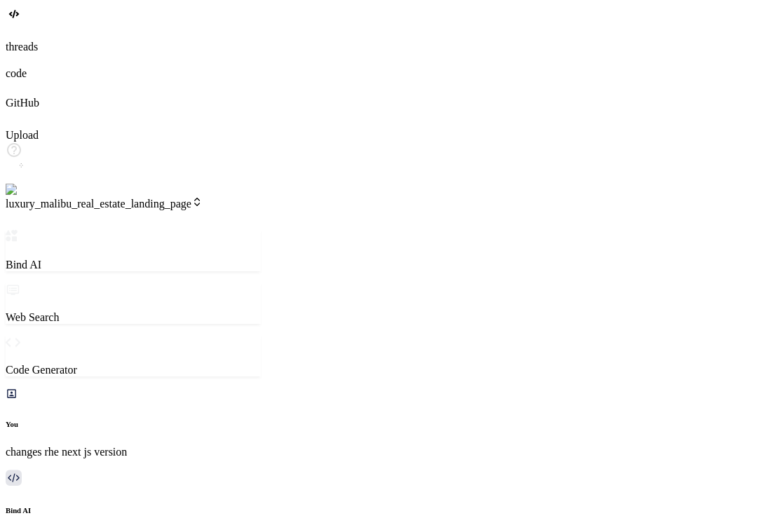
type textarea "x"
type textarea "now removed the unnessa"
type textarea "x"
type textarea "now removed the unnessay"
type textarea "x"
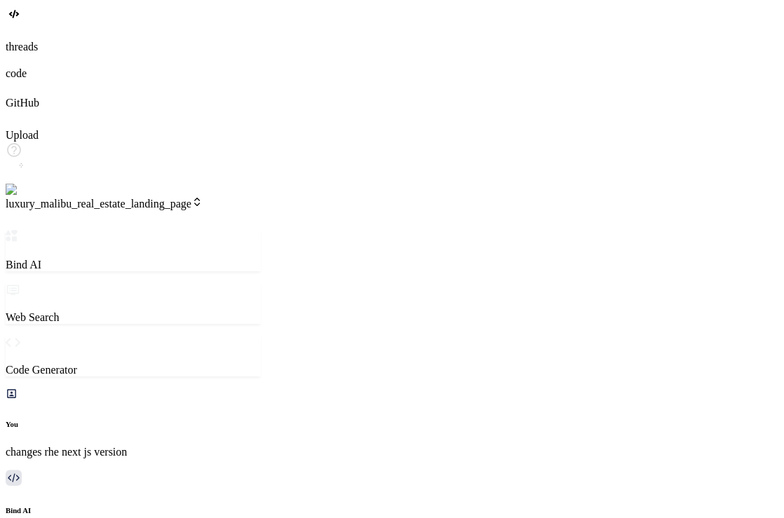
type textarea "now removed the unnessay"
type textarea "x"
type textarea "now removed the unnessay c"
type textarea "x"
type textarea "now removed the unnessay co"
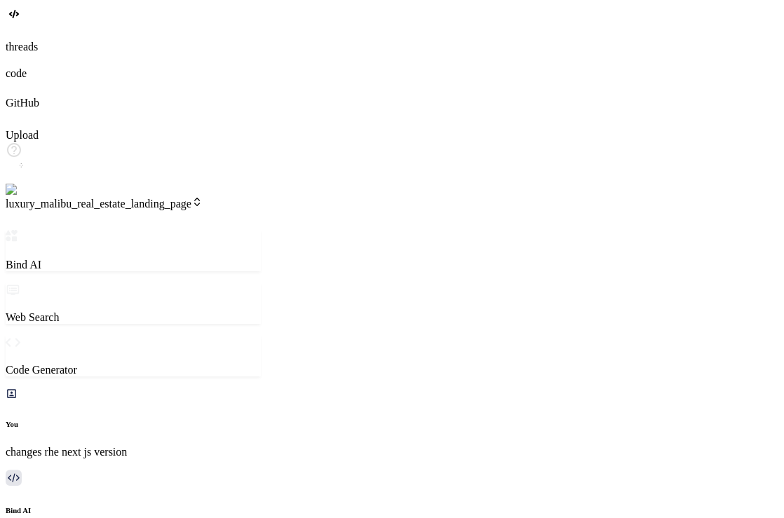
type textarea "x"
type textarea "now removed the unnessay cod"
type textarea "x"
type textarea "now removed the unnessay code"
type textarea "x"
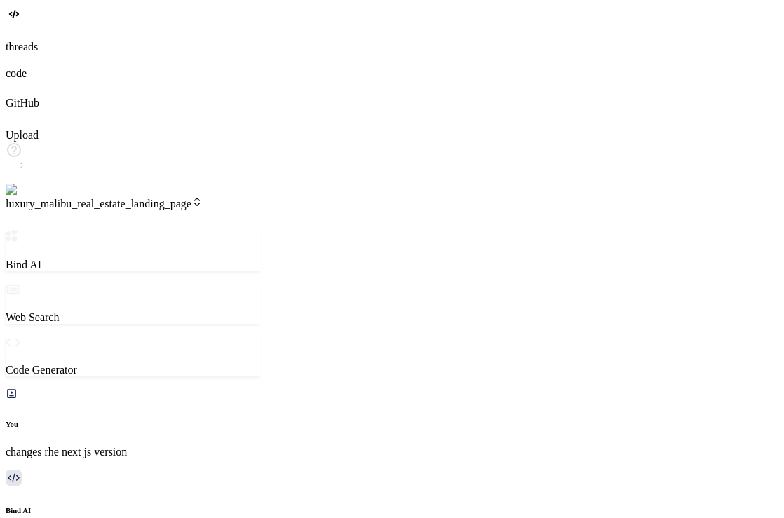
type textarea "now removed the unnessay code"
type textarea "x"
type textarea "now removed the unnessay code f"
type textarea "x"
type textarea "now removed the unnessay code fr"
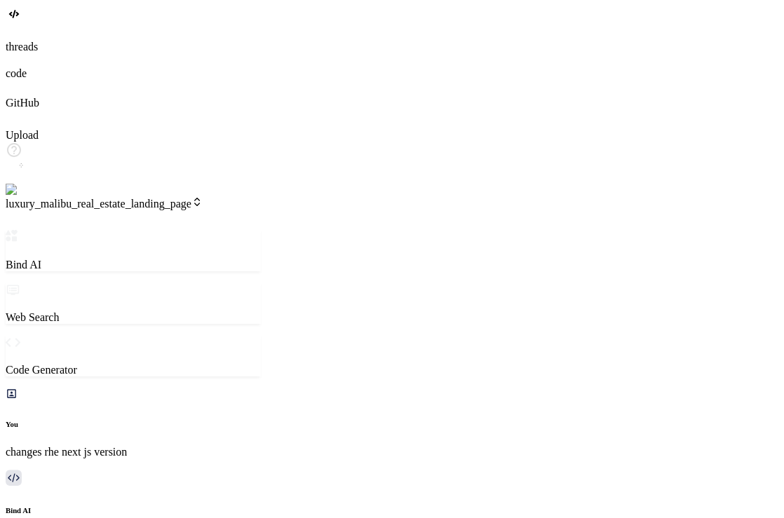
type textarea "x"
type textarea "now removed the unnessay code fro"
type textarea "x"
type textarea "now removed the unnessay code from"
type textarea "x"
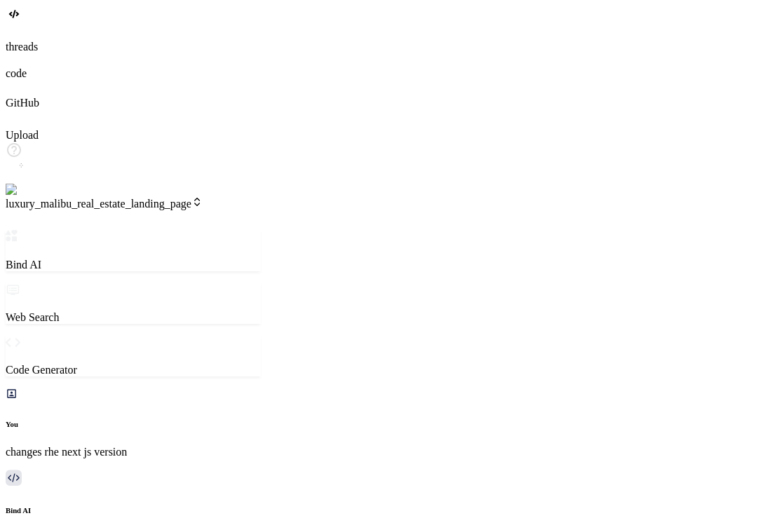
type textarea "now removed the unnessay code from"
type textarea "x"
type textarea "now removed the unnessay code from t"
type textarea "x"
type textarea "now removed the unnessay code from th"
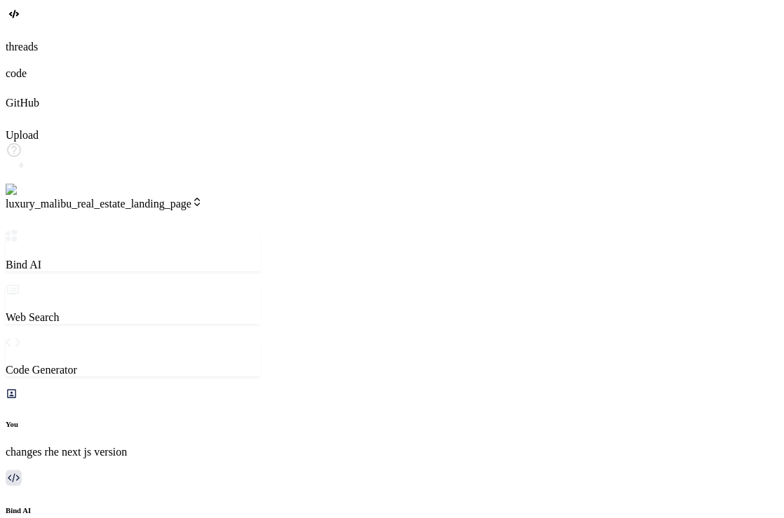
type textarea "x"
type textarea "now removed the unnessay code from the"
type textarea "x"
type textarea "now removed the unnessay code from the"
type textarea "x"
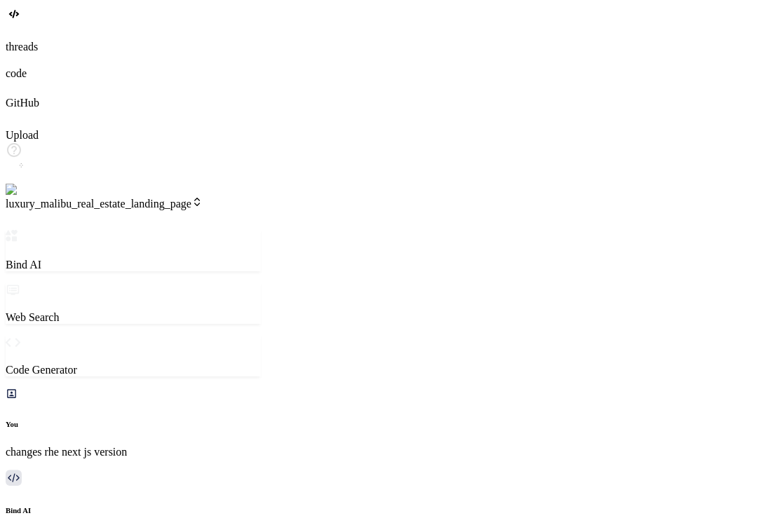
type textarea "now removed the unnessay code from the p"
type textarea "x"
type textarea "now removed the unnessay code from the pr"
type textarea "x"
type textarea "now removed the unnessay code from the pro"
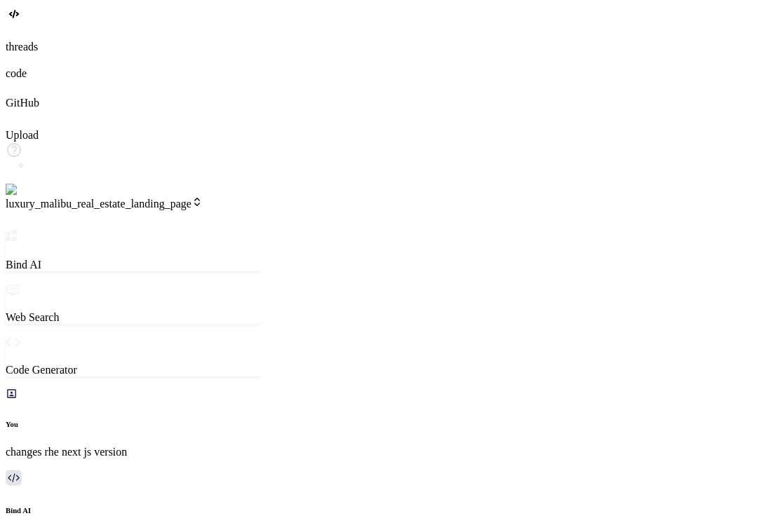
type textarea "x"
type textarea "now removed the unnessay code from the proj"
type textarea "x"
type textarea "now removed the unnessay code from the proje"
type textarea "x"
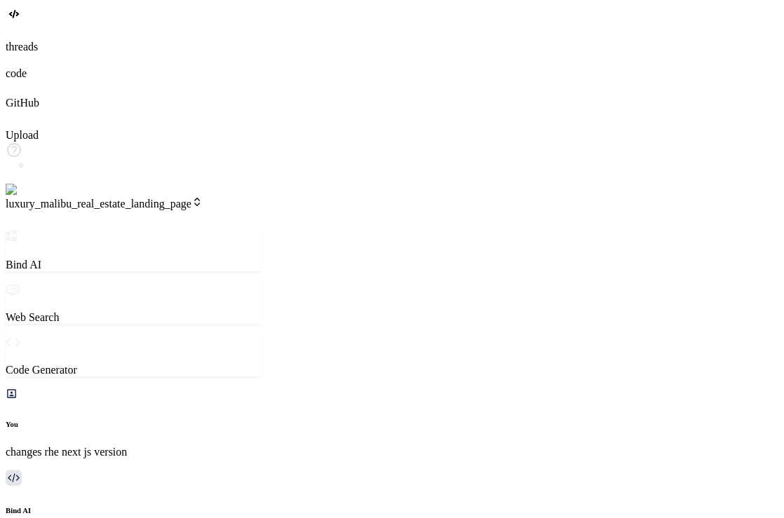
type textarea "now removed the unnessay code from the projec"
type textarea "x"
type textarea "now removed the unnessay code from the project"
type textarea "x"
type textarea "now removed the unnessay code from the project"
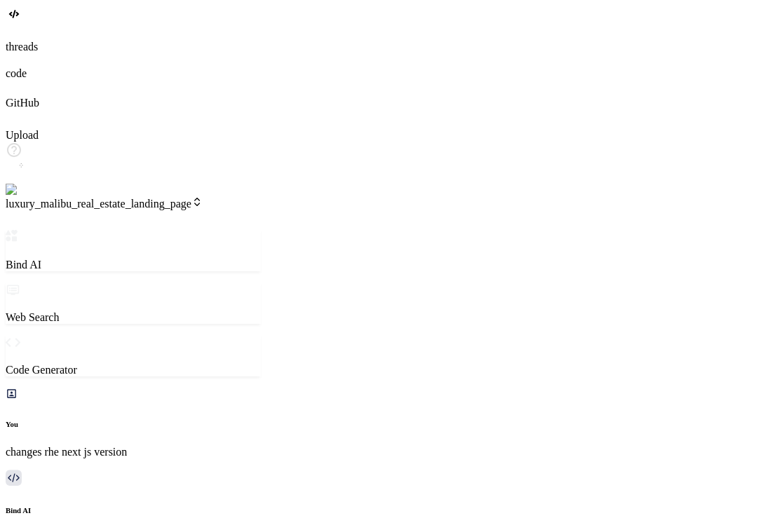
type textarea "x"
type textarea "now removed the unnessay code from the project f"
type textarea "x"
type textarea "now removed the unnessay code from the project fi"
type textarea "x"
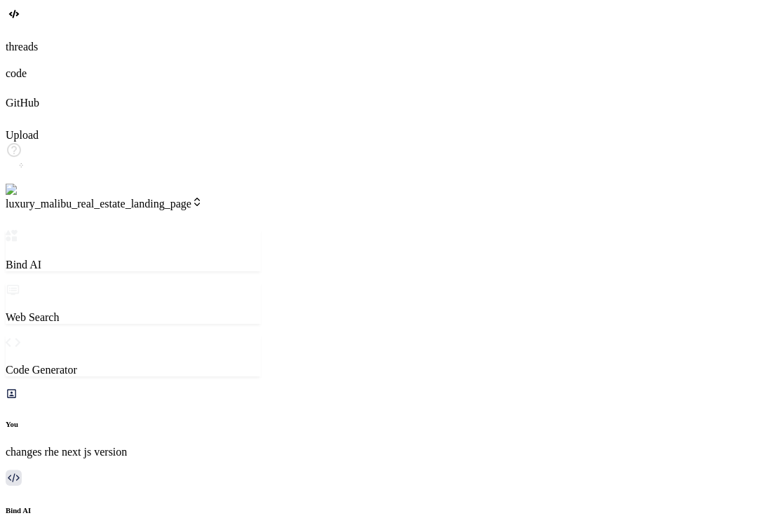
type textarea "now removed the unnessay code from the project fil"
type textarea "x"
type textarea "now removed the unnessay code from the project file"
type textarea "x"
type textarea "now removed the unnessay code from the project file"
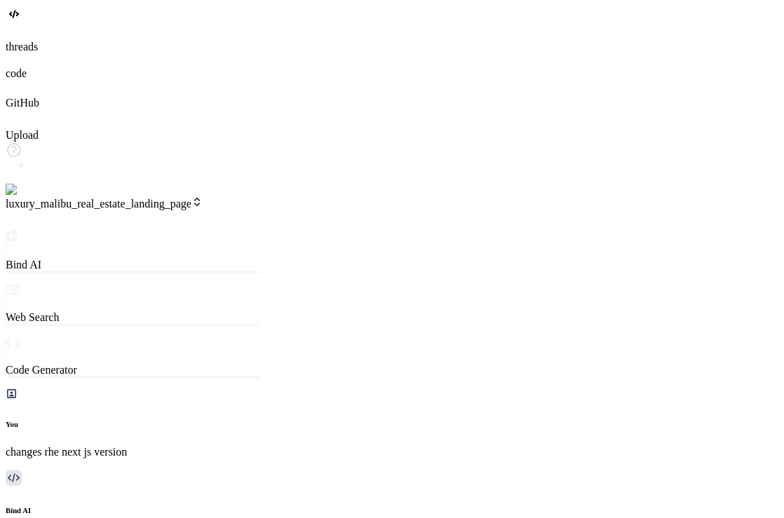
type textarea "x"
type textarea "now removed the unnessay code from the project file a"
type textarea "x"
type textarea "now removed the unnessay code from the project file an"
type textarea "x"
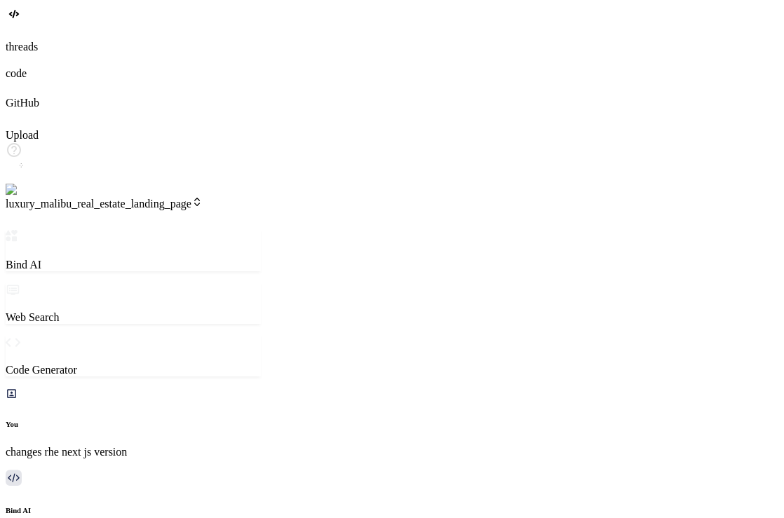
type textarea "now removed the unnessay code from the project file and"
type textarea "x"
type textarea "now removed the unnessay code from the project file and"
type textarea "x"
type textarea "now removed the unnessay code from the project file and k"
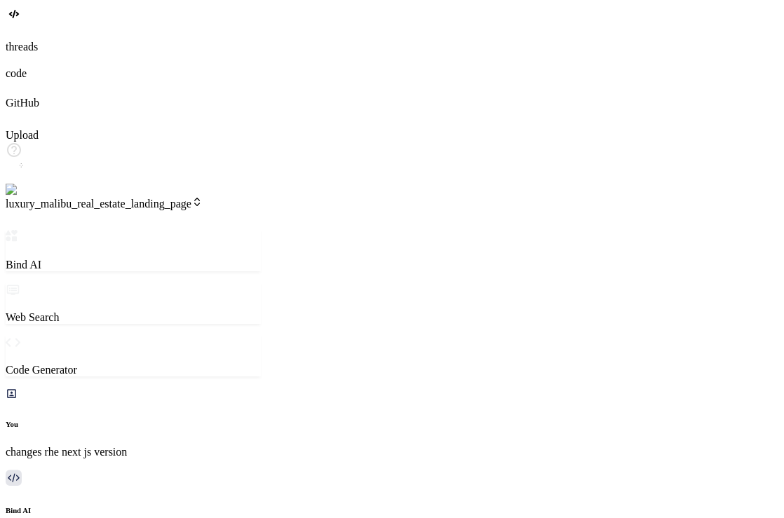
type textarea "x"
type textarea "now removed the unnessay code from the project file and ke"
type textarea "x"
type textarea "now removed the unnessay code from the project file and kep"
type textarea "x"
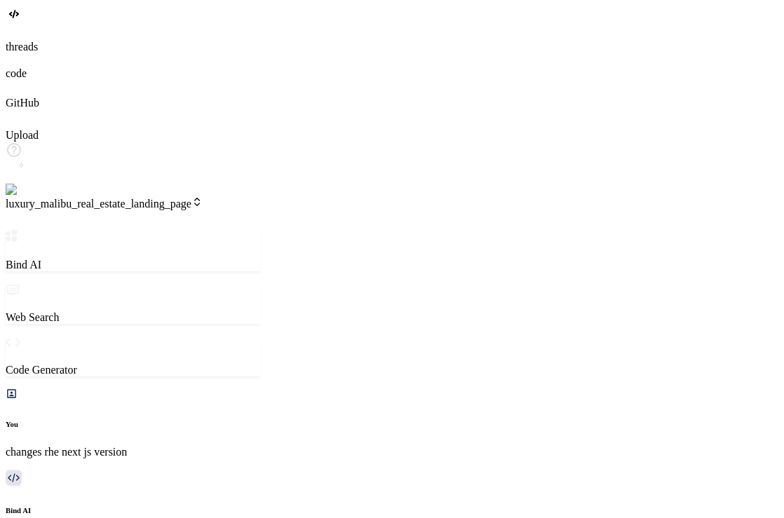
type textarea "now removed the unnessay code from the project file and [PERSON_NAME]"
type textarea "x"
type textarea "now removed the unnessay code from the project file and [PERSON_NAME]"
type textarea "x"
type textarea "now removed the unnessay code from the project file and [PERSON_NAME] t"
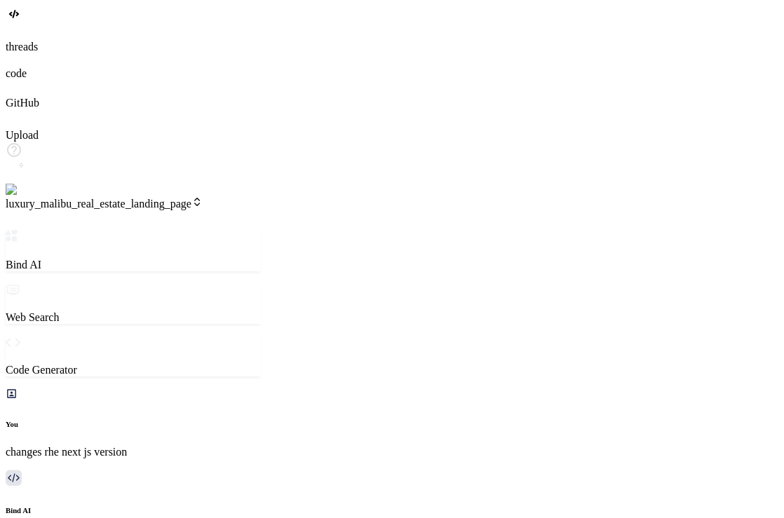
type textarea "x"
type textarea "now removed the unnessay code from the project file and [PERSON_NAME] th"
type textarea "x"
type textarea "now removed the unnessay code from the project file and [PERSON_NAME] the"
type textarea "x"
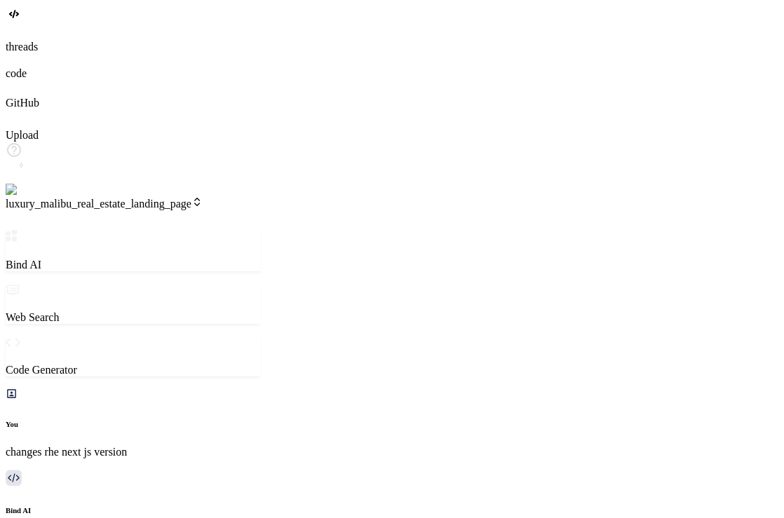
type textarea "now removed the unnessay code from the project file and [PERSON_NAME] the"
type textarea "x"
type textarea "now removed the unnessay code from the project file and [PERSON_NAME] the R"
type textarea "x"
type textarea "now removed the unnessay code from the project file and [PERSON_NAME] the RP"
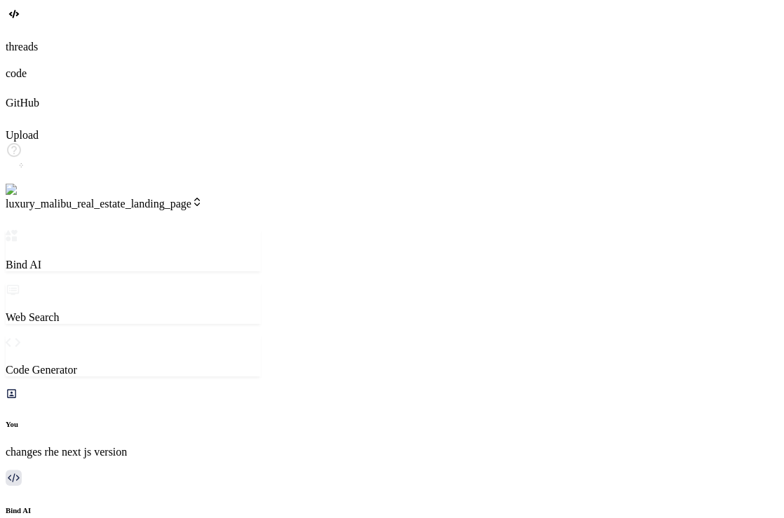
type textarea "x"
type textarea "now removed the unnessay code from the project file and [PERSON_NAME] the RPC"
type textarea "x"
type textarea "now removed the unnessay code from the project file and [PERSON_NAME] the RPC"
type textarea "x"
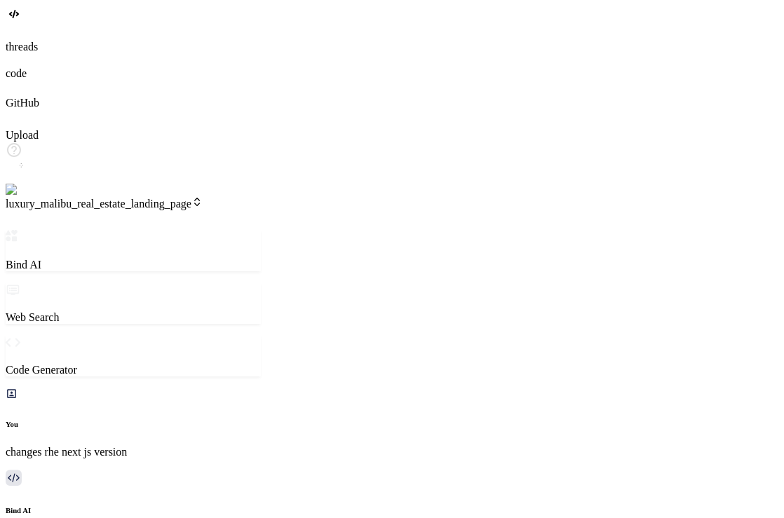
type textarea "now removed the unnessay code from the project file and [PERSON_NAME] the RPC b"
type textarea "x"
type textarea "now removed the unnessay code from the project file and [PERSON_NAME] the RPC ba"
type textarea "x"
type textarea "now removed the unnessay code from the project file and [PERSON_NAME] the RPC b…"
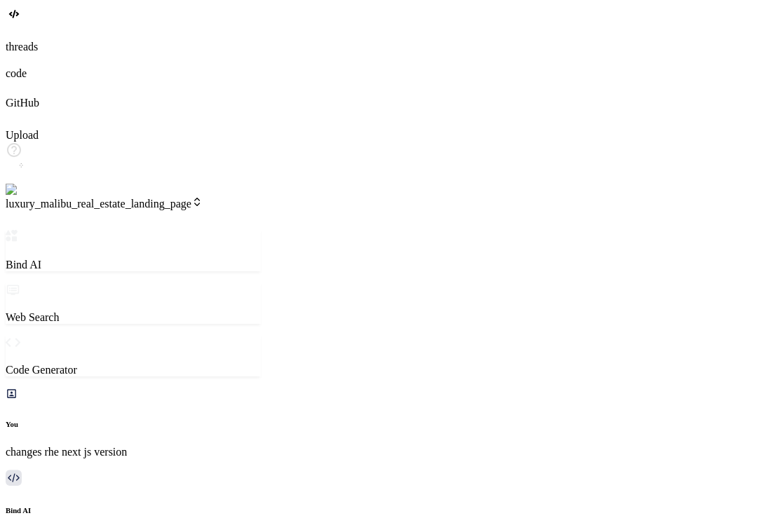
type textarea "x"
type textarea "now removed the unnessay code from the project file and [PERSON_NAME] the RPC b…"
type textarea "x"
type textarea "now removed the unnessay code from the project file and [PERSON_NAME] the RPC b…"
type textarea "x"
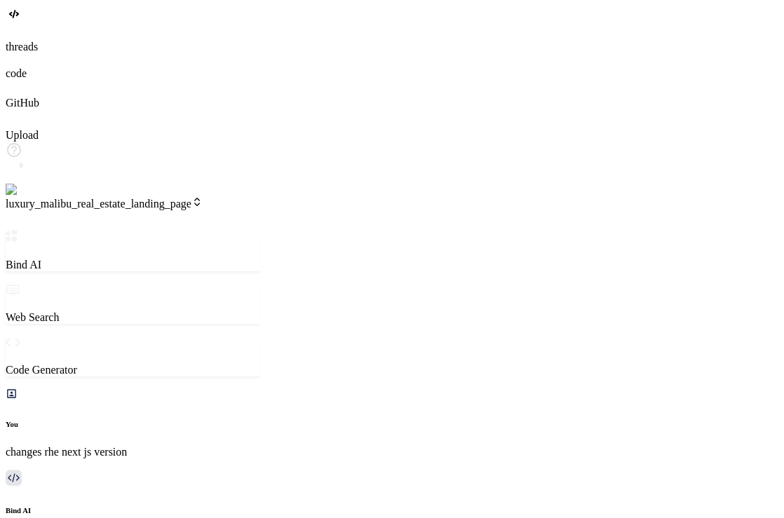
type textarea "now removed the unnessay code from the project file and [PERSON_NAME] the RPC b…"
type textarea "x"
type textarea "now removed the unnessay code from the project file and [PERSON_NAME] the RPC b…"
type textarea "x"
type textarea "now removed the unnessay code from the project file and [PERSON_NAME] the RPC b…"
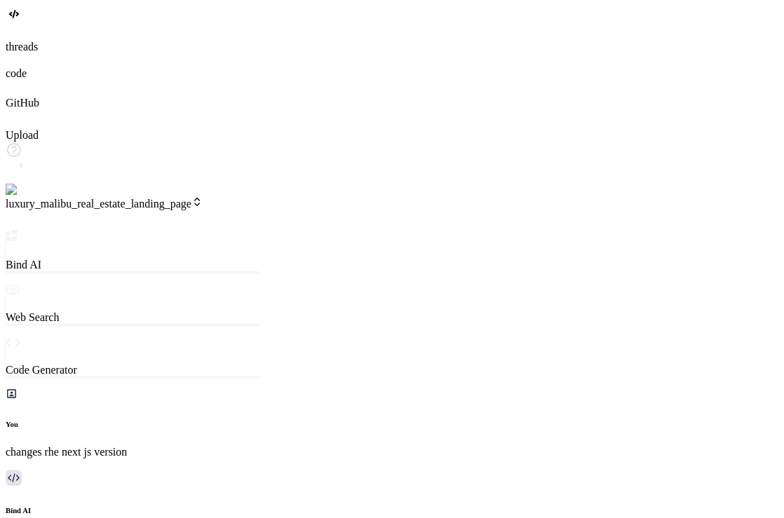
type textarea "x"
type textarea "now removed the unnessay code from the project file and [PERSON_NAME] the RPC b…"
type textarea "x"
type textarea "now removed the unnessay code from the project file and [PERSON_NAME] the RPC b…"
type textarea "x"
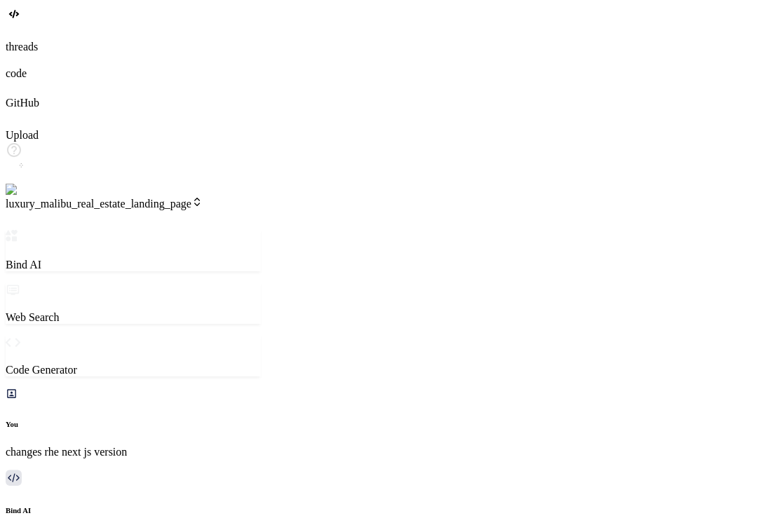
type textarea "now removed the unnessay code from the project file and [PERSON_NAME] the RPC b…"
type textarea "x"
type textarea "now removed the unnessay code from the project file and [PERSON_NAME] the RPC b…"
type textarea "x"
type textarea "now removed the unnessay code from the project file and [PERSON_NAME] the RPC b…"
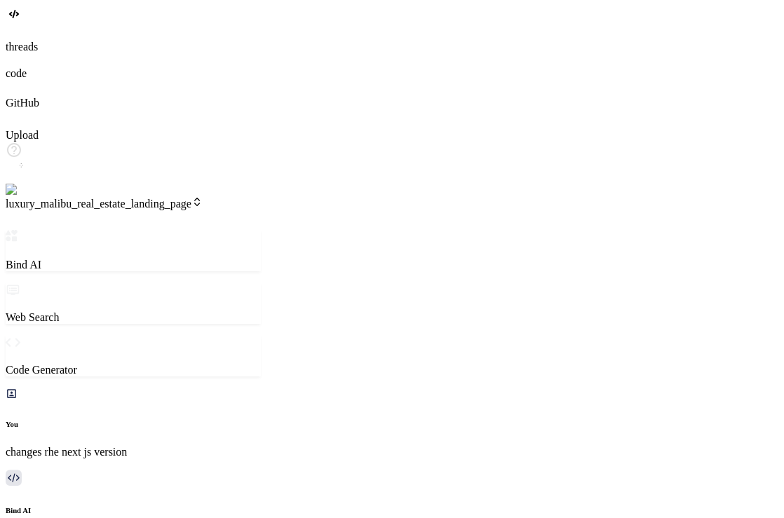
type textarea "x"
type textarea "now removed the unnessay code from the project file and [PERSON_NAME] the RPC b…"
type textarea "x"
type textarea "now removed the unnessay code from the project file and [PERSON_NAME] the RPC b…"
type textarea "x"
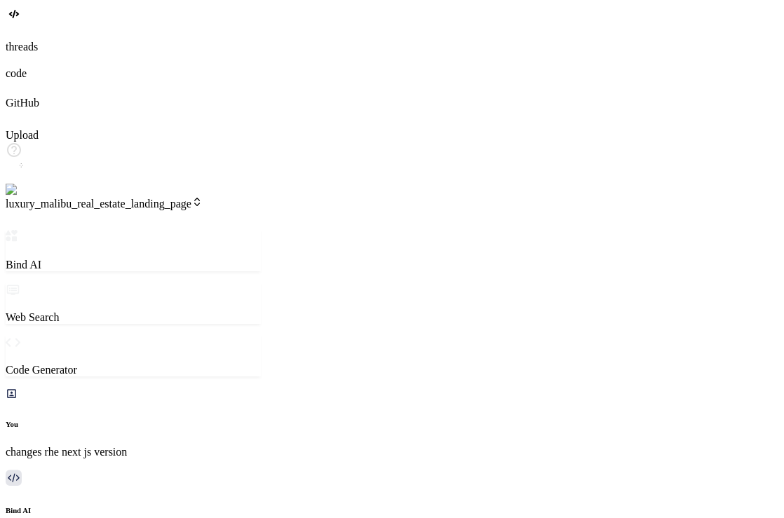
type textarea "now removed the unnessay code from the project file and [PERSON_NAME] the RPC b…"
type textarea "x"
type textarea "now removed the unnessay code from the project file and [PERSON_NAME] the RPC b…"
type textarea "x"
type textarea "now removed the unnessay code from the project file and [PERSON_NAME] the RPC b…"
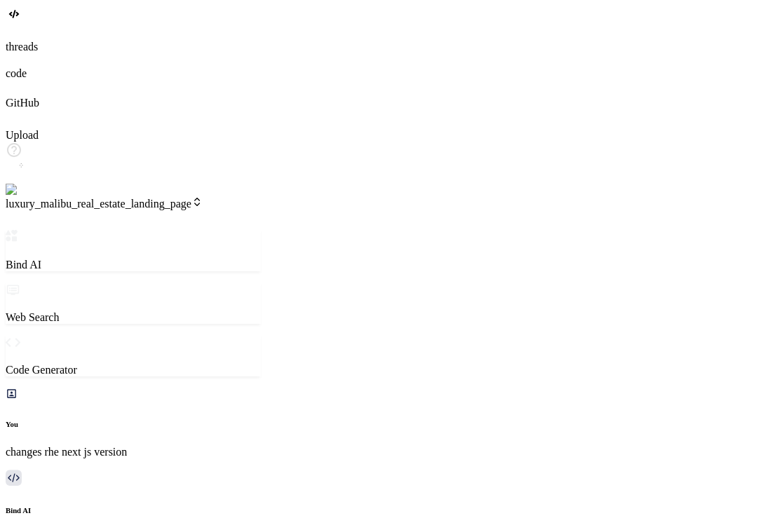
type textarea "x"
type textarea "now removed the unnessay code from the project file and [PERSON_NAME] the RPC b…"
type textarea "x"
type textarea "now removed the unnessay code from the project file and [PERSON_NAME] the RPC b…"
type textarea "x"
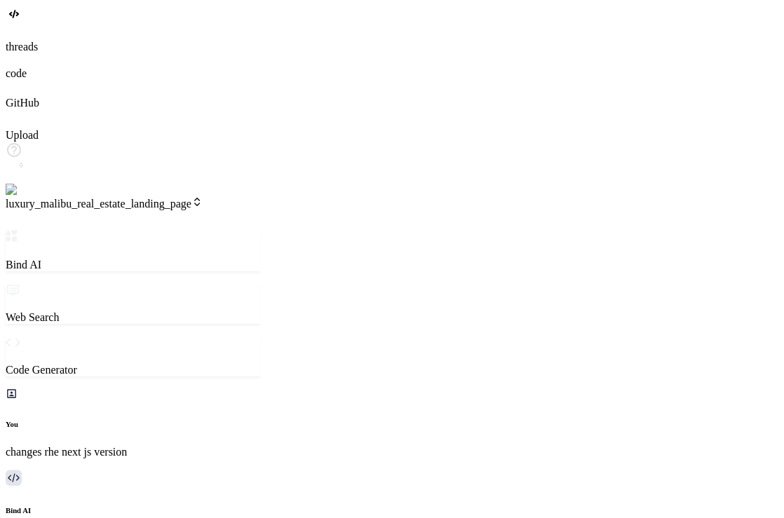
scroll to position [3905, 0]
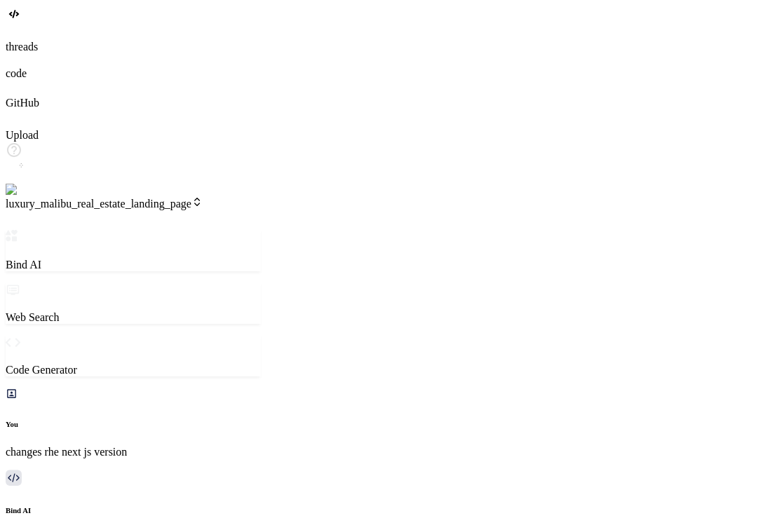
scroll to position [1322, 0]
drag, startPoint x: 593, startPoint y: 149, endPoint x: 565, endPoint y: 144, distance: 28.3
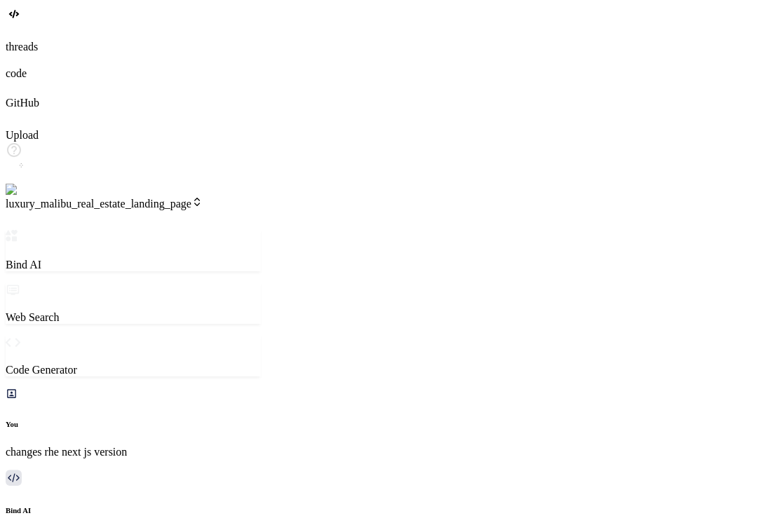
drag, startPoint x: 565, startPoint y: 115, endPoint x: 496, endPoint y: 79, distance: 77.8
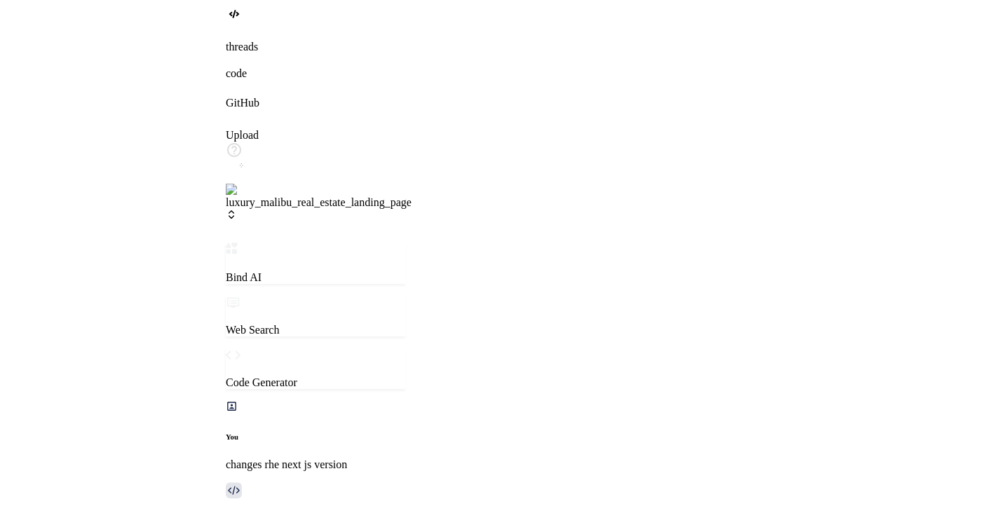
scroll to position [4521, 0]
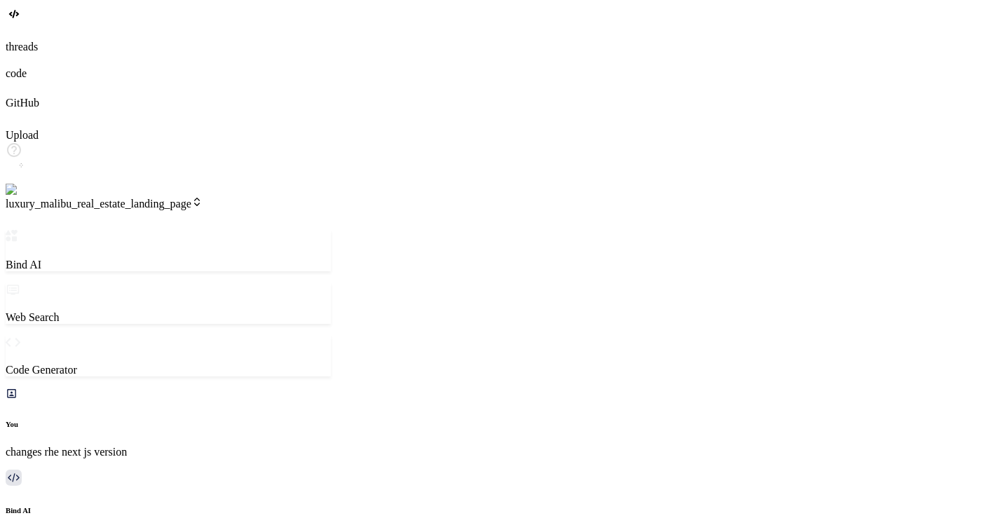
scroll to position [1566, 0]
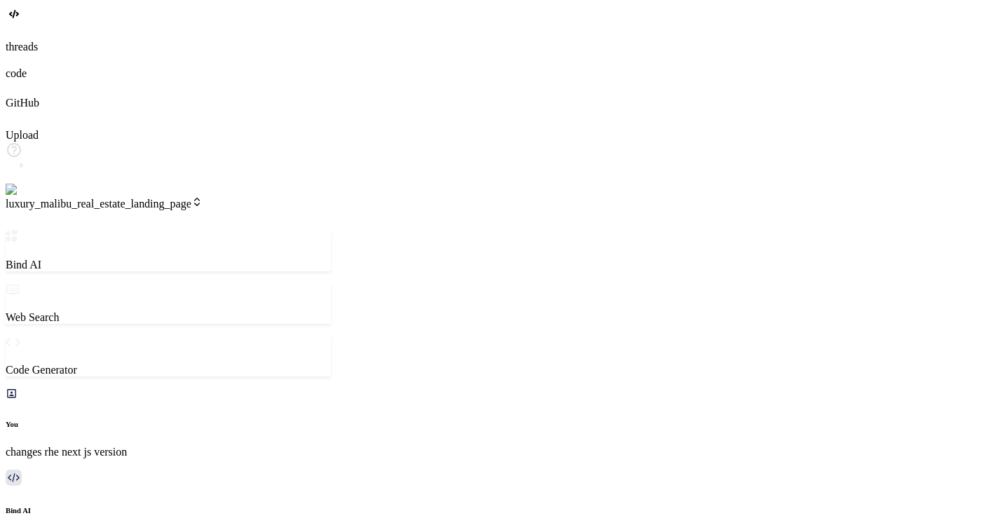
scroll to position [0, 0]
type textarea "x"
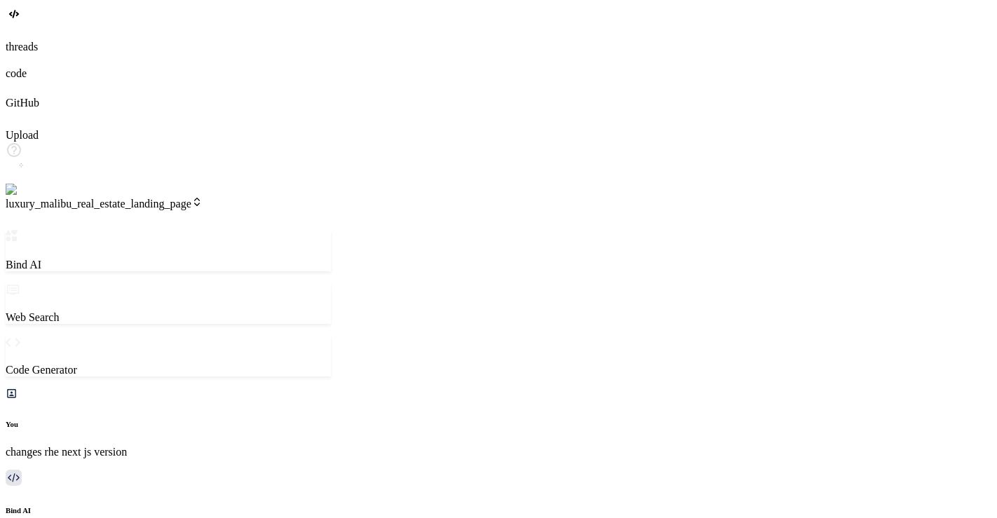
scroll to position [168, 0]
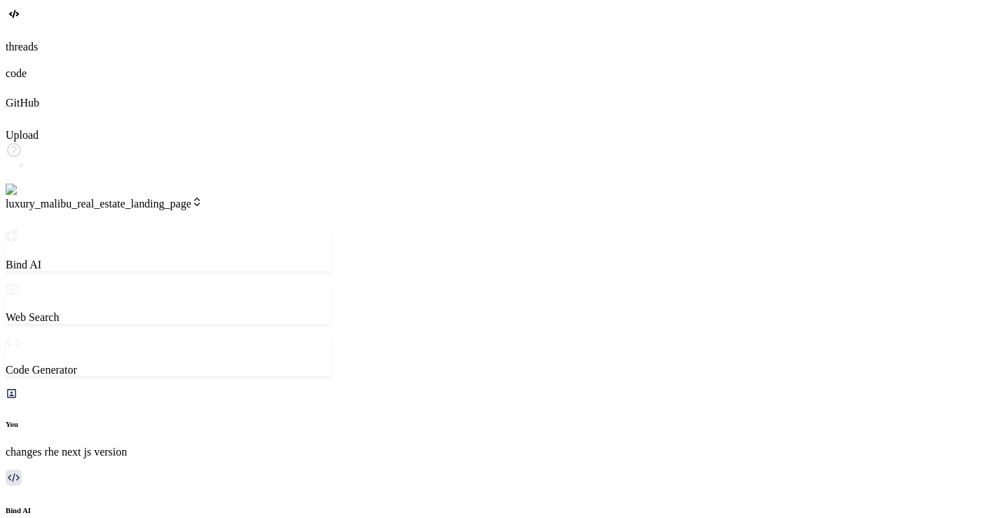
scroll to position [1674, 0]
drag, startPoint x: 678, startPoint y: 275, endPoint x: 769, endPoint y: 275, distance: 91.1
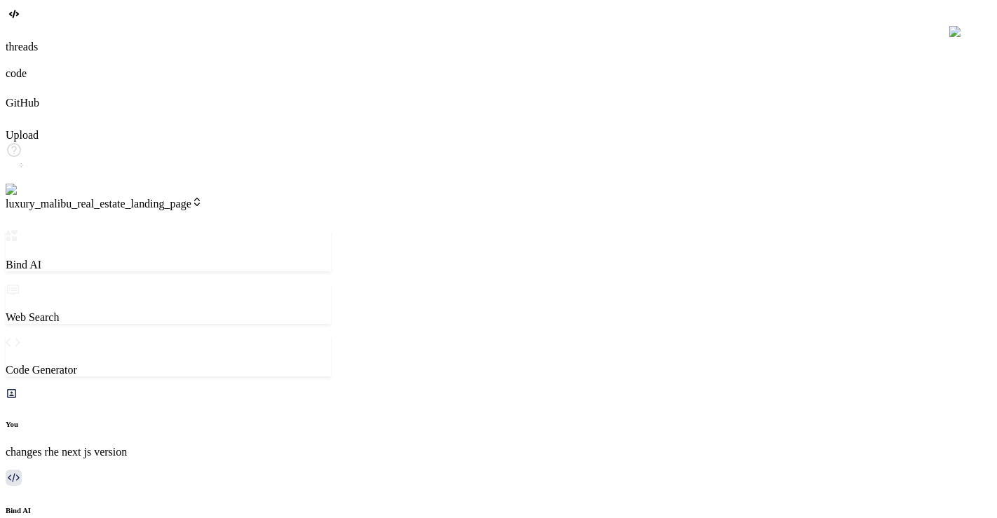
scroll to position [1795, 0]
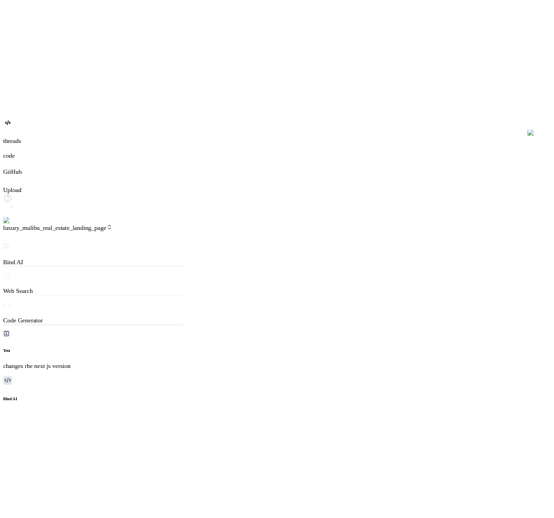
scroll to position [1796, 0]
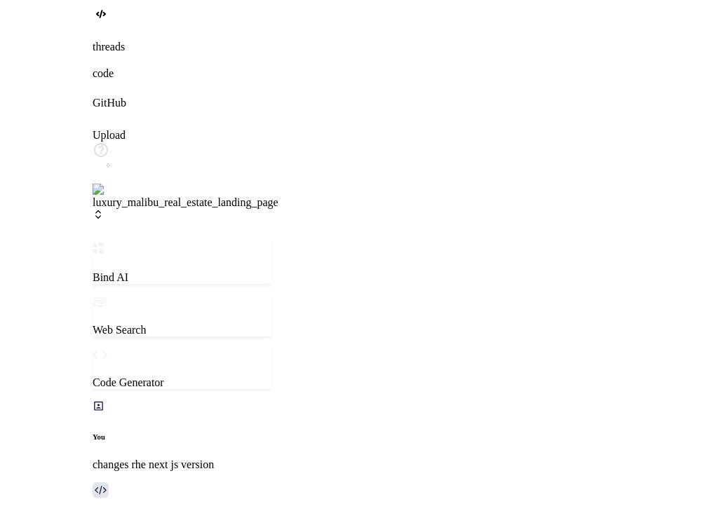
scroll to position [2321, 0]
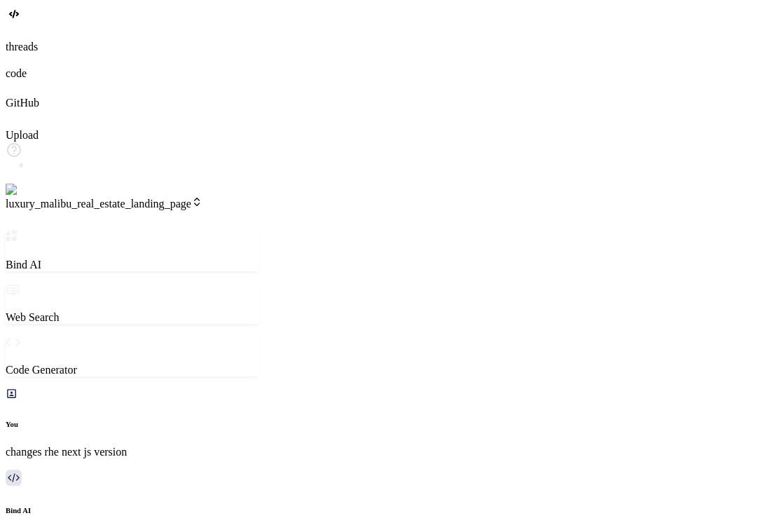
scroll to position [3905, 0]
type textarea "x"
drag, startPoint x: 519, startPoint y: 221, endPoint x: 453, endPoint y: 54, distance: 180.3
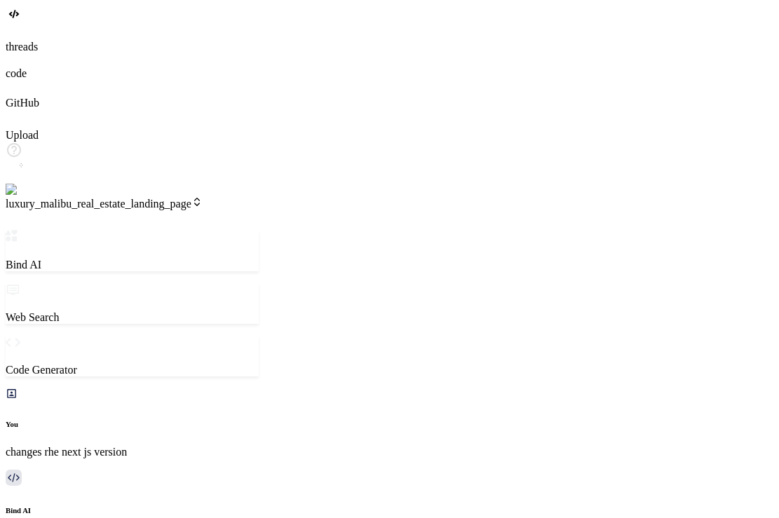
drag, startPoint x: 514, startPoint y: 264, endPoint x: 688, endPoint y: 283, distance: 174.9
